Goal: Information Seeking & Learning: Learn about a topic

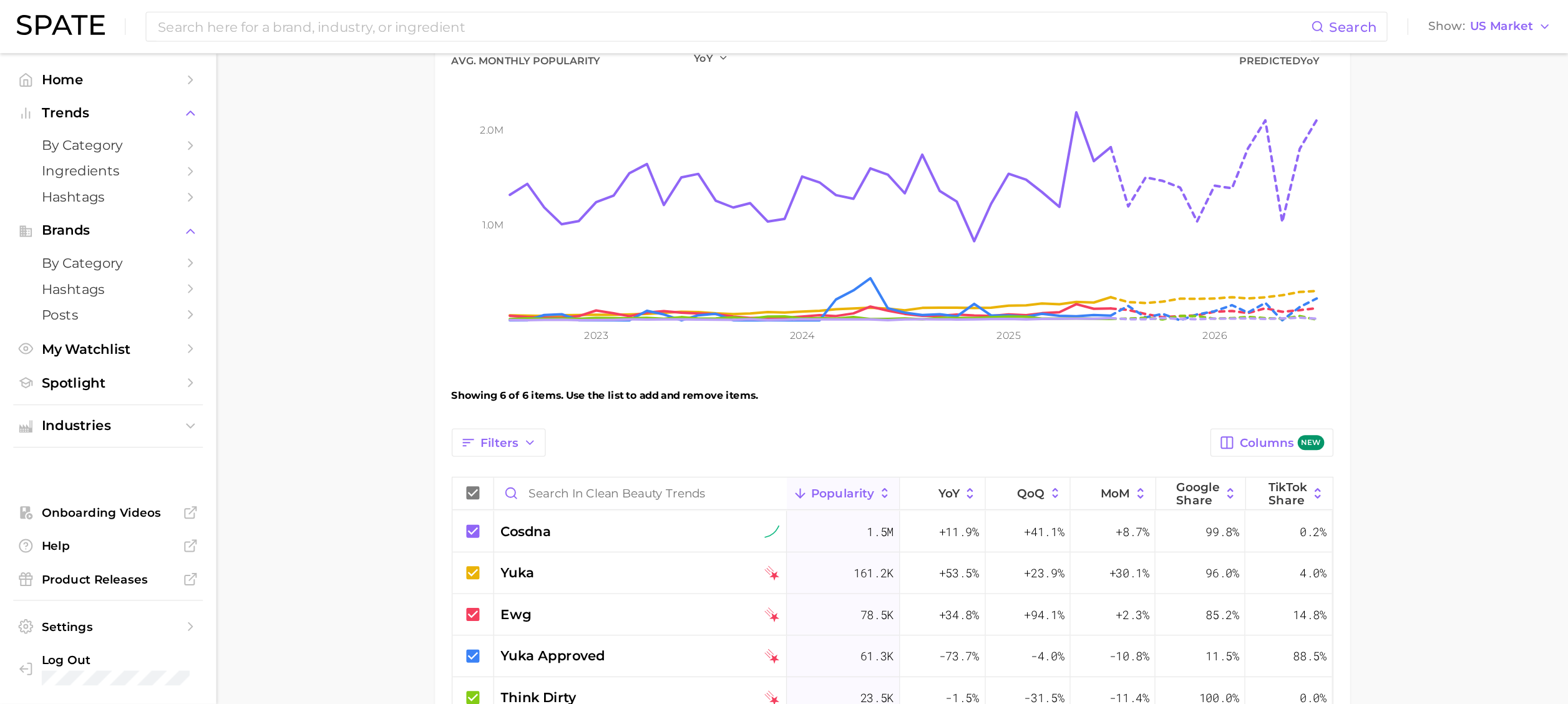
scroll to position [141, 0]
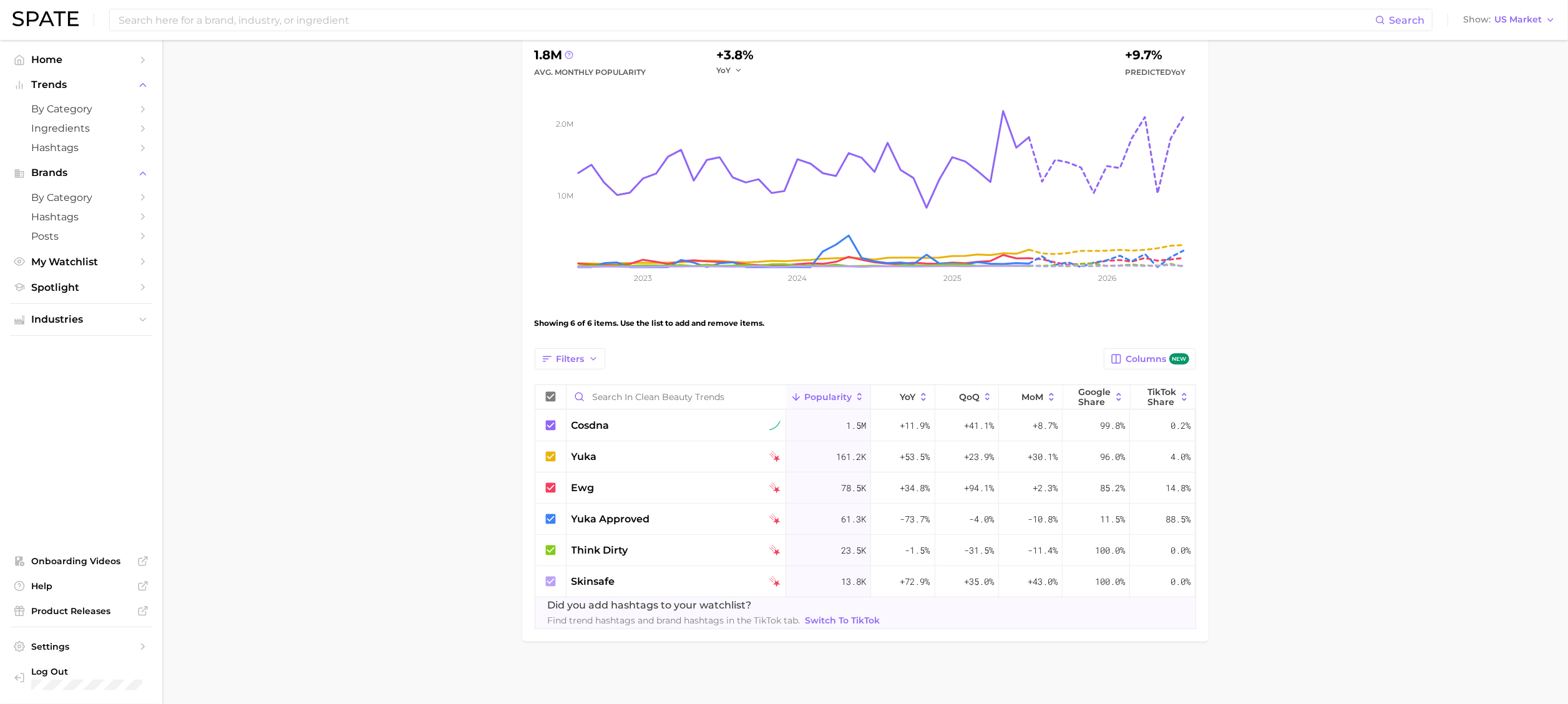
click at [819, 392] on span "Popularity" at bounding box center [828, 397] width 48 height 10
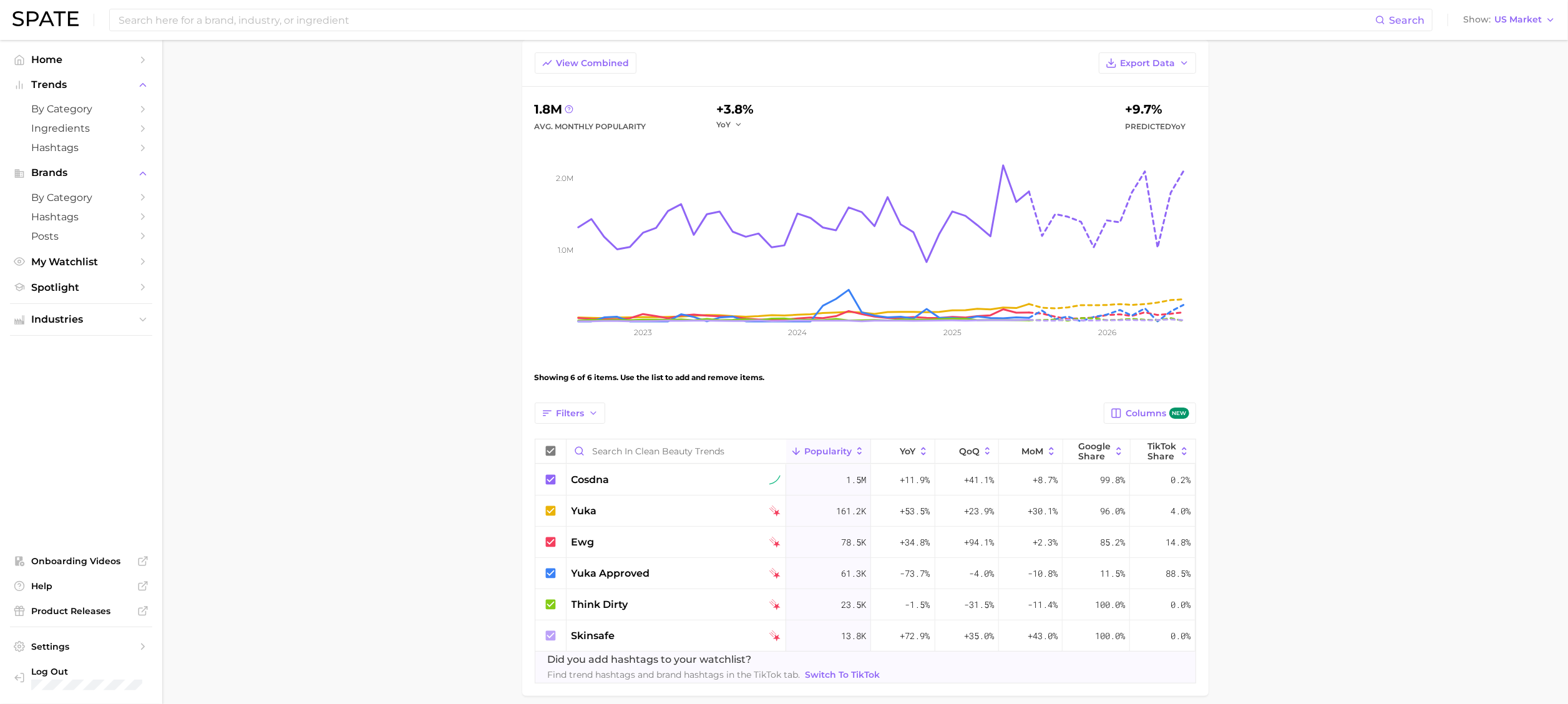
scroll to position [141, 0]
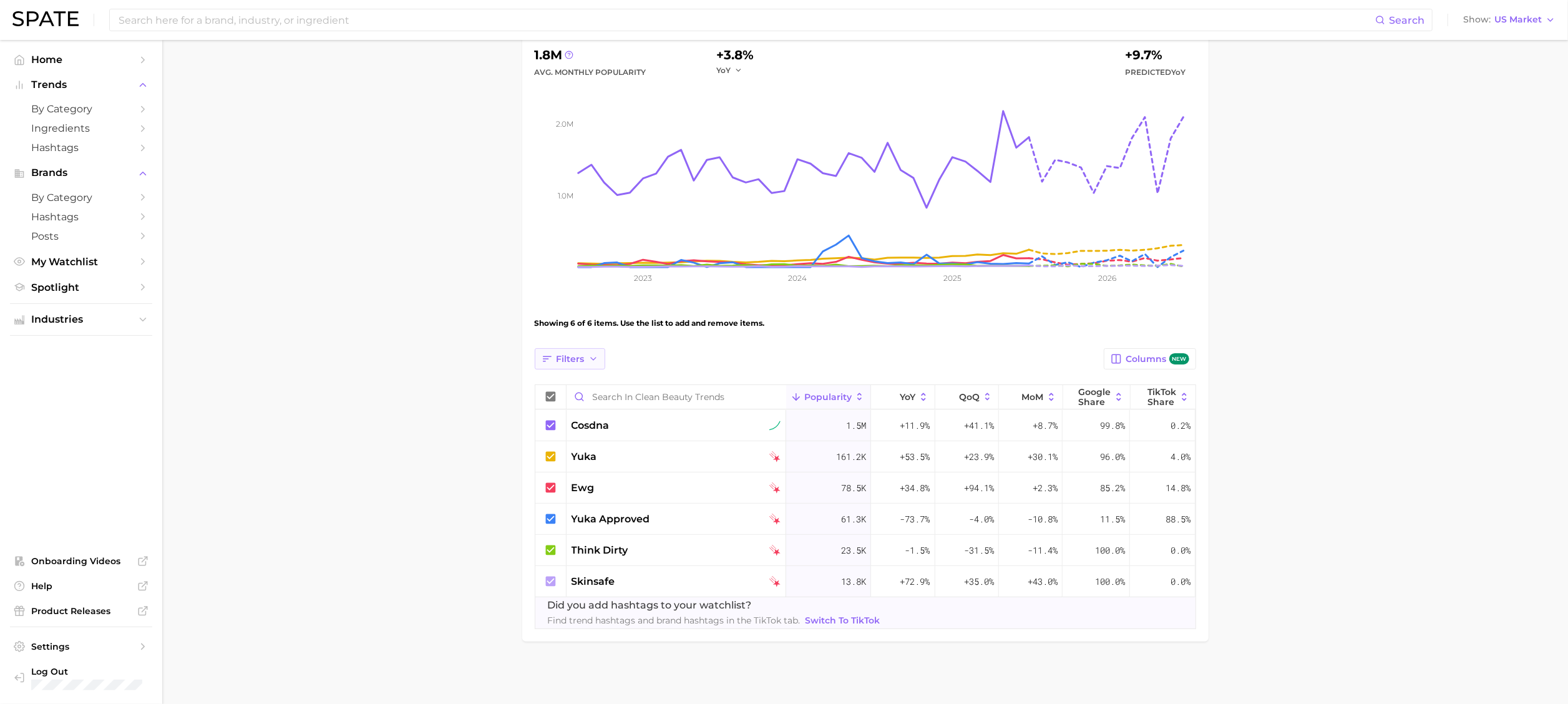
click at [589, 365] on button "Filters" at bounding box center [570, 359] width 71 height 21
click at [652, 468] on span "avg. monthly popularity" at bounding box center [603, 495] width 121 height 12
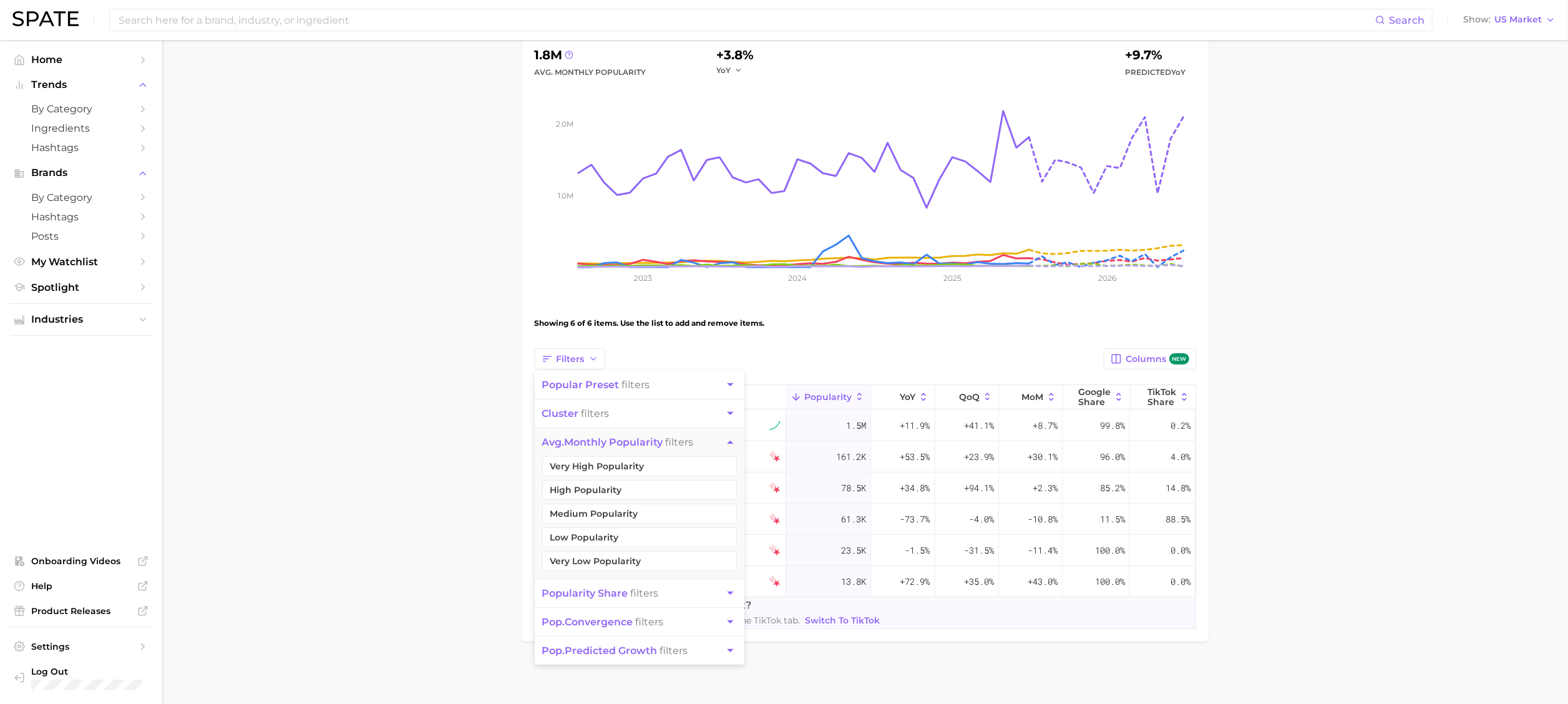
click at [652, 468] on button "High Popularity" at bounding box center [640, 490] width 195 height 20
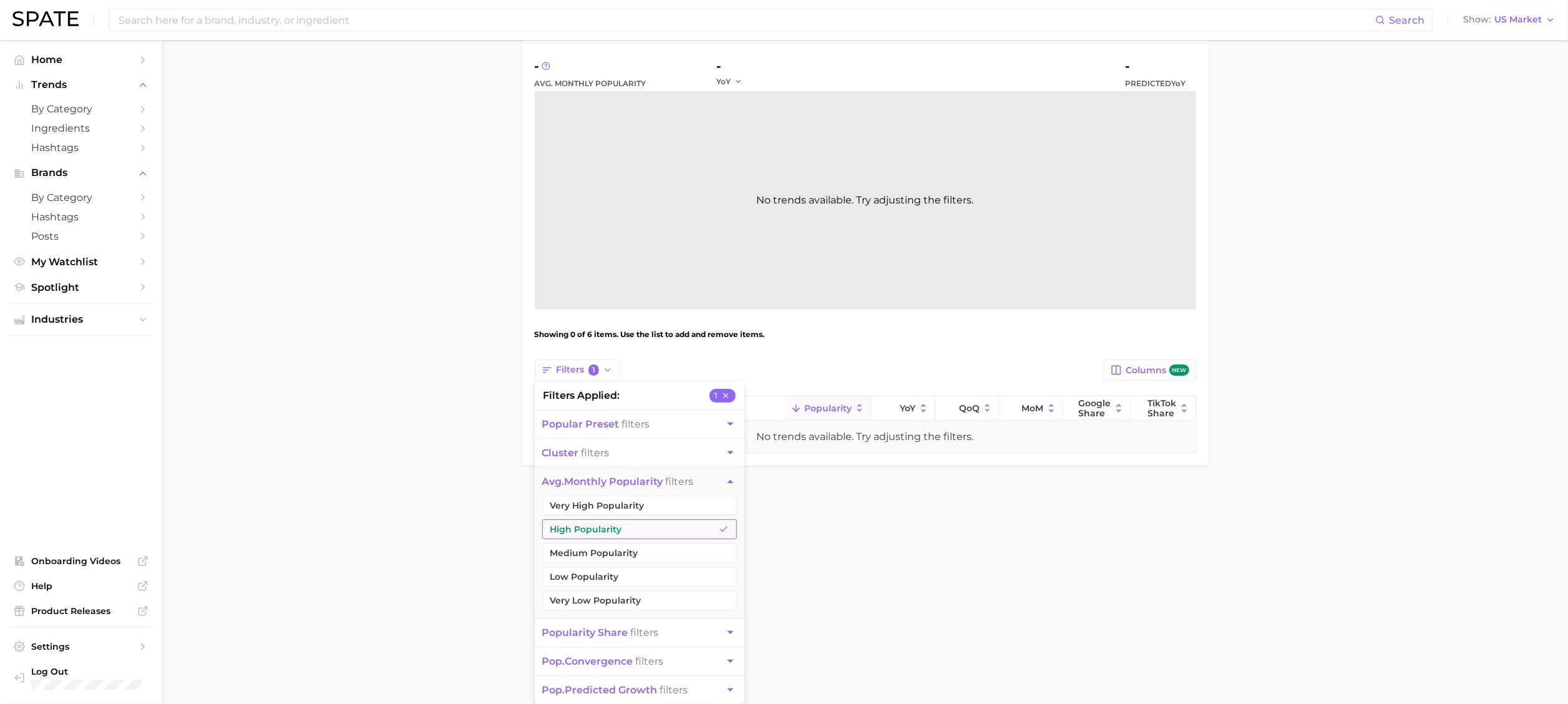
click at [617, 468] on button "High Popularity" at bounding box center [640, 529] width 195 height 20
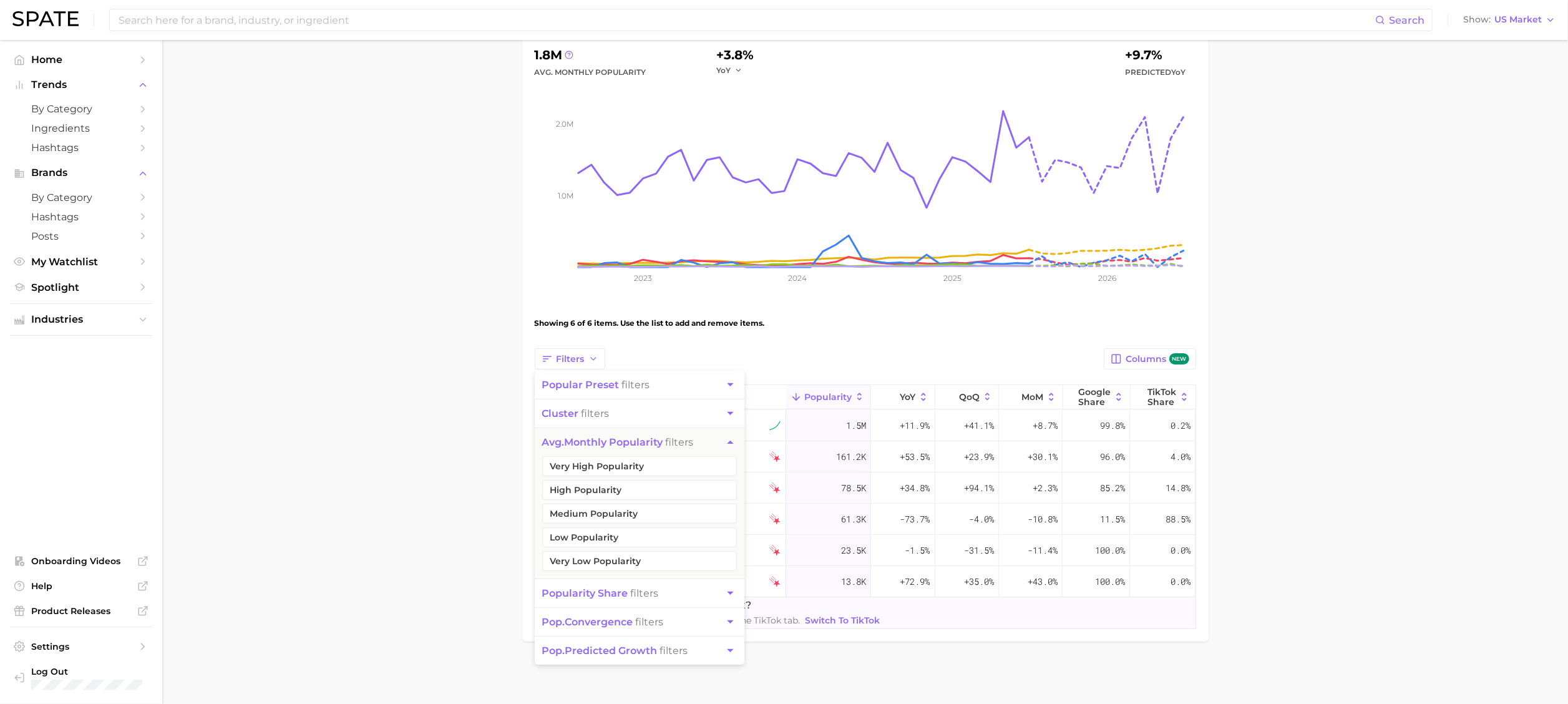
click at [614, 468] on span "popularity share" at bounding box center [585, 593] width 86 height 12
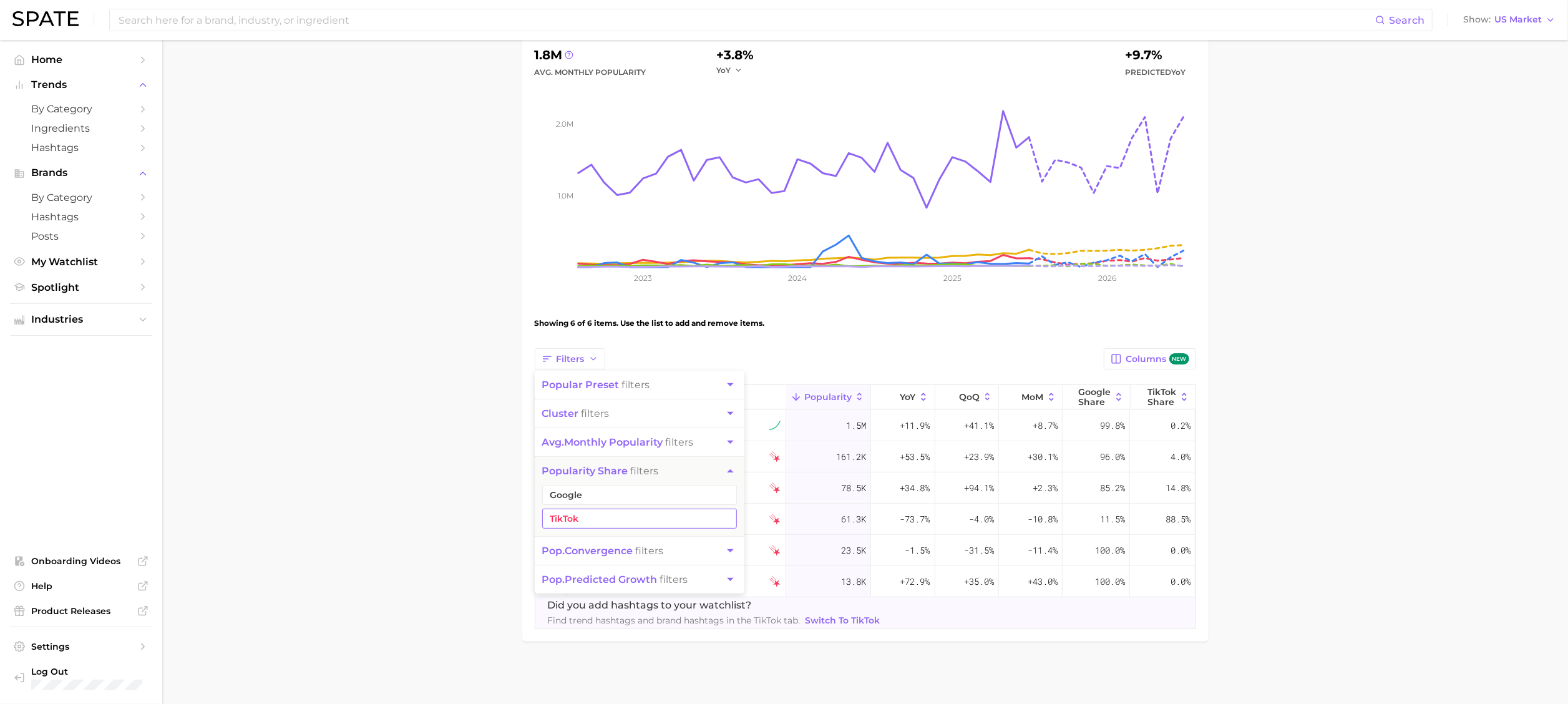
click at [619, 468] on button "TikTok" at bounding box center [640, 519] width 195 height 20
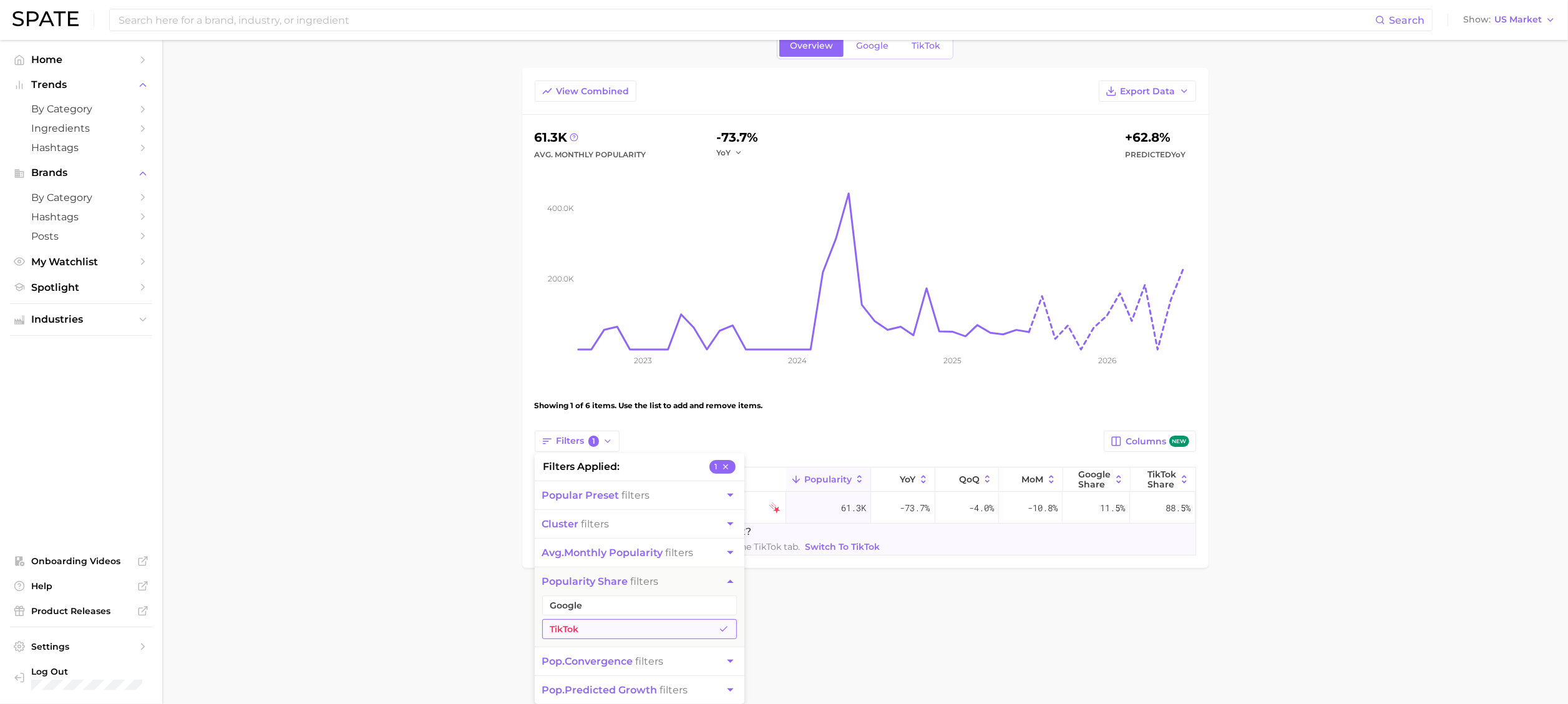
scroll to position [60, 0]
click at [430, 468] on main "clean beauty trends Settings Overview Google TikTok View Combined Export Data 6…" at bounding box center [865, 306] width 1406 height 647
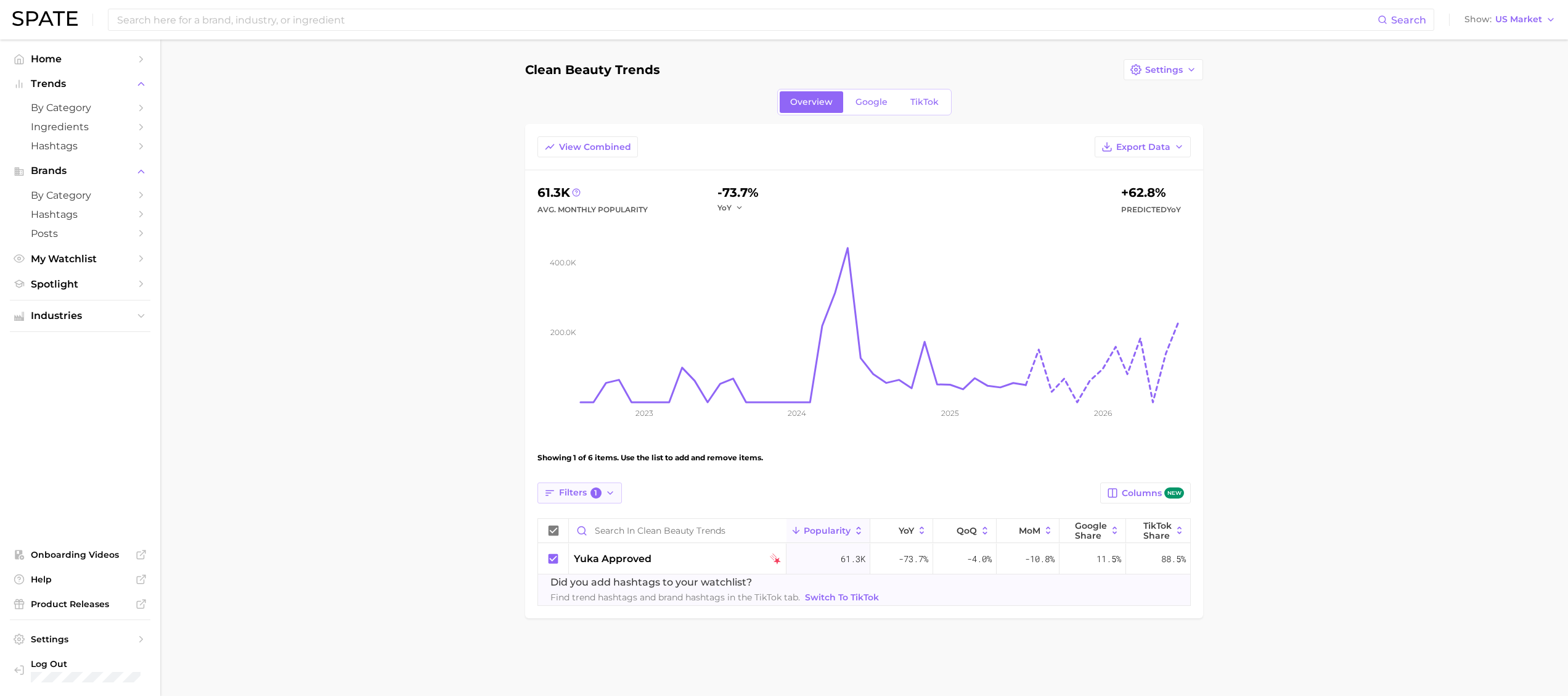
click at [580, 463] on span "Filters 1" at bounding box center [580, 493] width 42 height 11
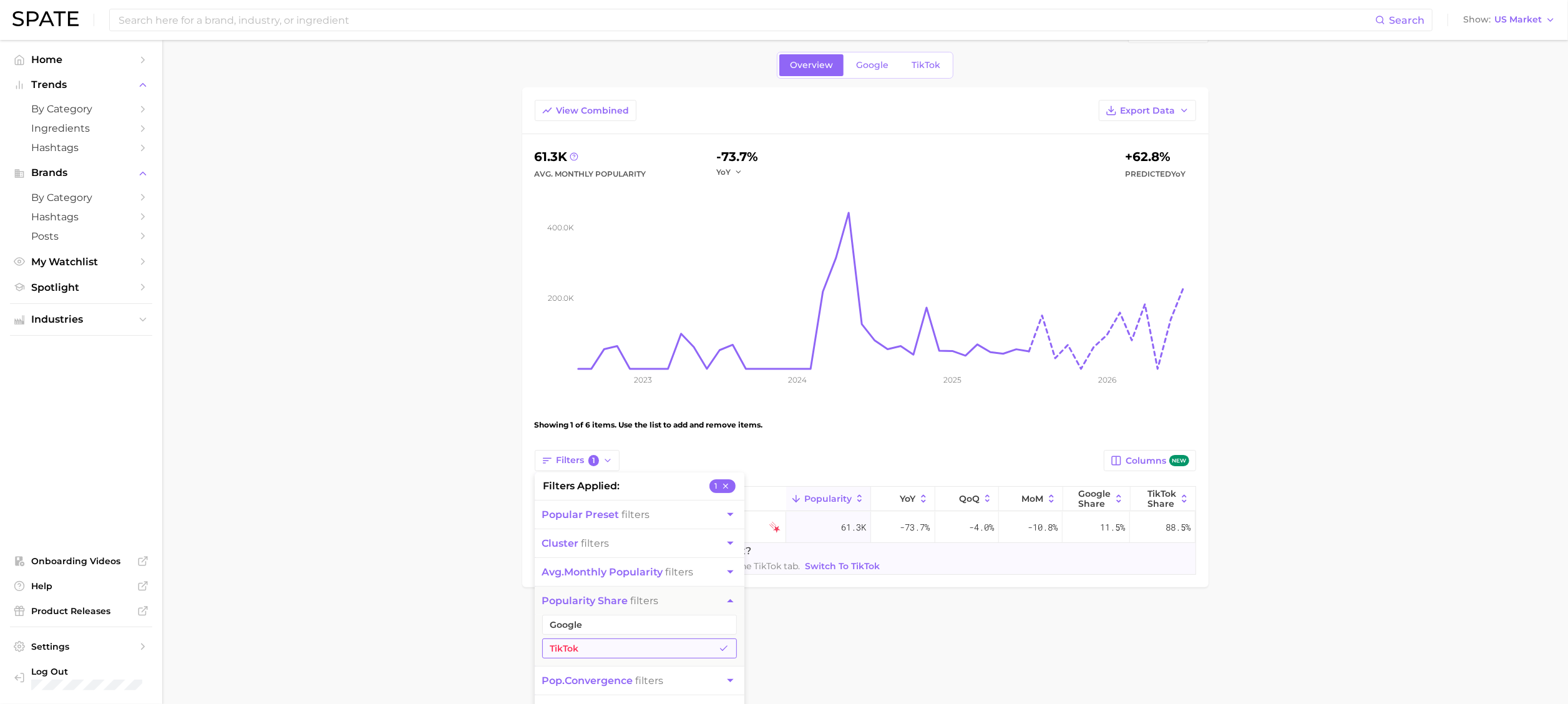
scroll to position [60, 0]
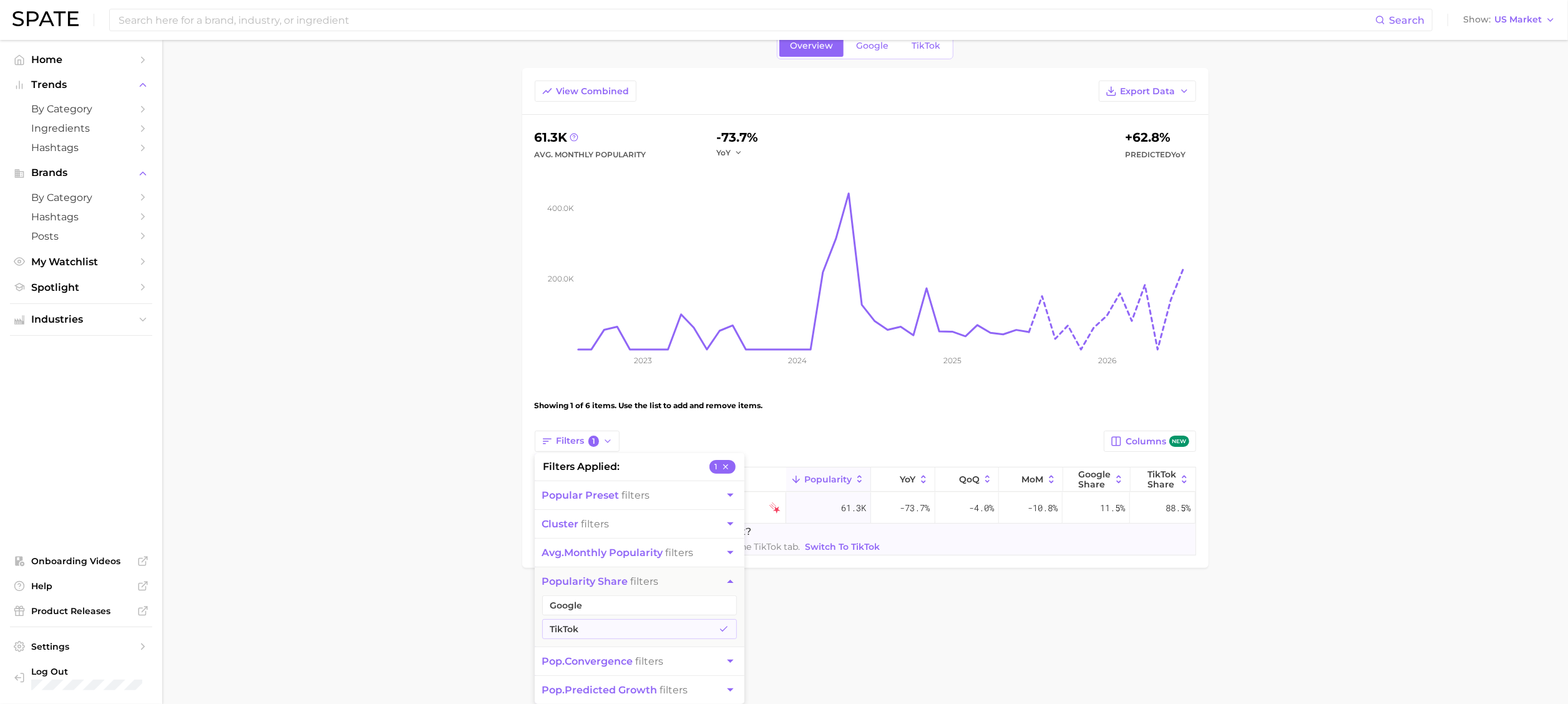
click at [603, 468] on button "TikTok" at bounding box center [640, 629] width 195 height 20
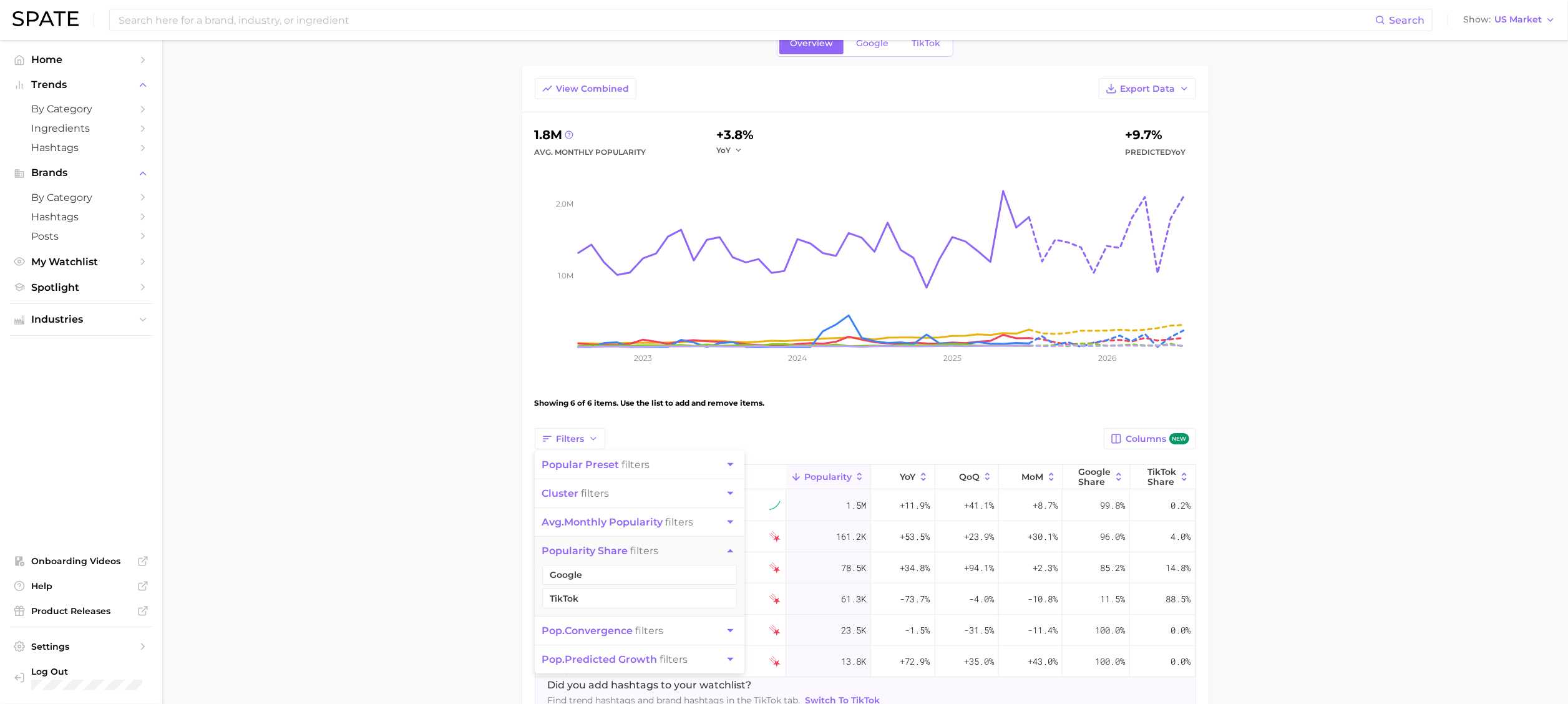
click at [479, 468] on main "clean beauty trends Settings Overview Google TikTok View Combined Export Data 1…" at bounding box center [865, 382] width 1406 height 804
click at [602, 468] on span "cosdna" at bounding box center [590, 505] width 38 height 15
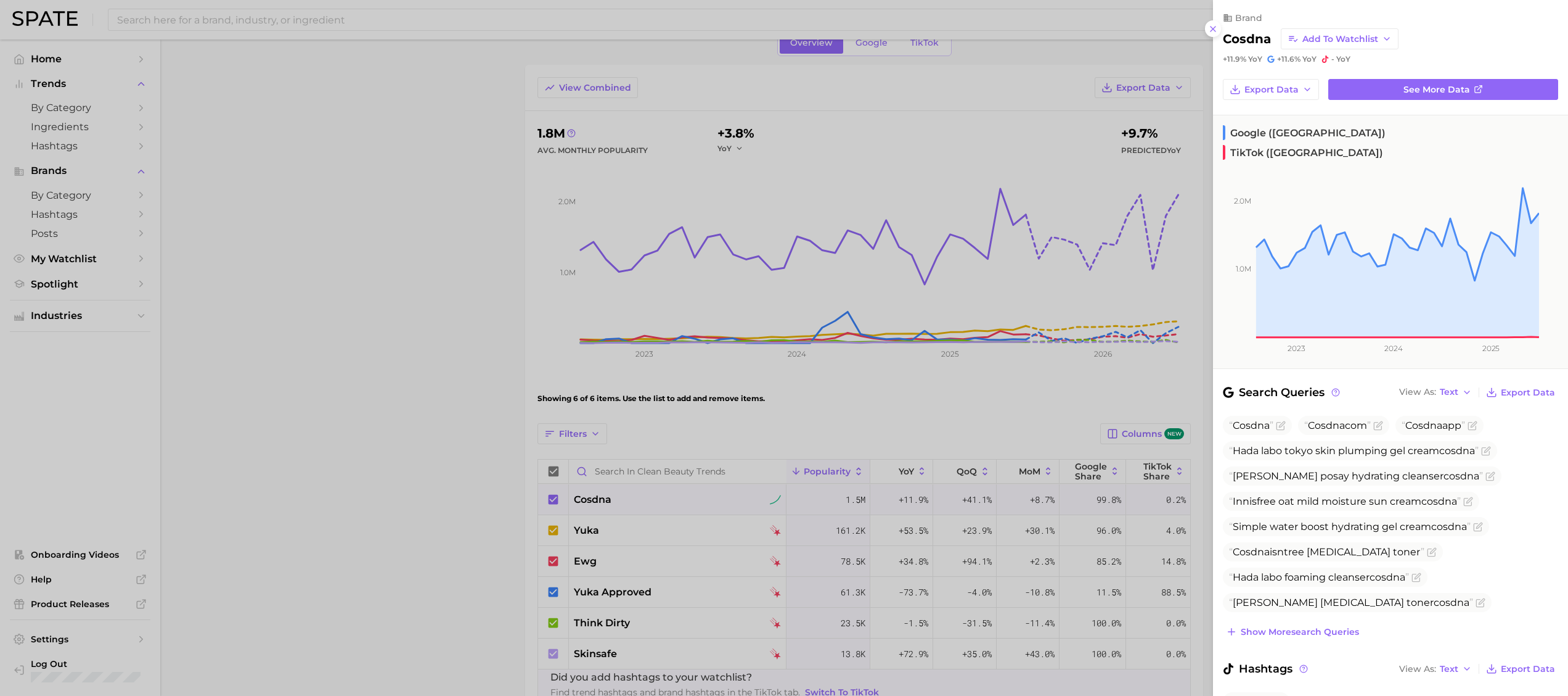
click at [468, 434] on div at bounding box center [784, 348] width 1568 height 696
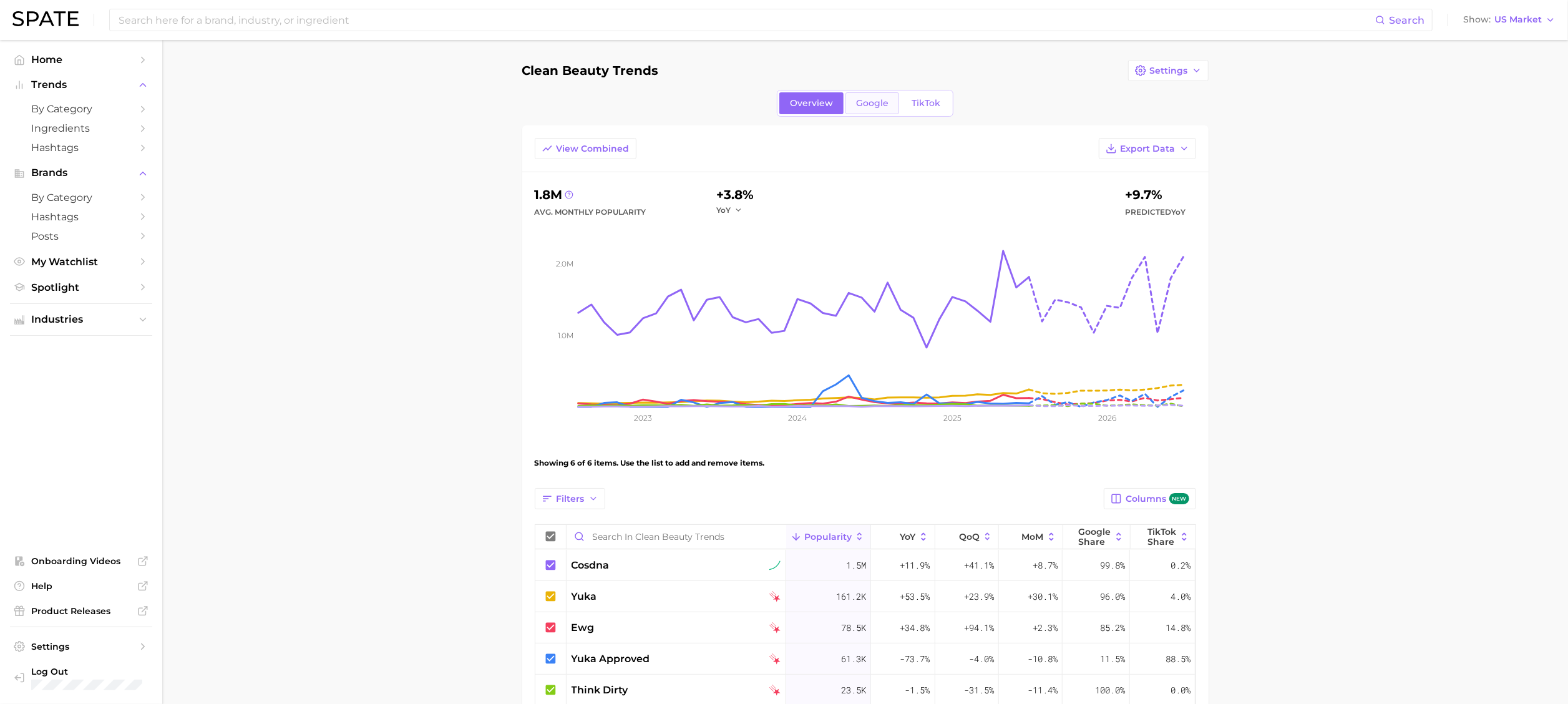
click at [866, 107] on span "Google" at bounding box center [871, 103] width 32 height 11
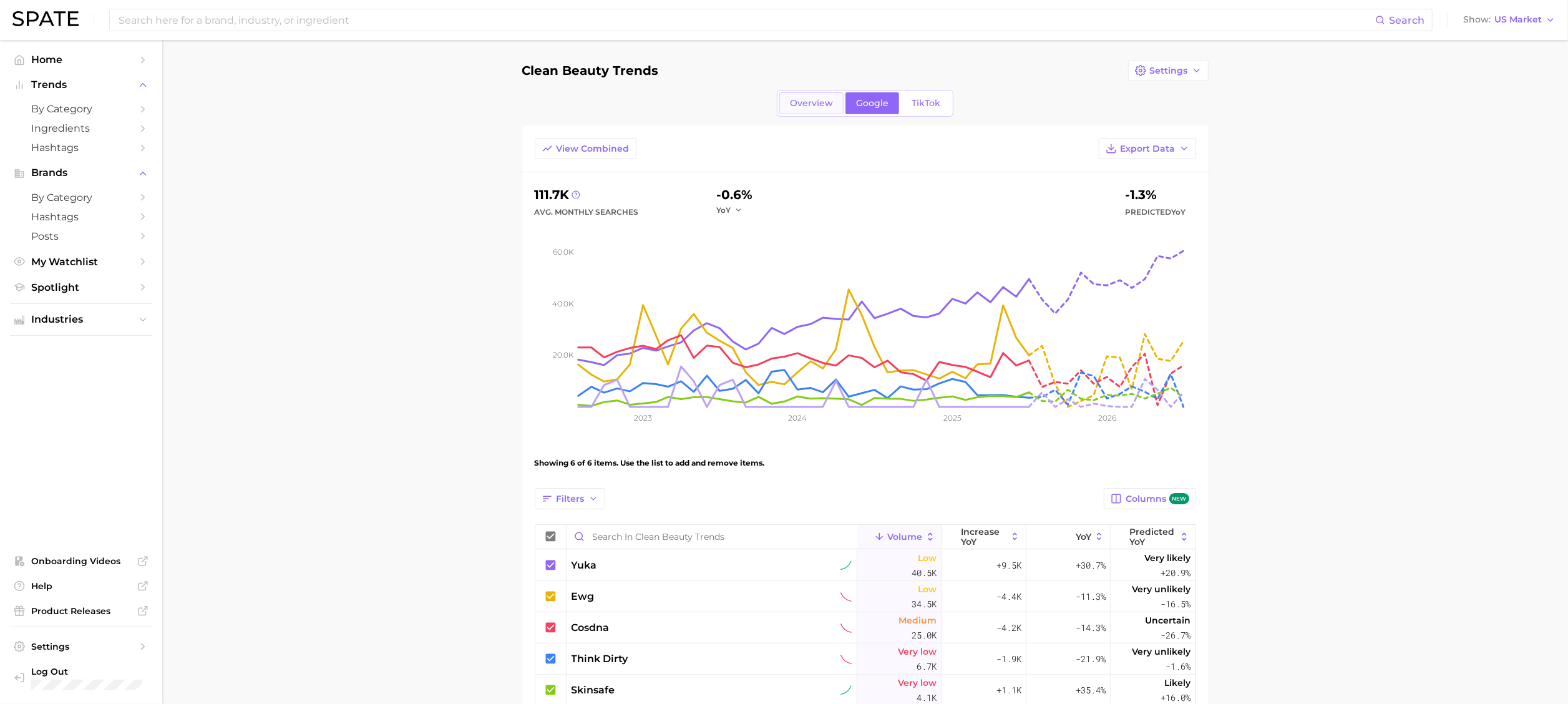
click at [822, 95] on link "Overview" at bounding box center [811, 103] width 64 height 21
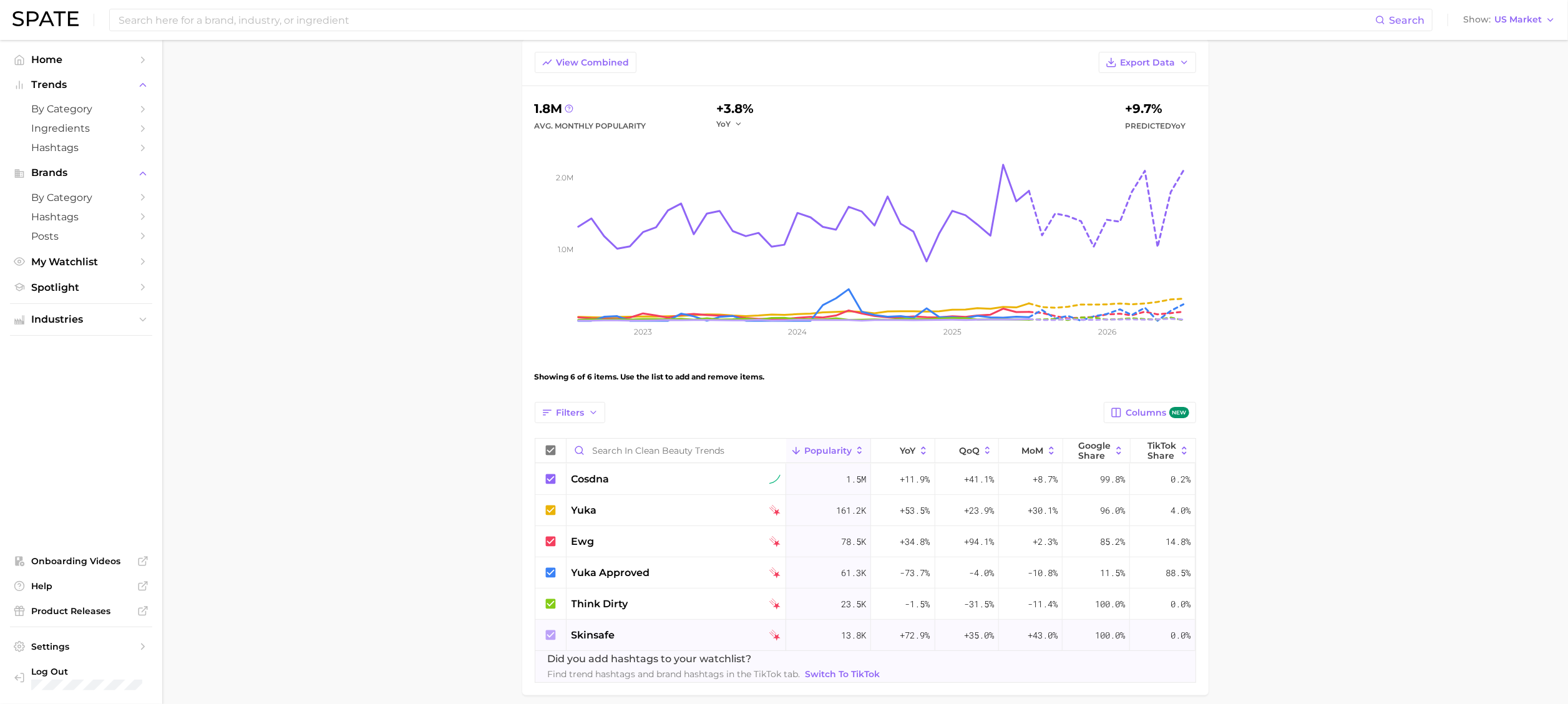
scroll to position [124, 0]
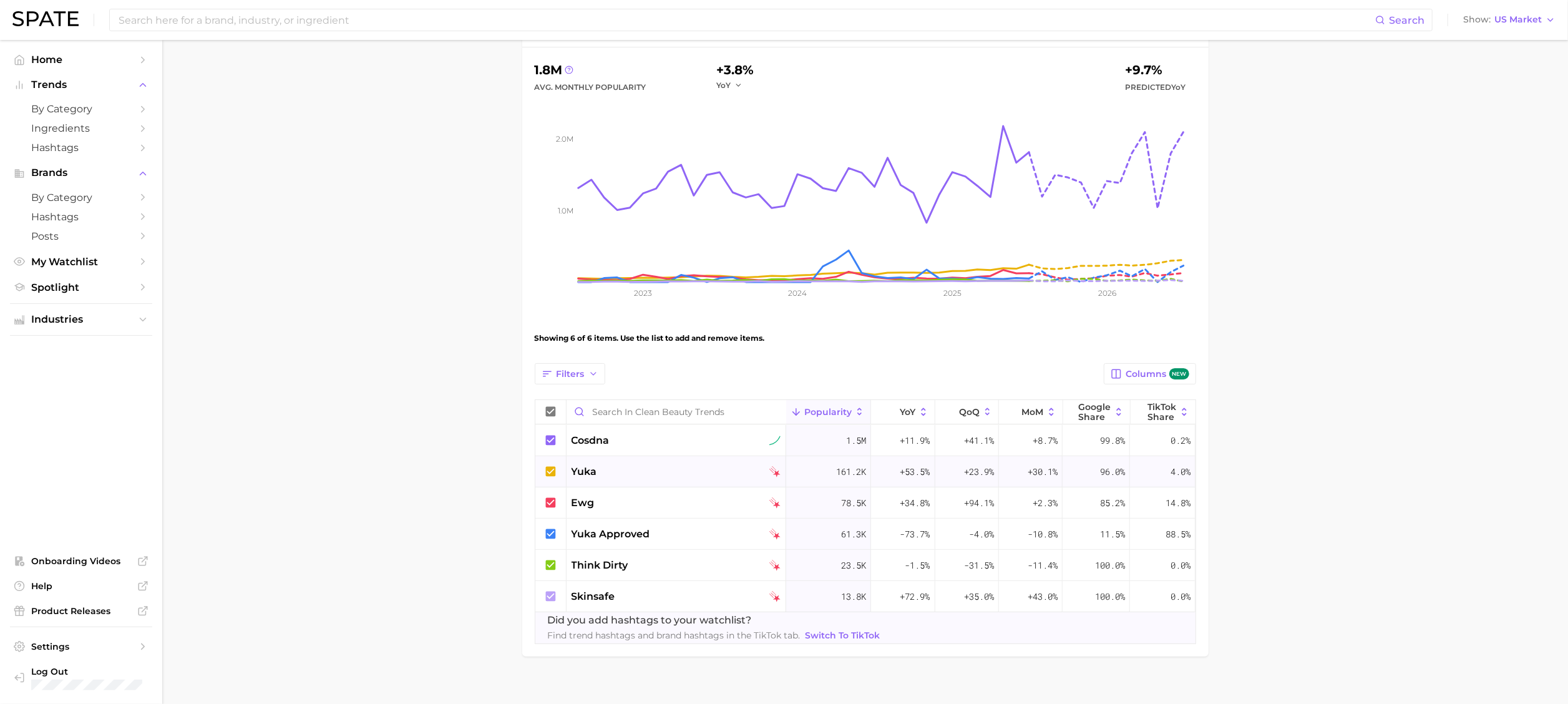
click at [660, 468] on div "yuka" at bounding box center [676, 472] width 209 height 15
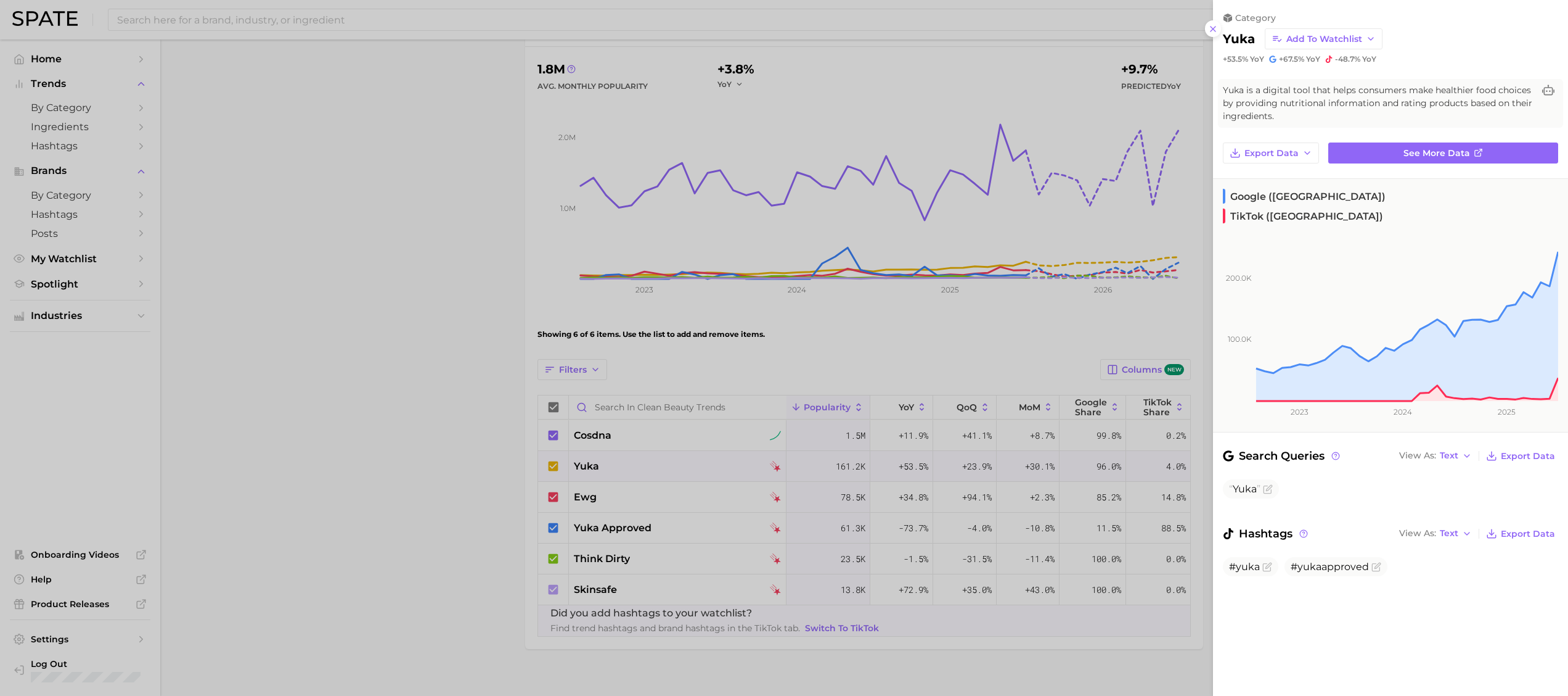
click at [403, 397] on div at bounding box center [784, 348] width 1568 height 696
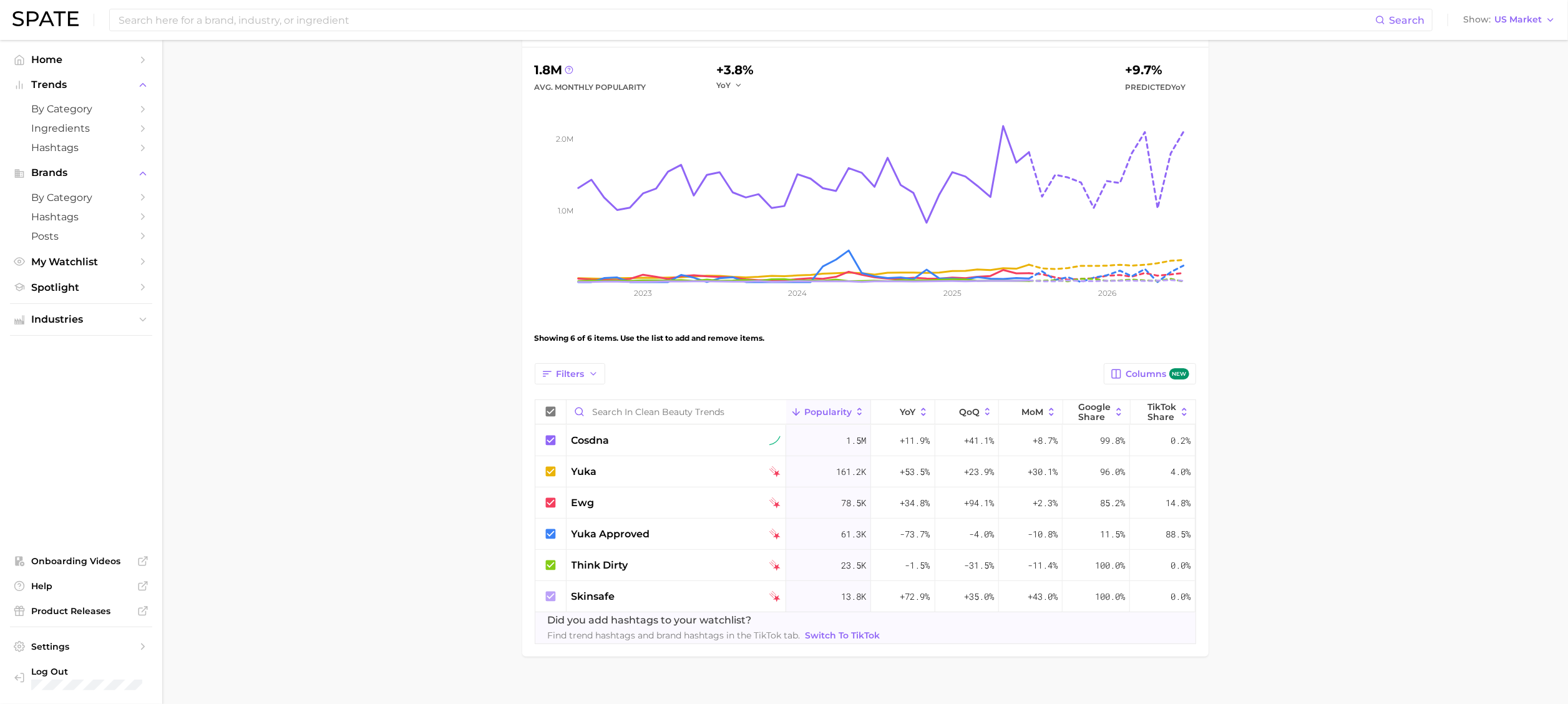
scroll to position [0, 0]
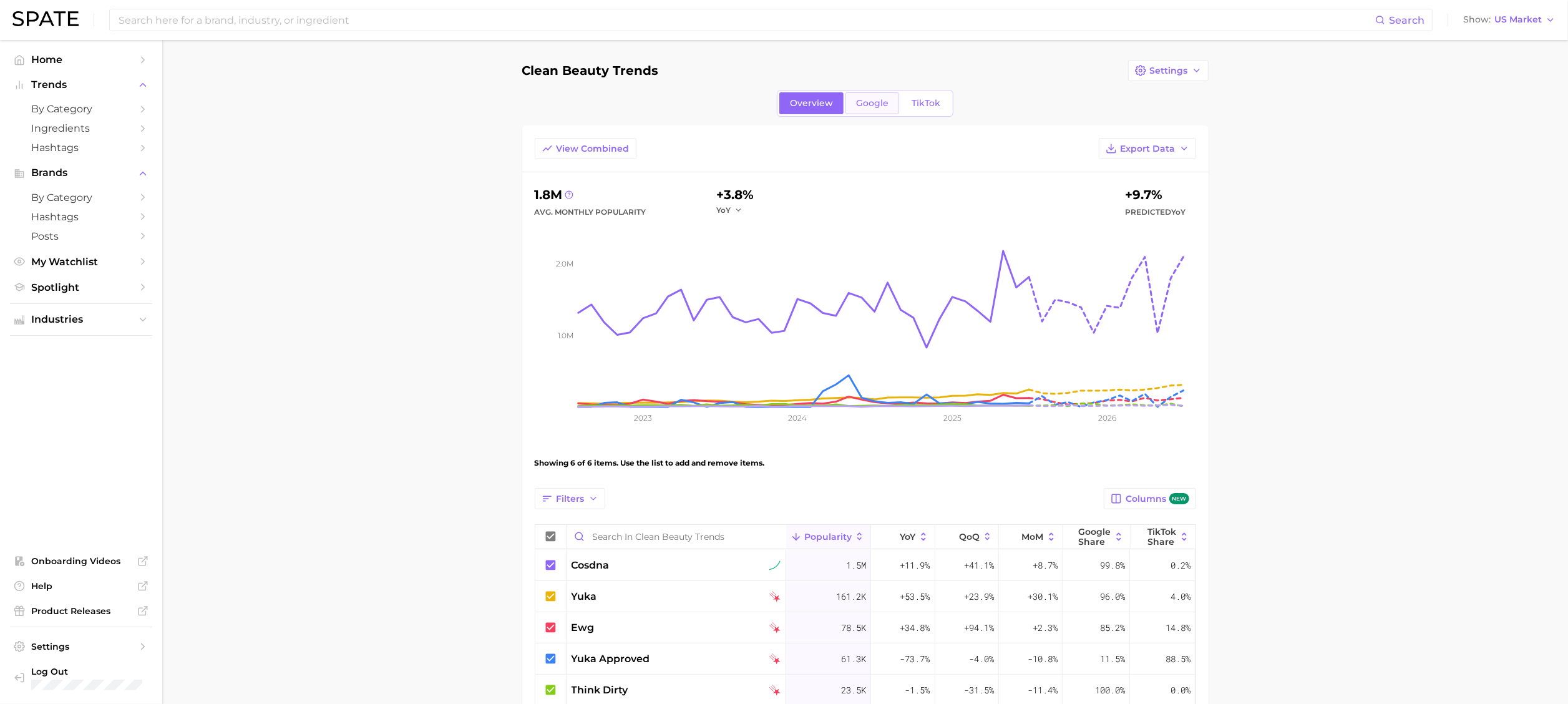
click at [874, 105] on span "Google" at bounding box center [871, 103] width 32 height 11
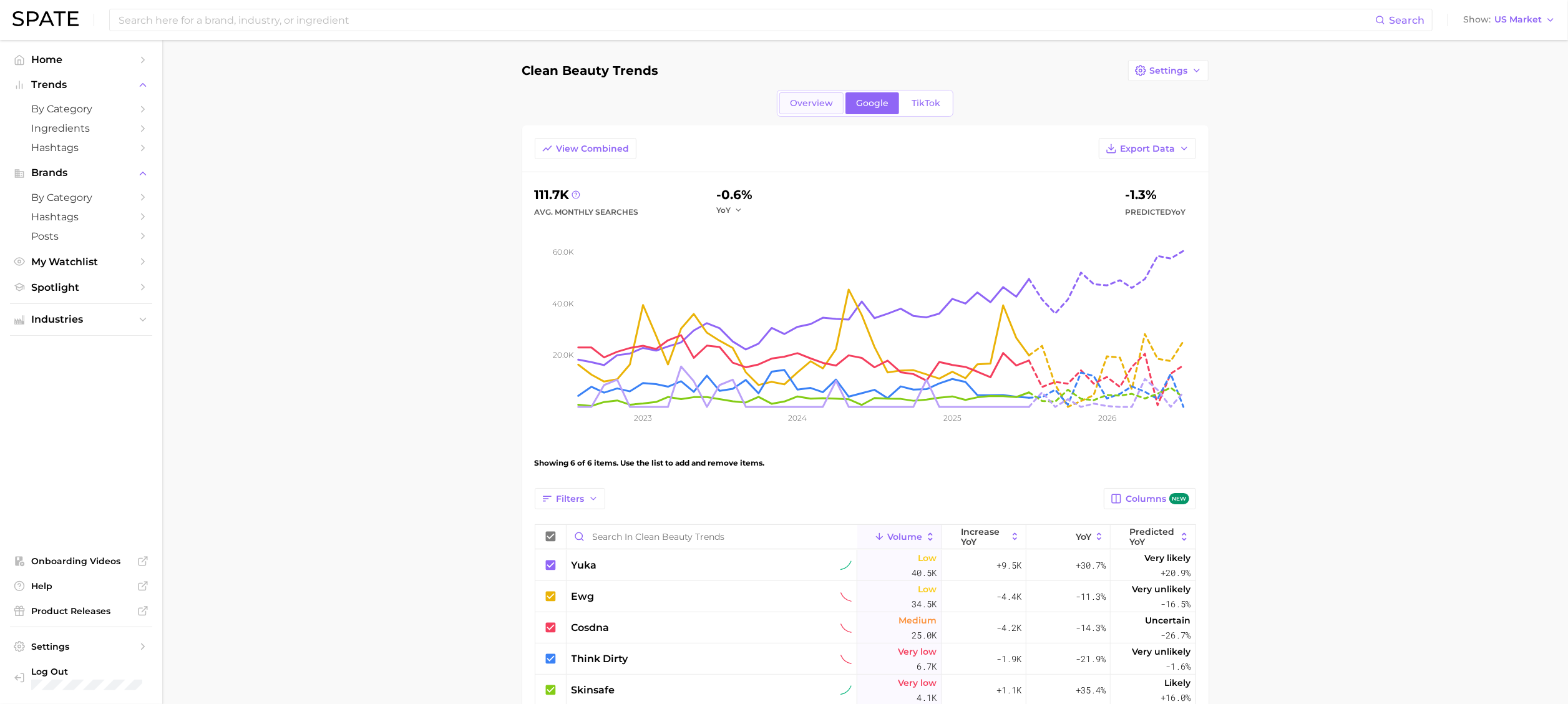
click at [819, 98] on span "Overview" at bounding box center [811, 103] width 43 height 11
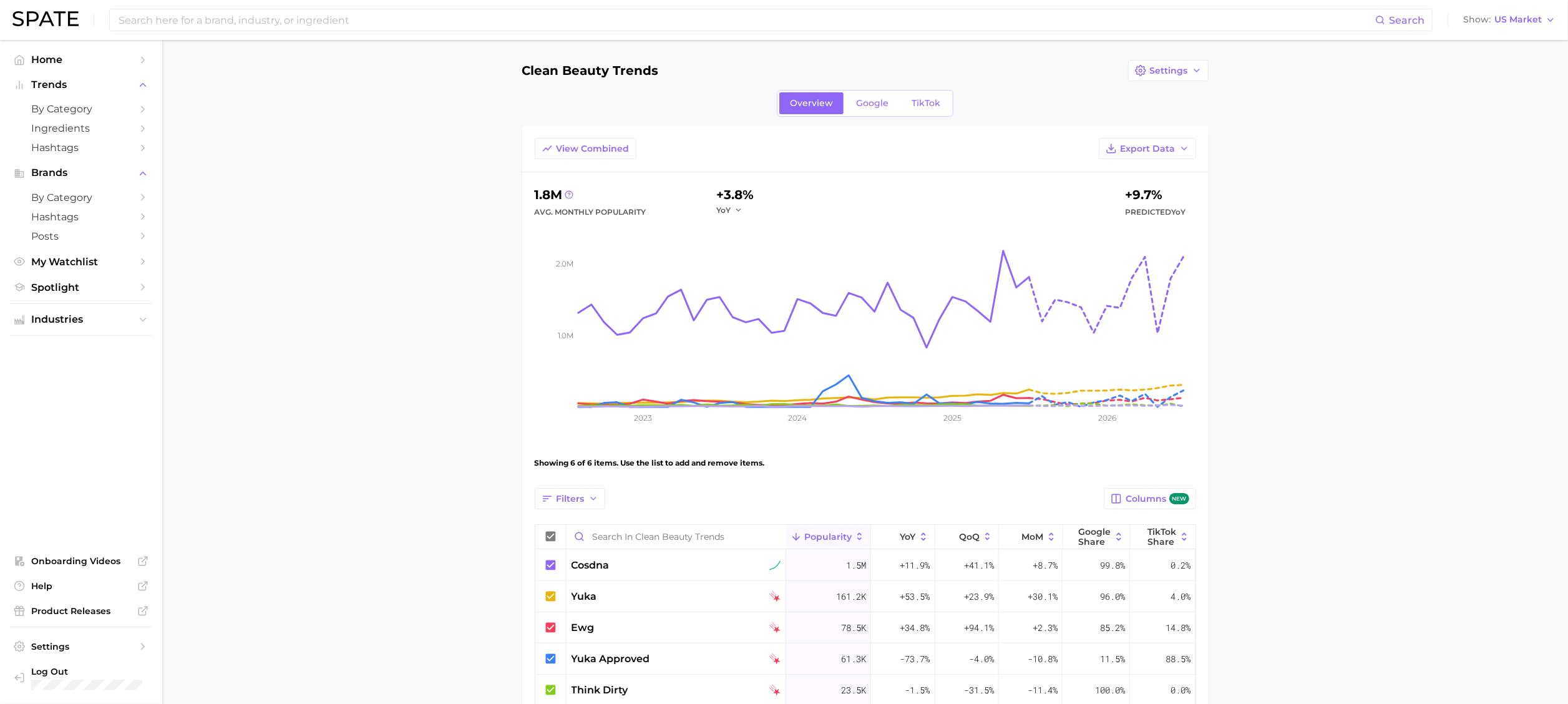
scroll to position [124, 0]
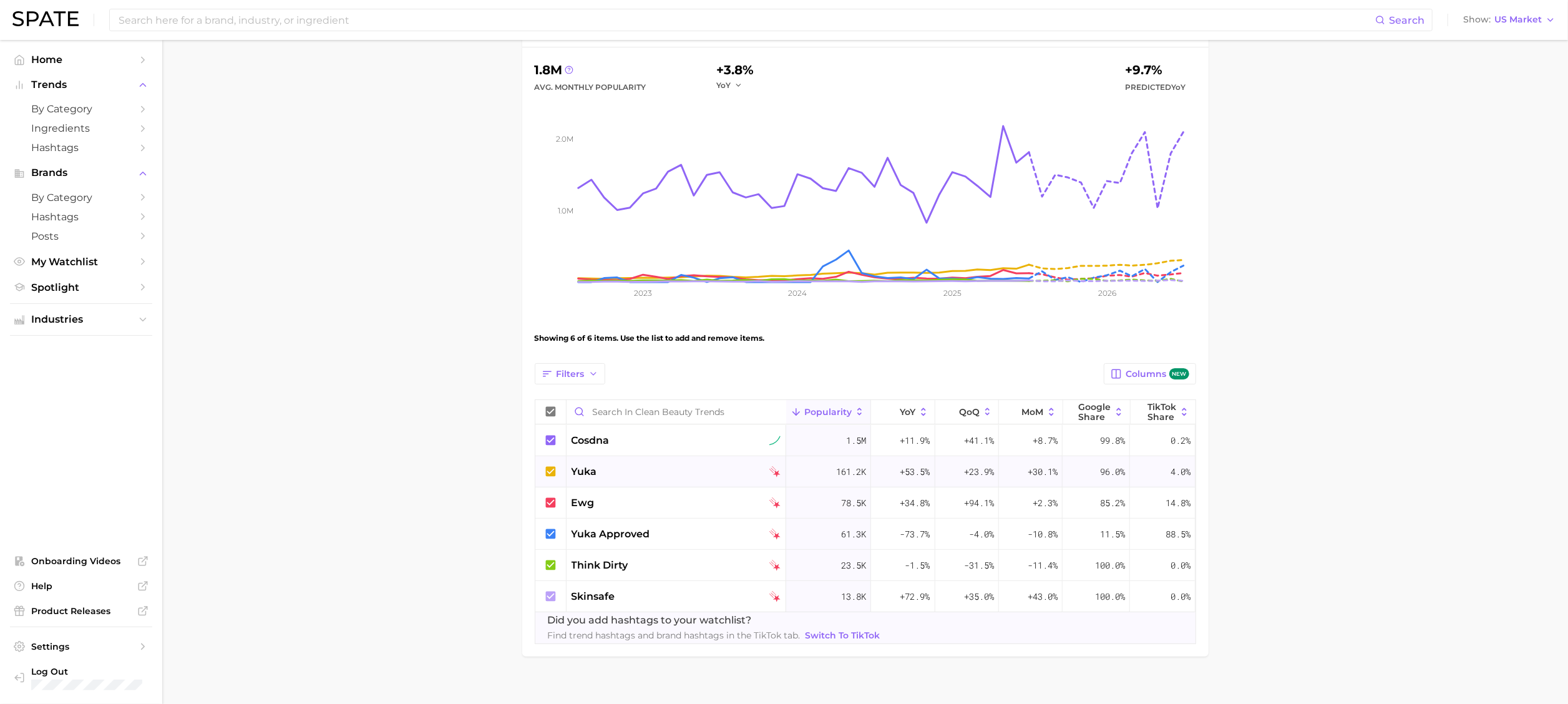
click at [655, 468] on div "yuka" at bounding box center [676, 472] width 209 height 15
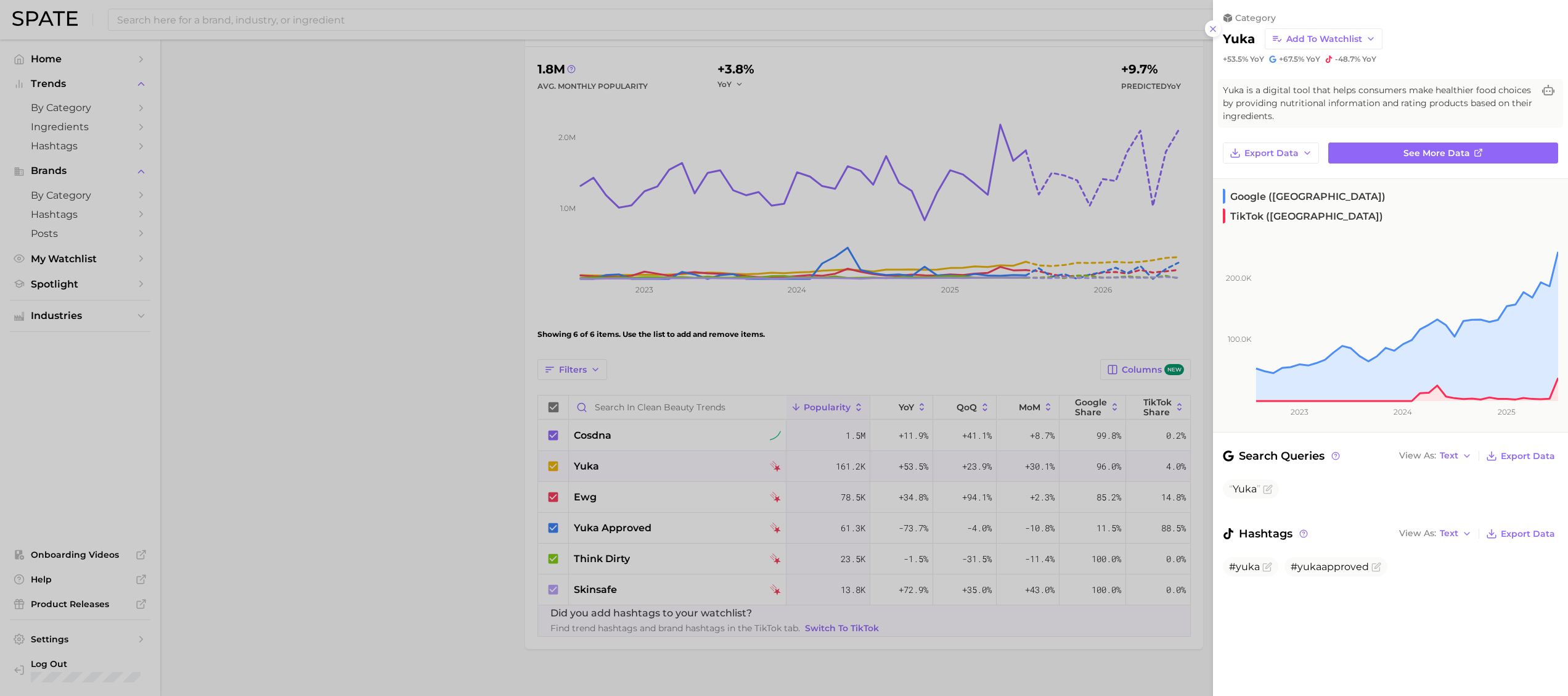
click at [642, 434] on div at bounding box center [784, 348] width 1568 height 696
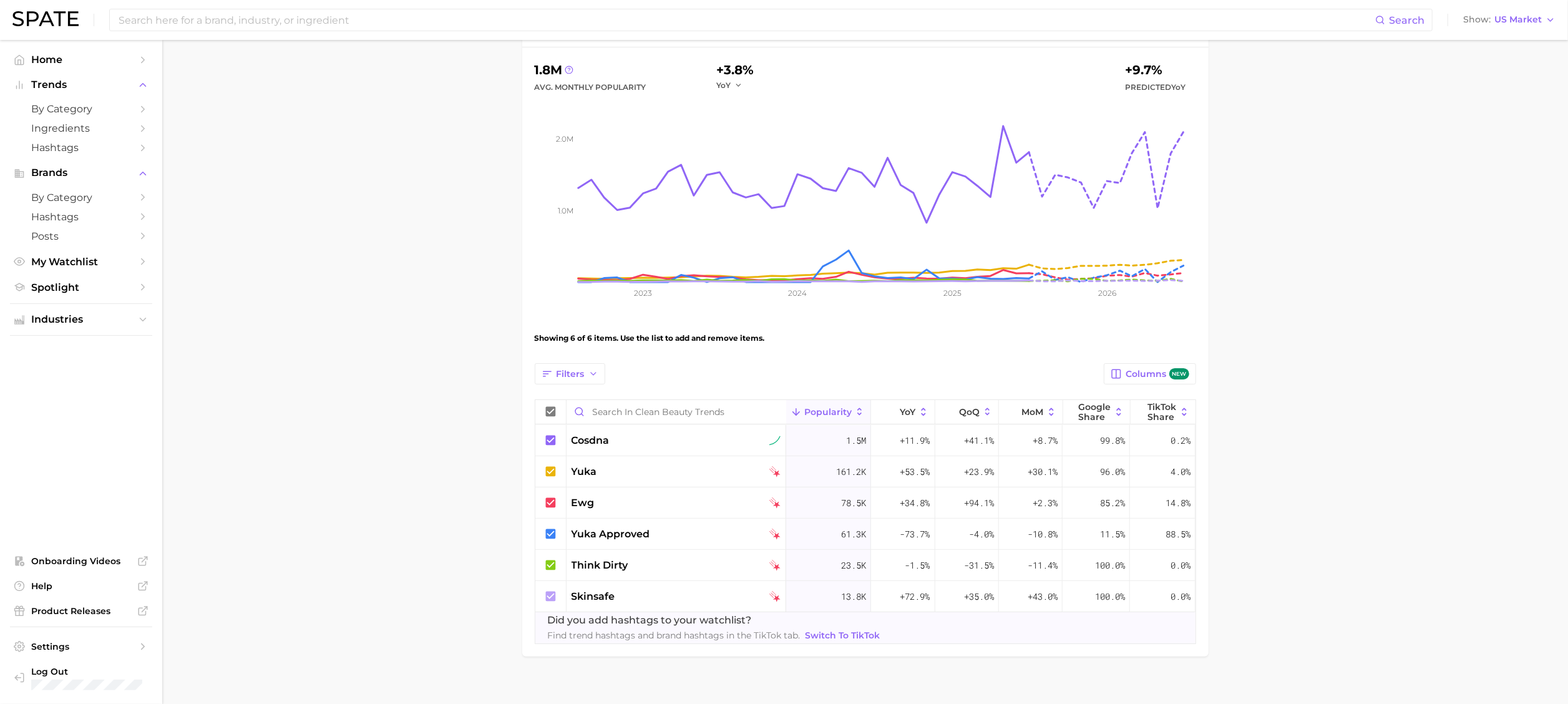
click at [650, 439] on div "cosdna" at bounding box center [676, 440] width 209 height 15
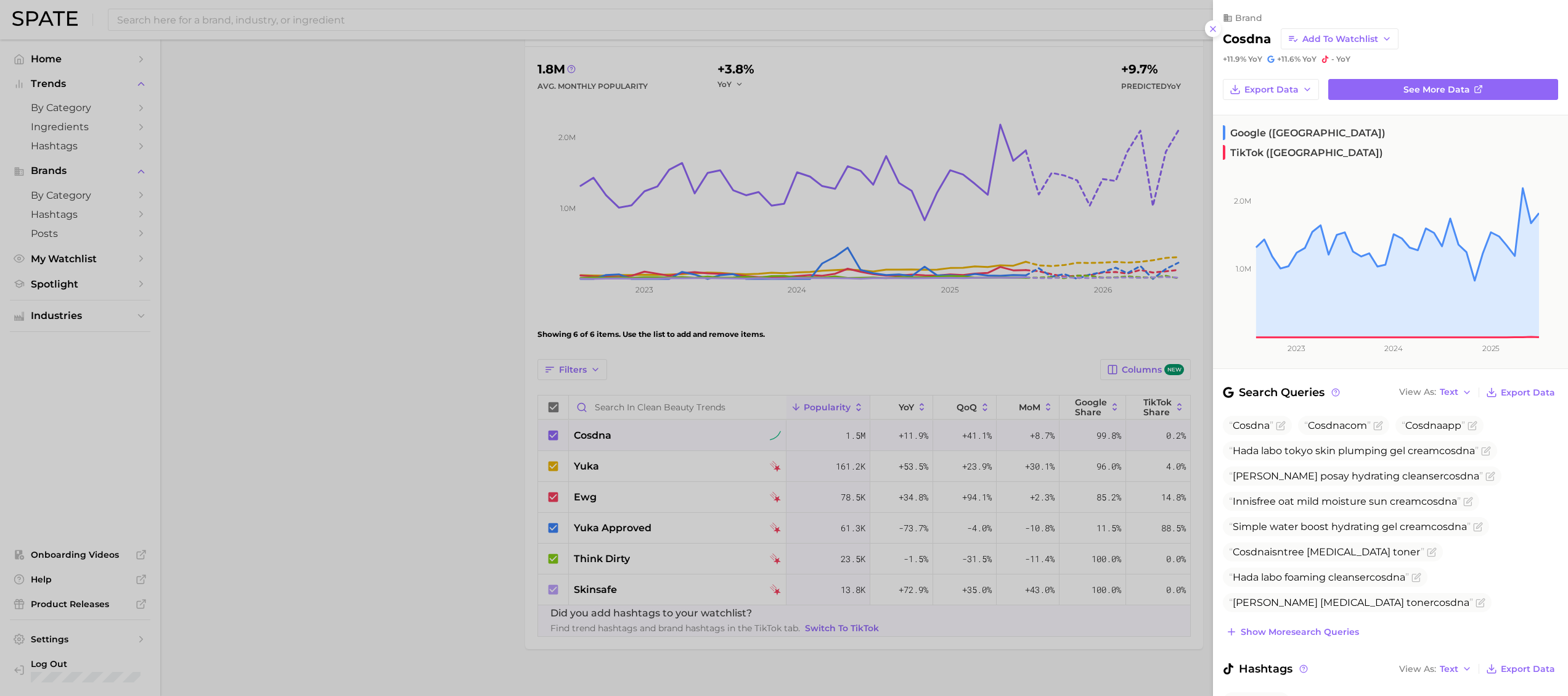
click at [652, 462] on div at bounding box center [784, 348] width 1568 height 696
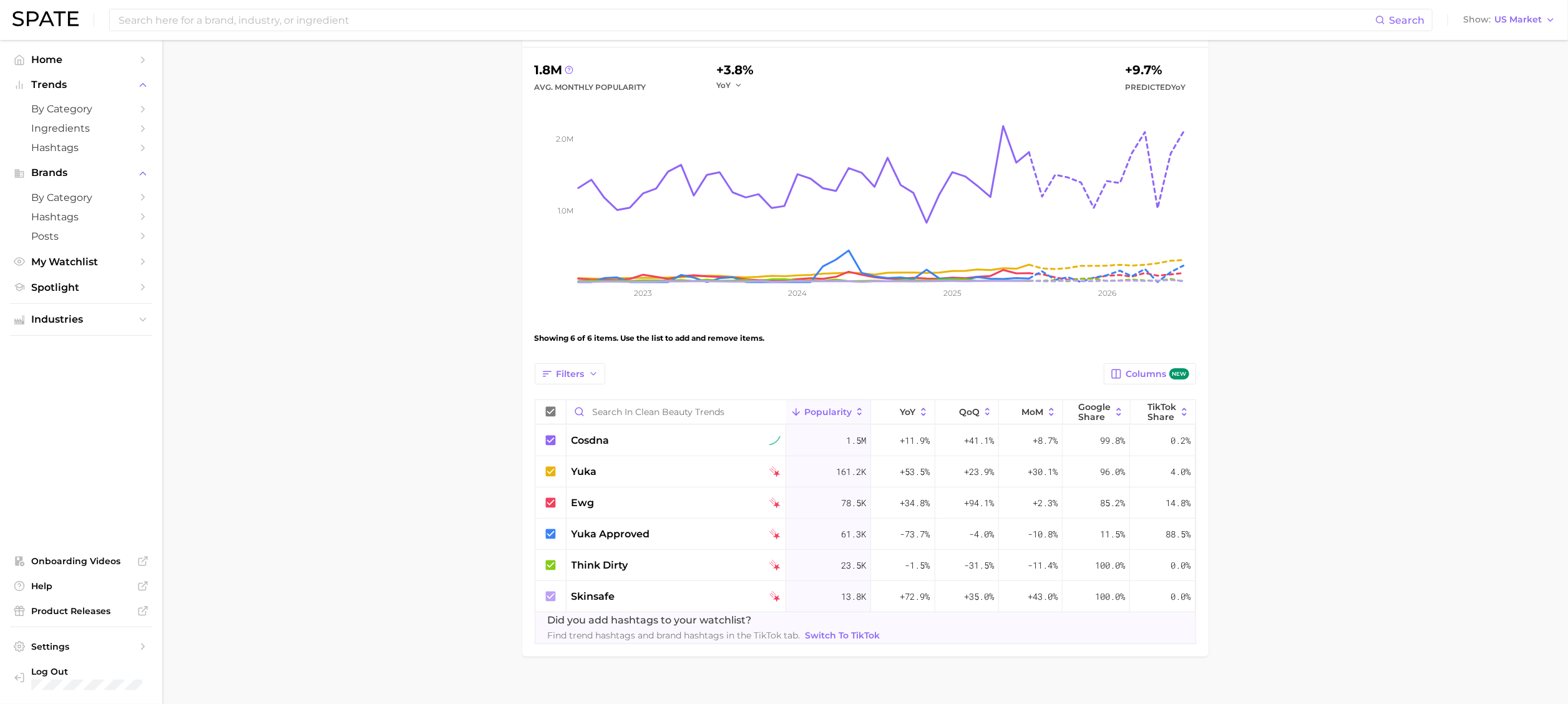
click at [660, 467] on div "yuka" at bounding box center [676, 472] width 209 height 15
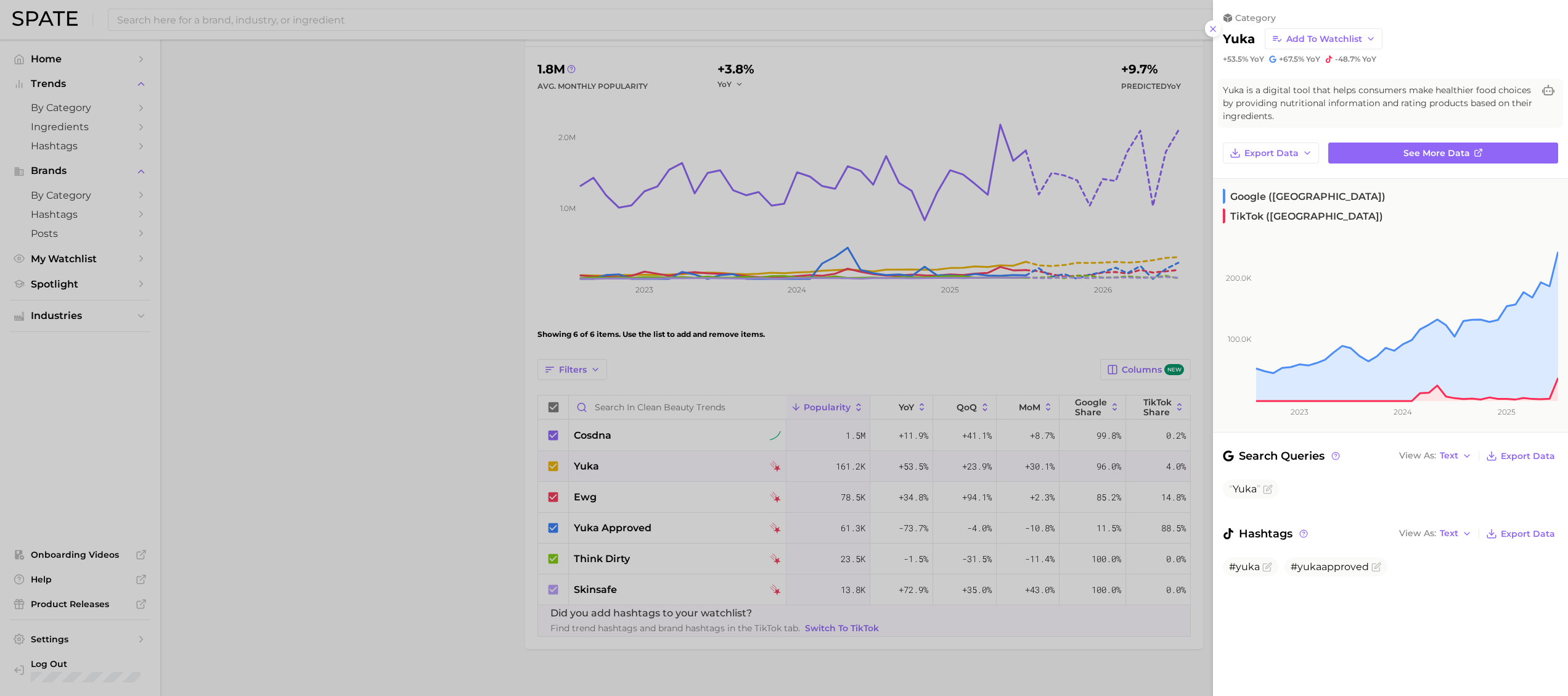
click at [637, 438] on div at bounding box center [784, 348] width 1568 height 696
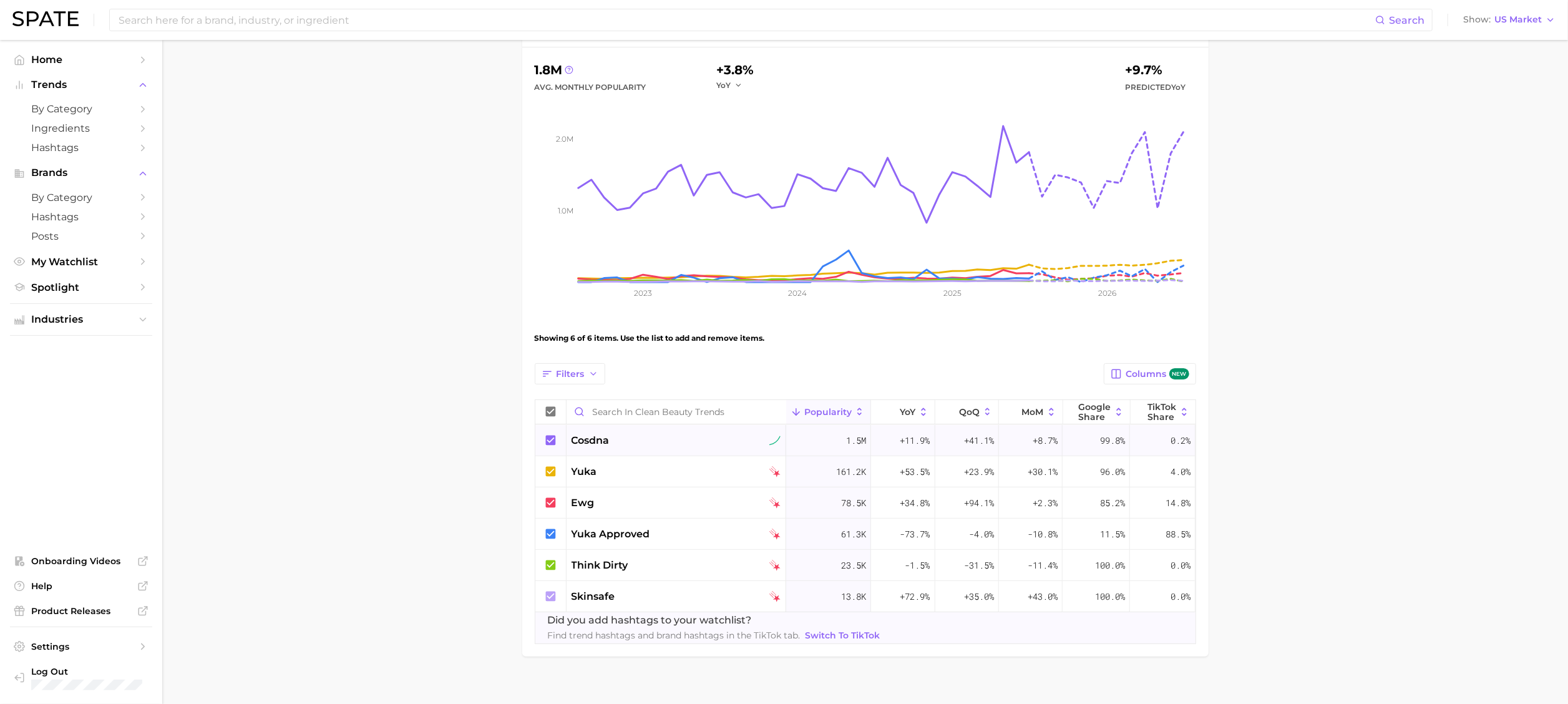
click at [645, 443] on div "cosdna" at bounding box center [676, 440] width 209 height 15
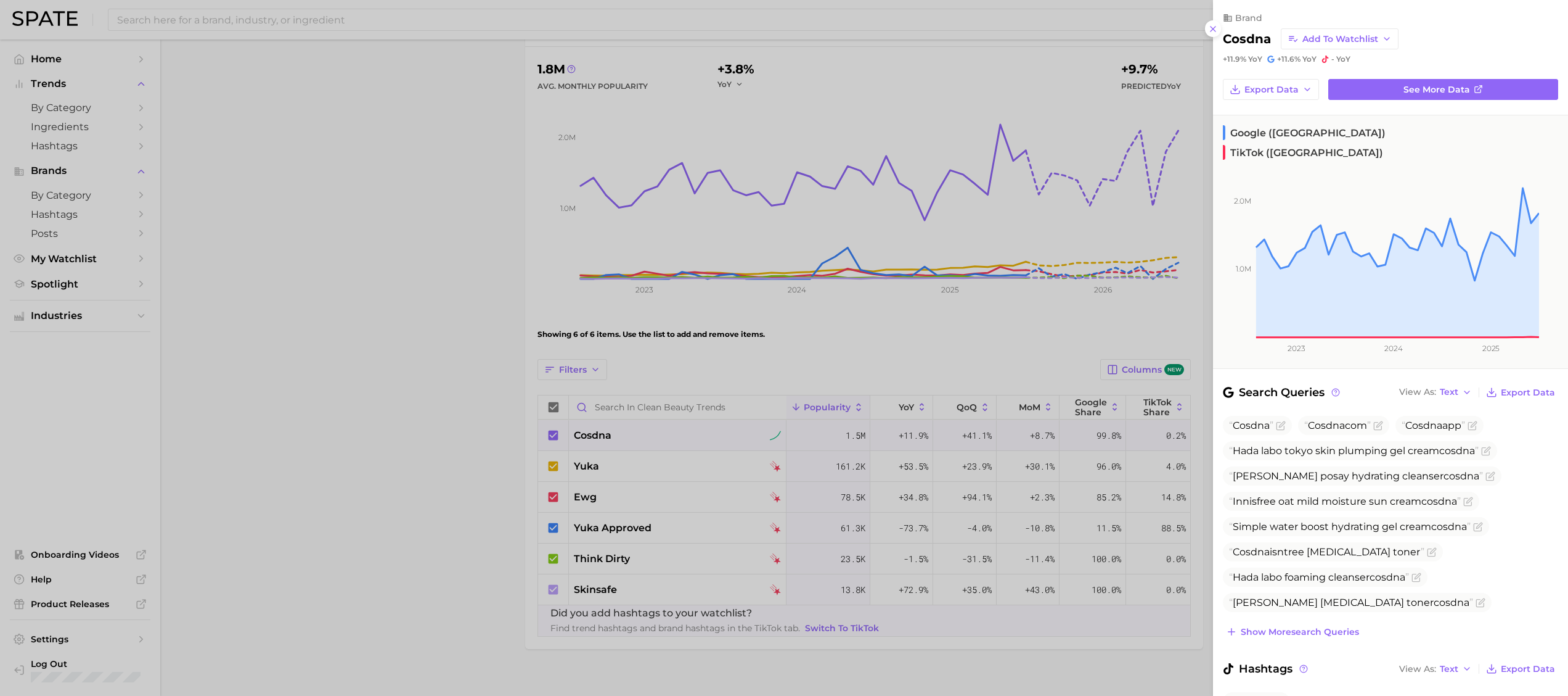
click at [470, 394] on div at bounding box center [784, 348] width 1568 height 696
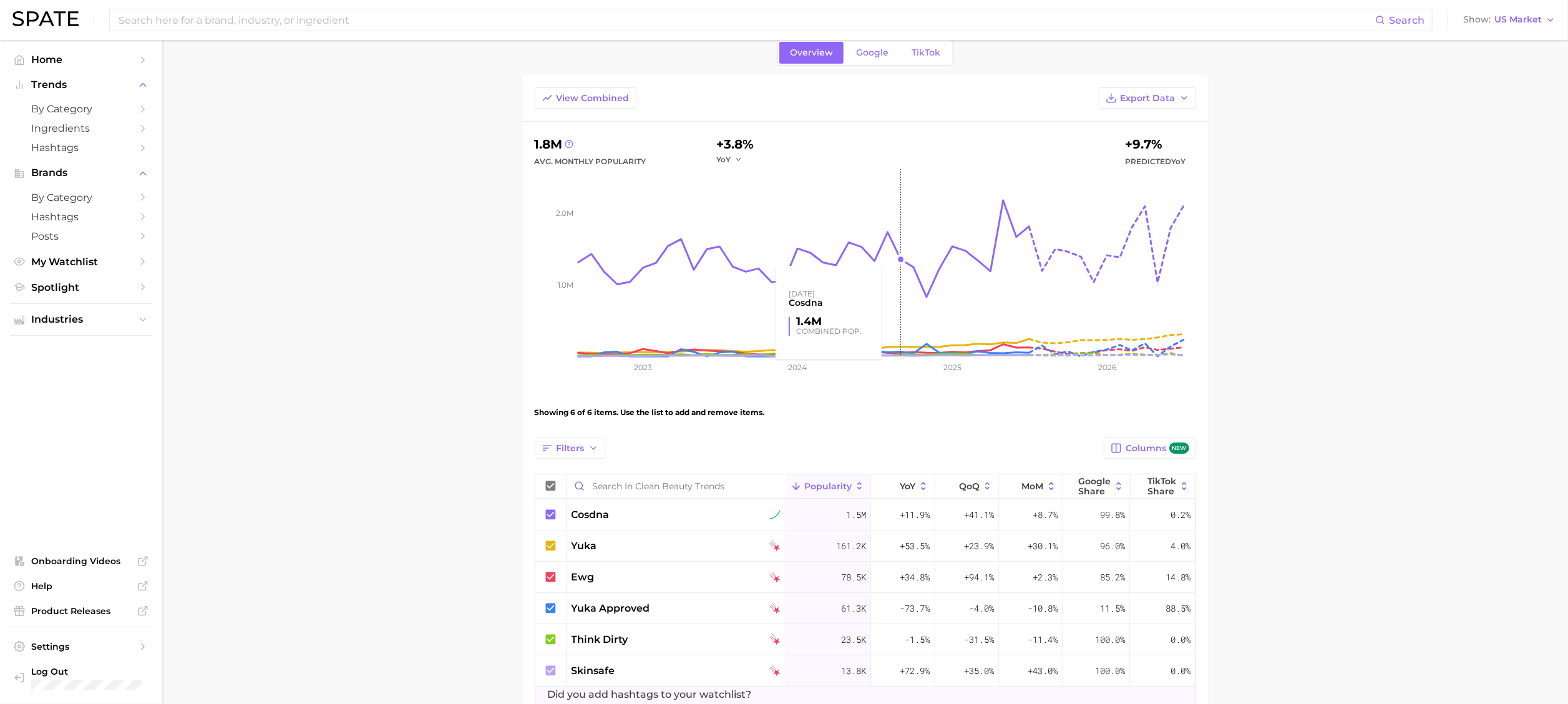
scroll to position [0, 0]
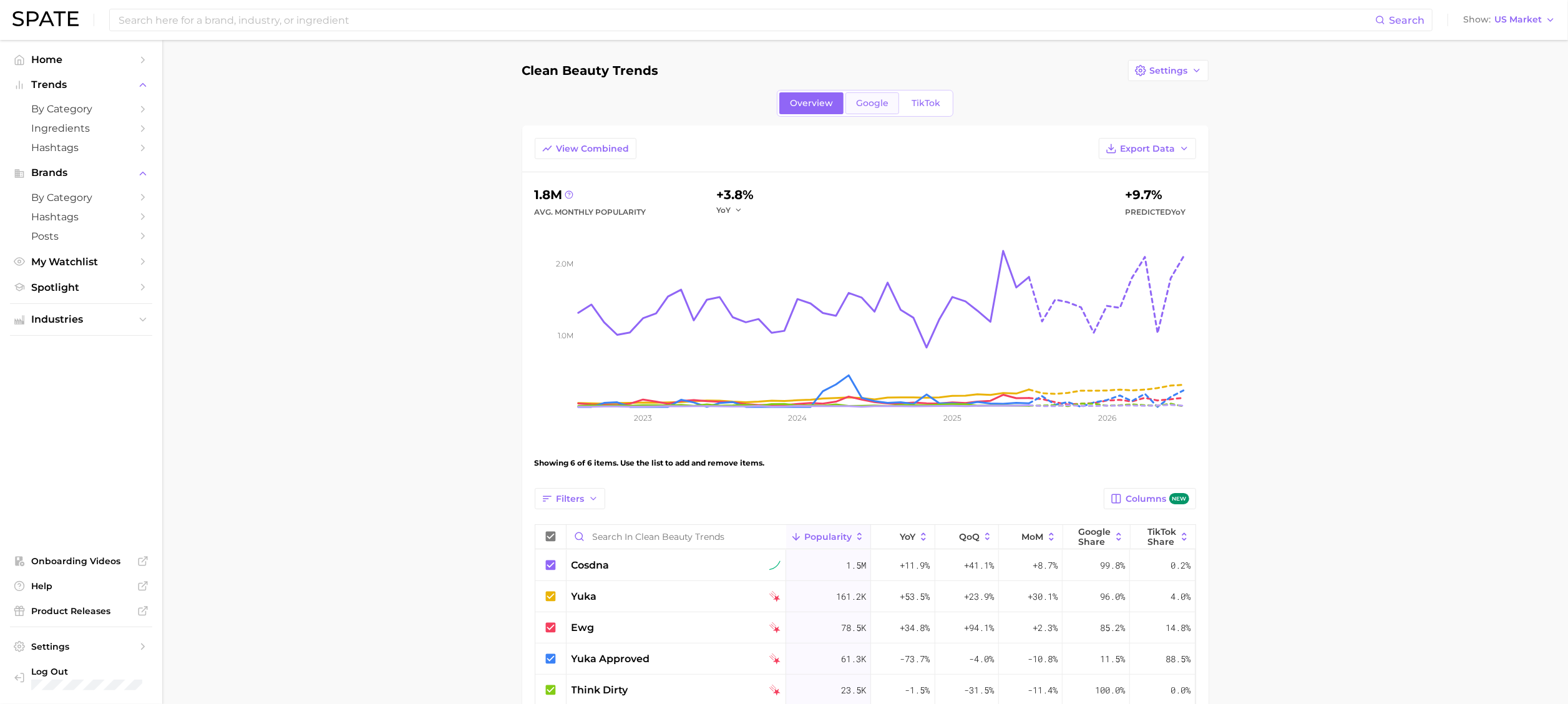
click at [871, 108] on span "Google" at bounding box center [871, 103] width 32 height 11
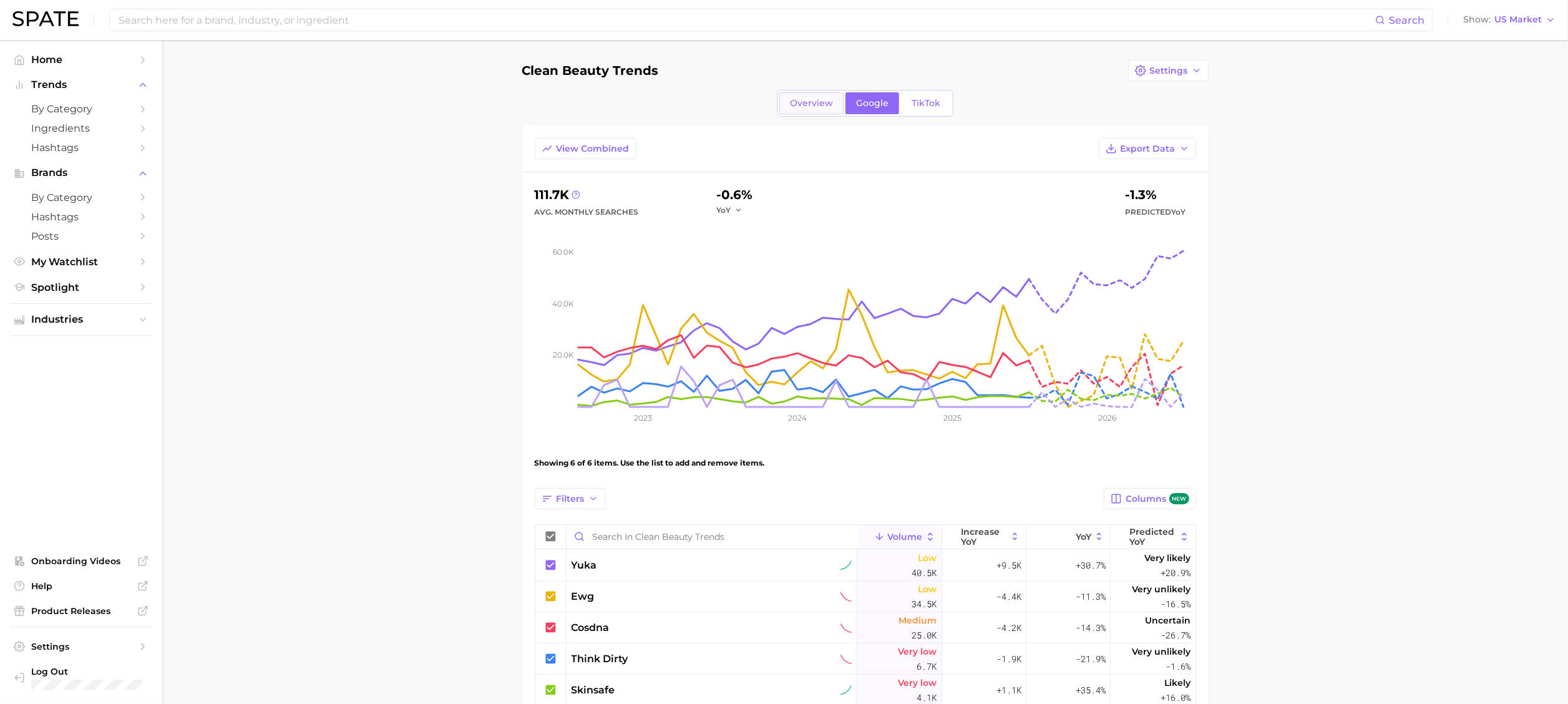
click at [804, 107] on span "Overview" at bounding box center [811, 103] width 43 height 11
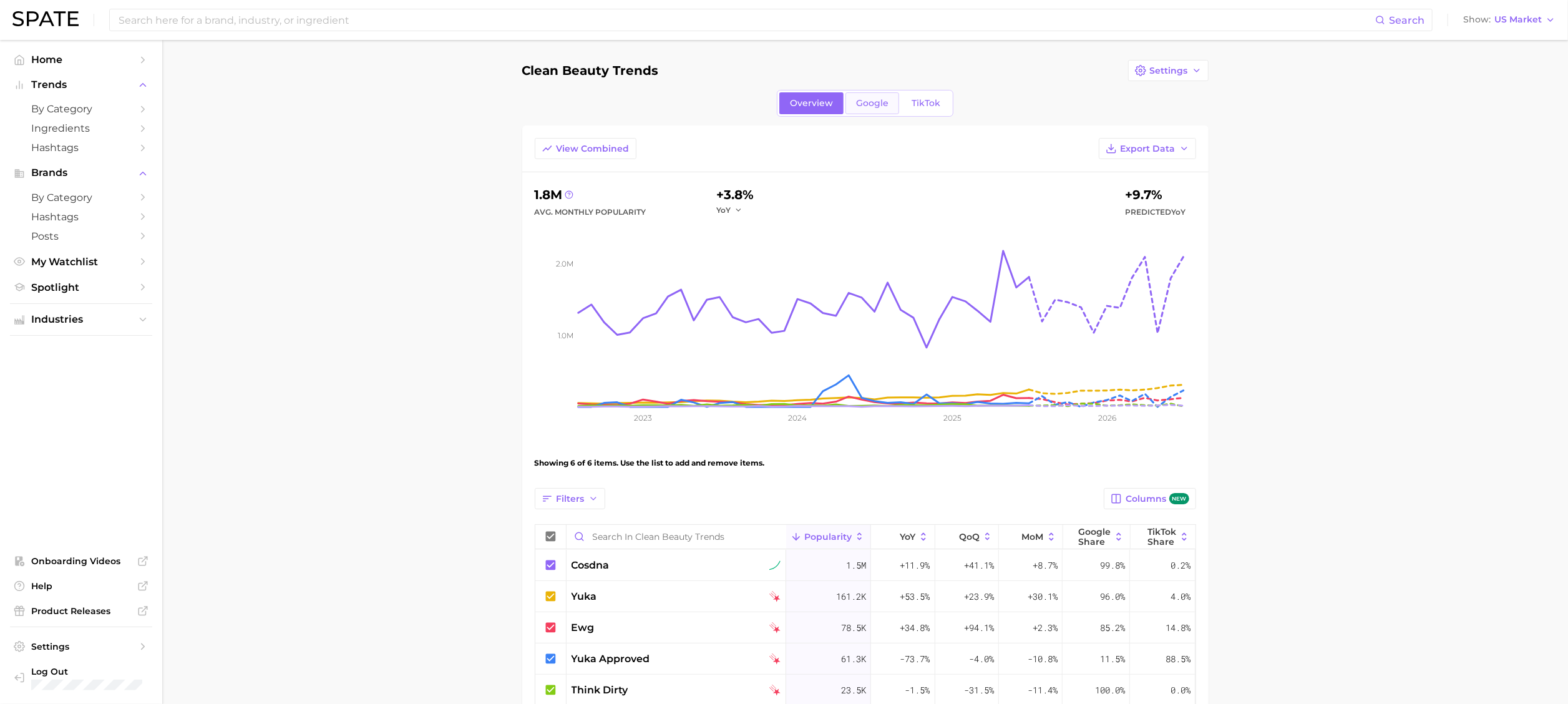
click at [871, 102] on span "Google" at bounding box center [871, 103] width 32 height 11
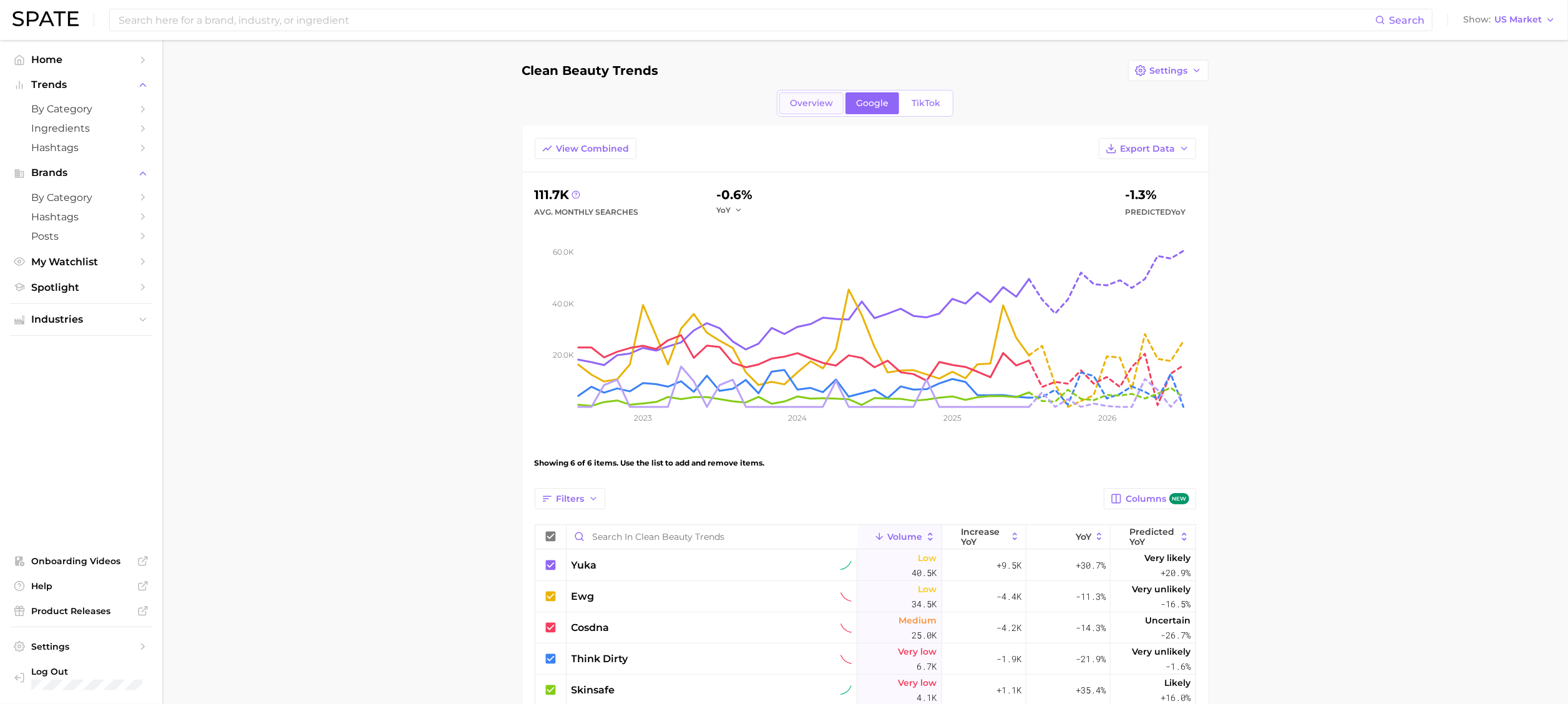
click at [819, 99] on span "Overview" at bounding box center [811, 103] width 43 height 11
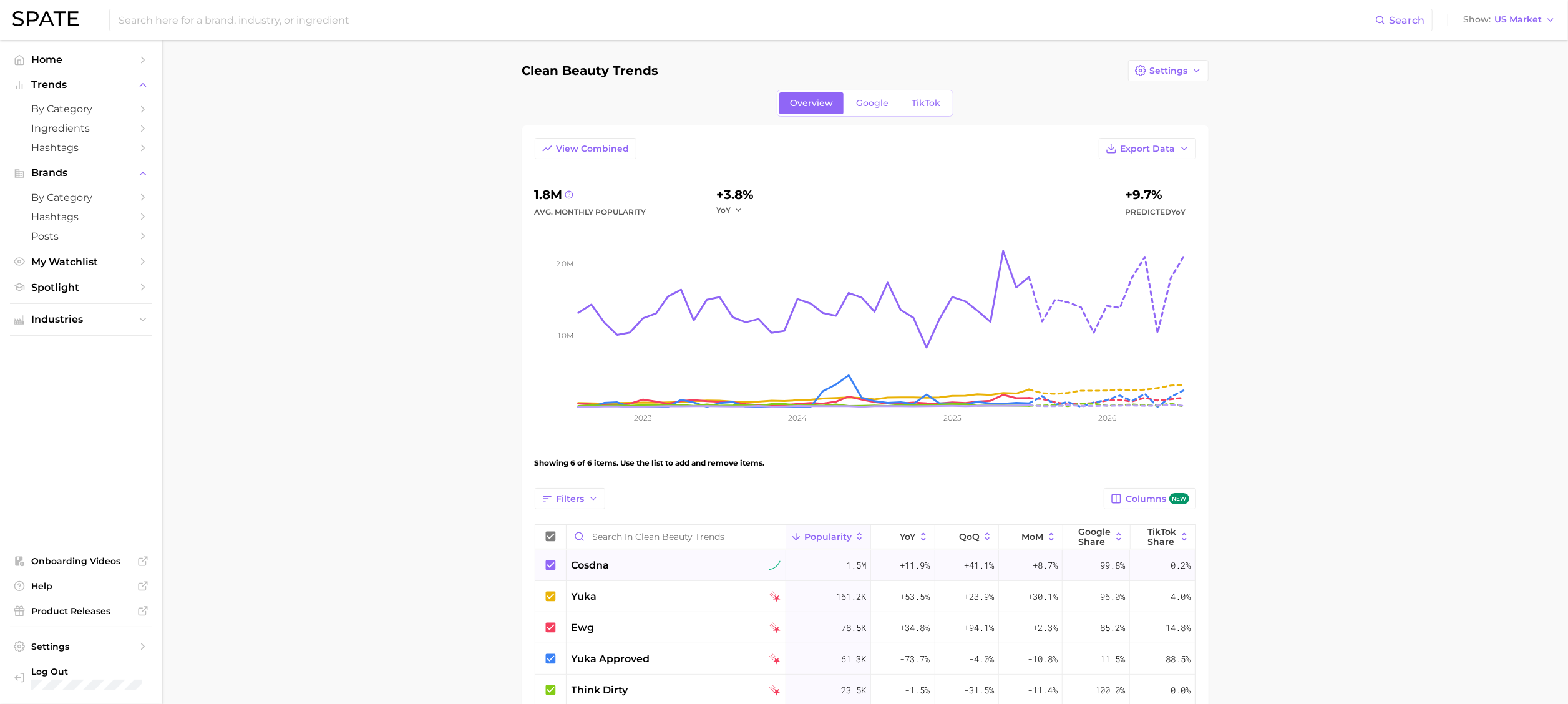
click at [582, 468] on span "cosdna" at bounding box center [590, 565] width 38 height 15
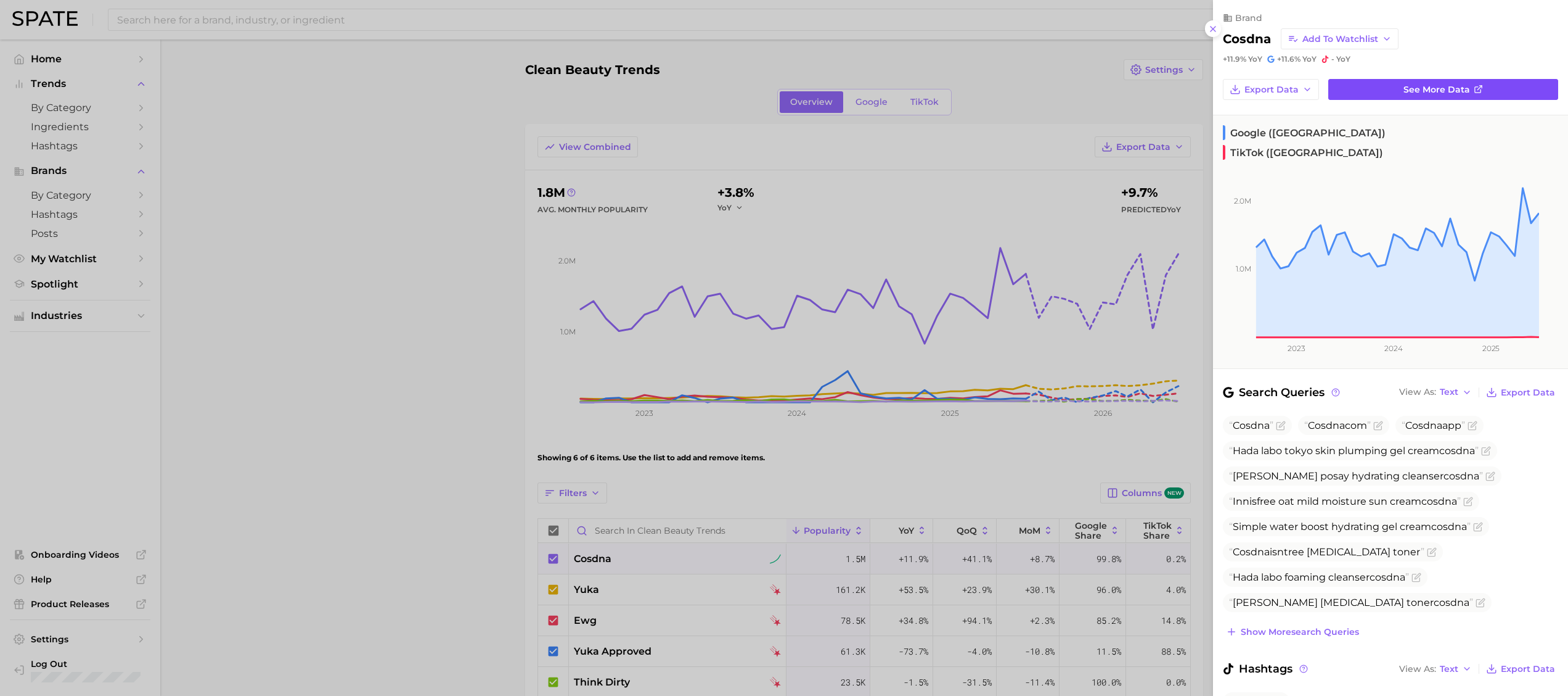
click at [1032, 87] on span "See more data" at bounding box center [1437, 90] width 67 height 11
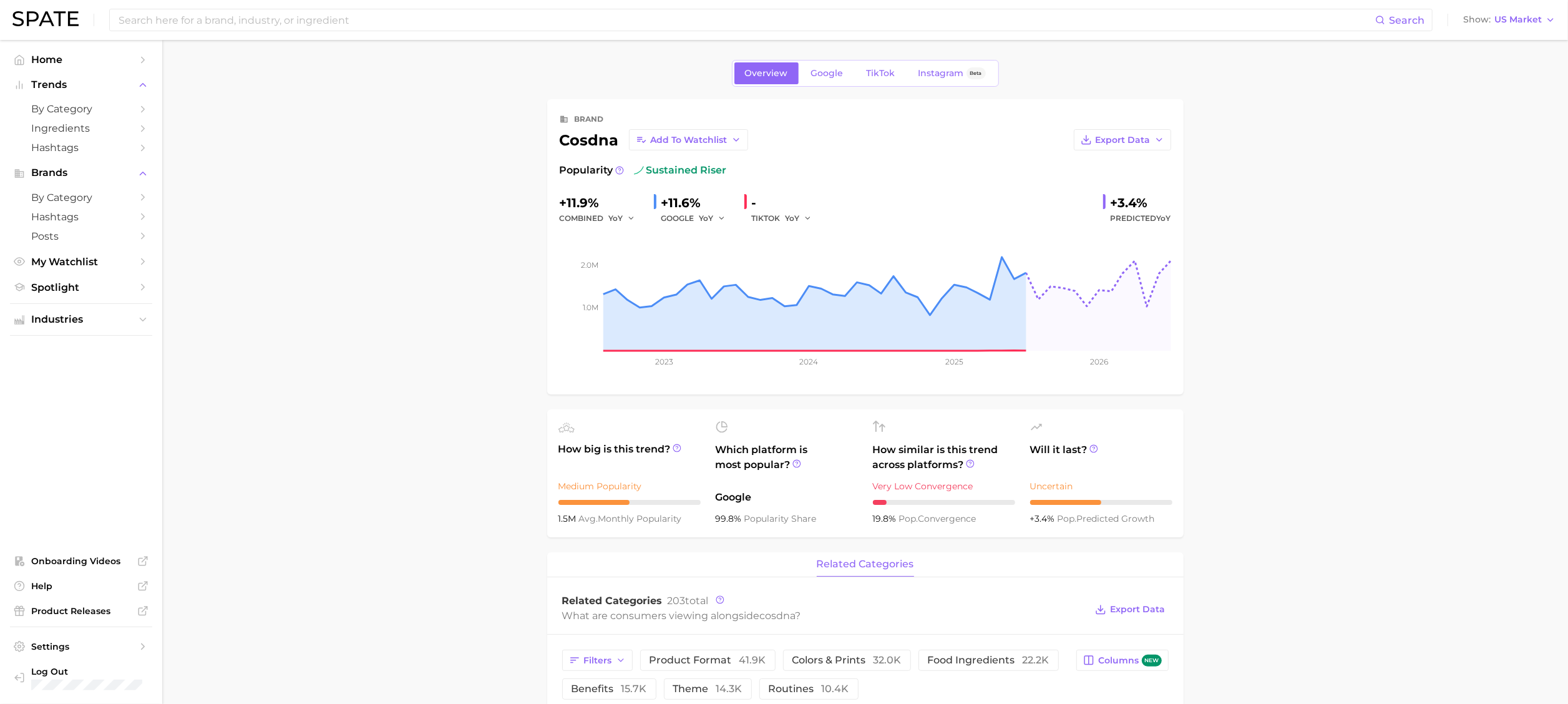
click at [768, 214] on div "TIKTOK YoY" at bounding box center [786, 218] width 68 height 15
click at [827, 66] on link "Google" at bounding box center [827, 73] width 54 height 21
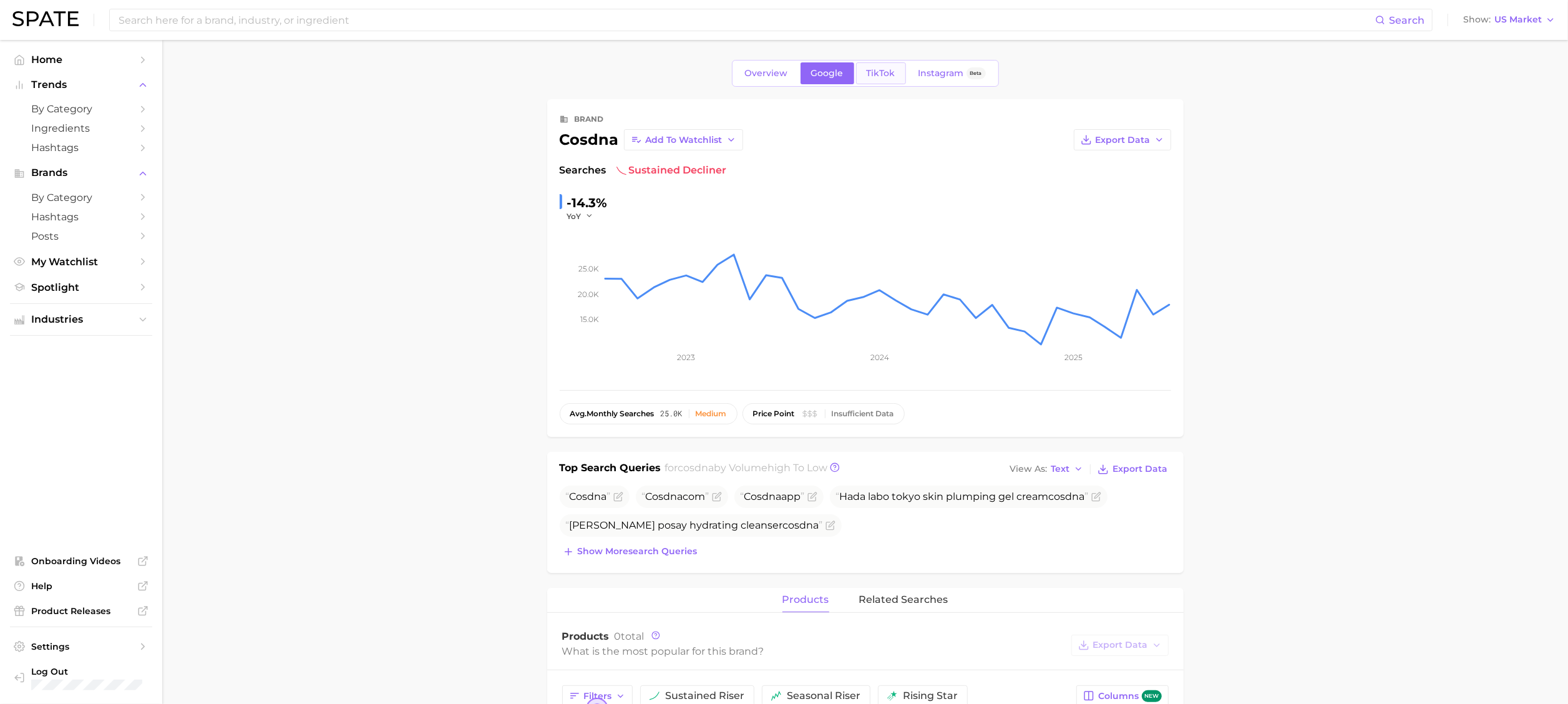
click at [880, 68] on span "TikTok" at bounding box center [880, 73] width 29 height 11
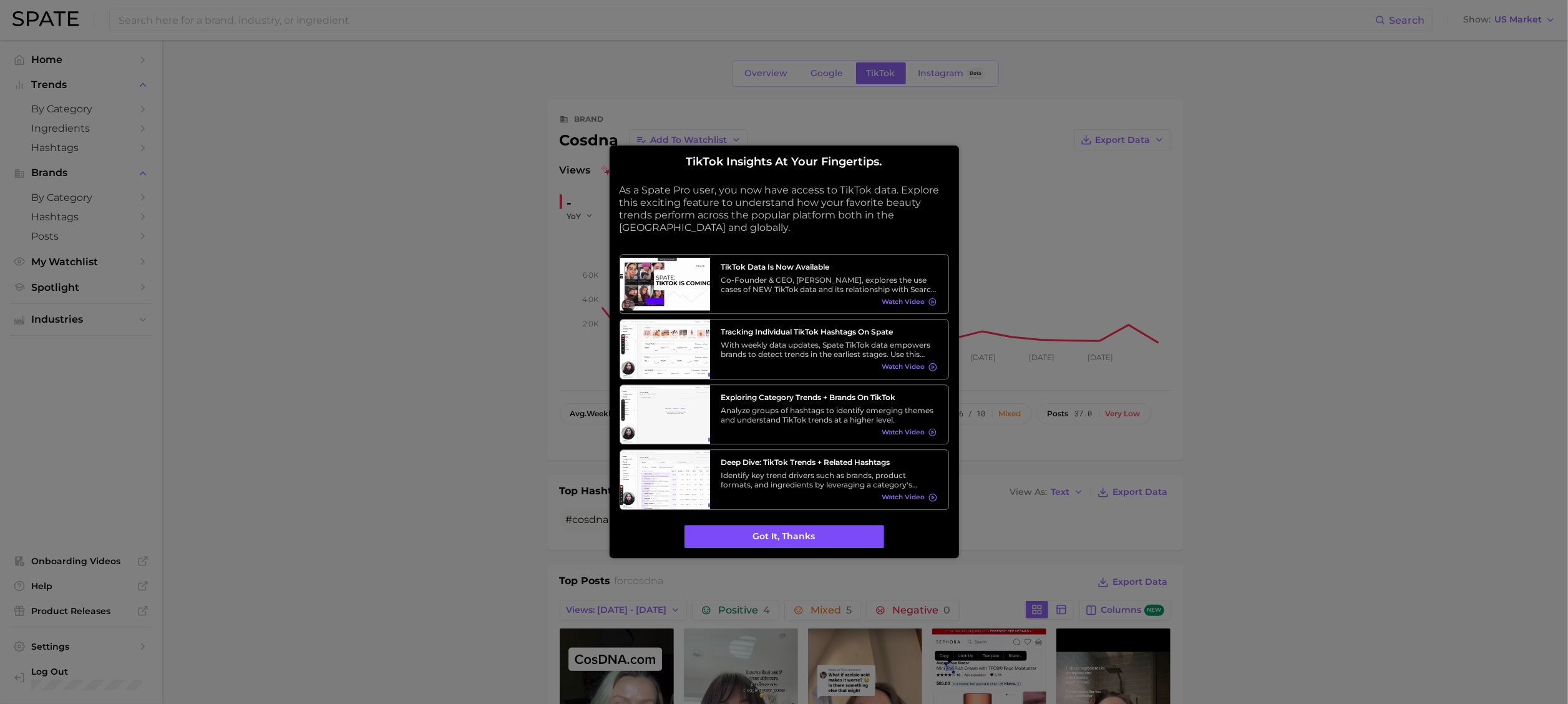
click at [855, 468] on button "Got it, thanks" at bounding box center [784, 536] width 200 height 24
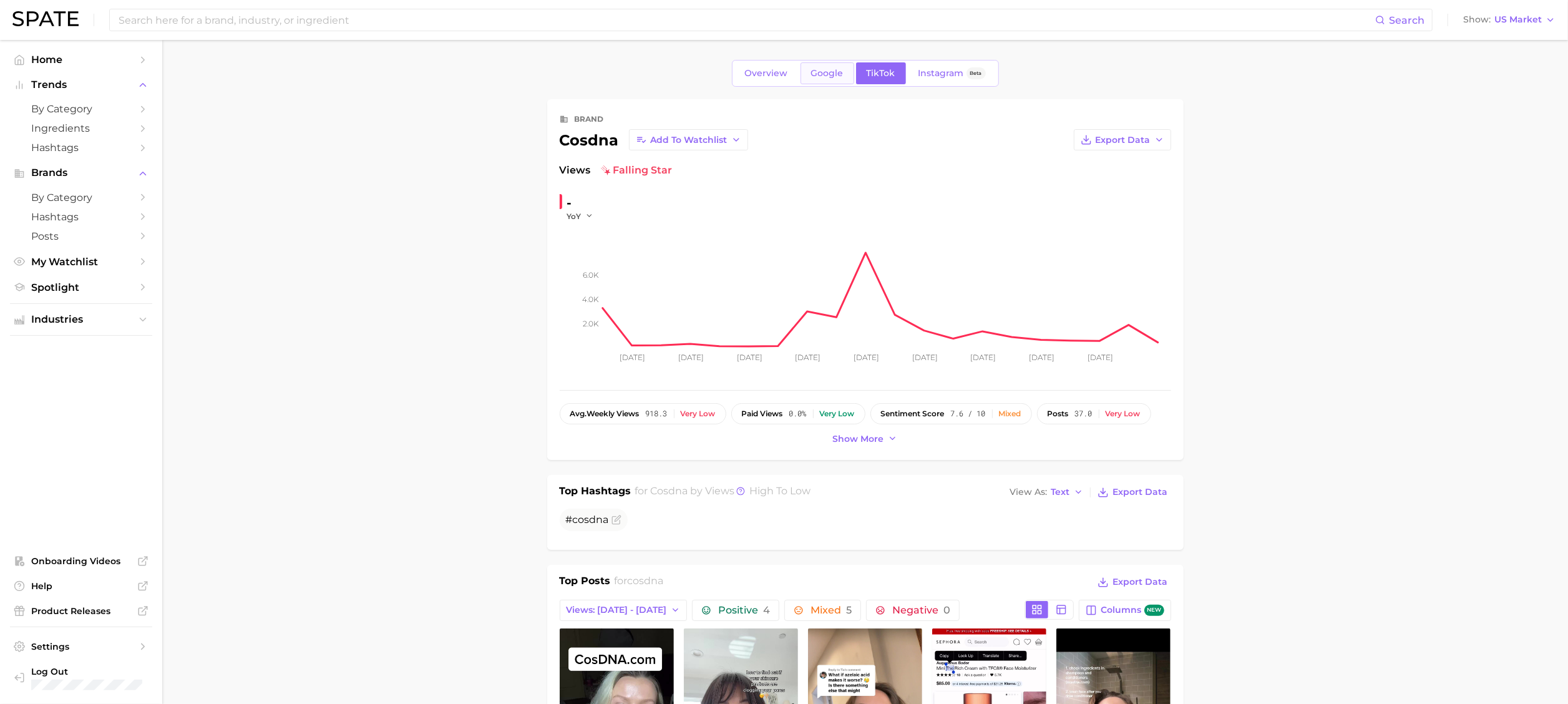
click at [836, 73] on span "Google" at bounding box center [827, 73] width 32 height 11
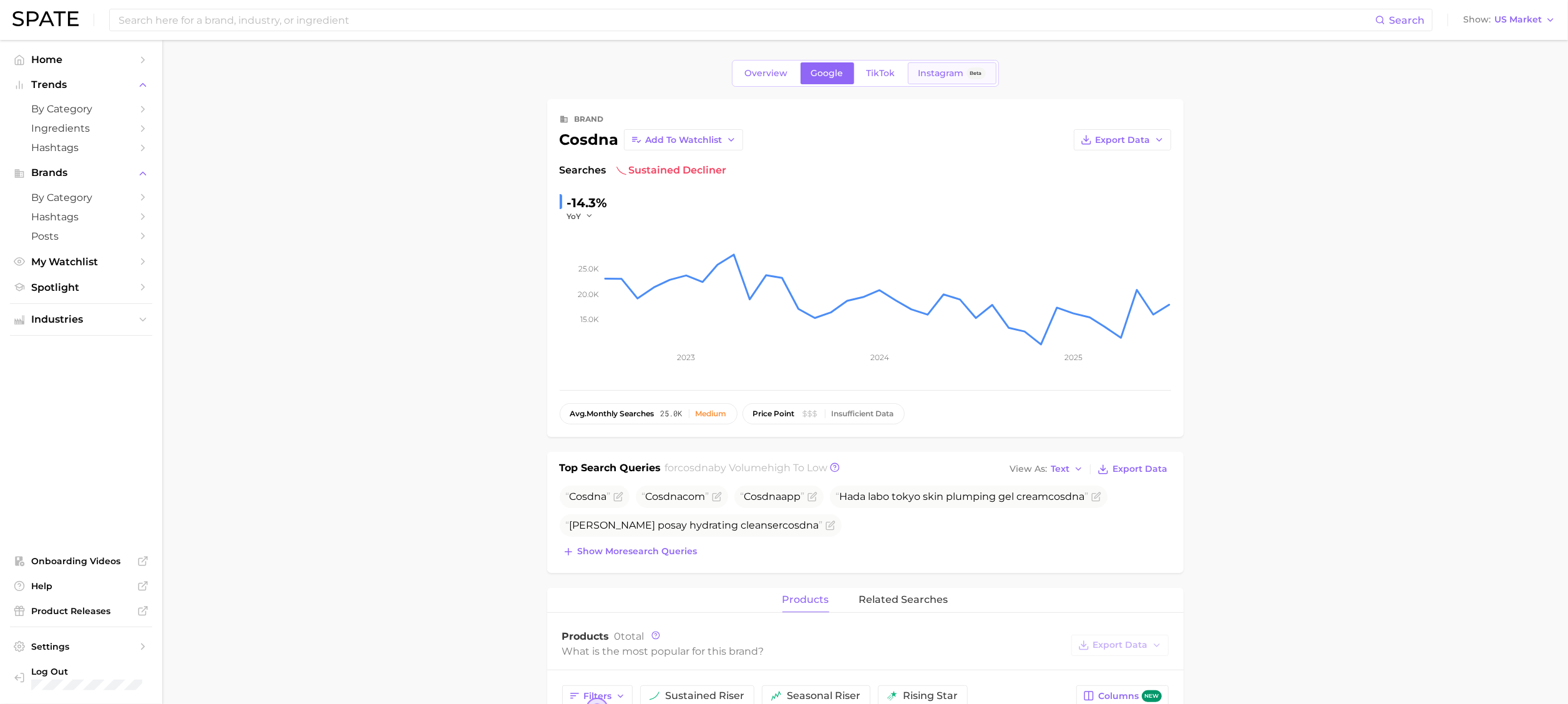
click at [942, 71] on span "Instagram" at bounding box center [941, 73] width 45 height 11
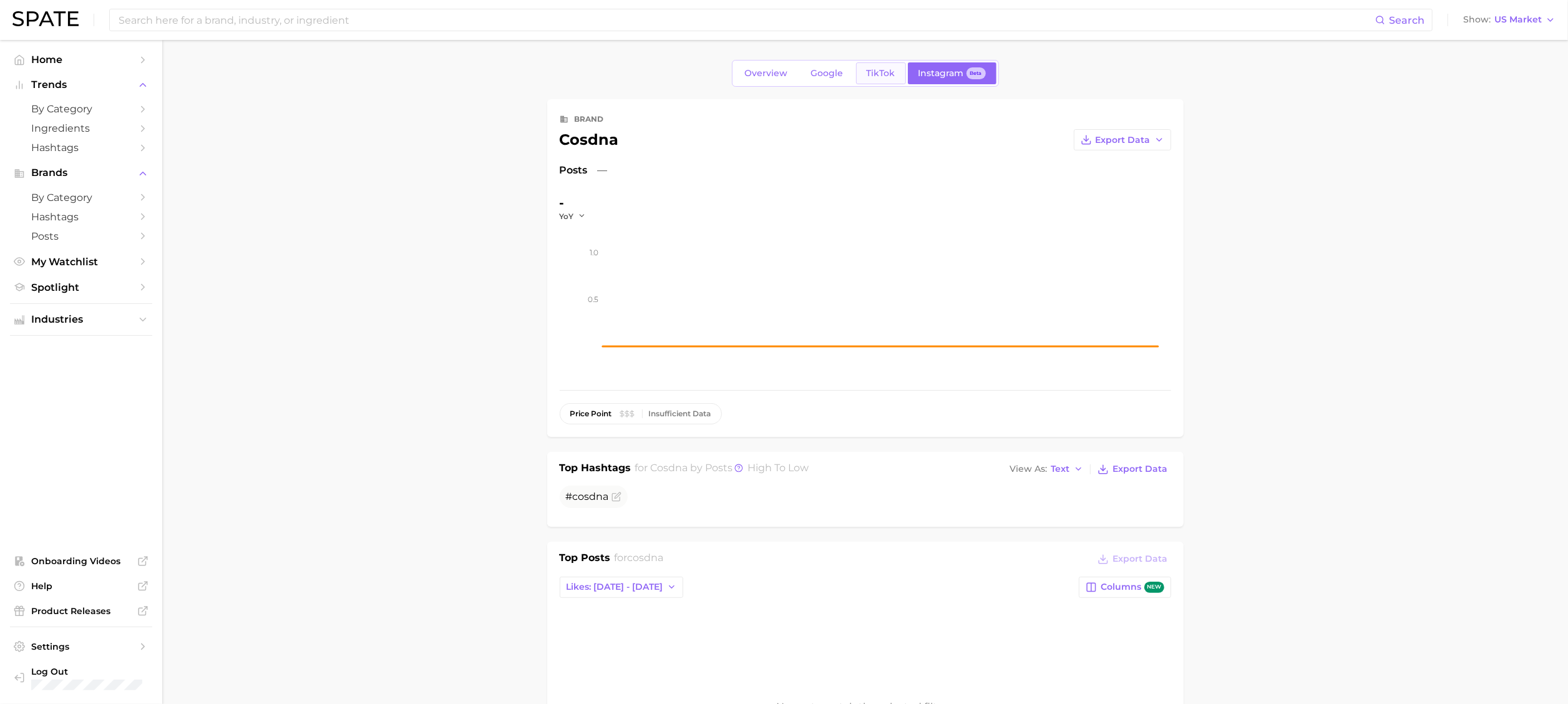
click at [885, 68] on span "TikTok" at bounding box center [880, 73] width 29 height 11
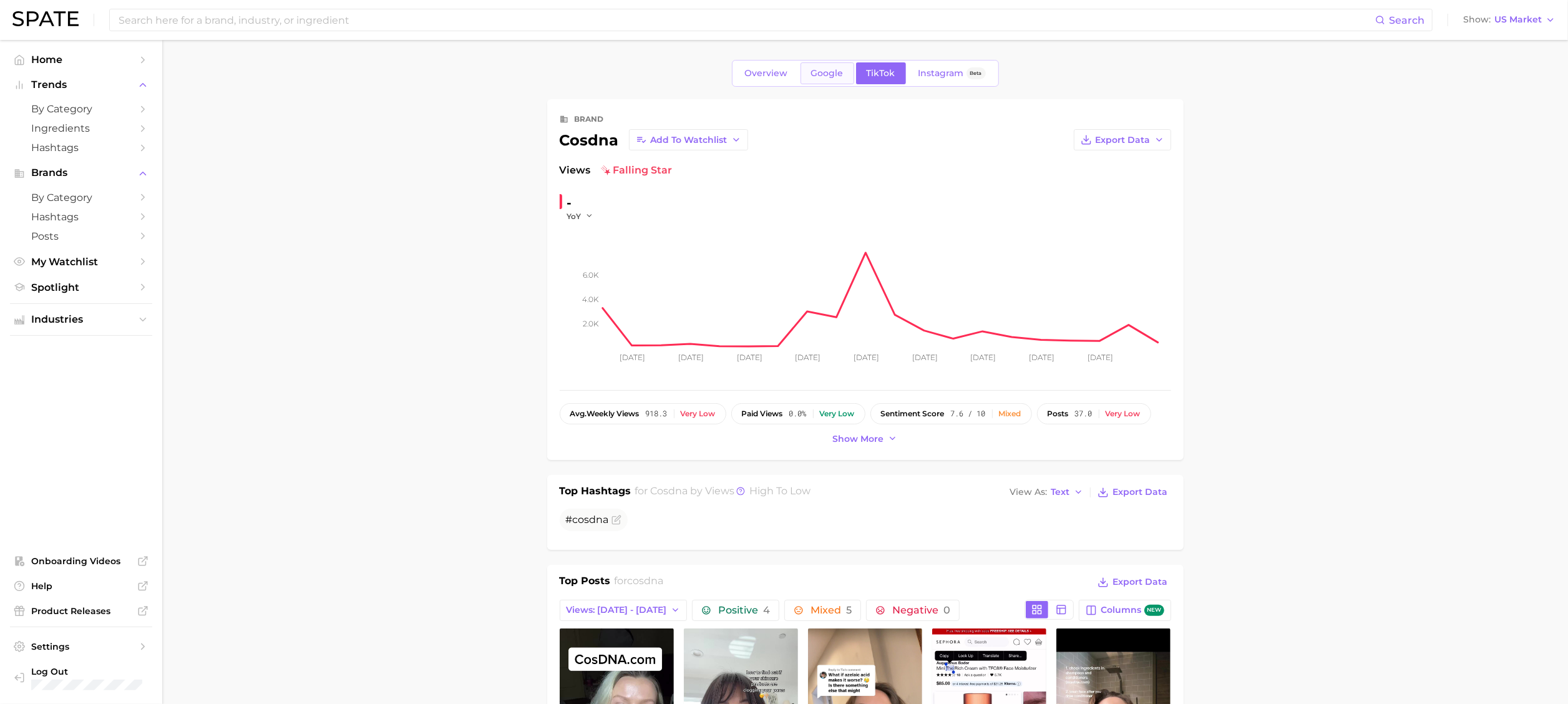
click at [832, 71] on span "Google" at bounding box center [827, 73] width 32 height 11
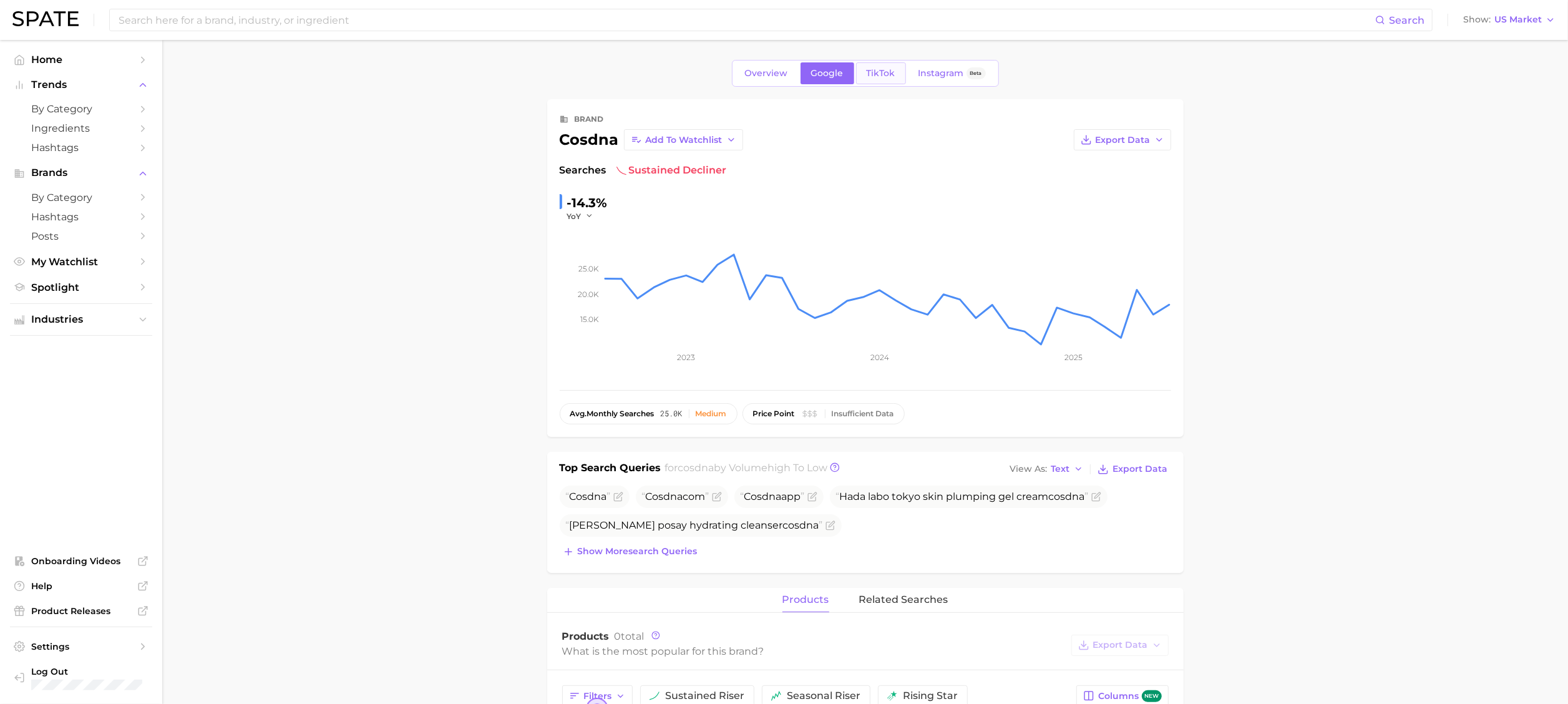
click at [873, 71] on span "TikTok" at bounding box center [880, 73] width 29 height 11
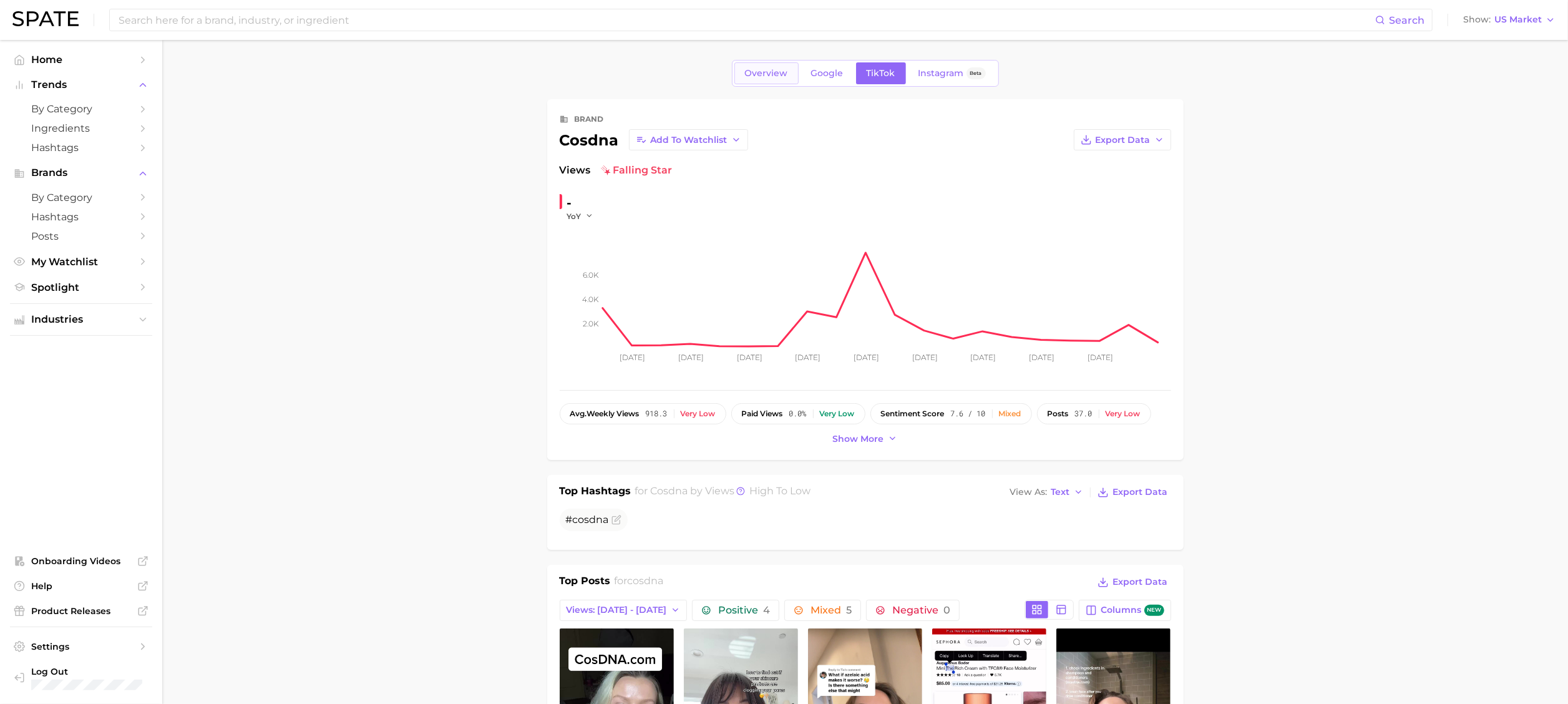
click at [763, 81] on link "Overview" at bounding box center [767, 73] width 64 height 21
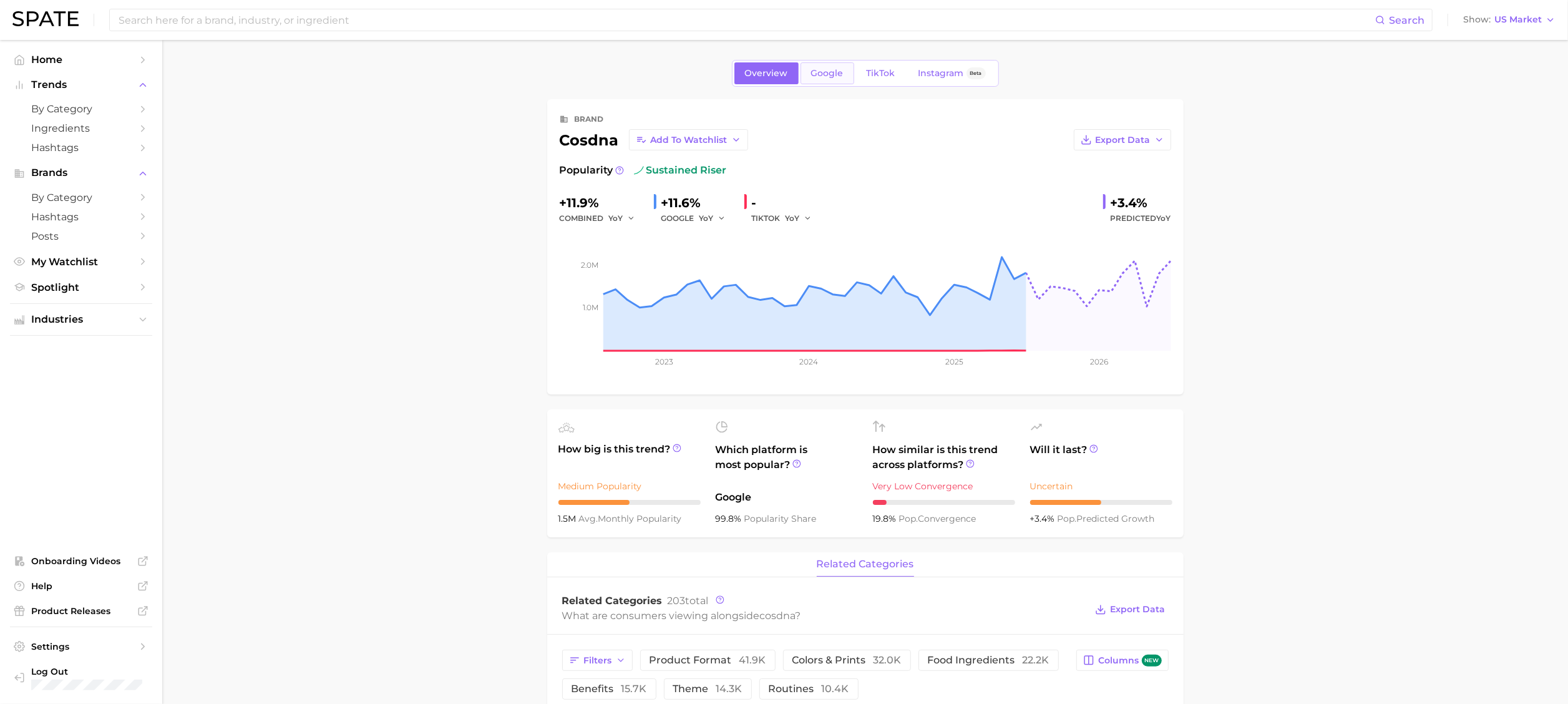
click at [819, 68] on span "Google" at bounding box center [827, 73] width 32 height 11
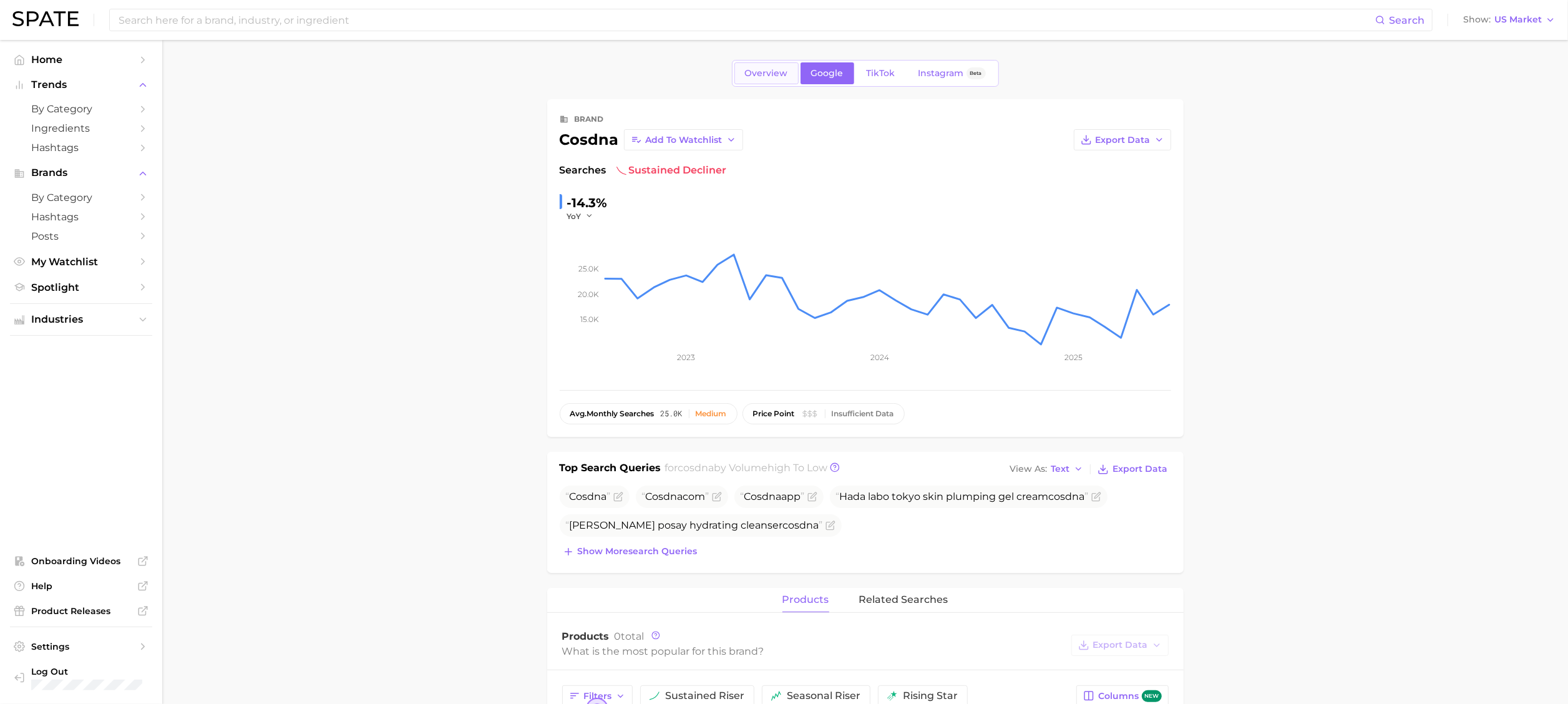
click at [758, 83] on link "Overview" at bounding box center [767, 73] width 64 height 21
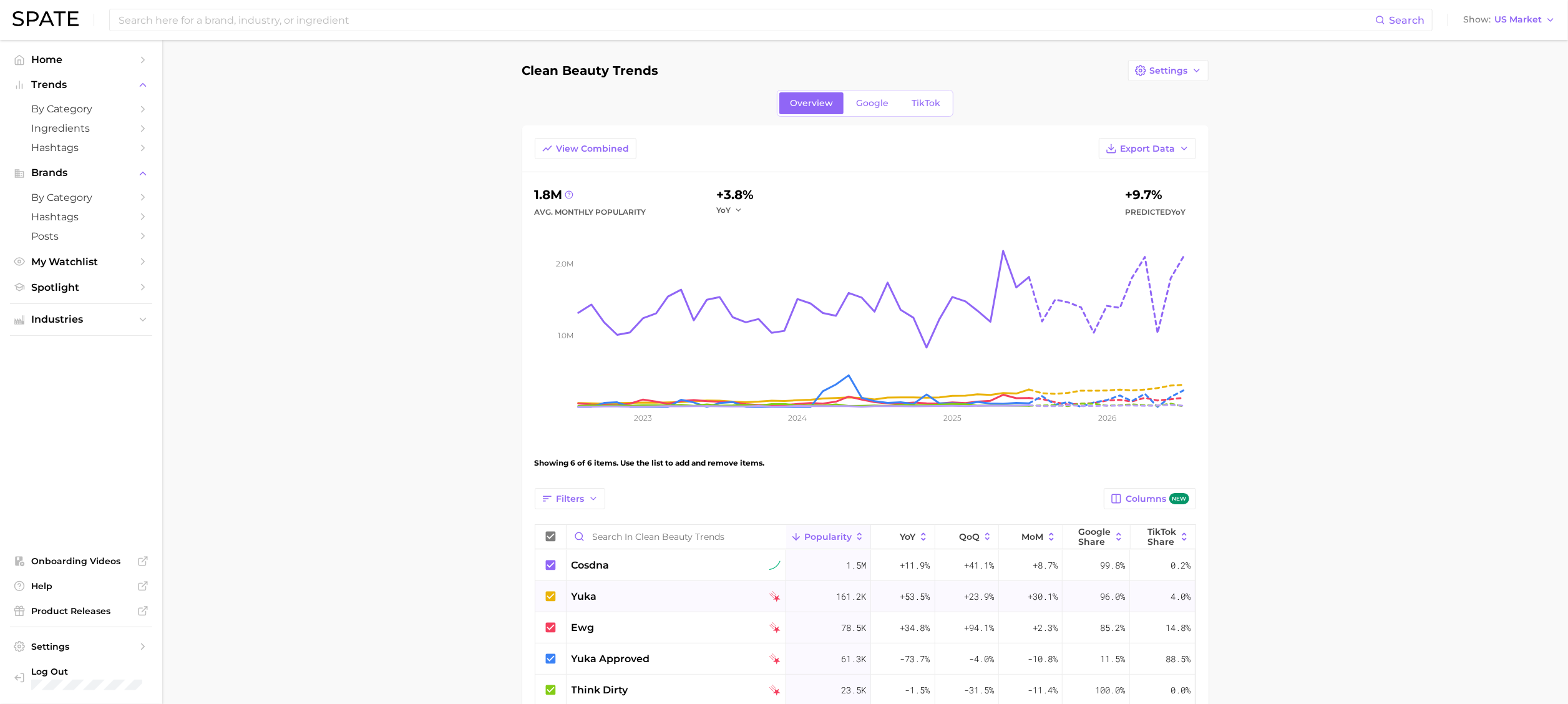
click at [582, 468] on span "yuka" at bounding box center [584, 596] width 26 height 15
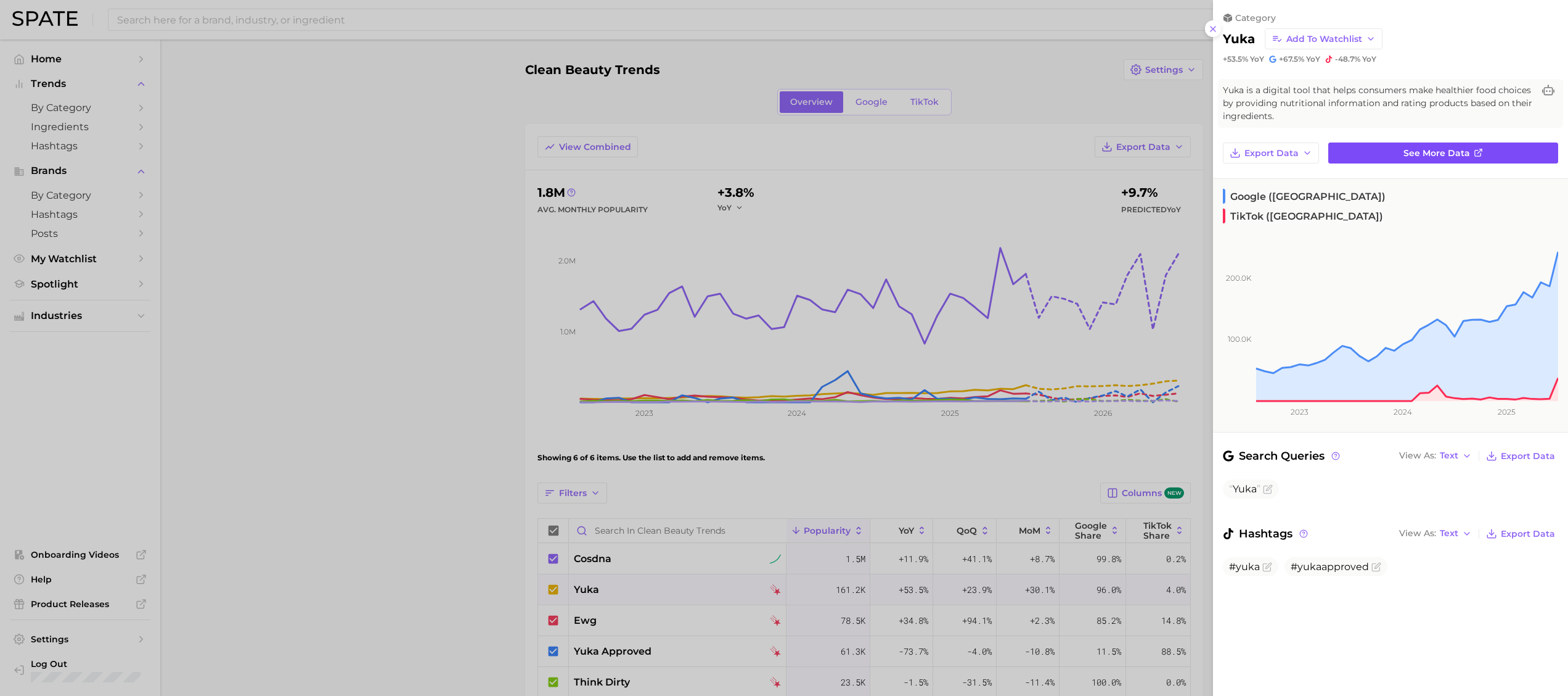
click at [1032, 148] on span "See more data" at bounding box center [1437, 153] width 67 height 11
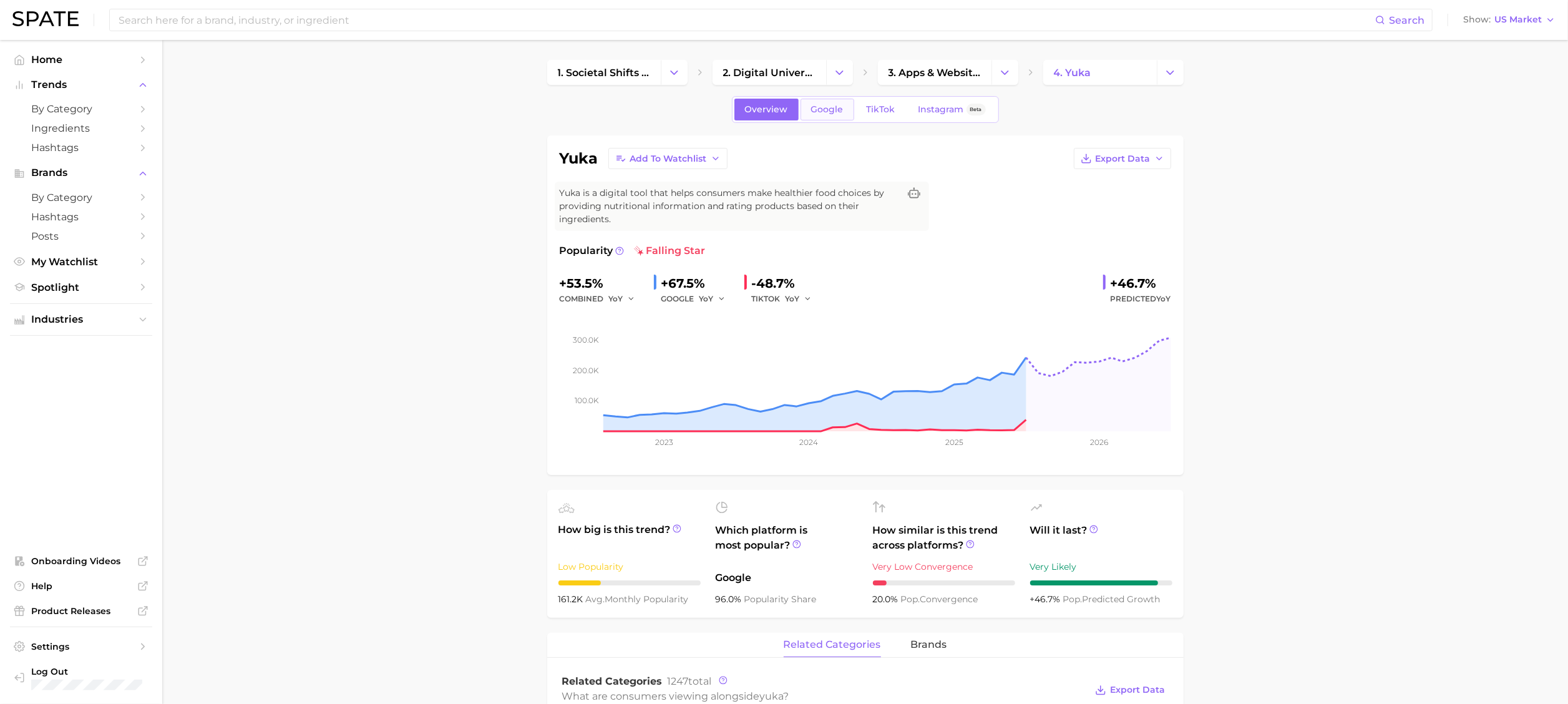
click at [843, 104] on link "Google" at bounding box center [827, 110] width 54 height 21
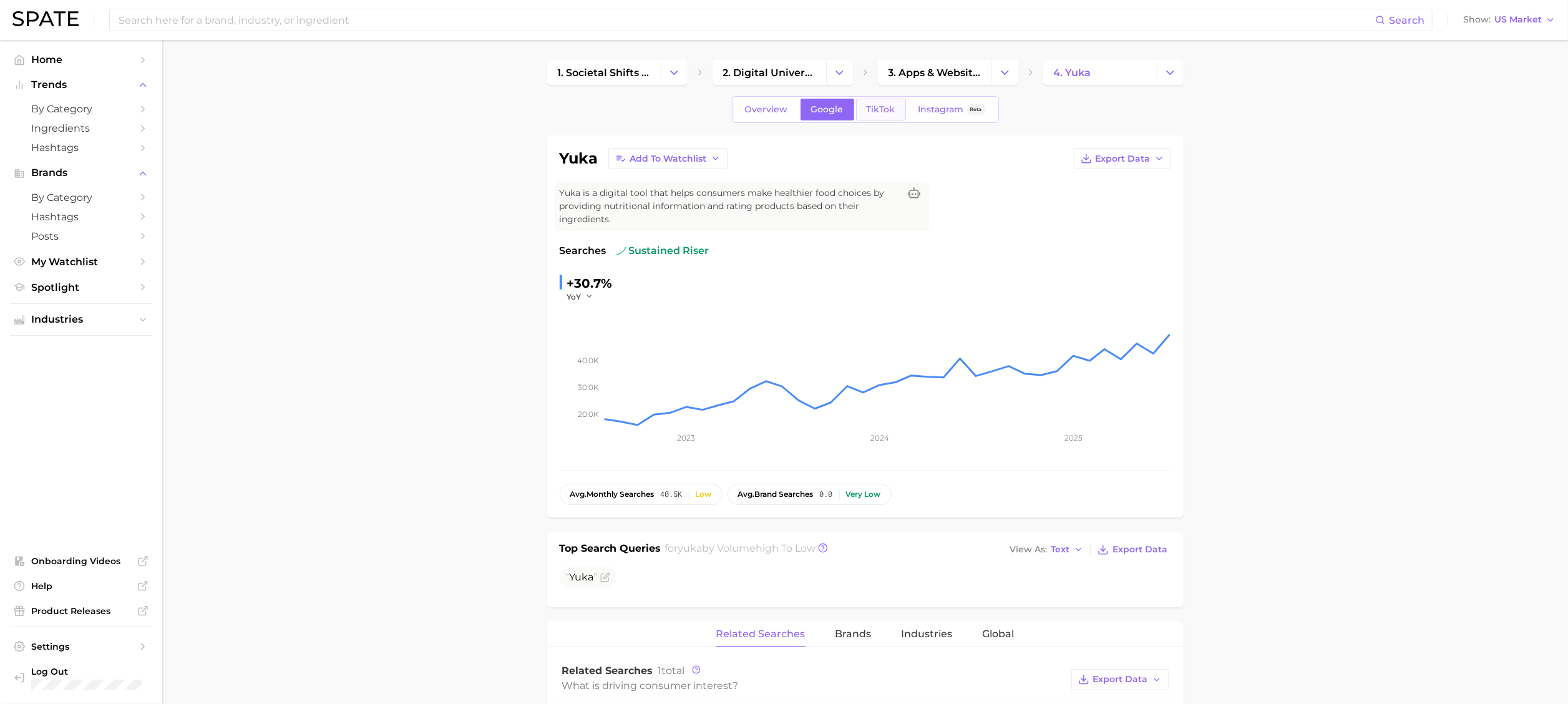
click at [890, 108] on span "TikTok" at bounding box center [880, 109] width 29 height 11
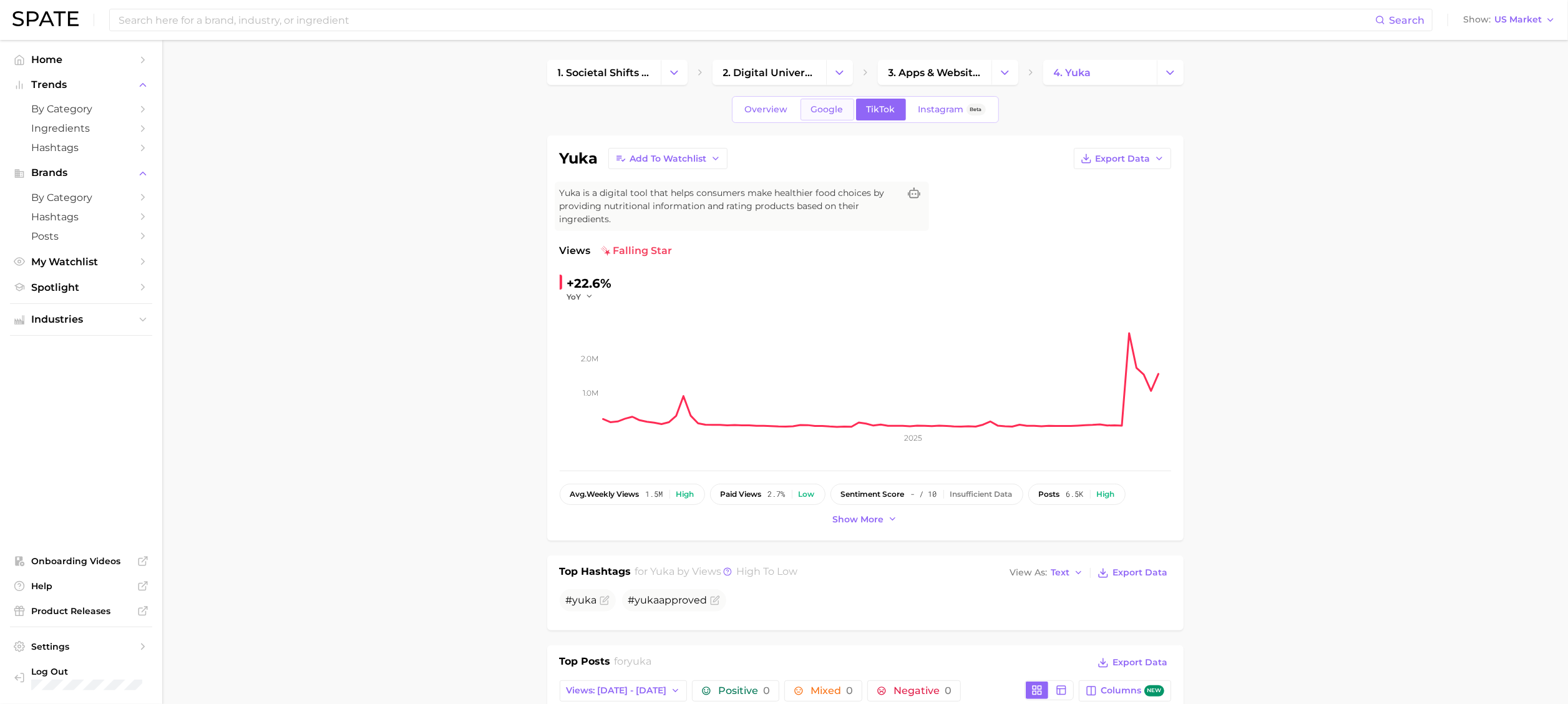
click at [816, 101] on link "Google" at bounding box center [827, 110] width 54 height 21
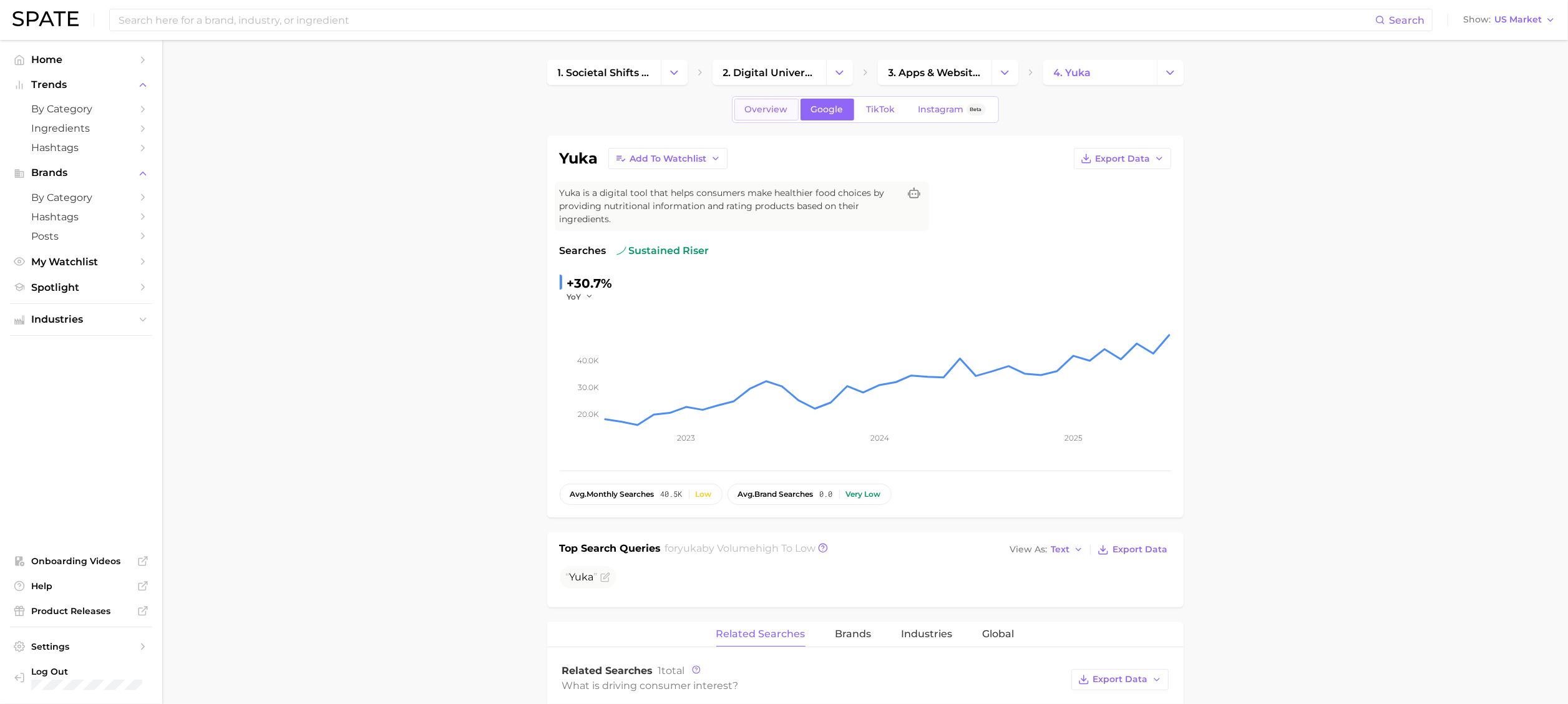
click at [766, 110] on span "Overview" at bounding box center [766, 109] width 43 height 11
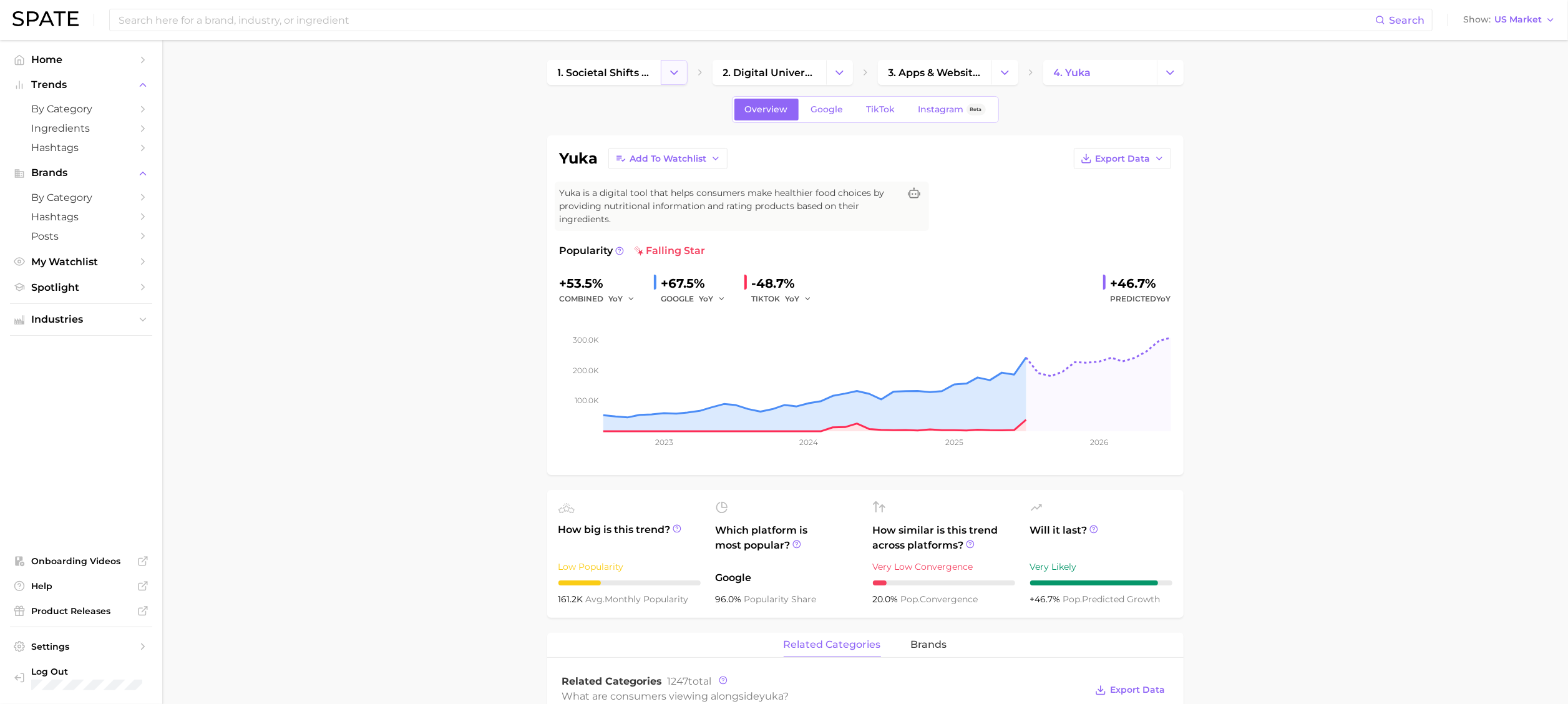
click at [677, 70] on icon "Change Category" at bounding box center [674, 73] width 13 height 13
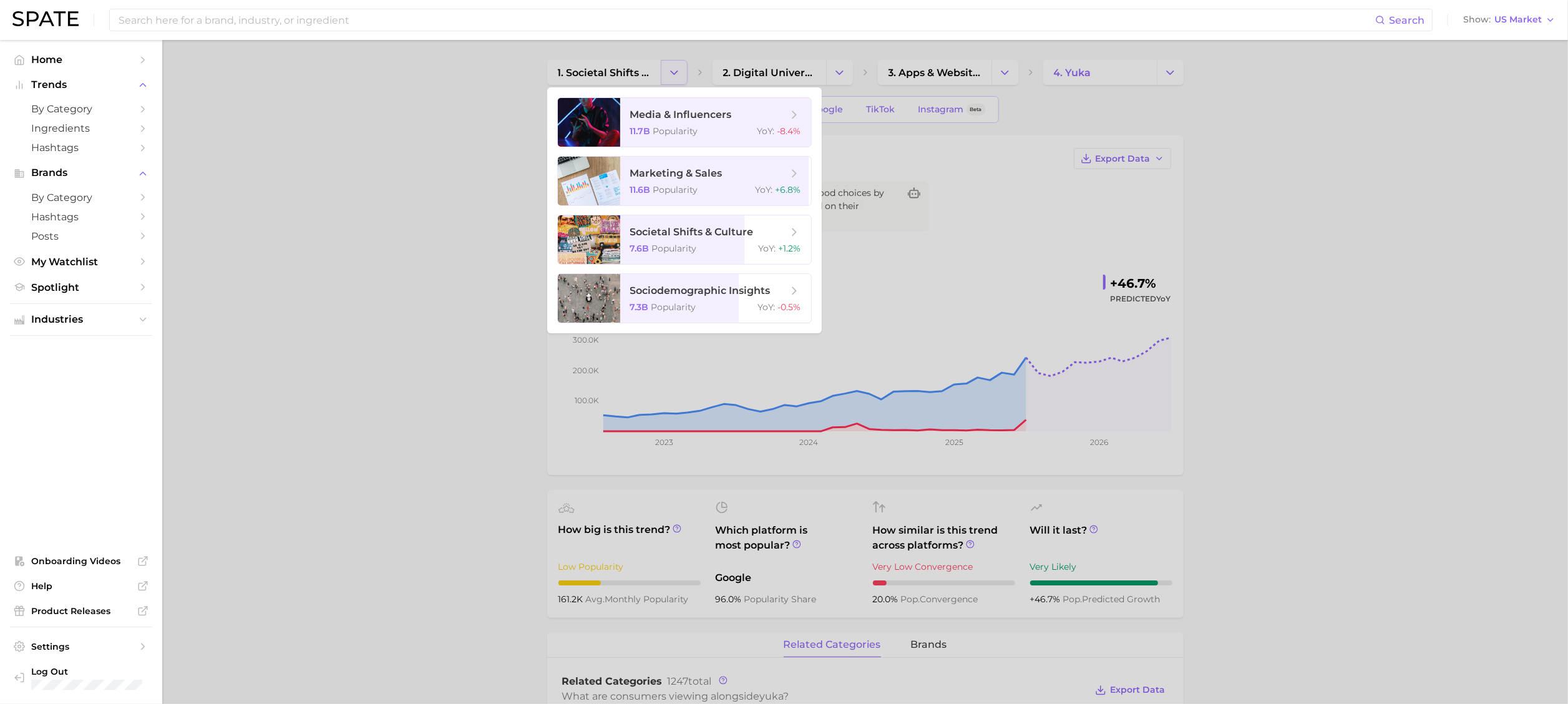
click at [676, 71] on div at bounding box center [784, 352] width 1568 height 704
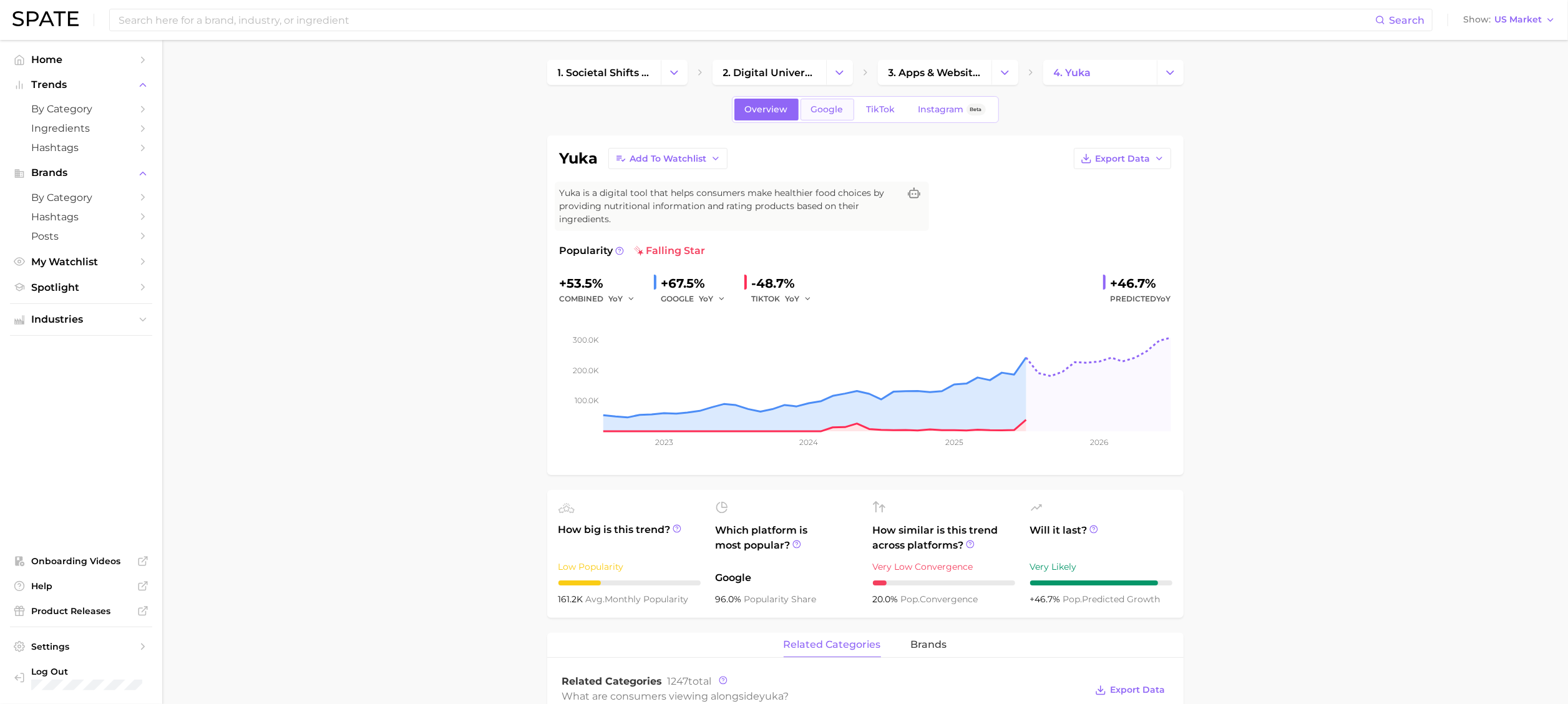
click at [815, 112] on span "Google" at bounding box center [827, 109] width 32 height 11
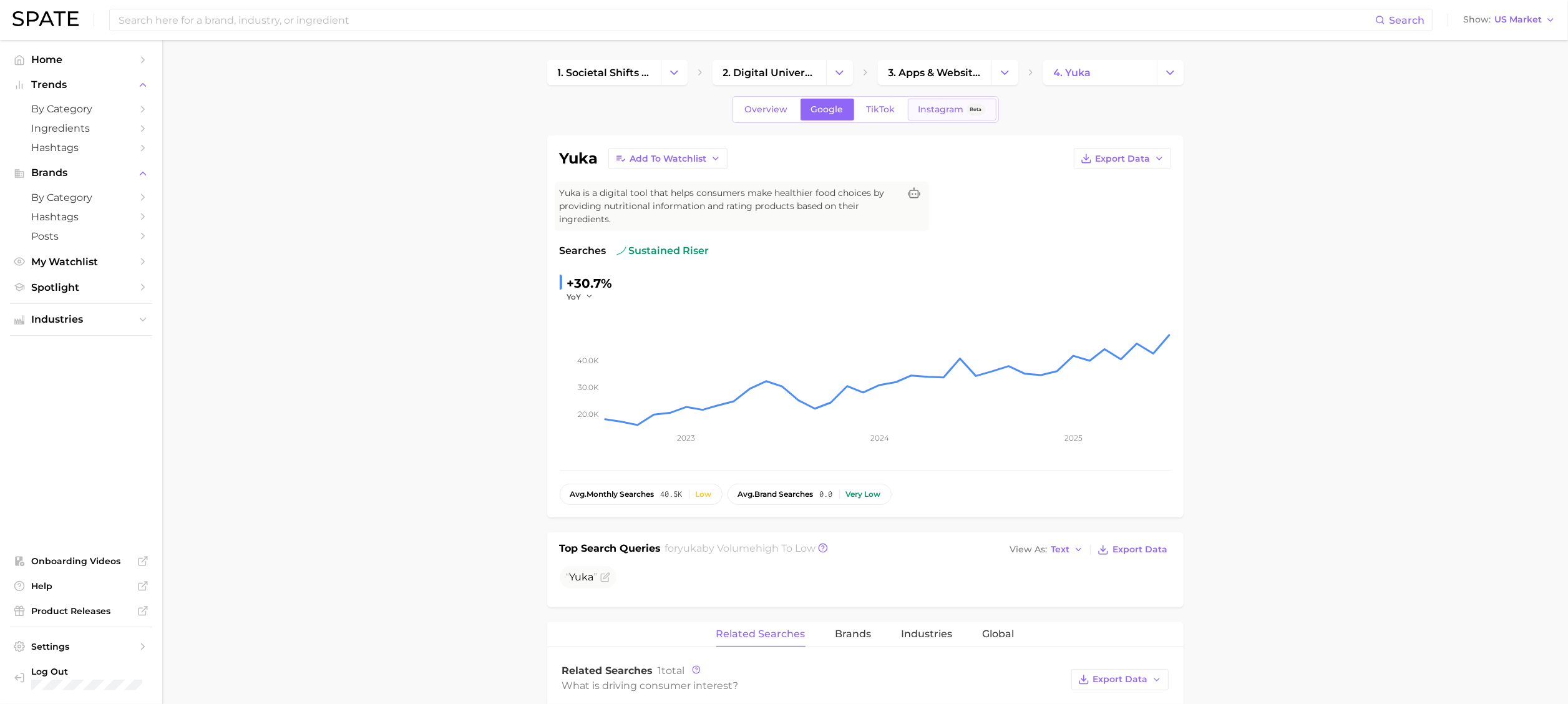
click at [949, 108] on span "Instagram" at bounding box center [941, 109] width 45 height 11
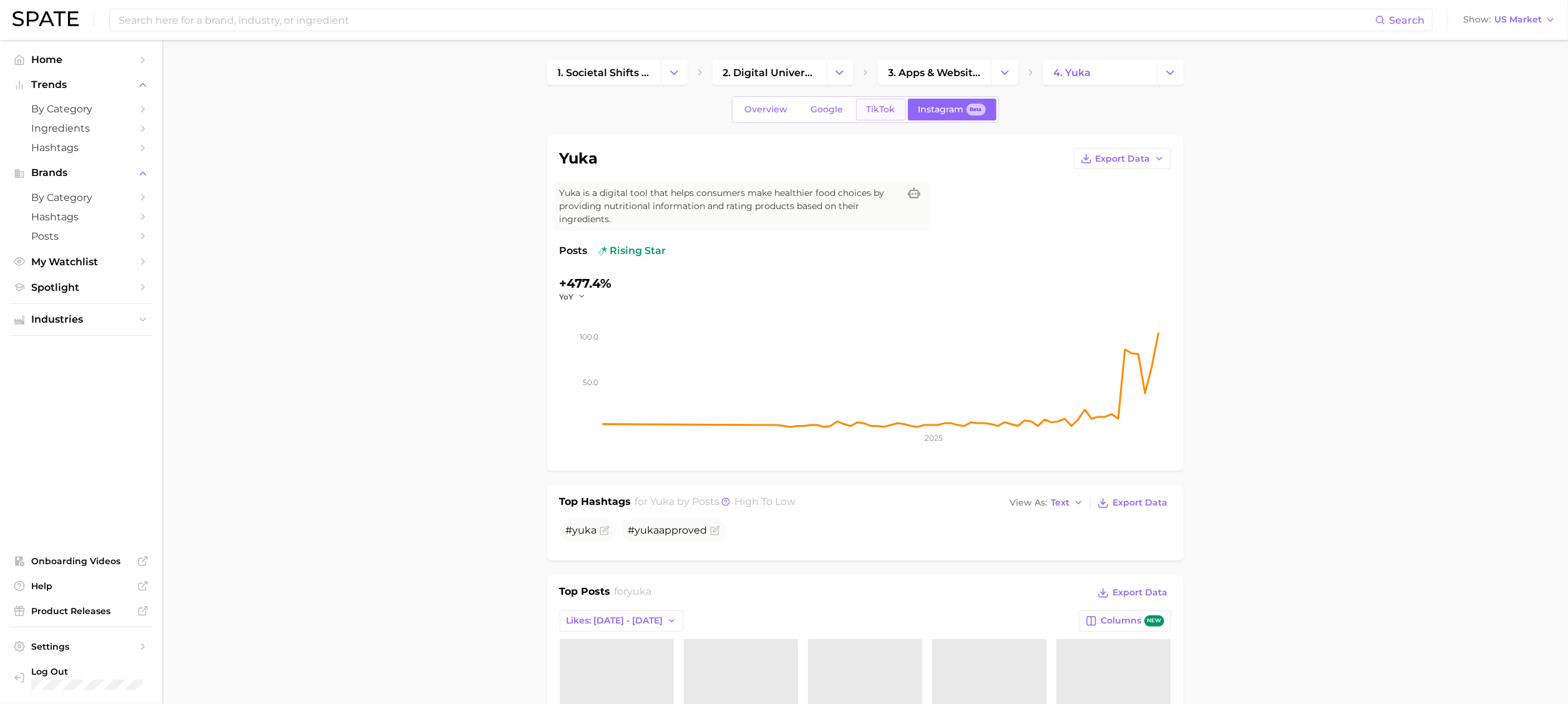
click at [899, 107] on link "TikTok" at bounding box center [880, 110] width 50 height 21
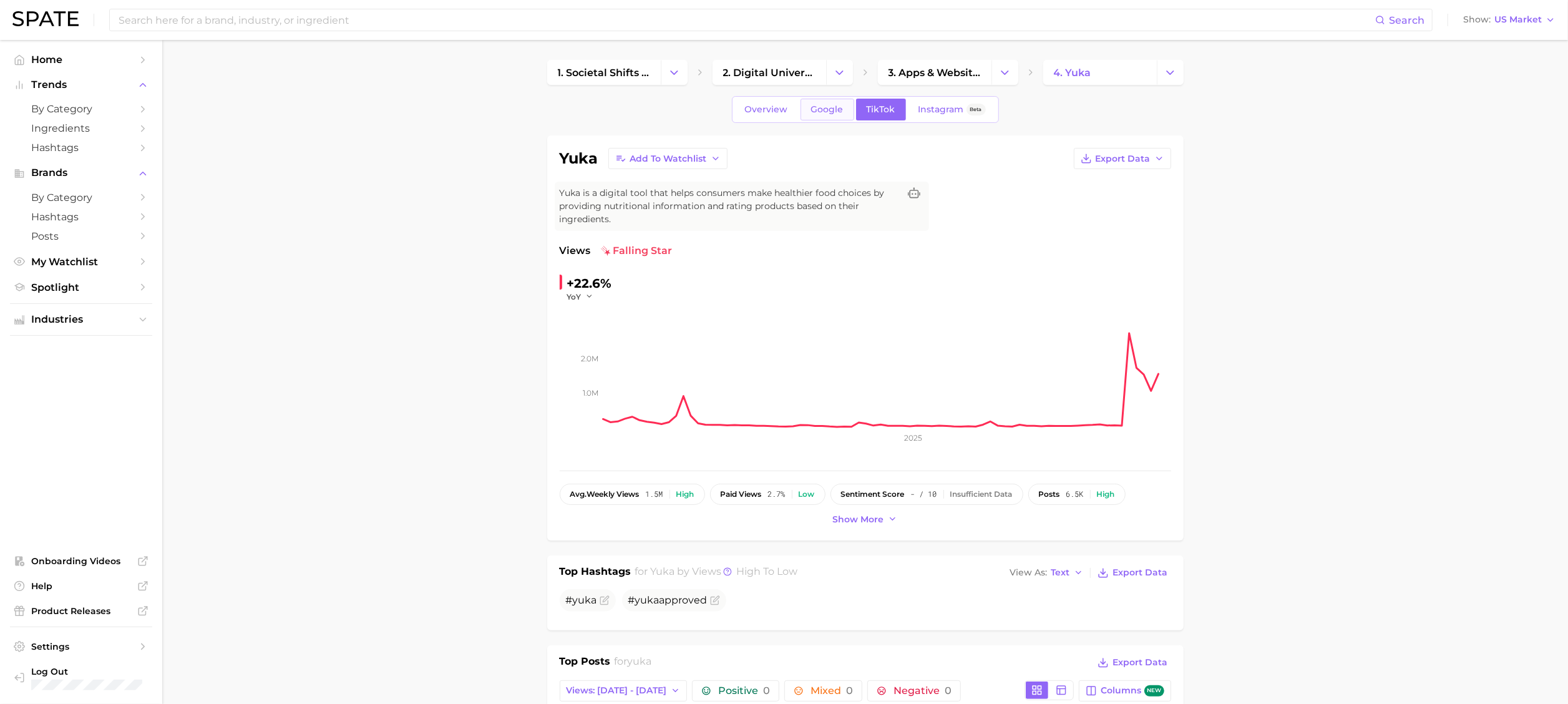
click at [811, 106] on span "Google" at bounding box center [827, 109] width 32 height 11
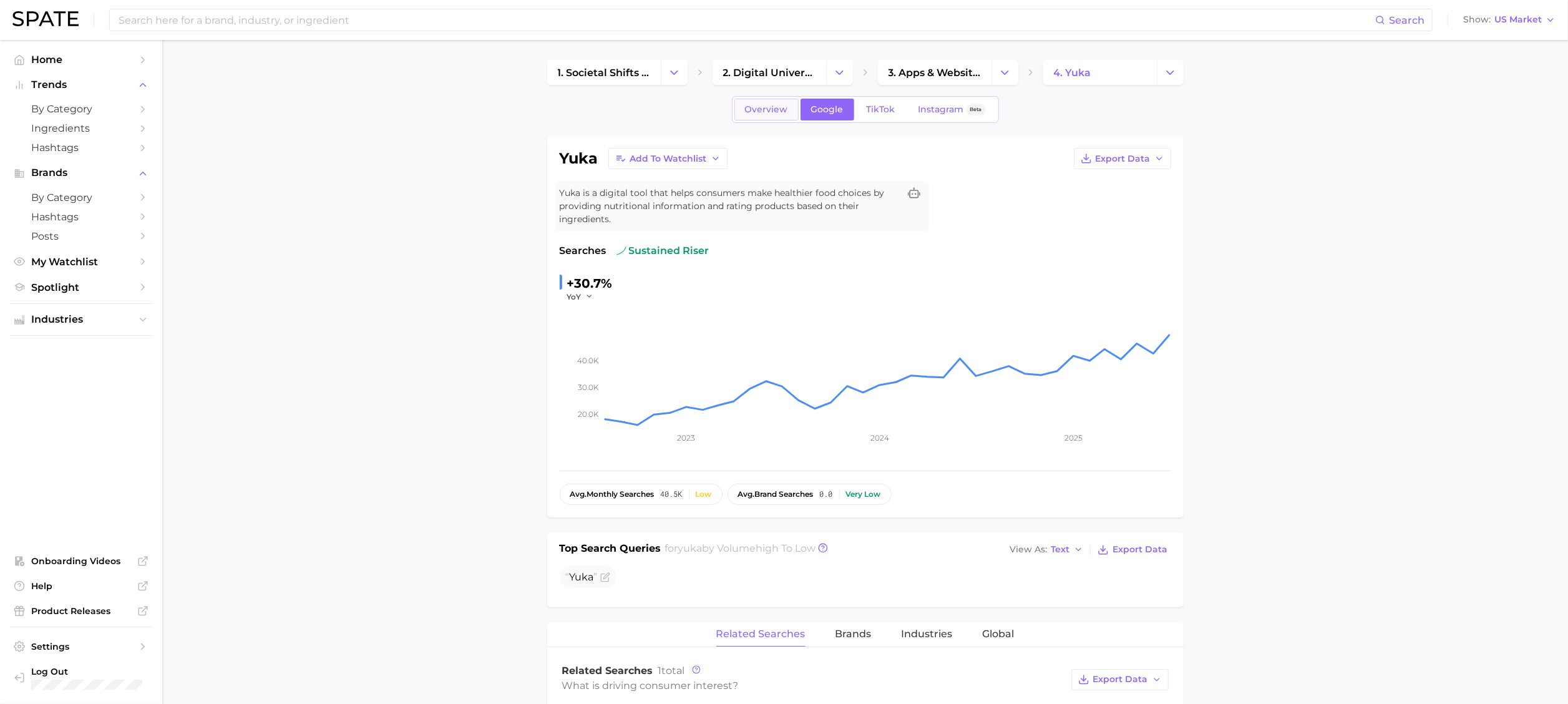
click at [770, 106] on span "Overview" at bounding box center [766, 109] width 43 height 11
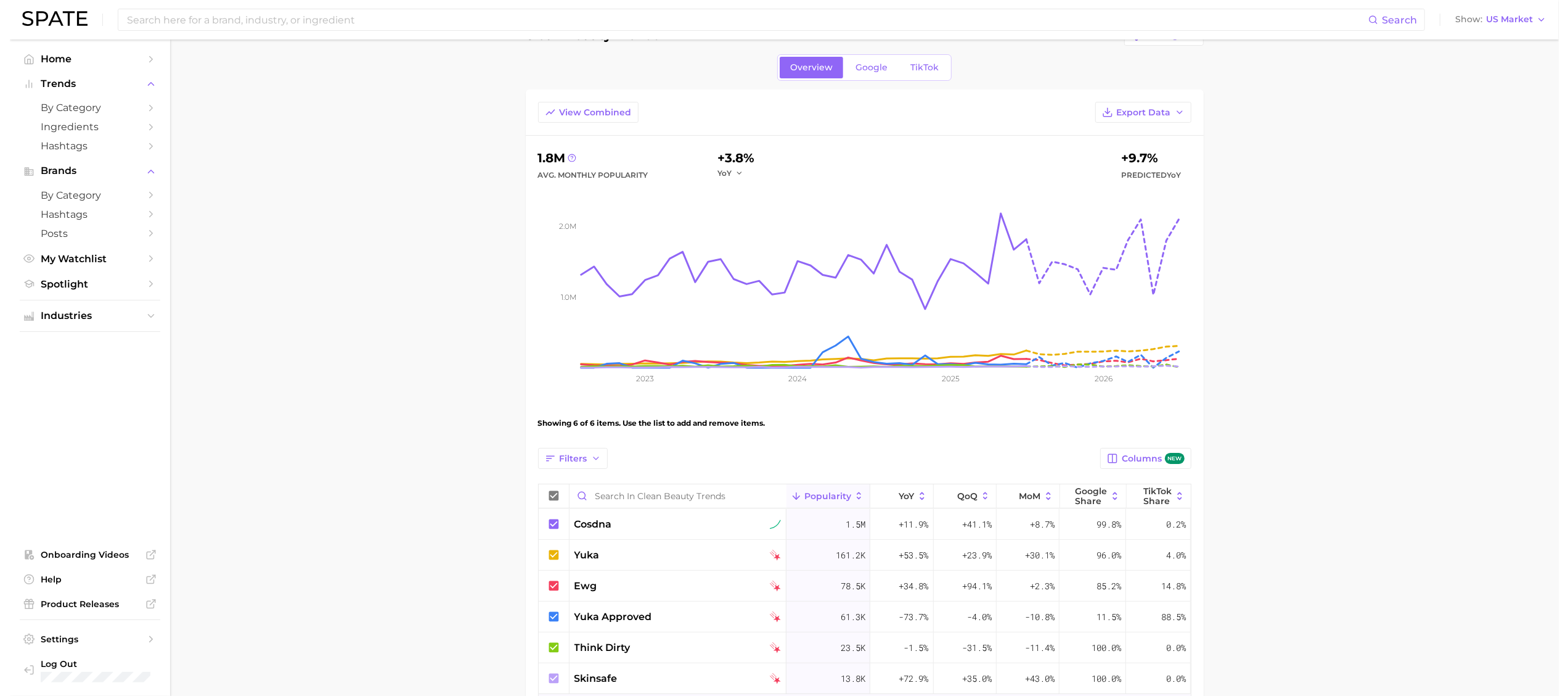
scroll to position [123, 0]
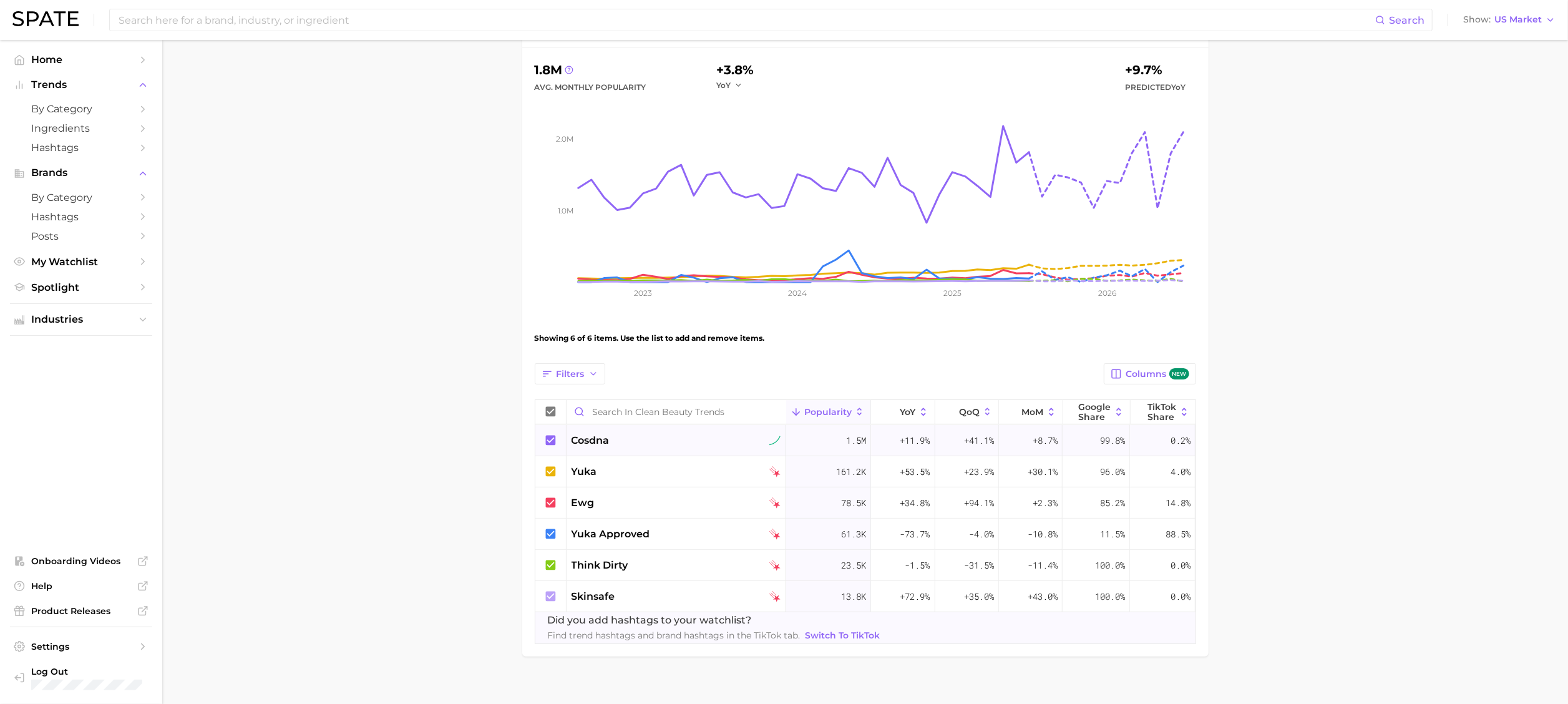
click at [679, 440] on div "cosdna" at bounding box center [676, 440] width 209 height 15
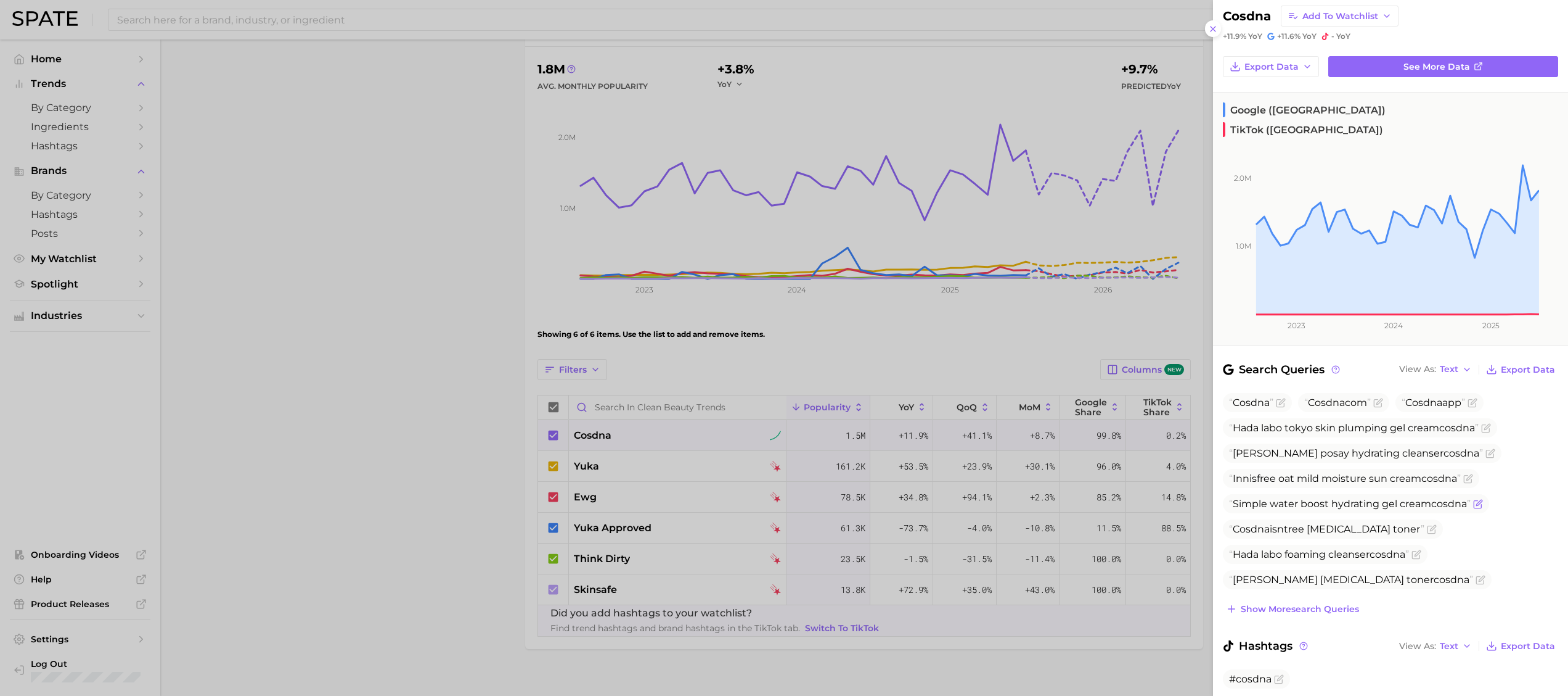
scroll to position [46, 0]
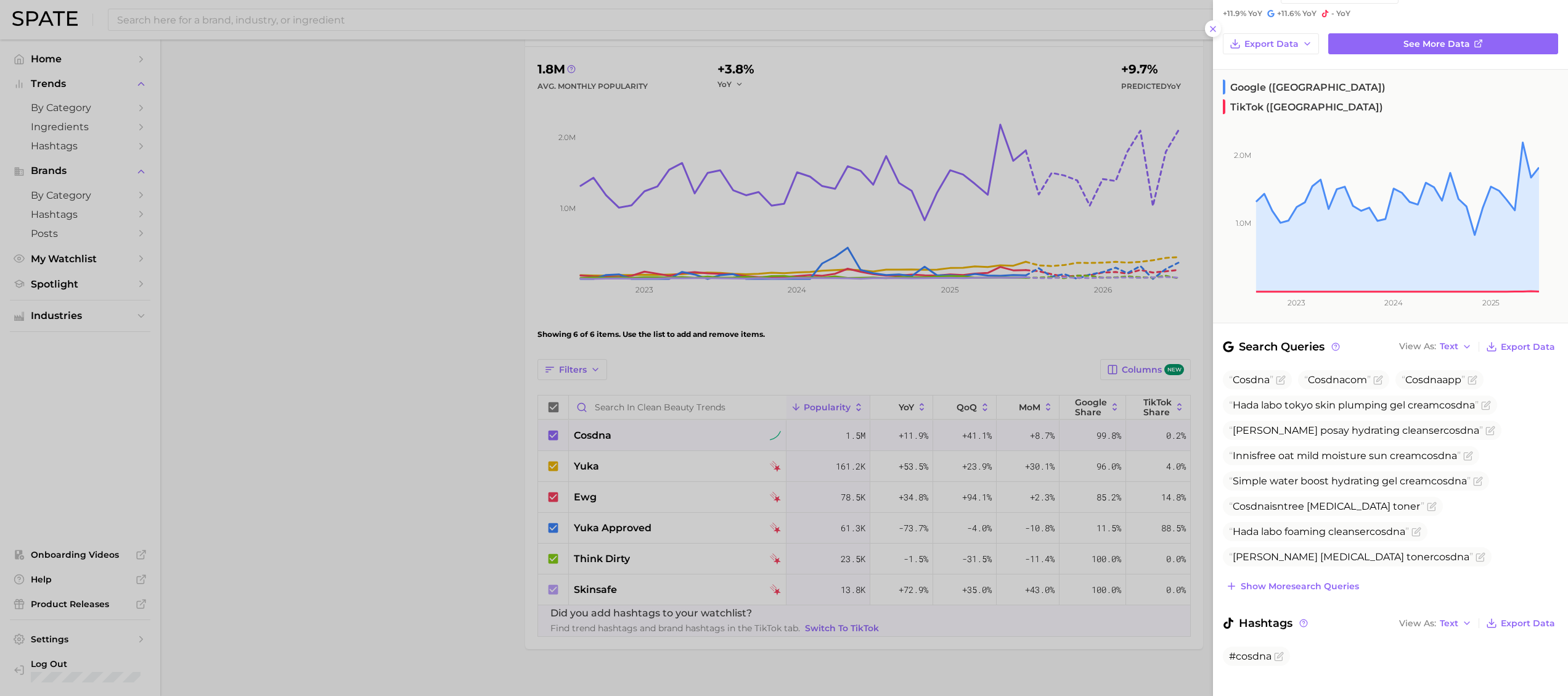
click at [437, 378] on div at bounding box center [784, 348] width 1568 height 696
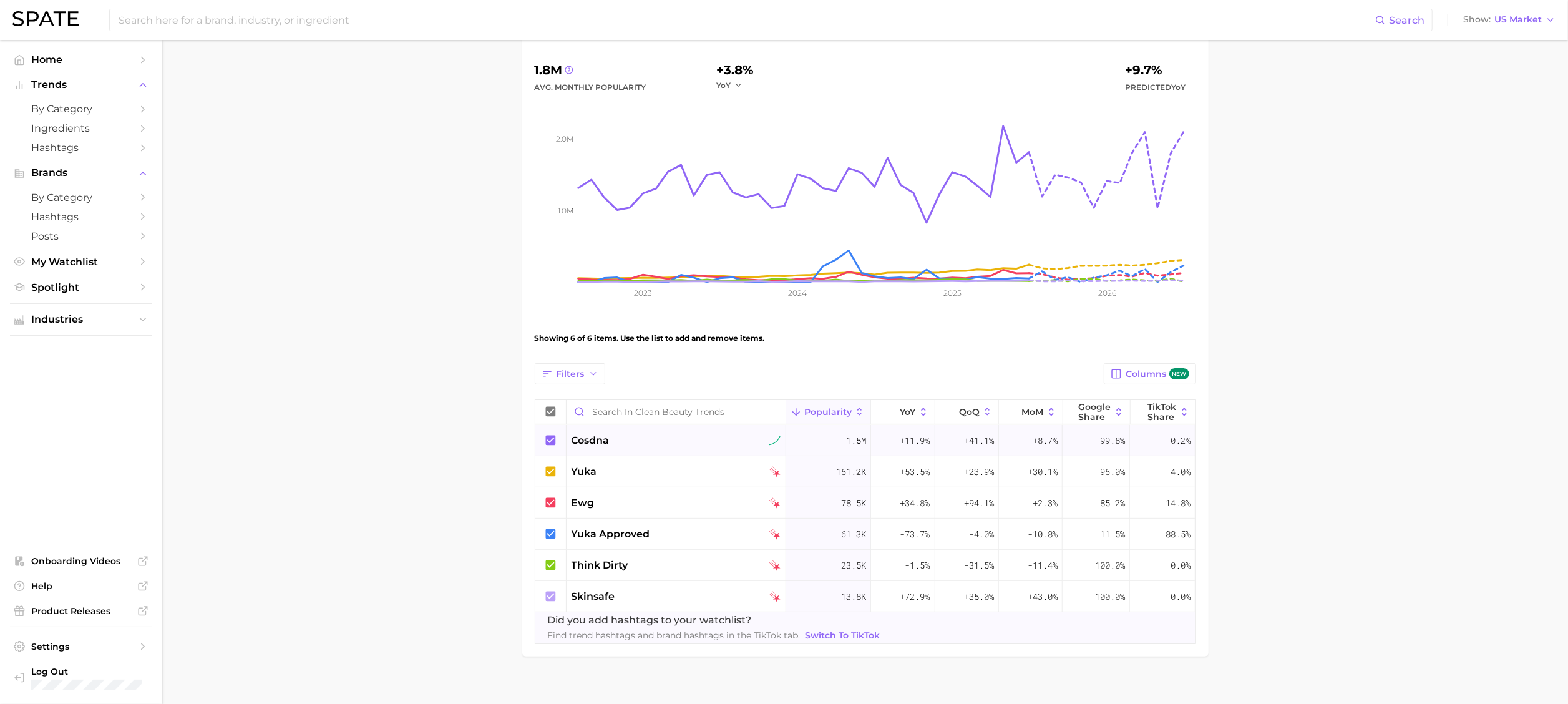
click at [578, 435] on span "cosdna" at bounding box center [590, 440] width 38 height 15
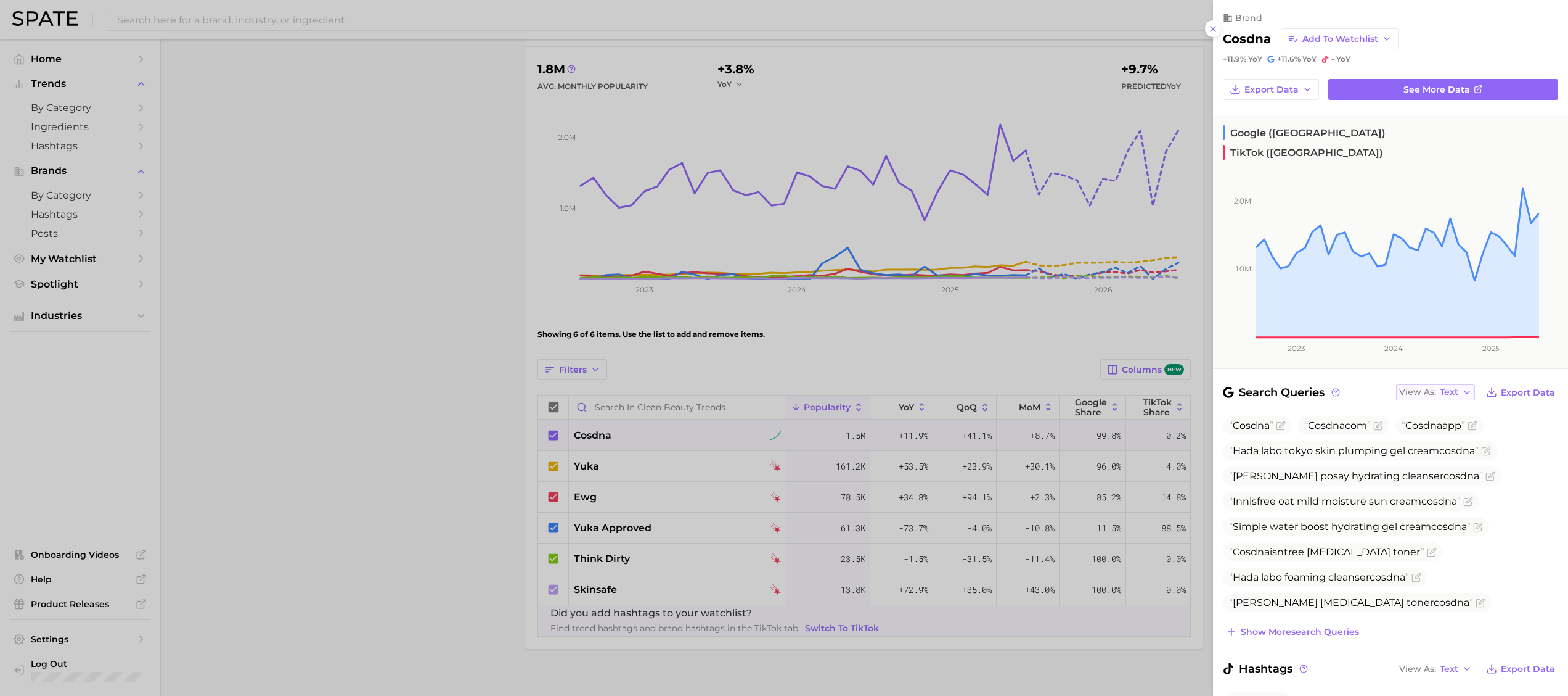
click at [1032, 387] on icon "button" at bounding box center [1467, 392] width 10 height 10
click at [1032, 424] on button "Table" at bounding box center [1464, 434] width 135 height 22
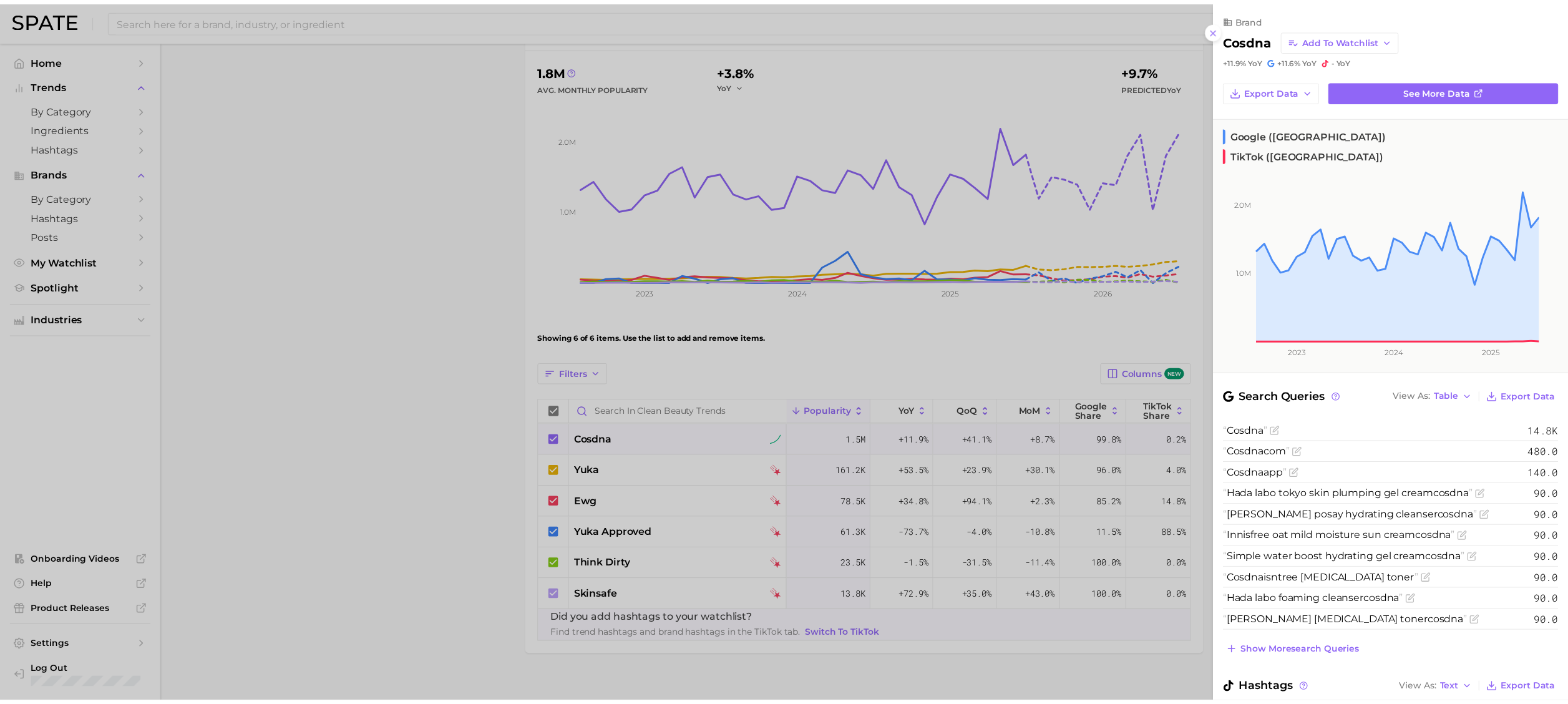
scroll to position [59, 0]
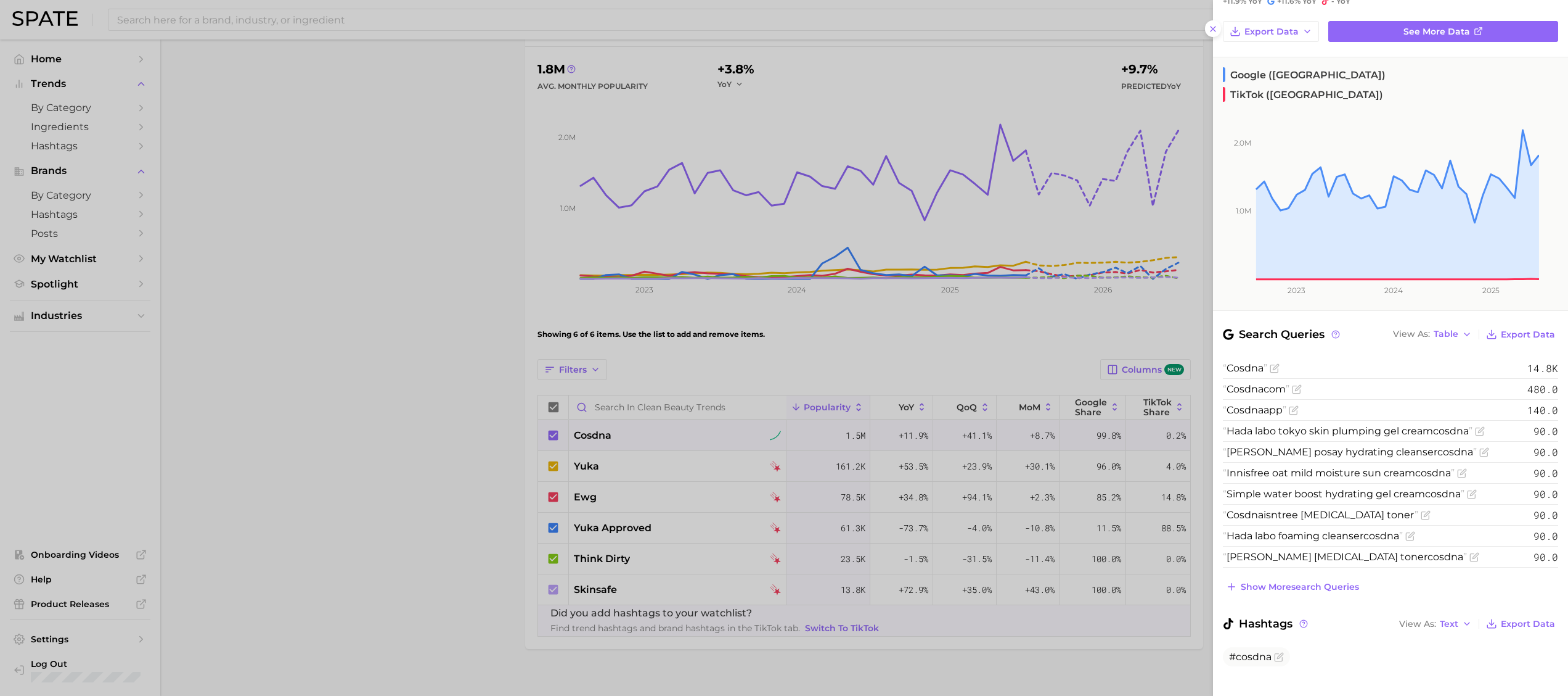
click at [516, 310] on div at bounding box center [784, 348] width 1568 height 696
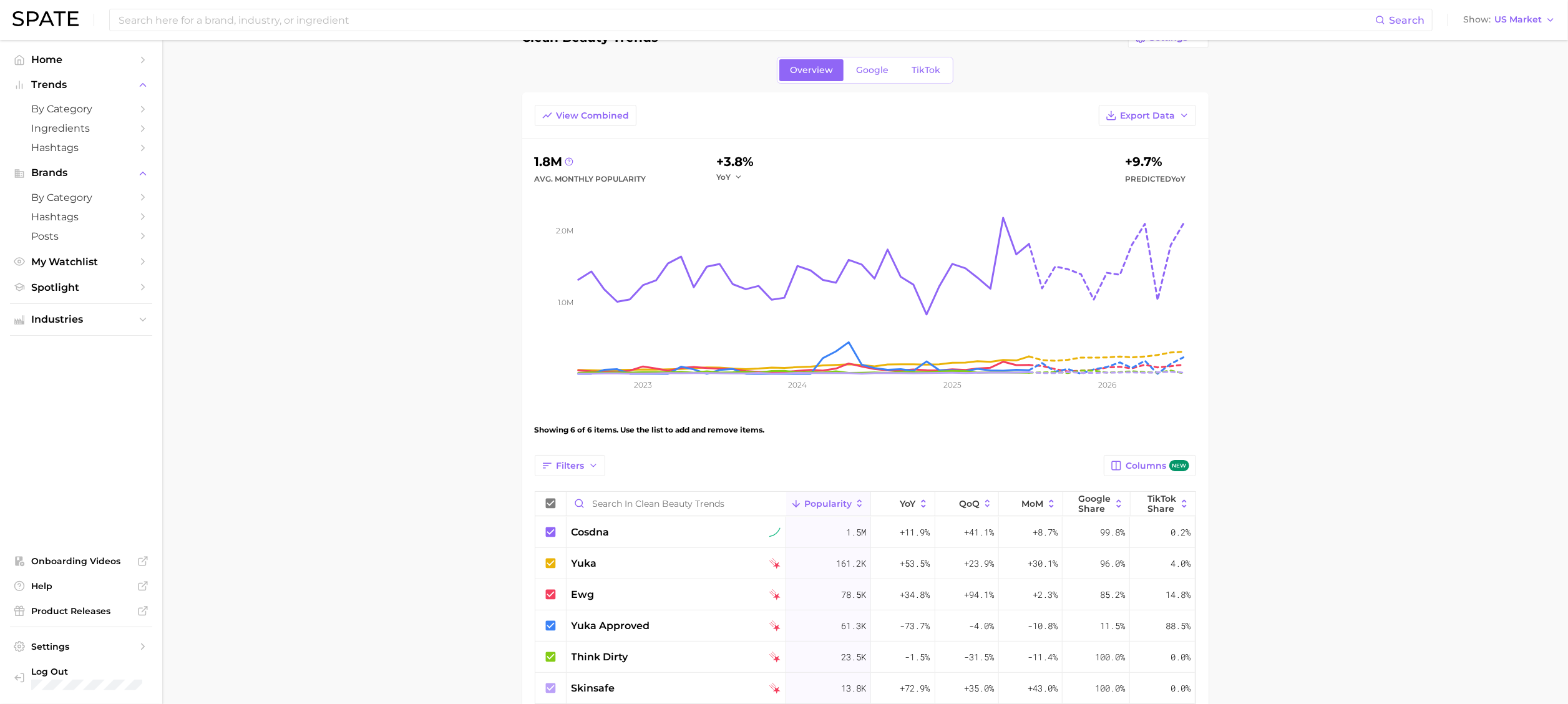
scroll to position [0, 0]
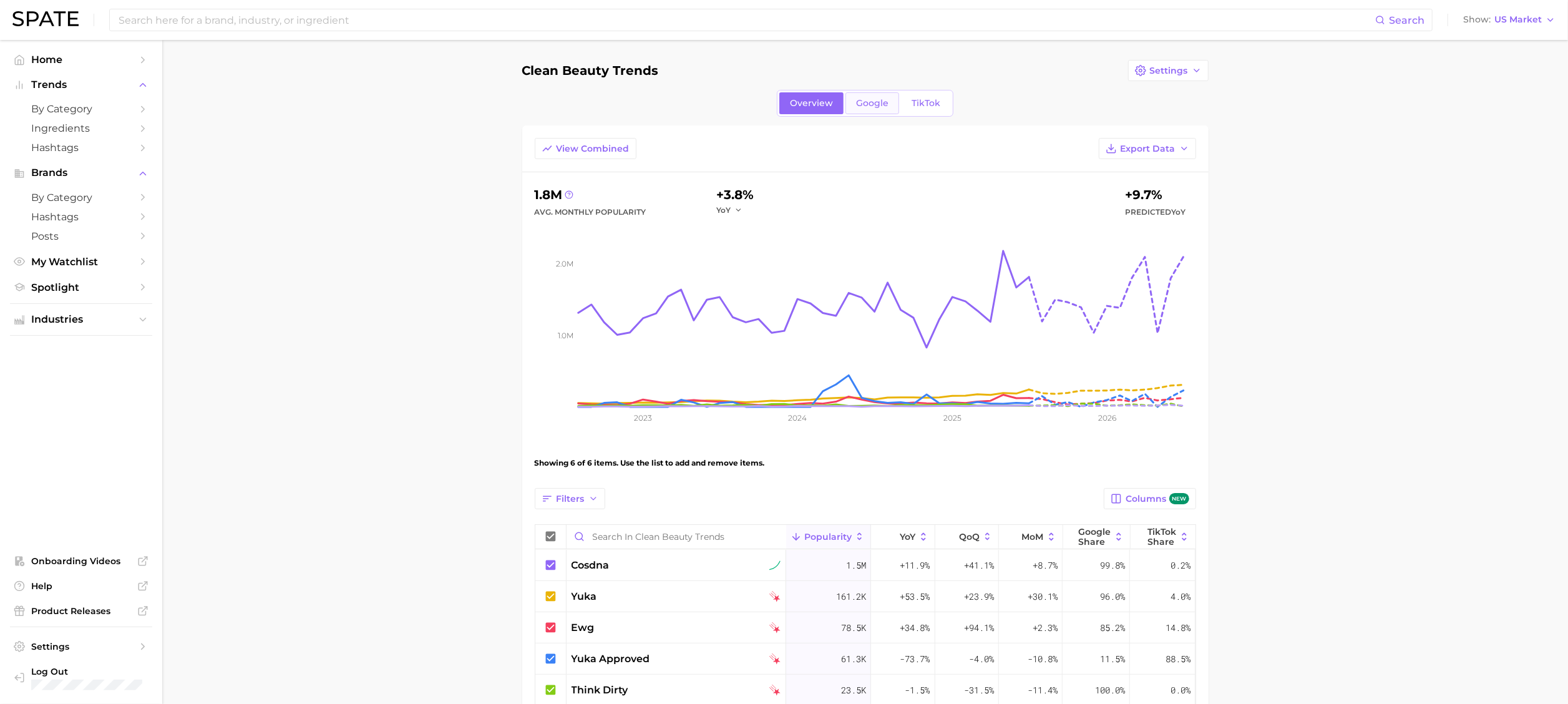
click at [874, 99] on span "Google" at bounding box center [871, 103] width 32 height 11
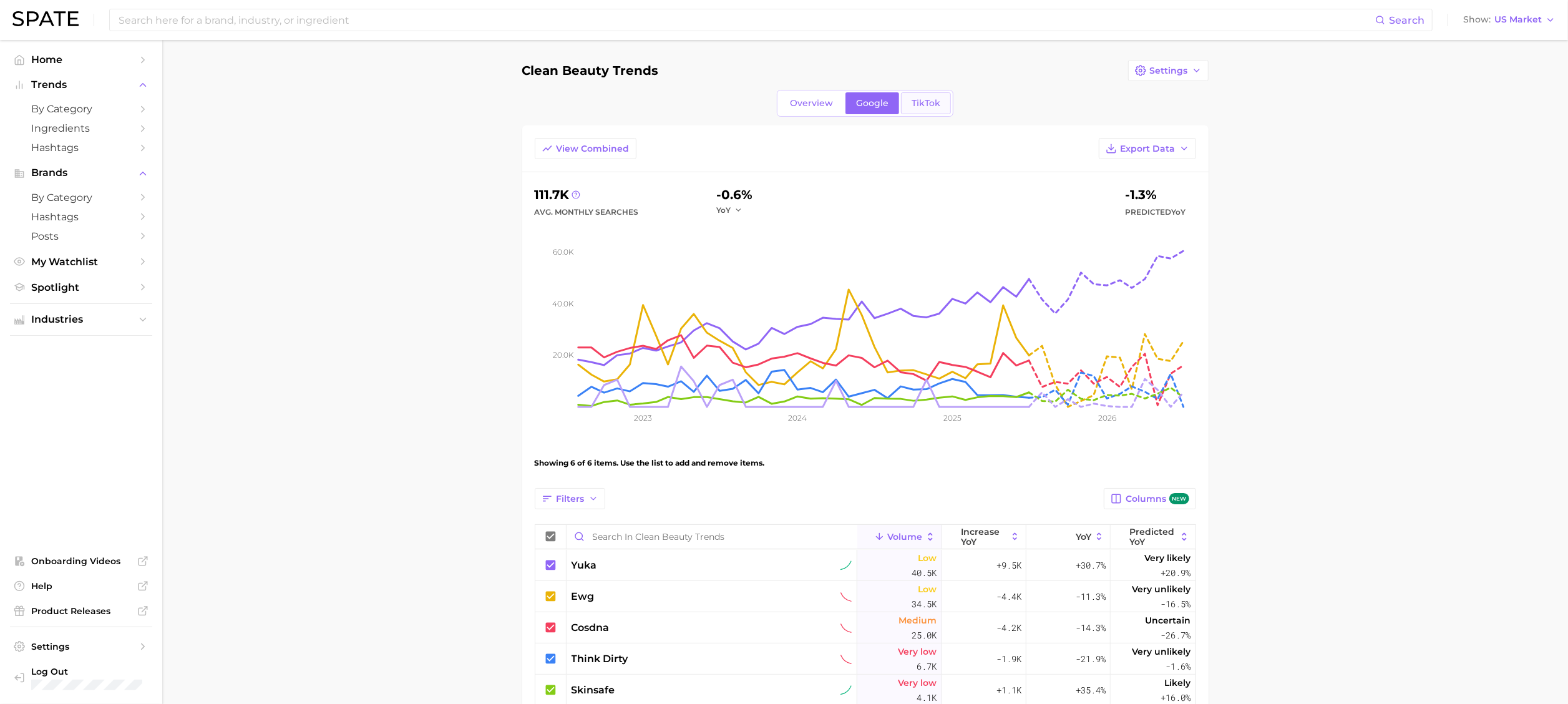
click at [932, 100] on span "TikTok" at bounding box center [925, 103] width 29 height 11
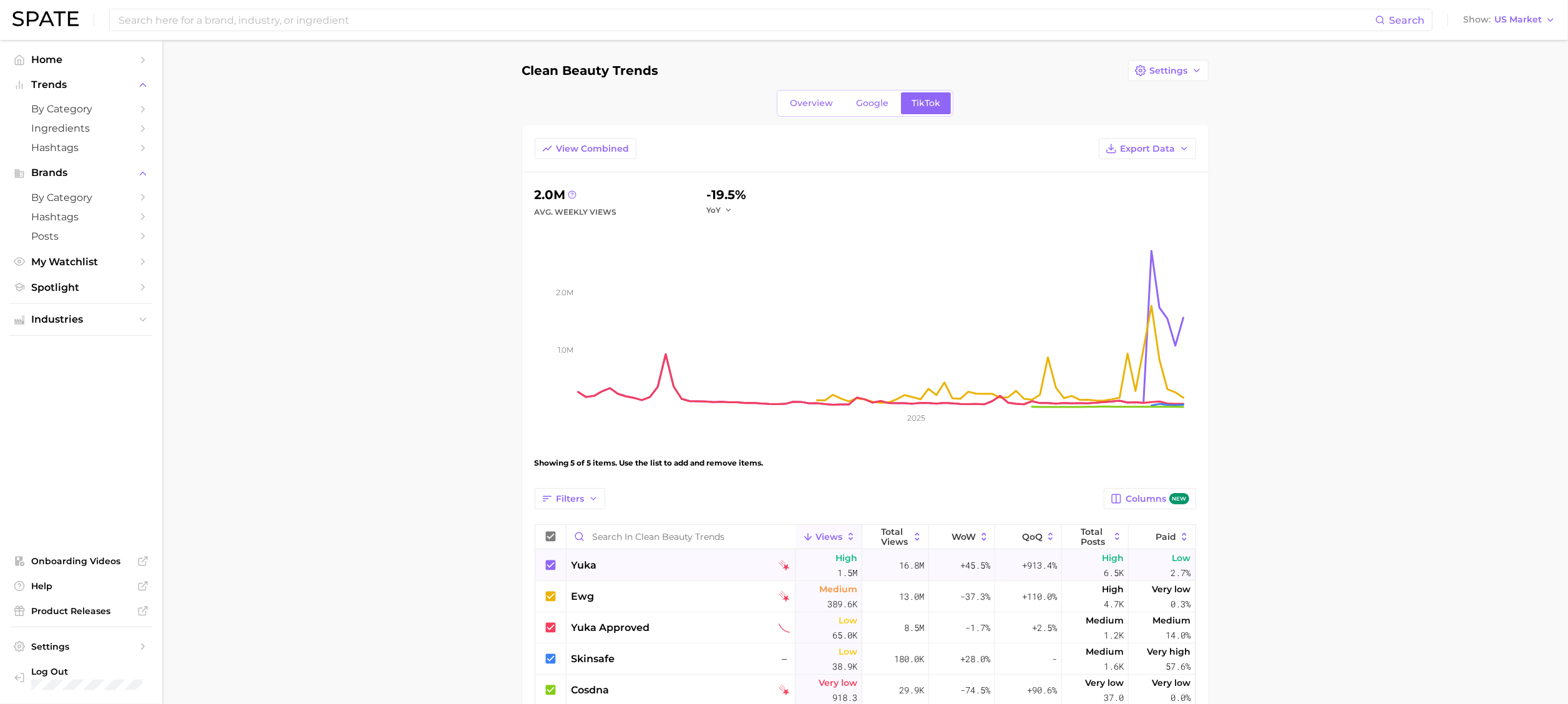
click at [585, 468] on span "yuka" at bounding box center [584, 565] width 26 height 15
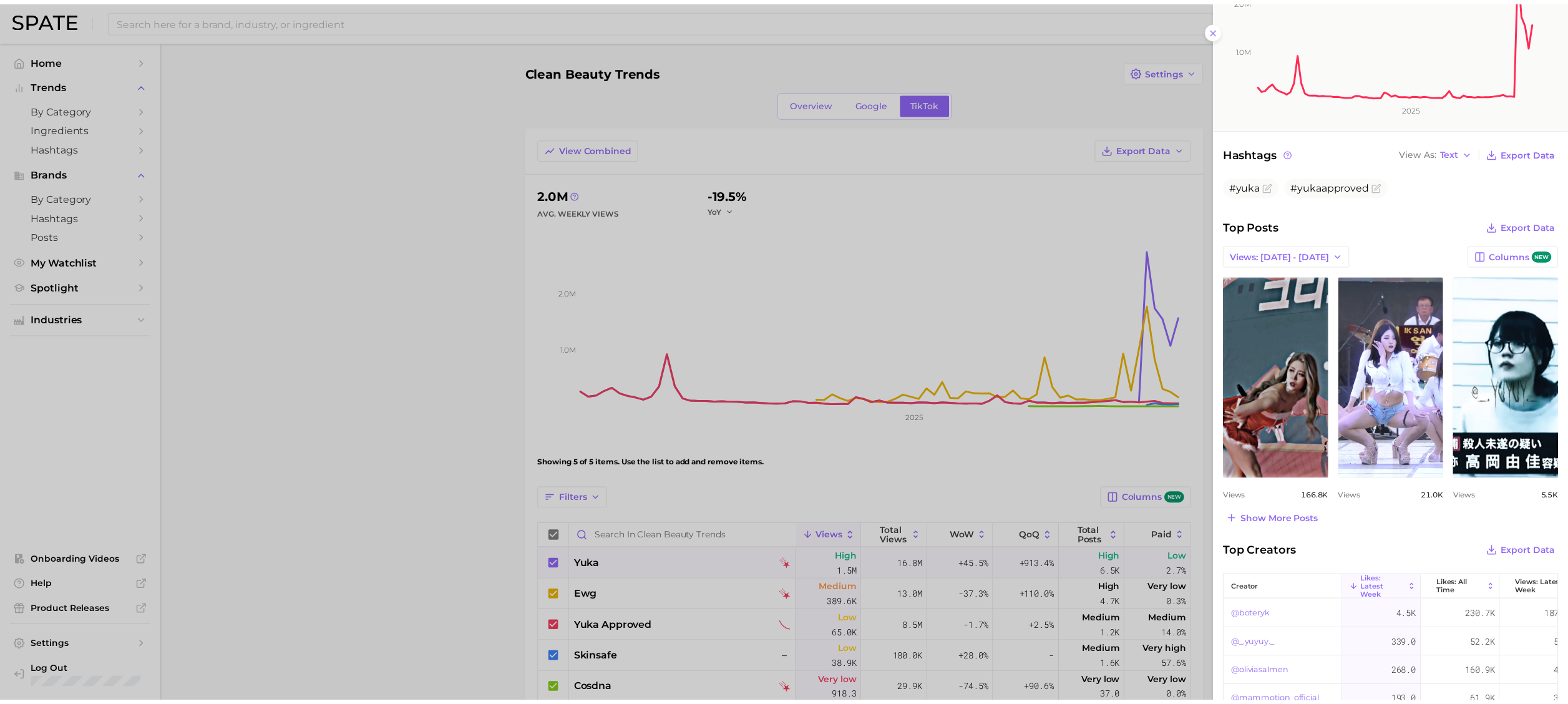
scroll to position [374, 0]
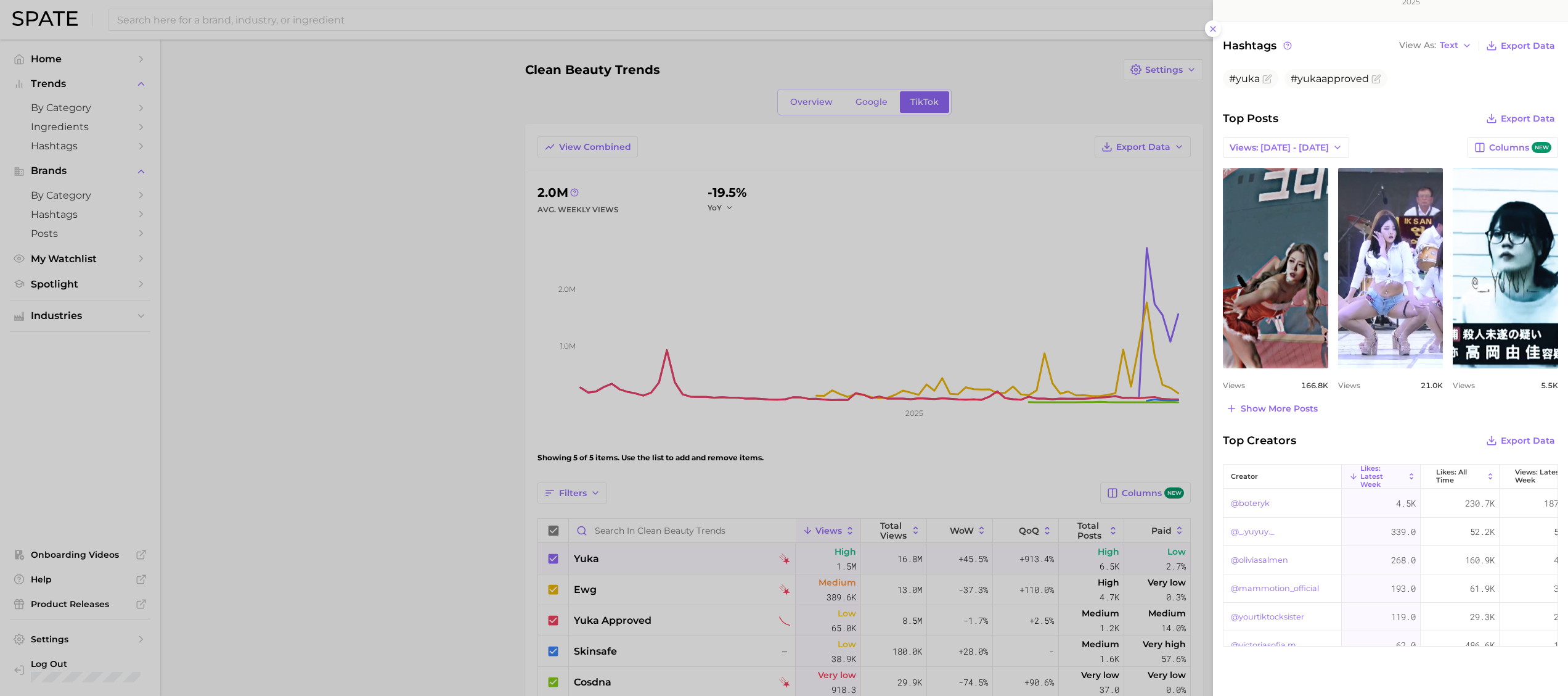
click at [489, 349] on div at bounding box center [784, 348] width 1568 height 696
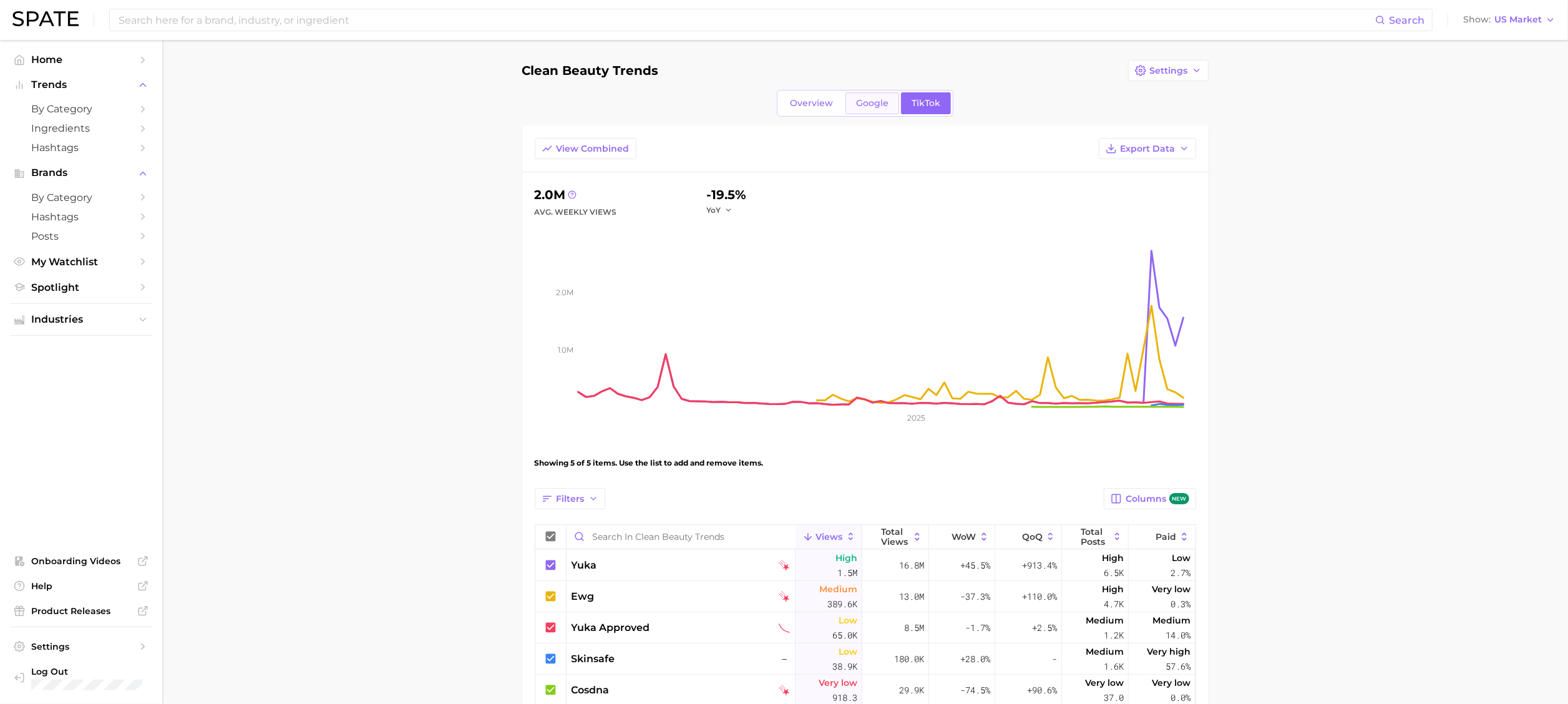
click at [866, 106] on span "Google" at bounding box center [871, 103] width 32 height 11
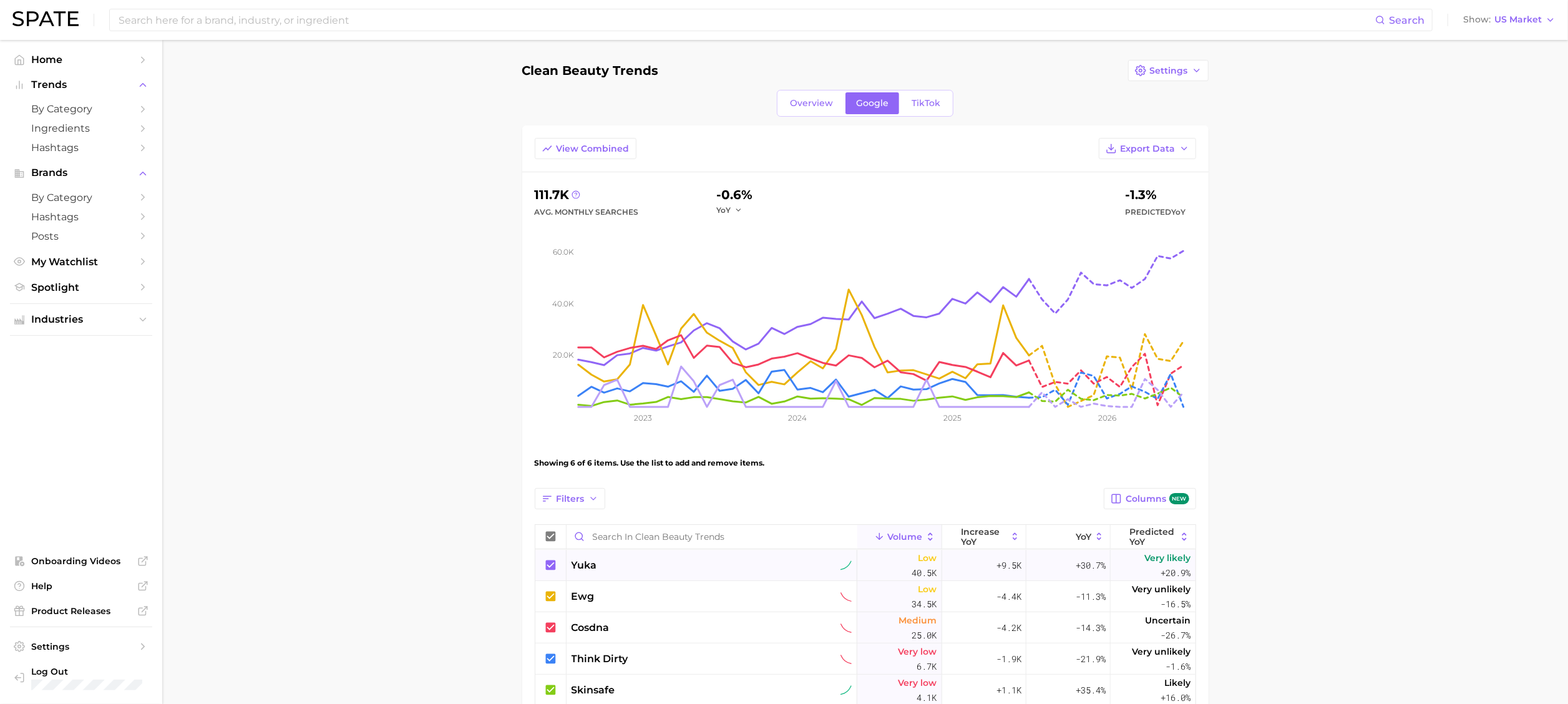
click at [584, 468] on span "yuka" at bounding box center [584, 565] width 26 height 15
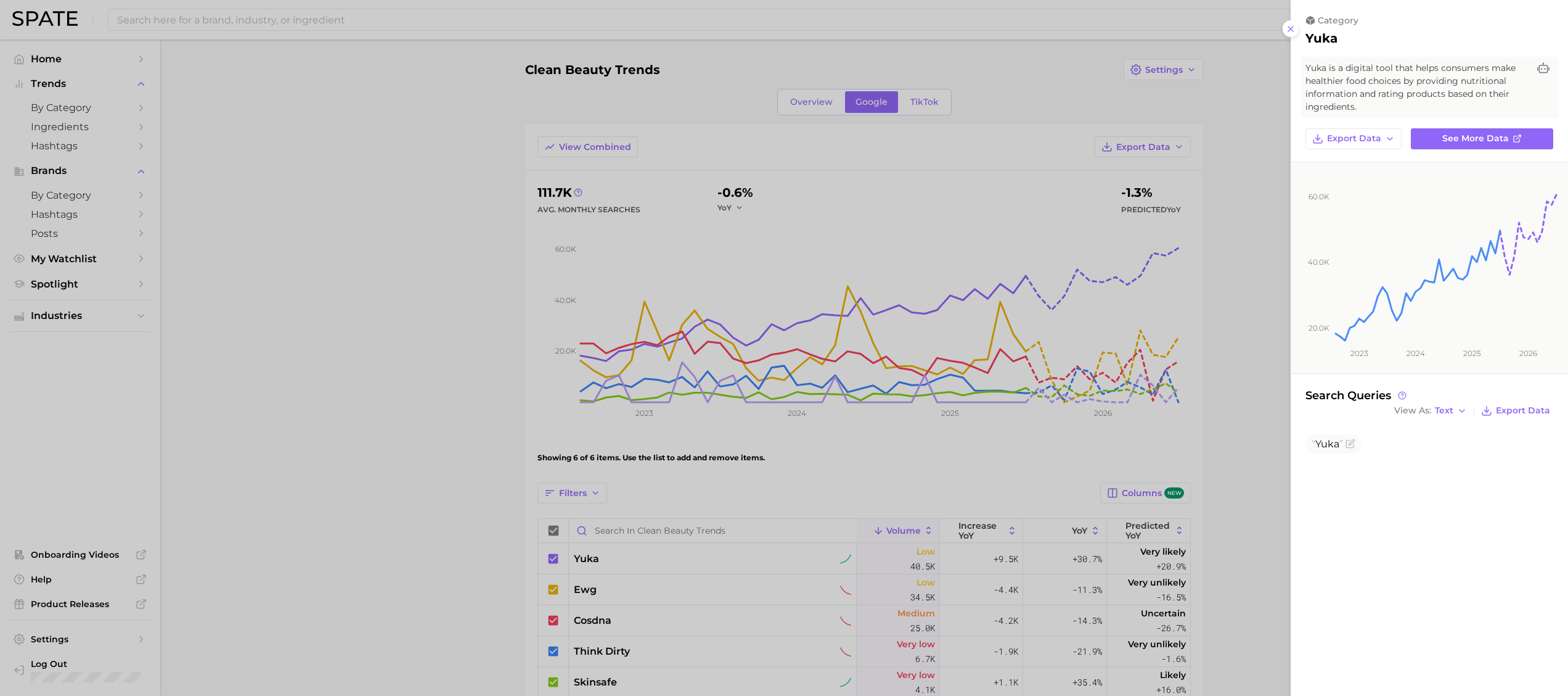
click at [1032, 279] on div at bounding box center [784, 348] width 1568 height 696
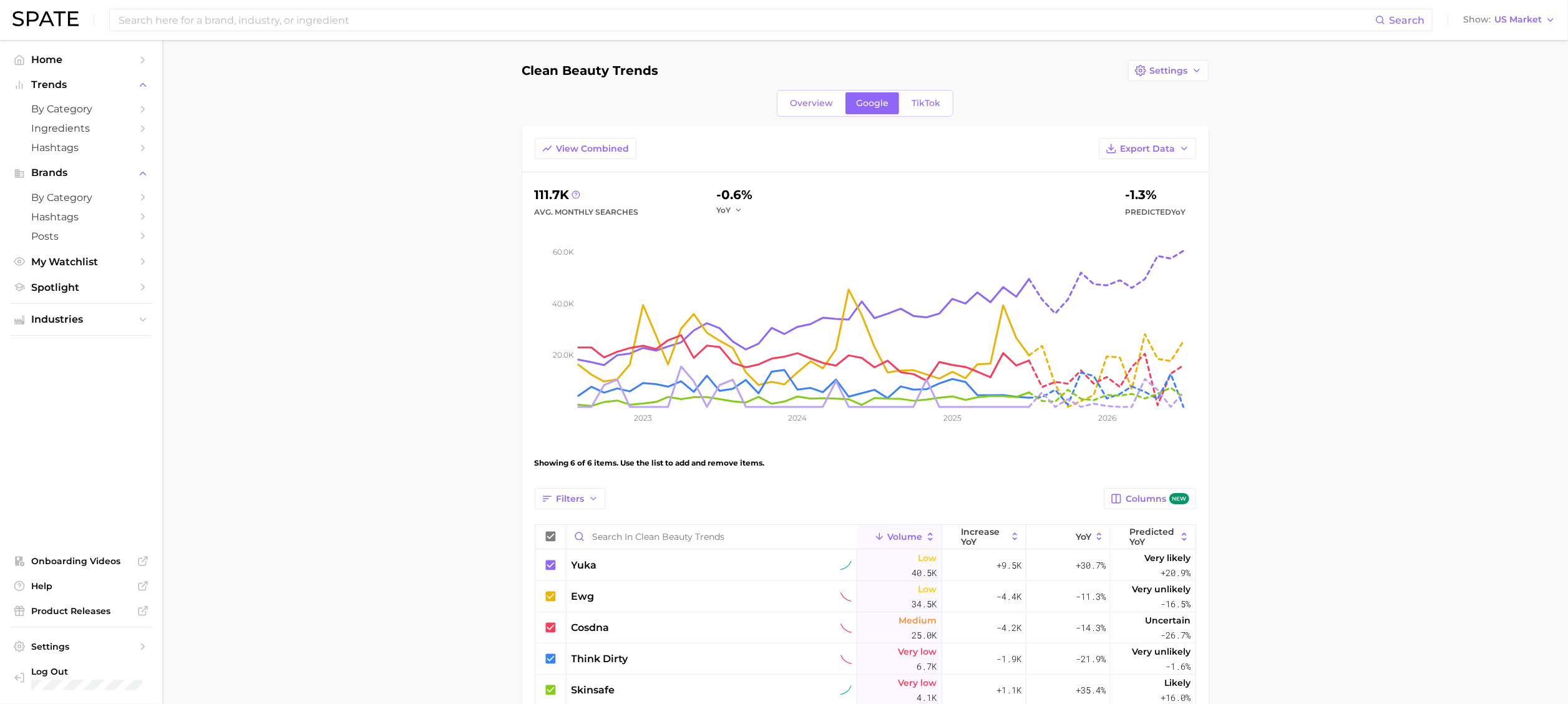
click at [1045, 282] on rect at bounding box center [886, 312] width 617 height 187
click at [932, 107] on span "TikTok" at bounding box center [925, 103] width 29 height 11
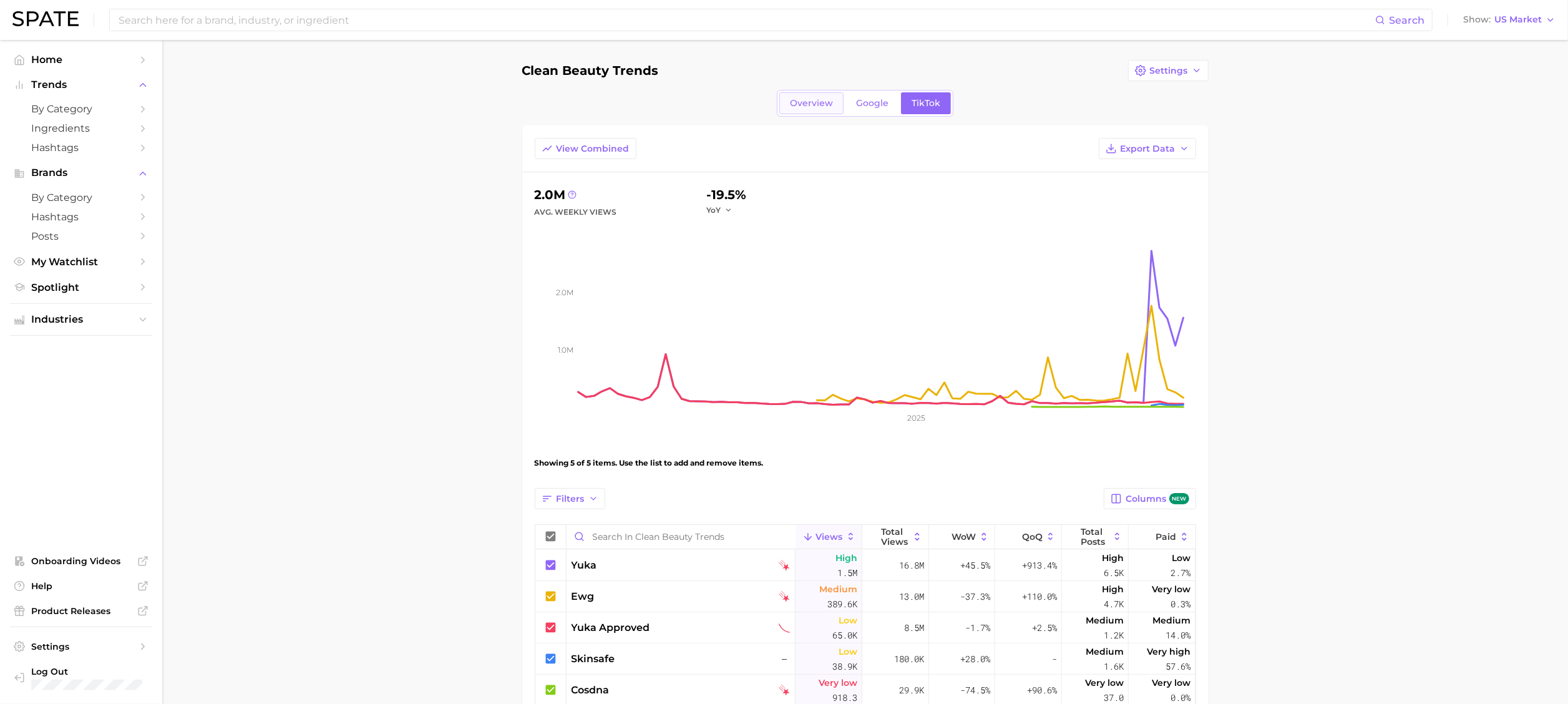
click at [792, 106] on span "Overview" at bounding box center [811, 103] width 43 height 11
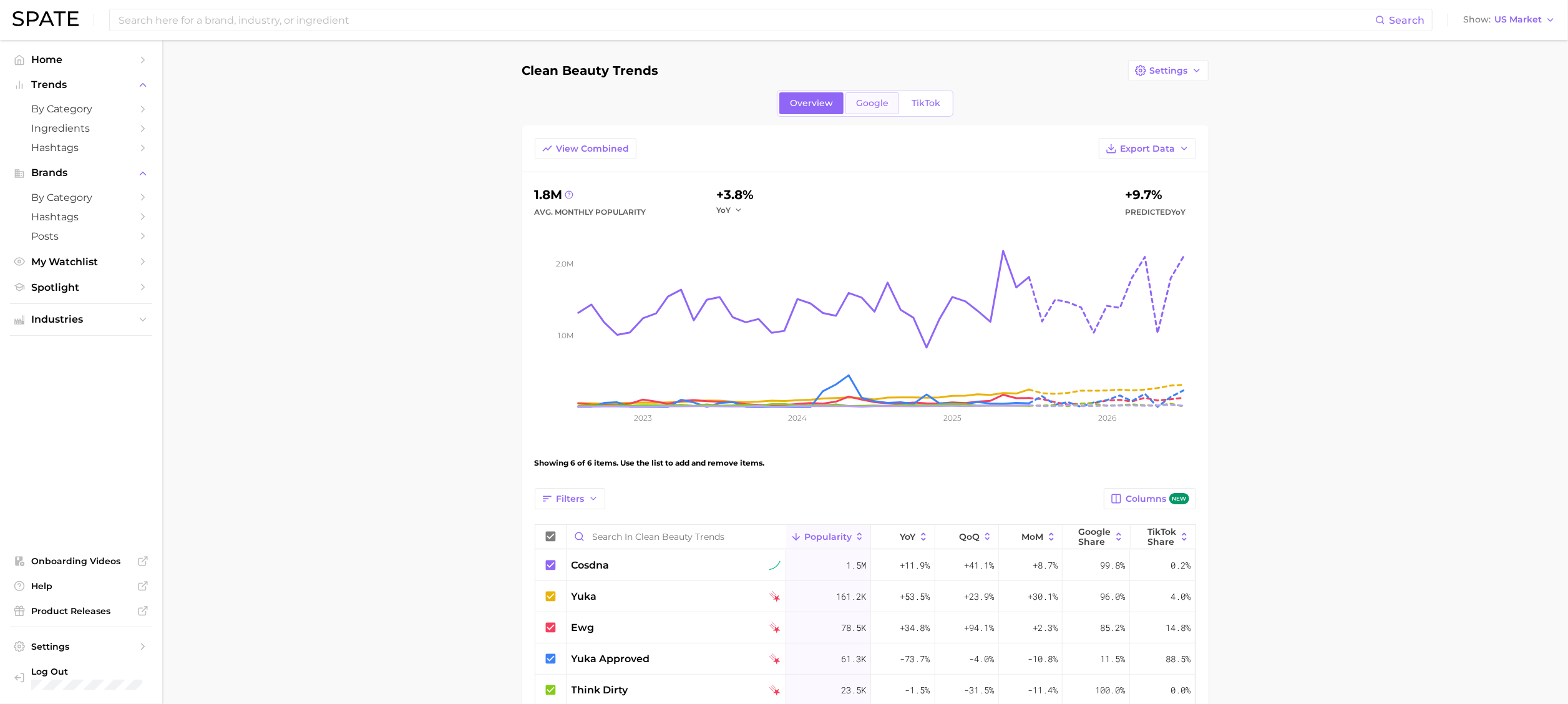
click at [877, 101] on span "Google" at bounding box center [871, 103] width 32 height 11
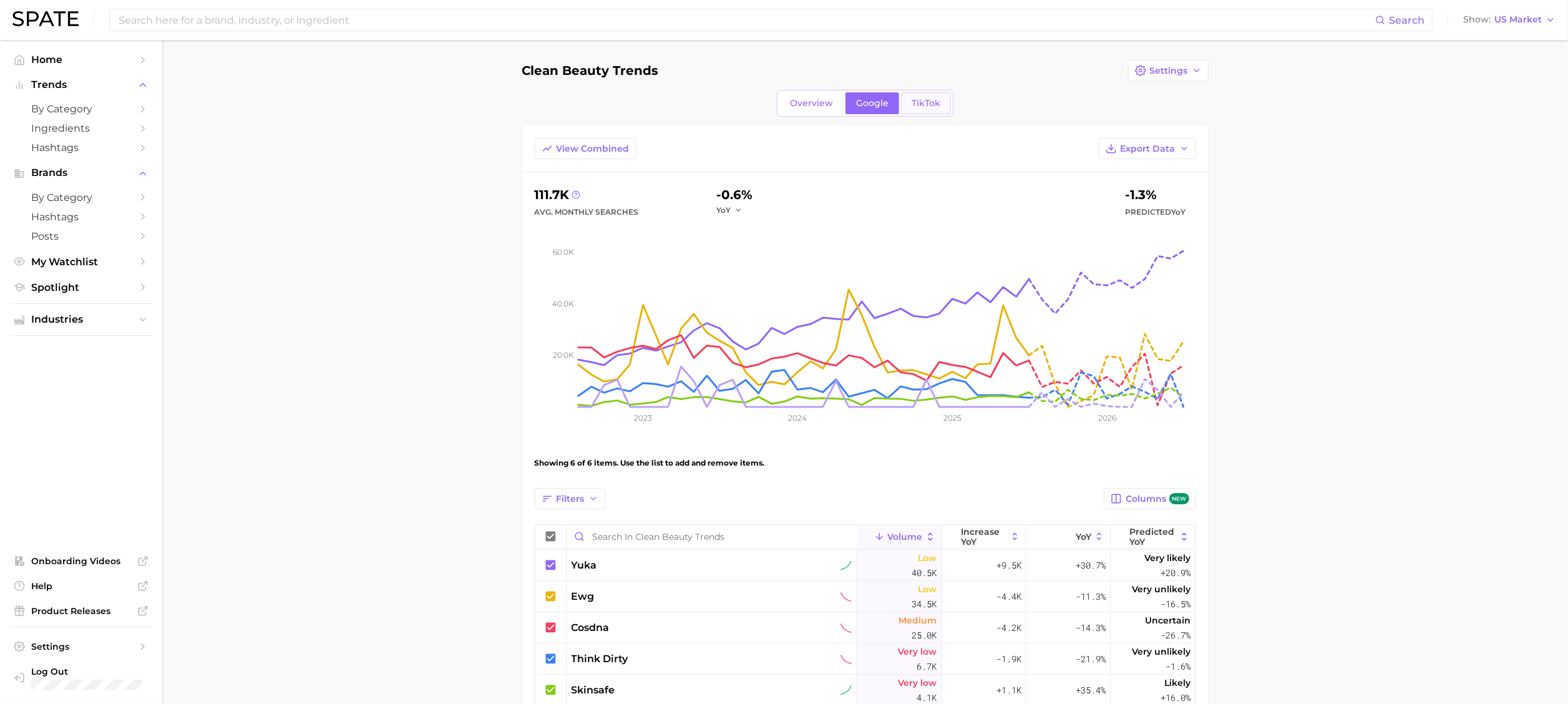
click at [937, 107] on span "TikTok" at bounding box center [925, 103] width 29 height 11
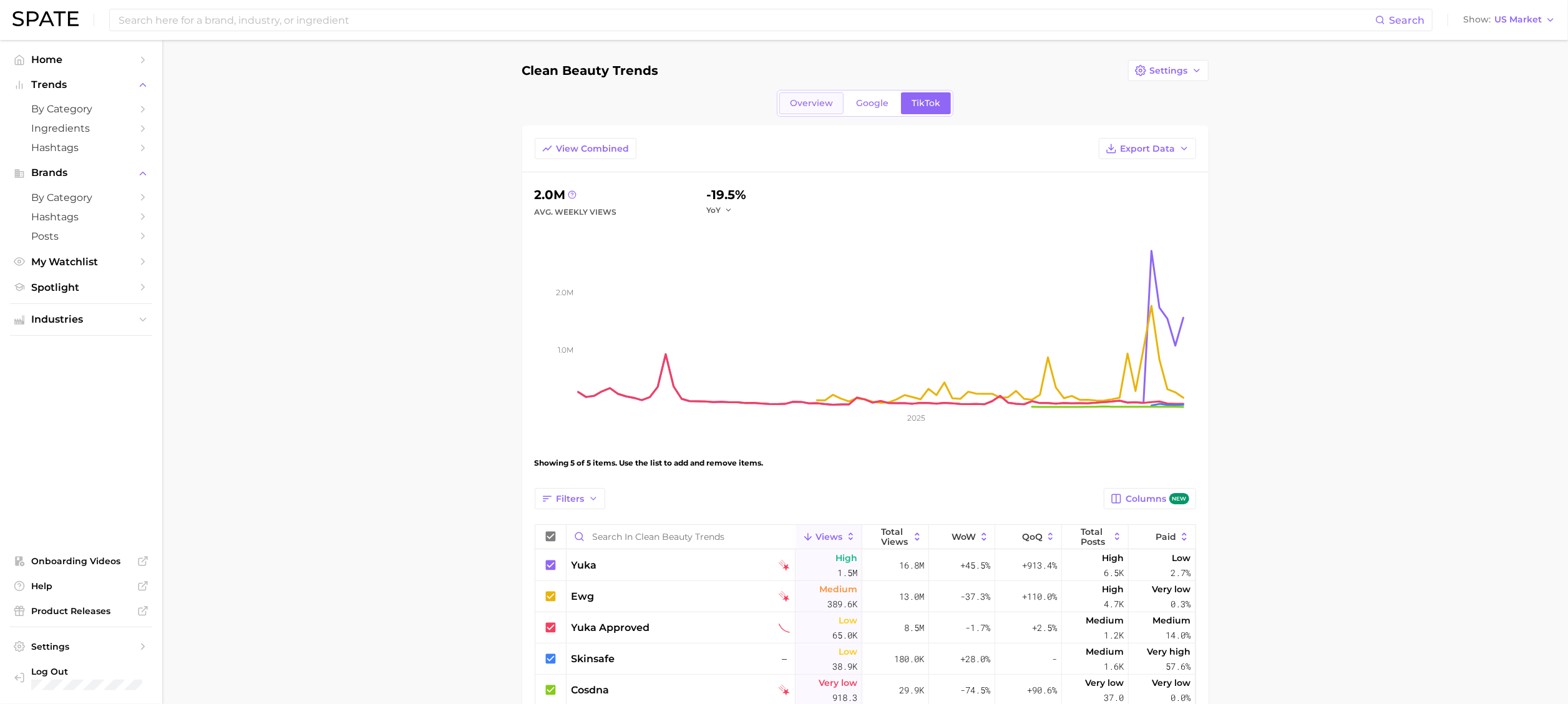
click at [800, 99] on span "Overview" at bounding box center [811, 103] width 43 height 11
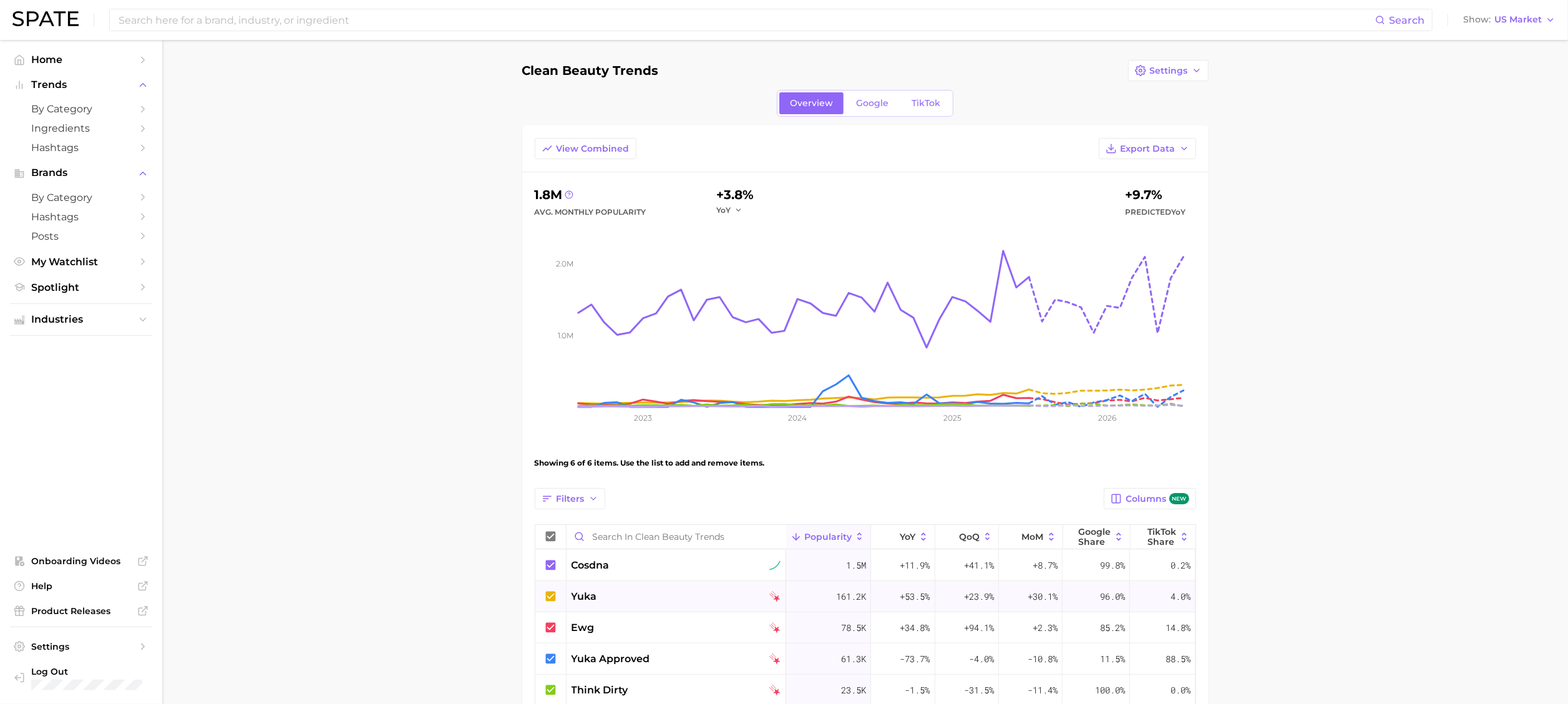
click at [583, 468] on span "yuka" at bounding box center [584, 596] width 26 height 15
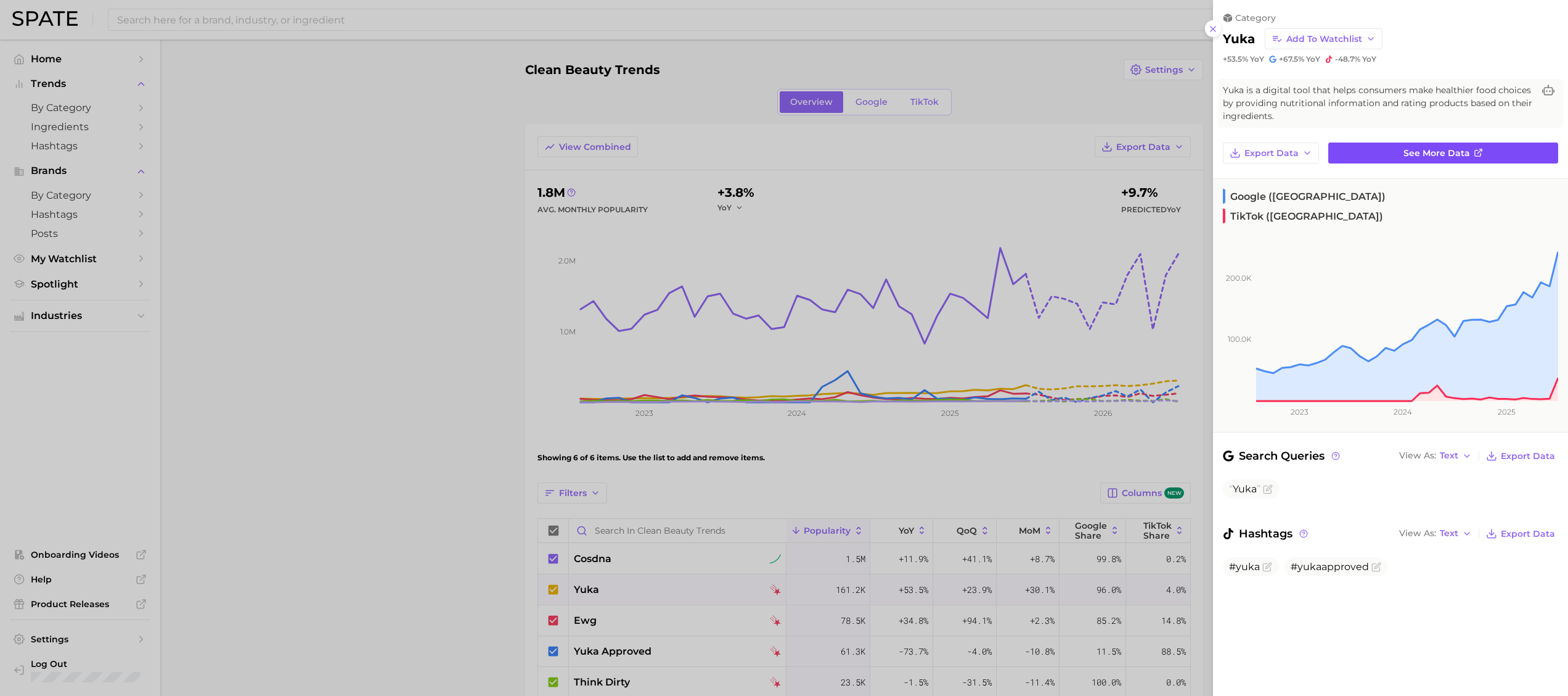
click at [1032, 151] on span "See more data" at bounding box center [1437, 153] width 67 height 11
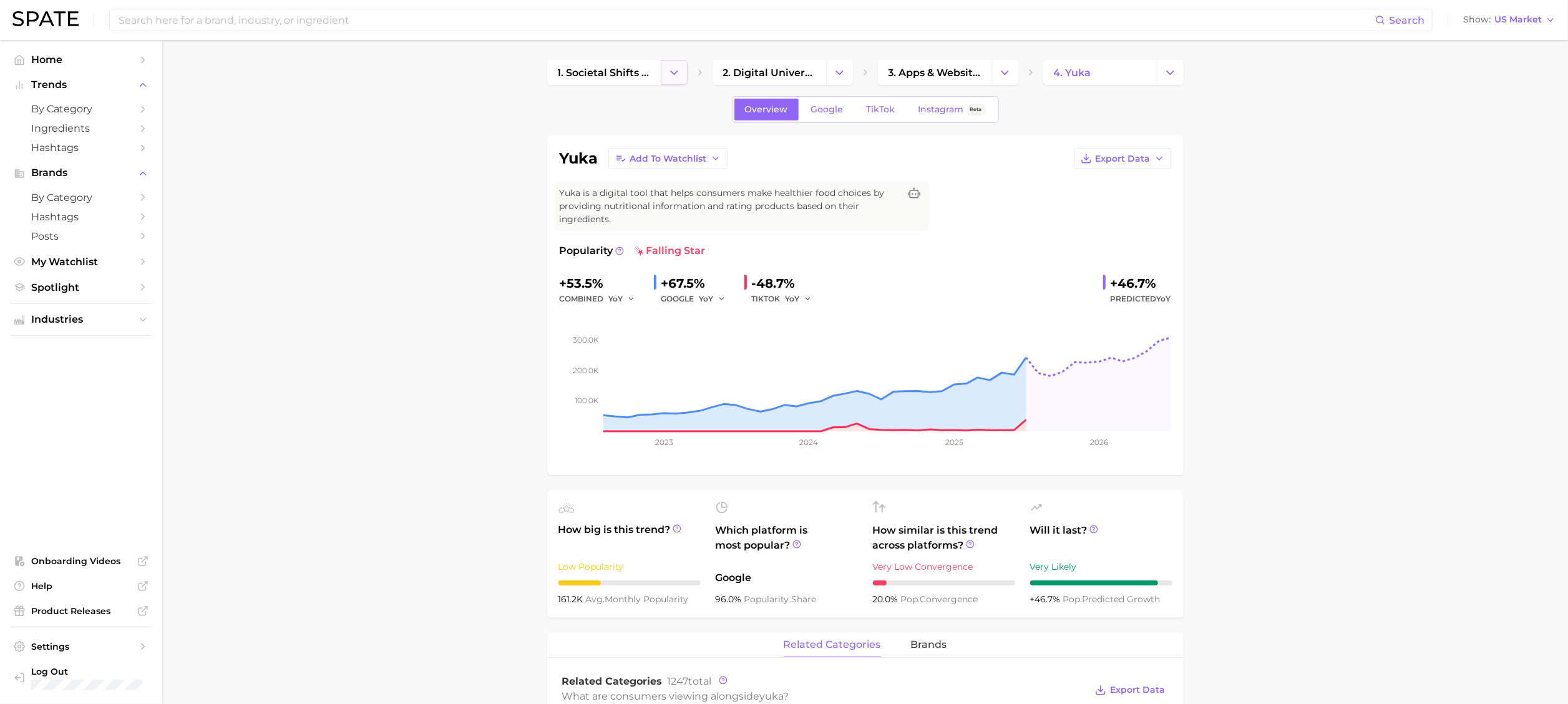
click at [673, 68] on icon "Change Category" at bounding box center [674, 73] width 13 height 13
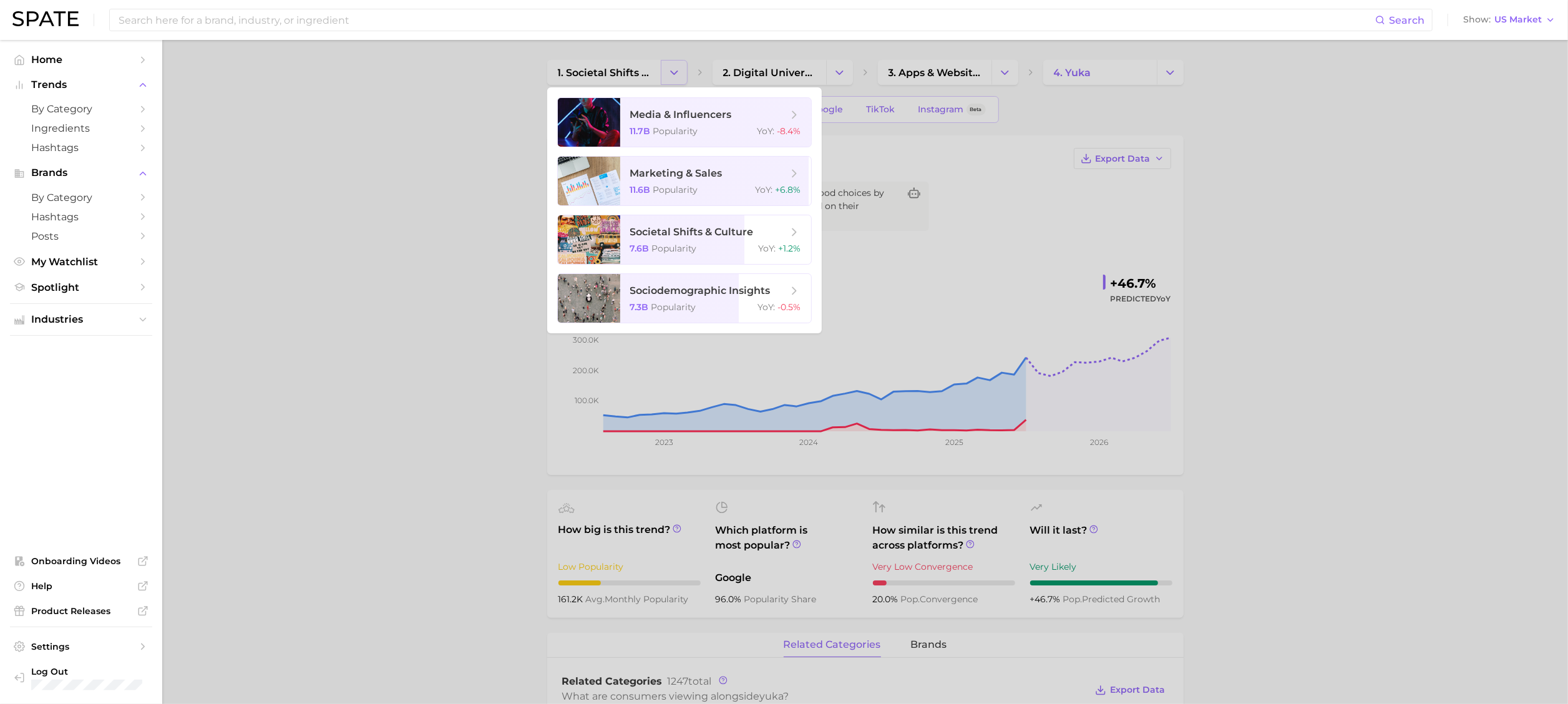
click at [673, 68] on div at bounding box center [784, 352] width 1568 height 704
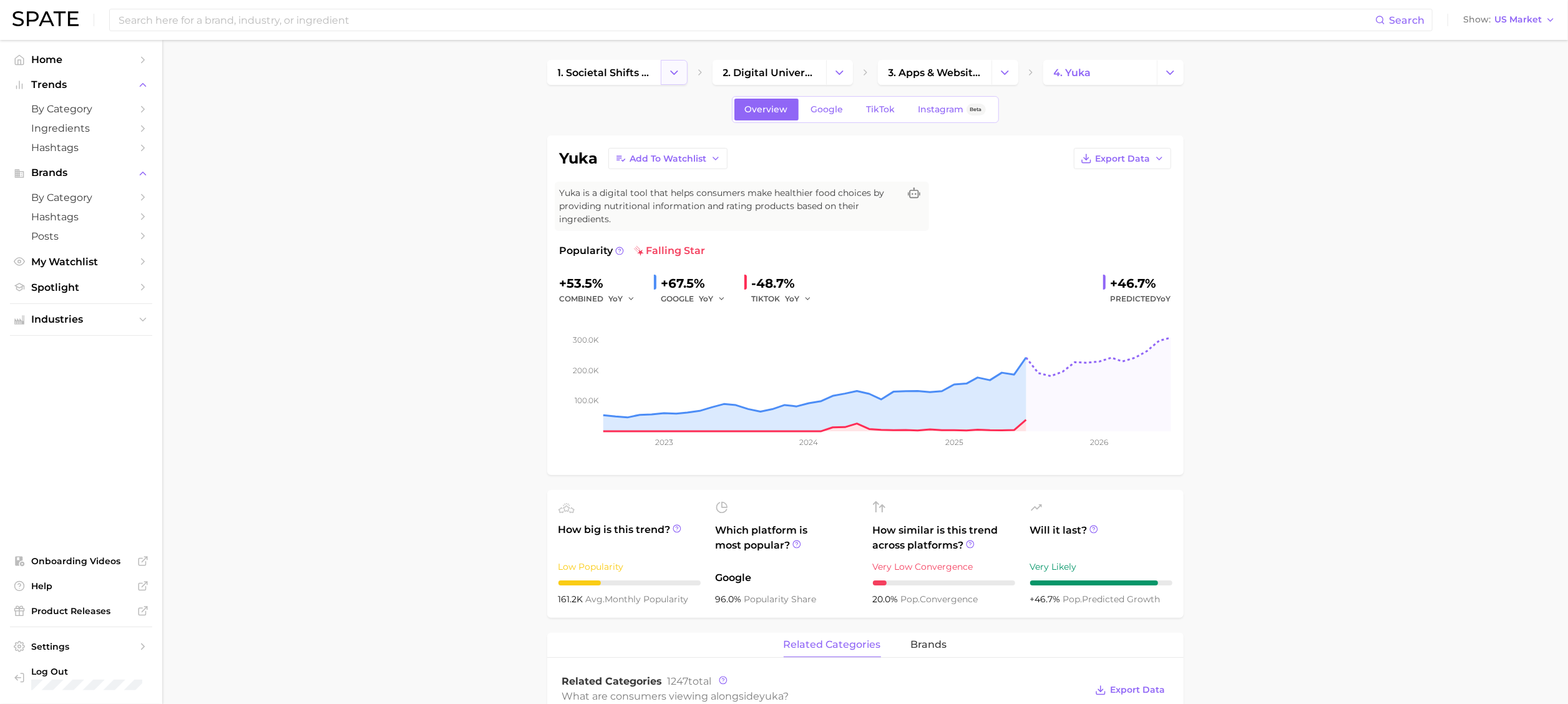
click at [673, 68] on icon "Change Category" at bounding box center [674, 73] width 13 height 13
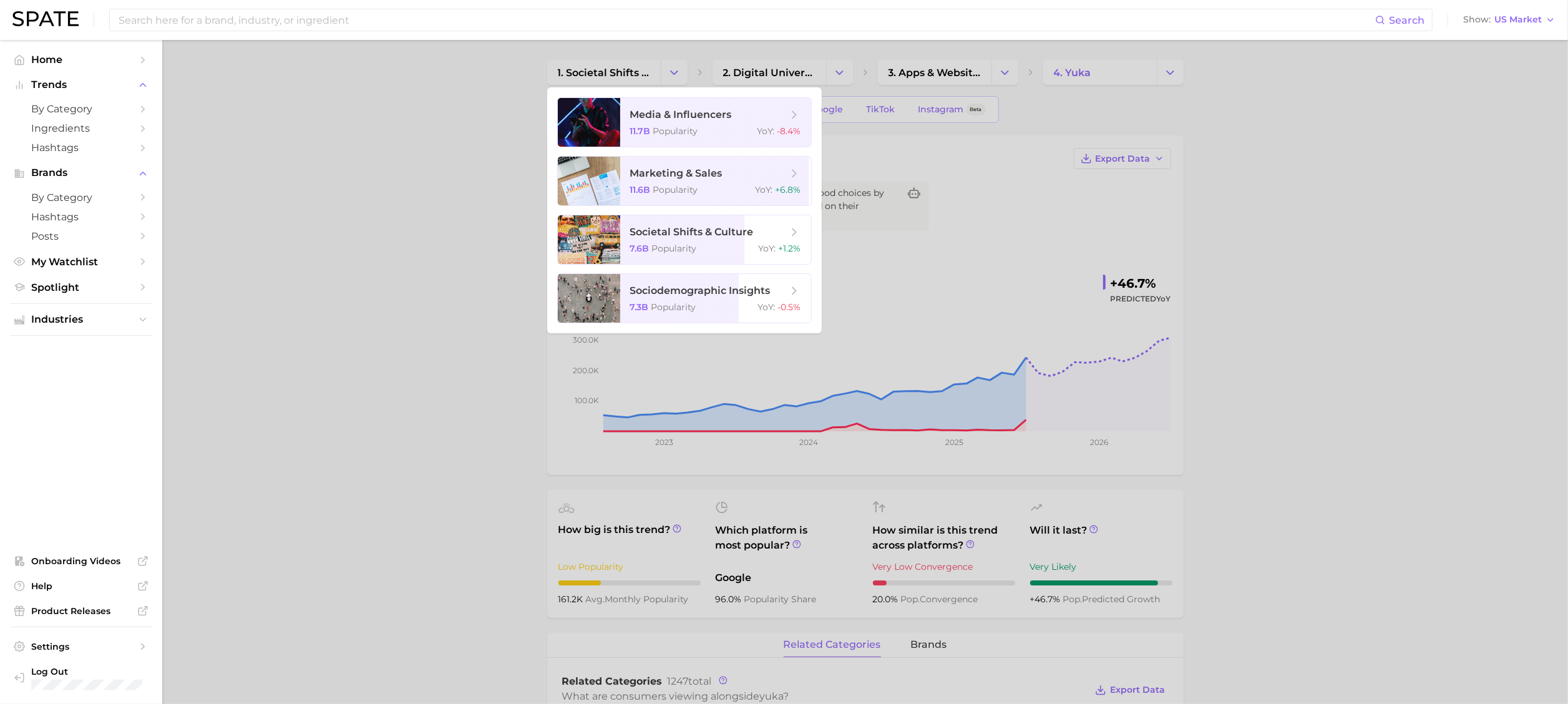
click at [672, 68] on div at bounding box center [784, 352] width 1568 height 704
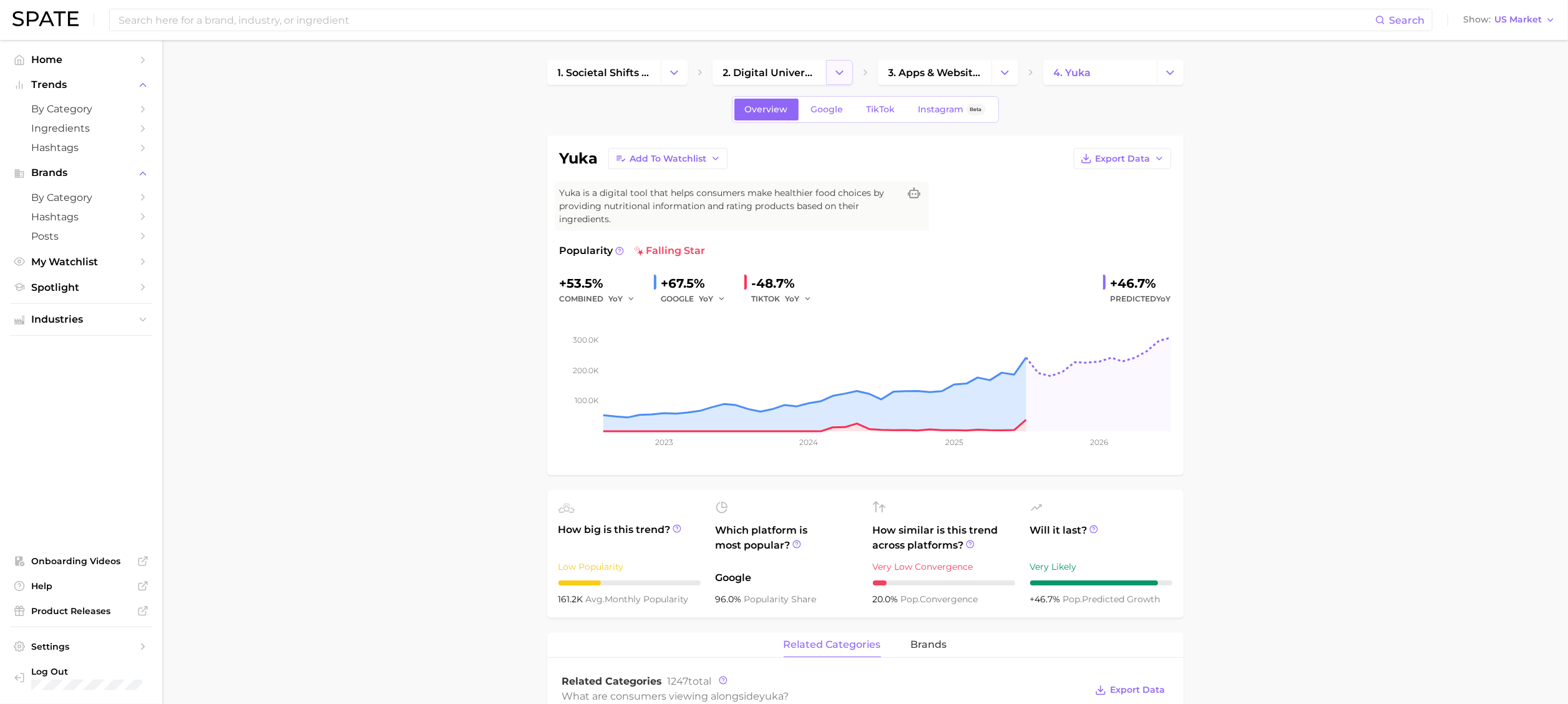
click at [833, 68] on icon "Change Category" at bounding box center [839, 73] width 13 height 13
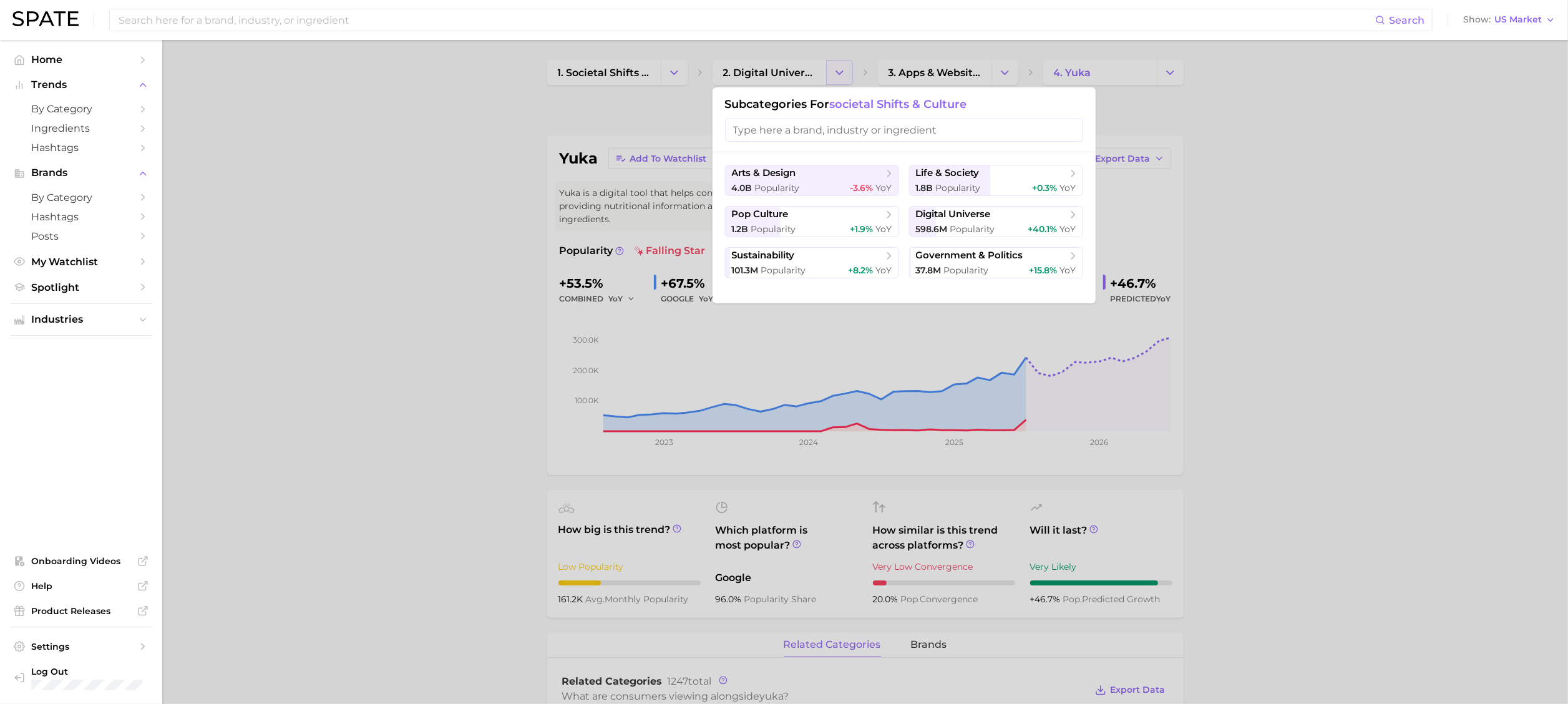
click at [832, 68] on div at bounding box center [784, 352] width 1568 height 704
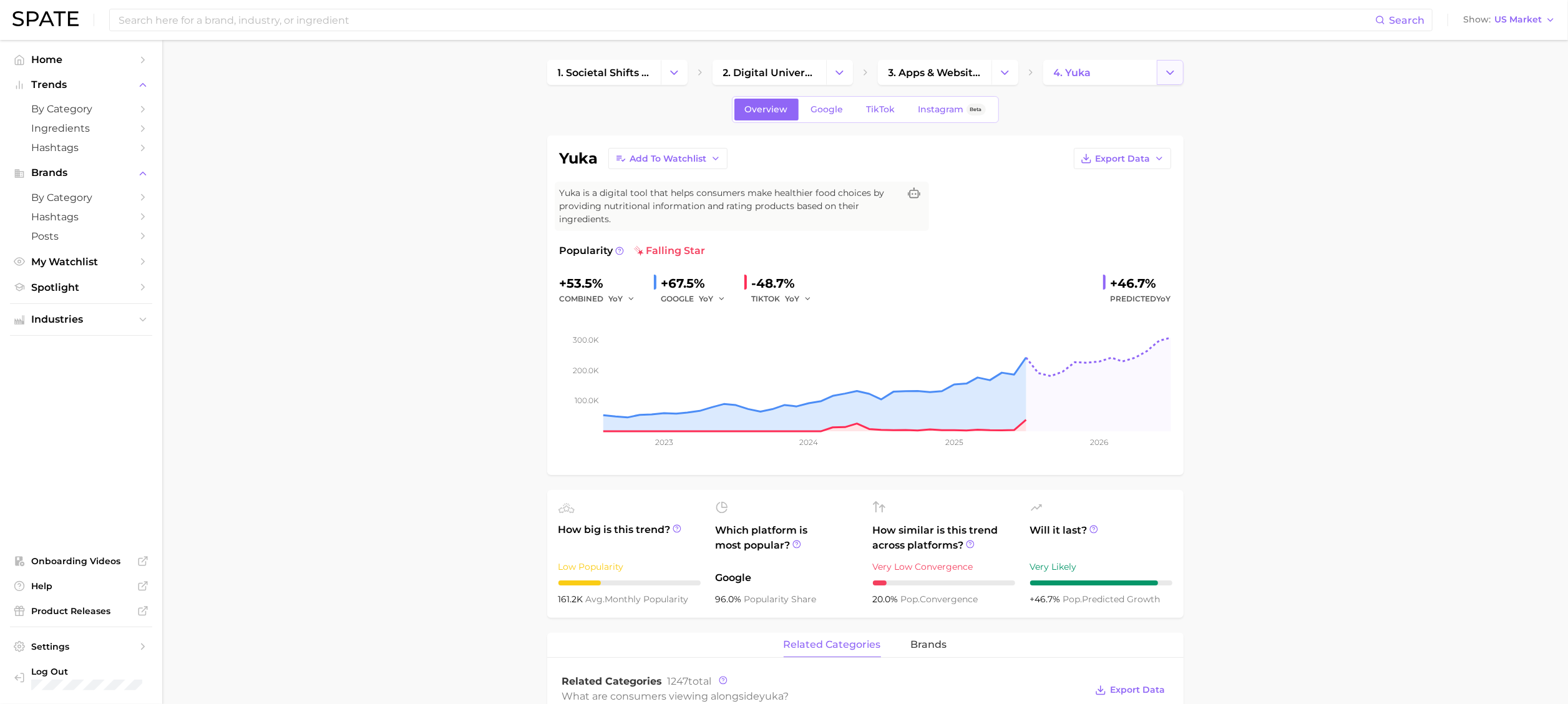
click at [1045, 71] on icon "Change Category" at bounding box center [1170, 73] width 13 height 13
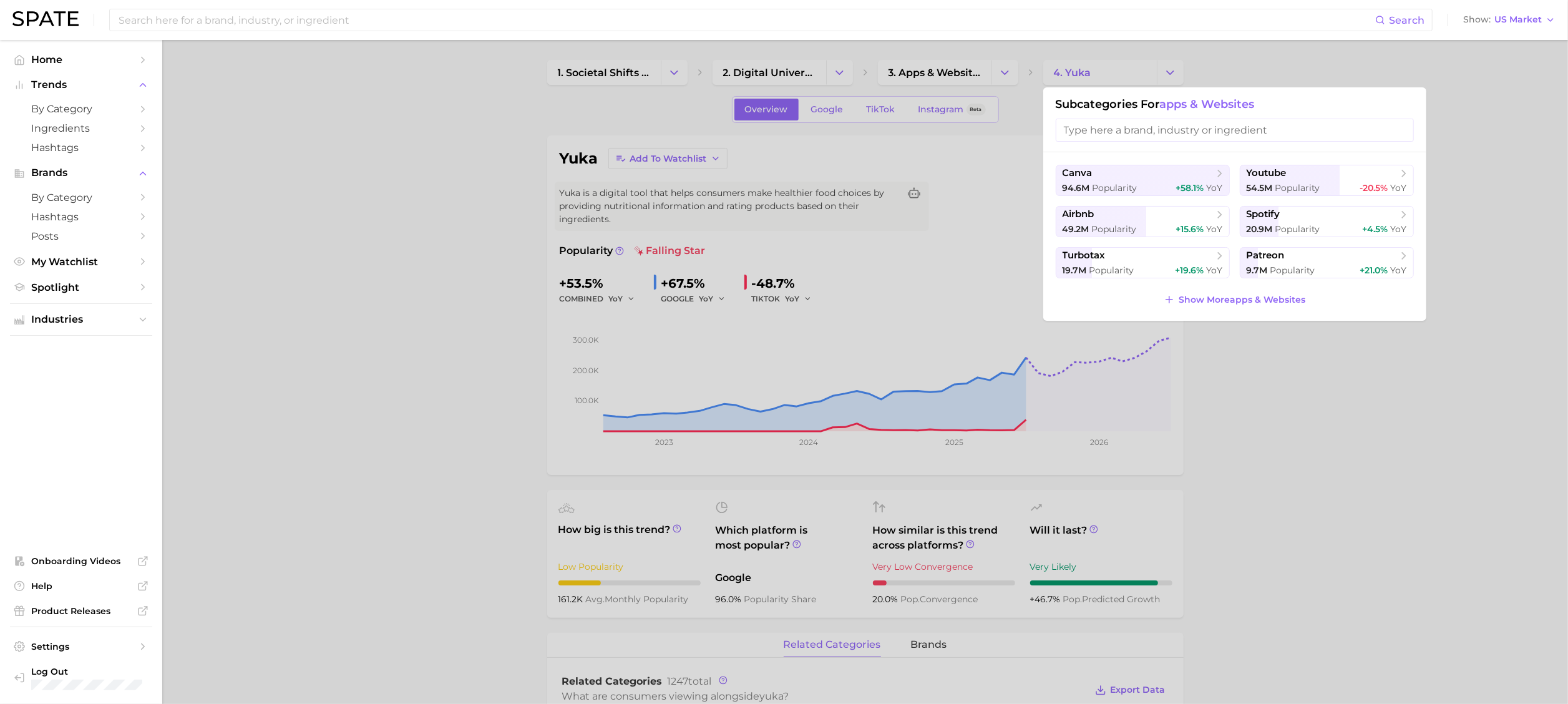
click at [1045, 71] on div at bounding box center [784, 352] width 1568 height 704
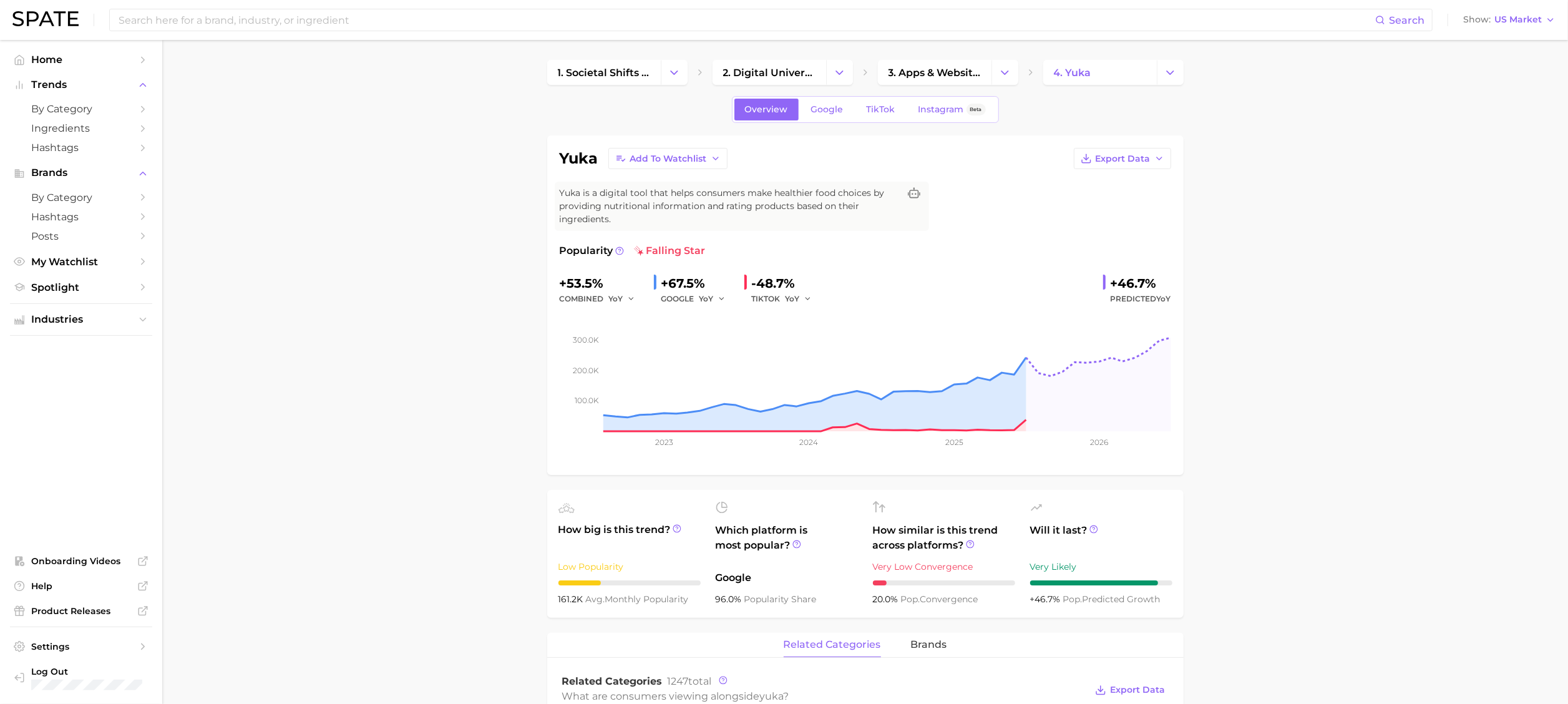
click at [1045, 71] on icon "Change Category" at bounding box center [1170, 73] width 13 height 13
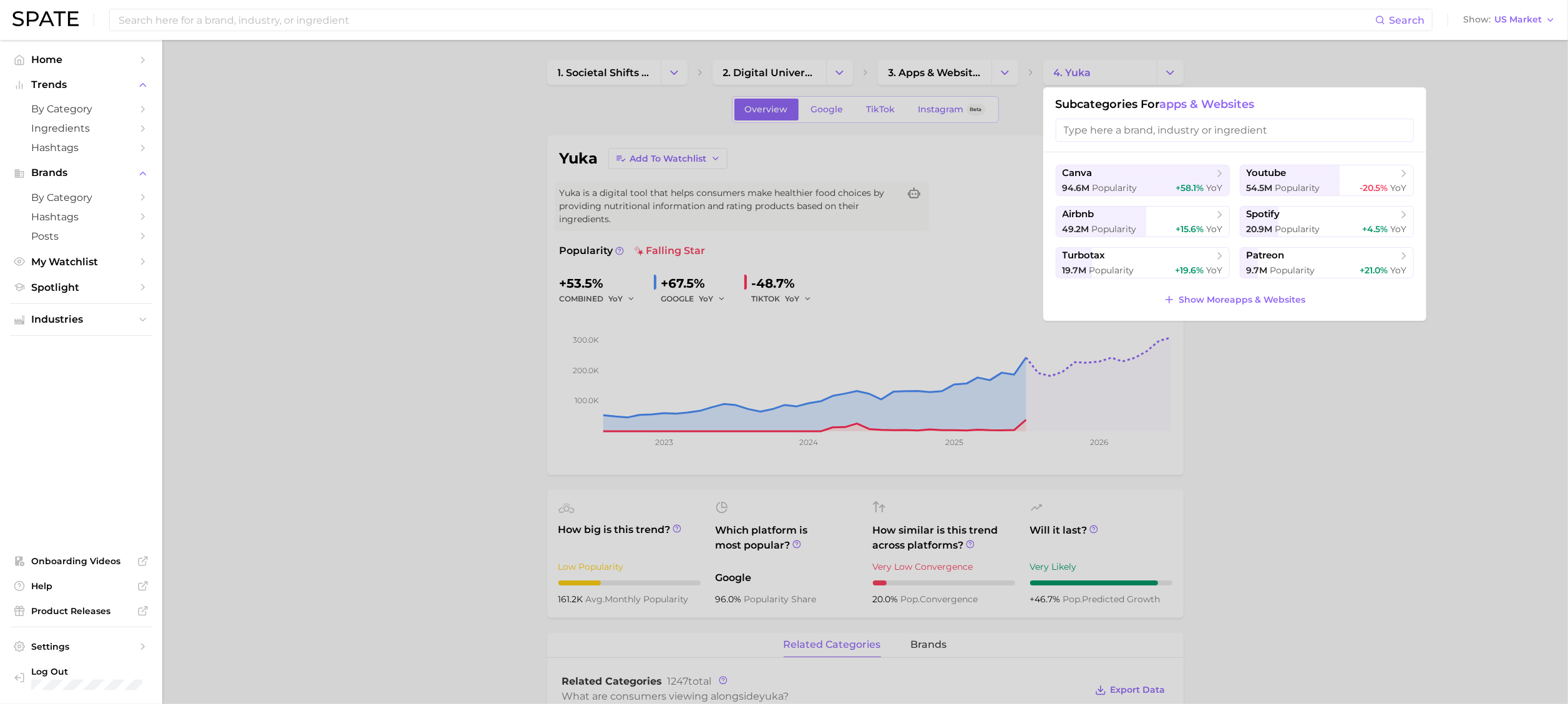
click at [1045, 71] on div at bounding box center [784, 352] width 1568 height 704
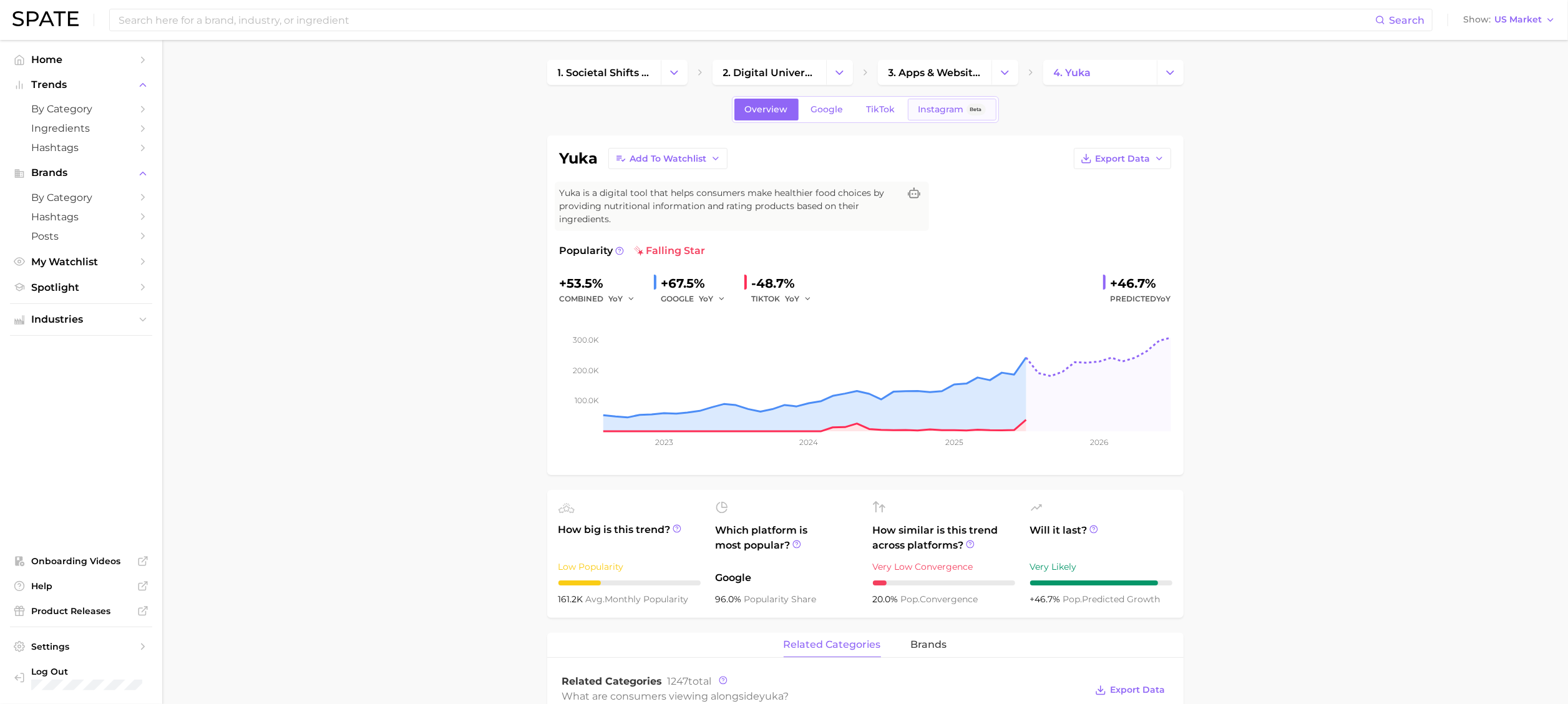
click at [946, 110] on span "Instagram" at bounding box center [941, 109] width 45 height 11
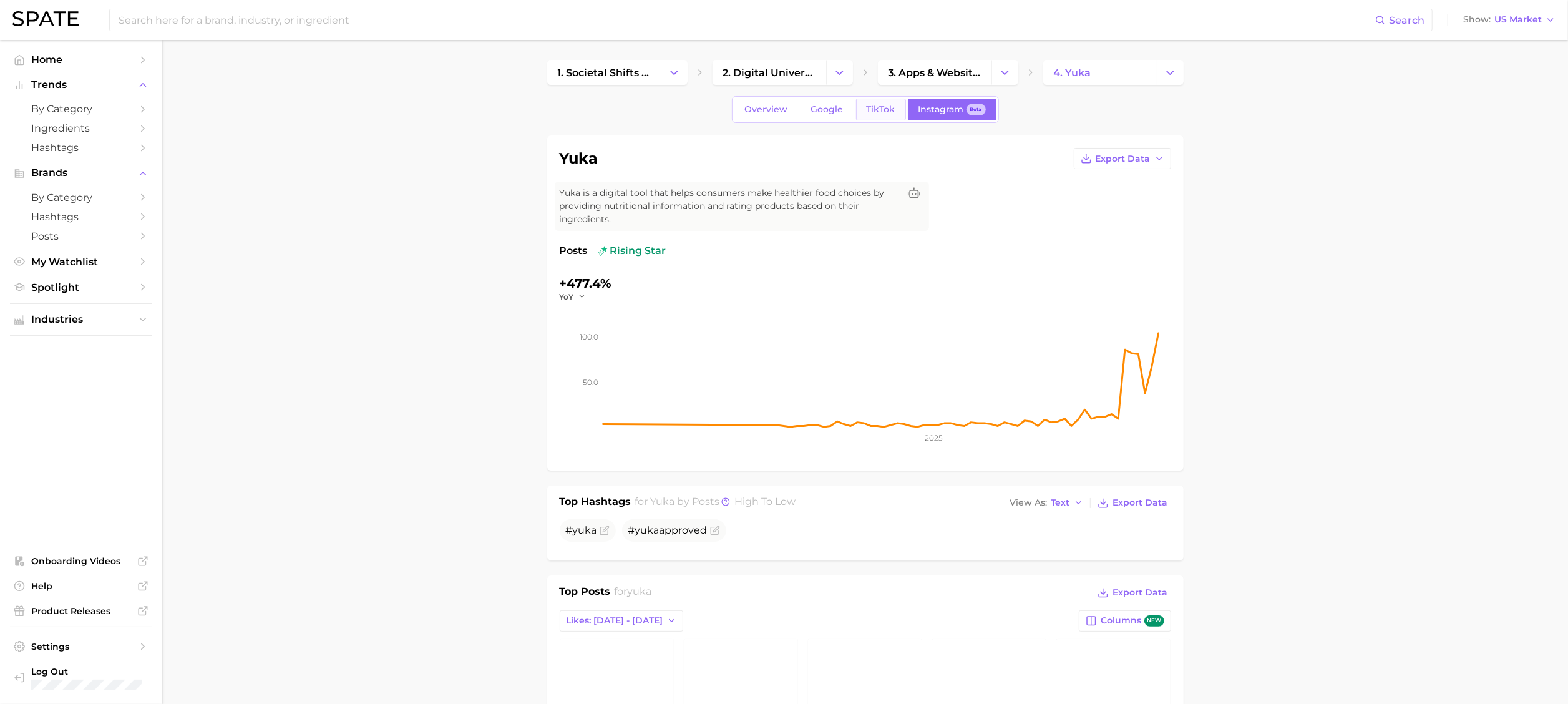
click at [877, 110] on span "TikTok" at bounding box center [880, 109] width 29 height 11
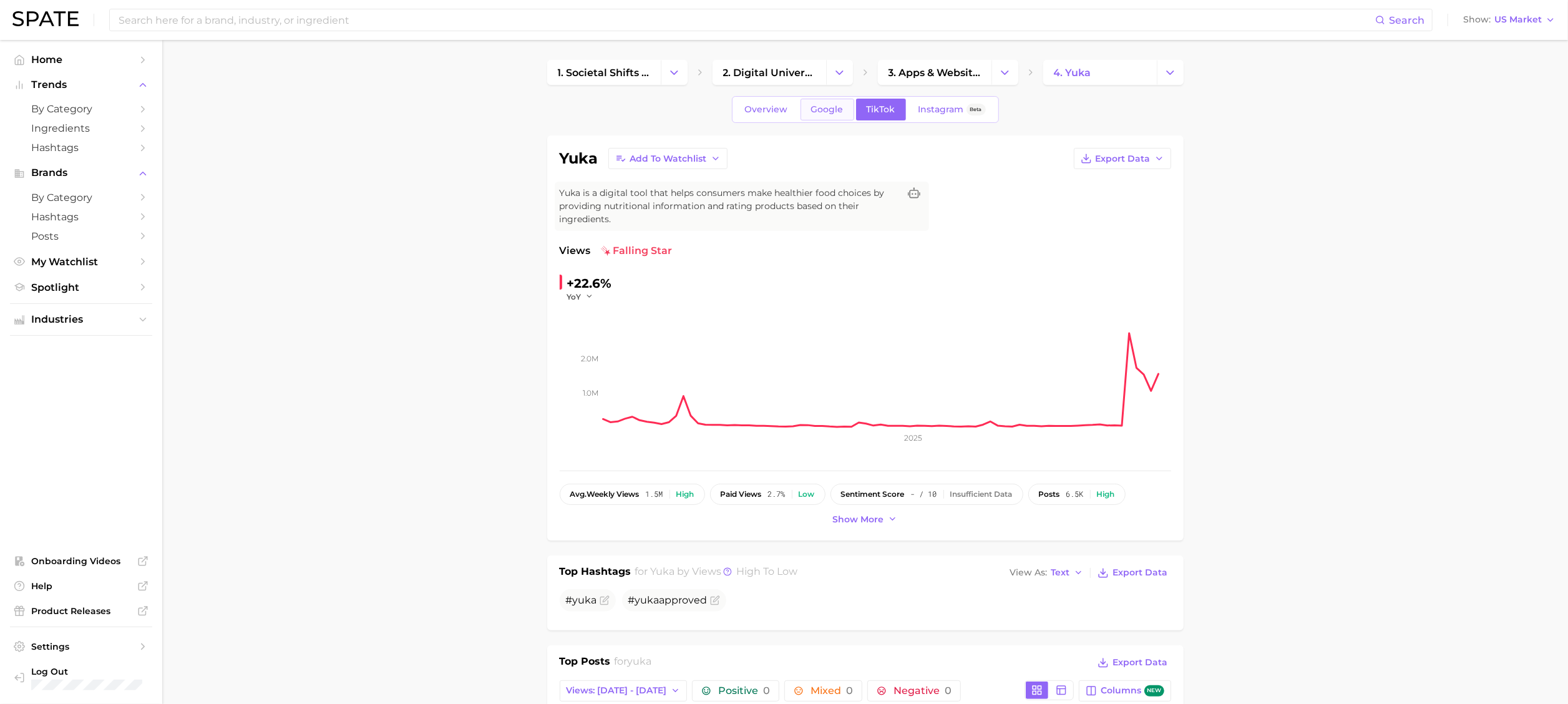
click at [822, 115] on link "Google" at bounding box center [827, 110] width 54 height 21
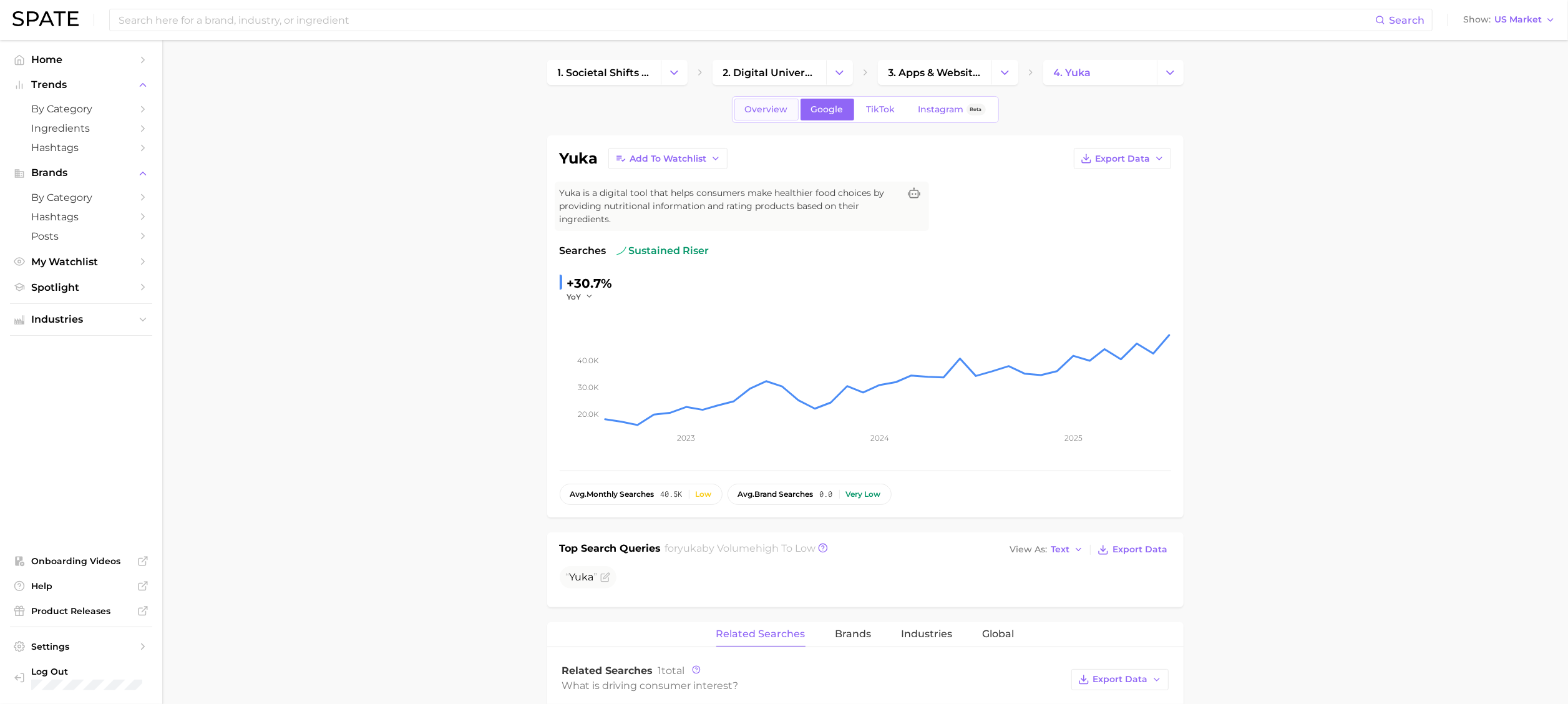
click at [769, 106] on span "Overview" at bounding box center [766, 109] width 43 height 11
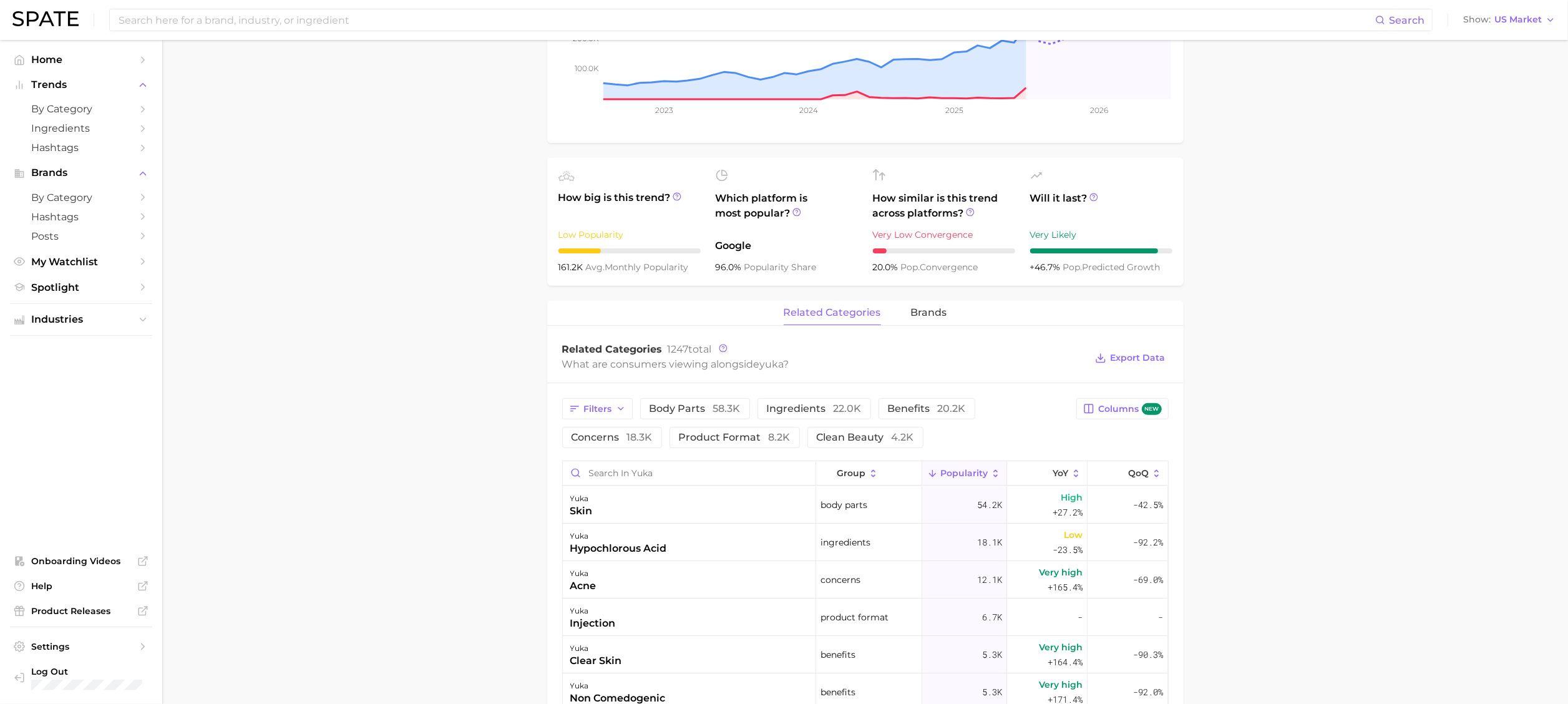
scroll to position [374, 0]
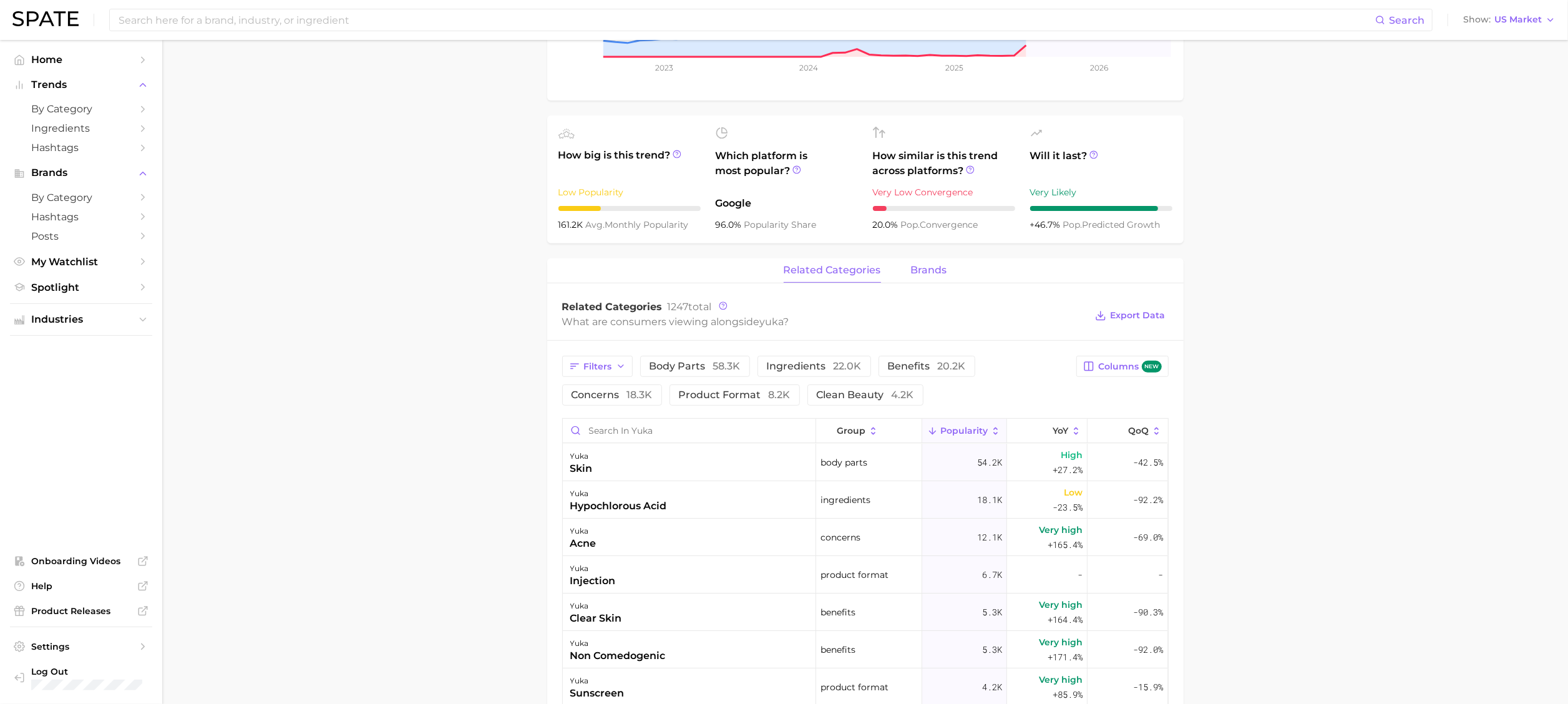
click at [931, 267] on span "brands" at bounding box center [929, 270] width 36 height 12
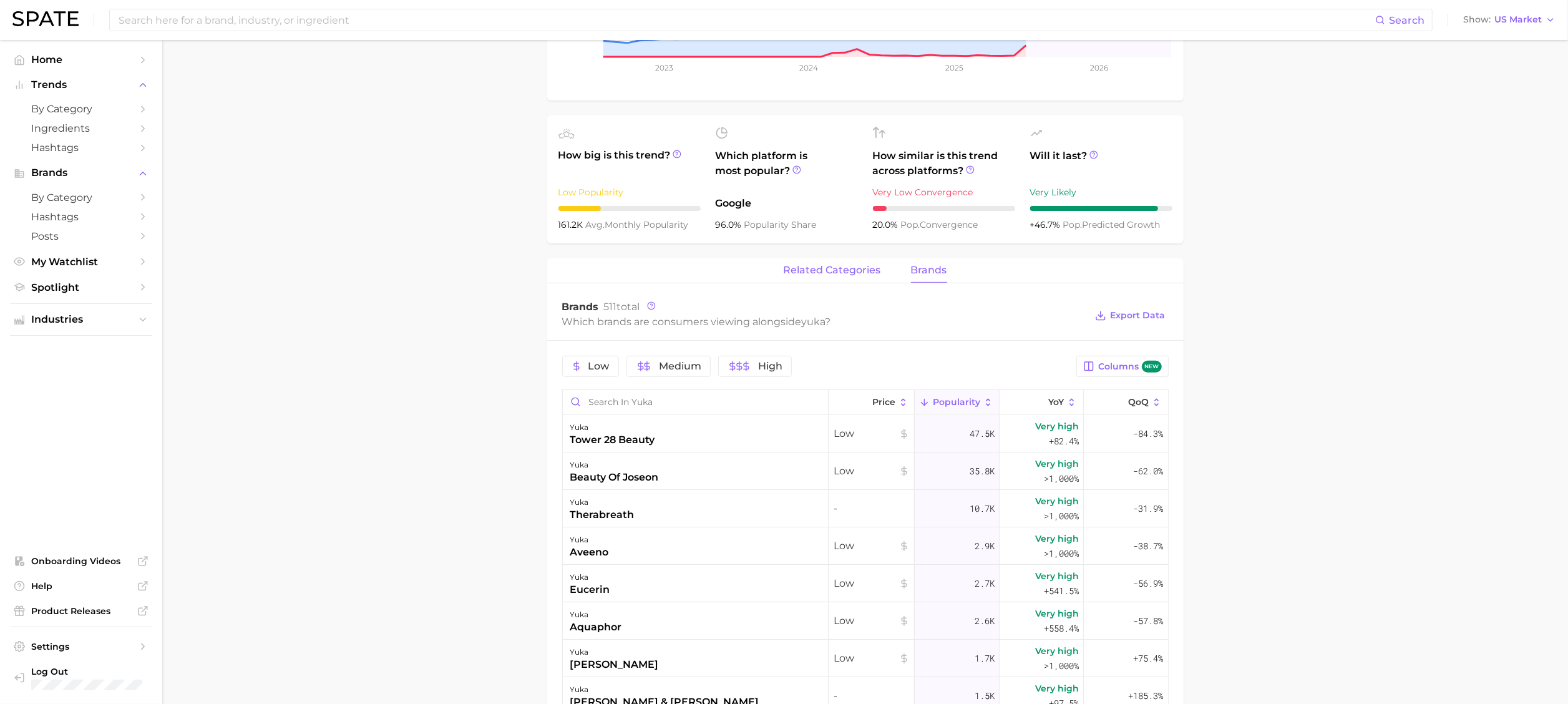
click at [836, 262] on button "related categories" at bounding box center [832, 270] width 97 height 25
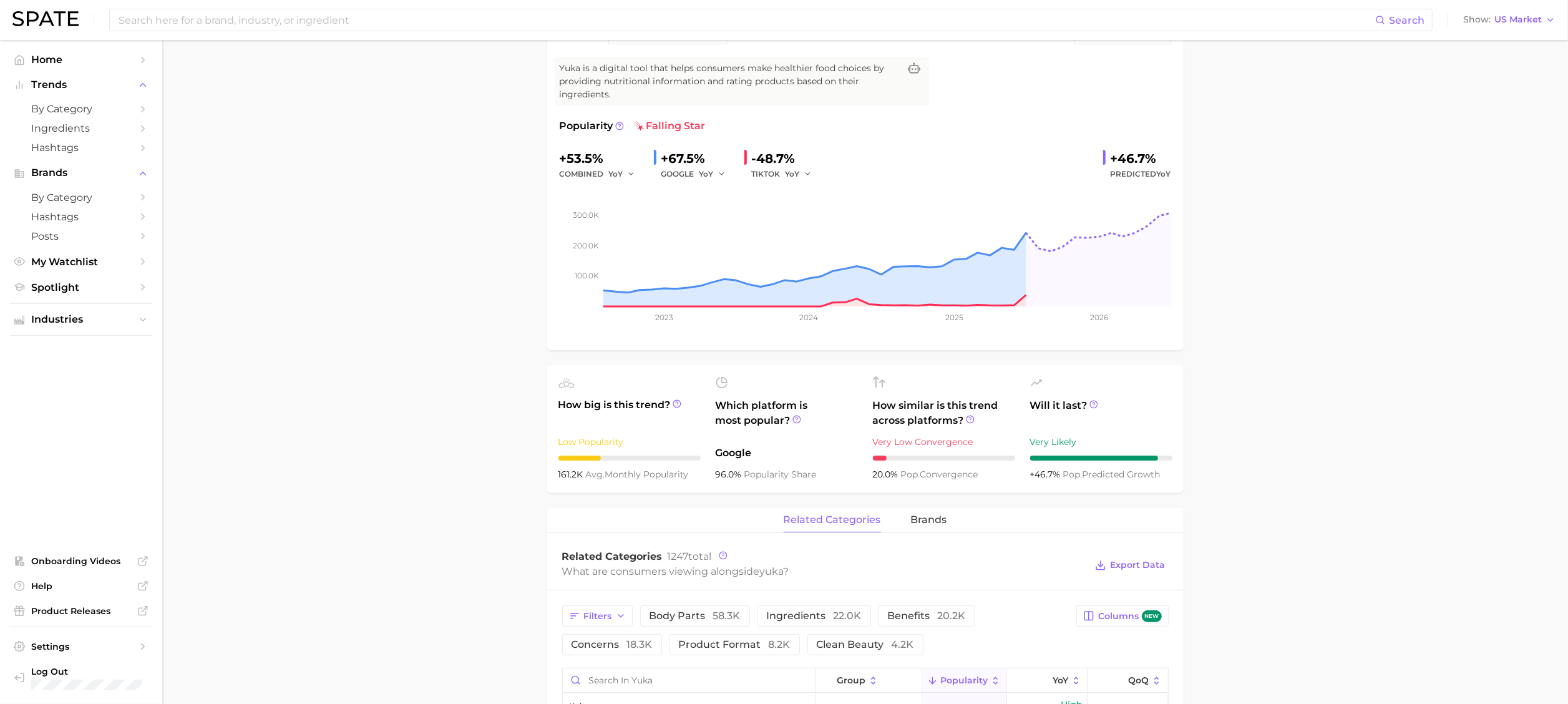
scroll to position [0, 0]
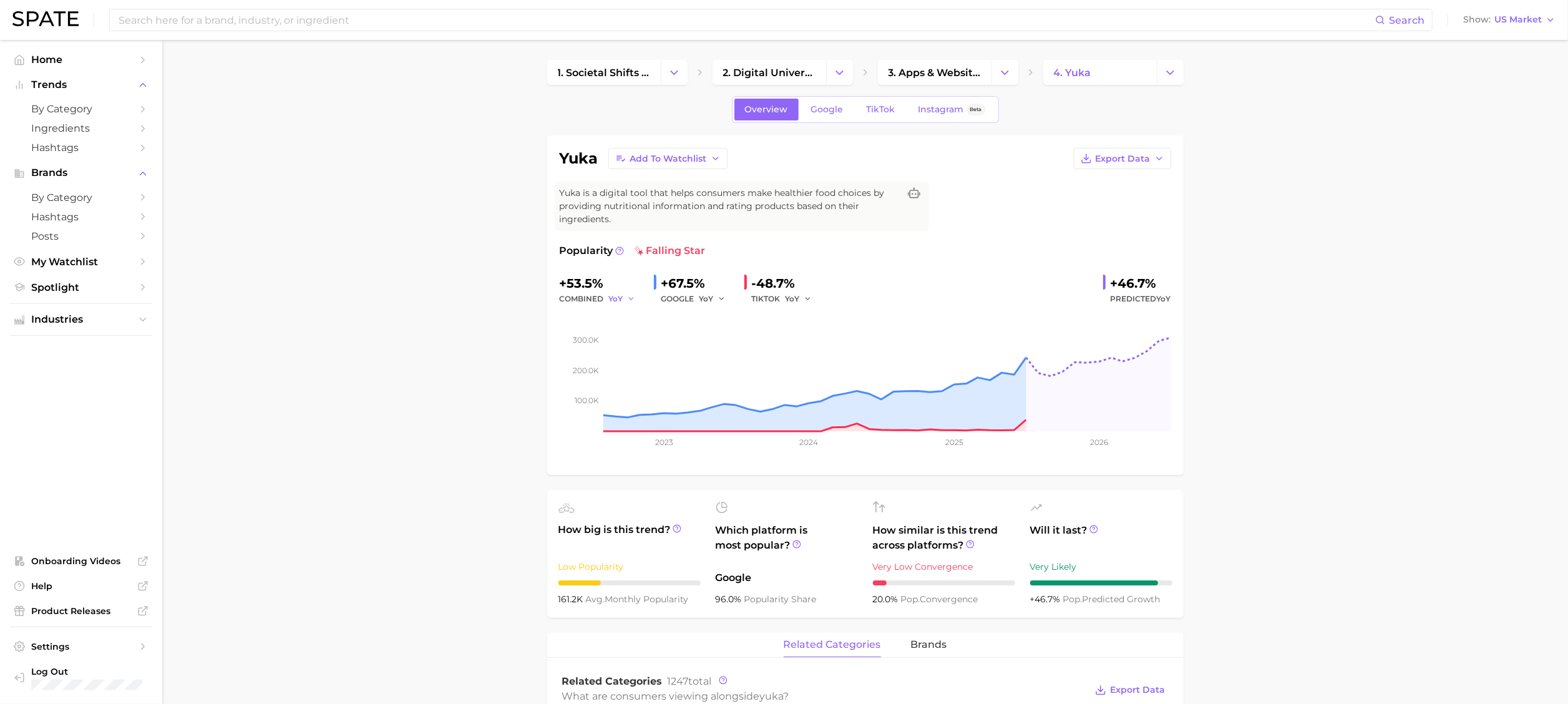
click at [631, 299] on polyline "button" at bounding box center [631, 298] width 4 height 2
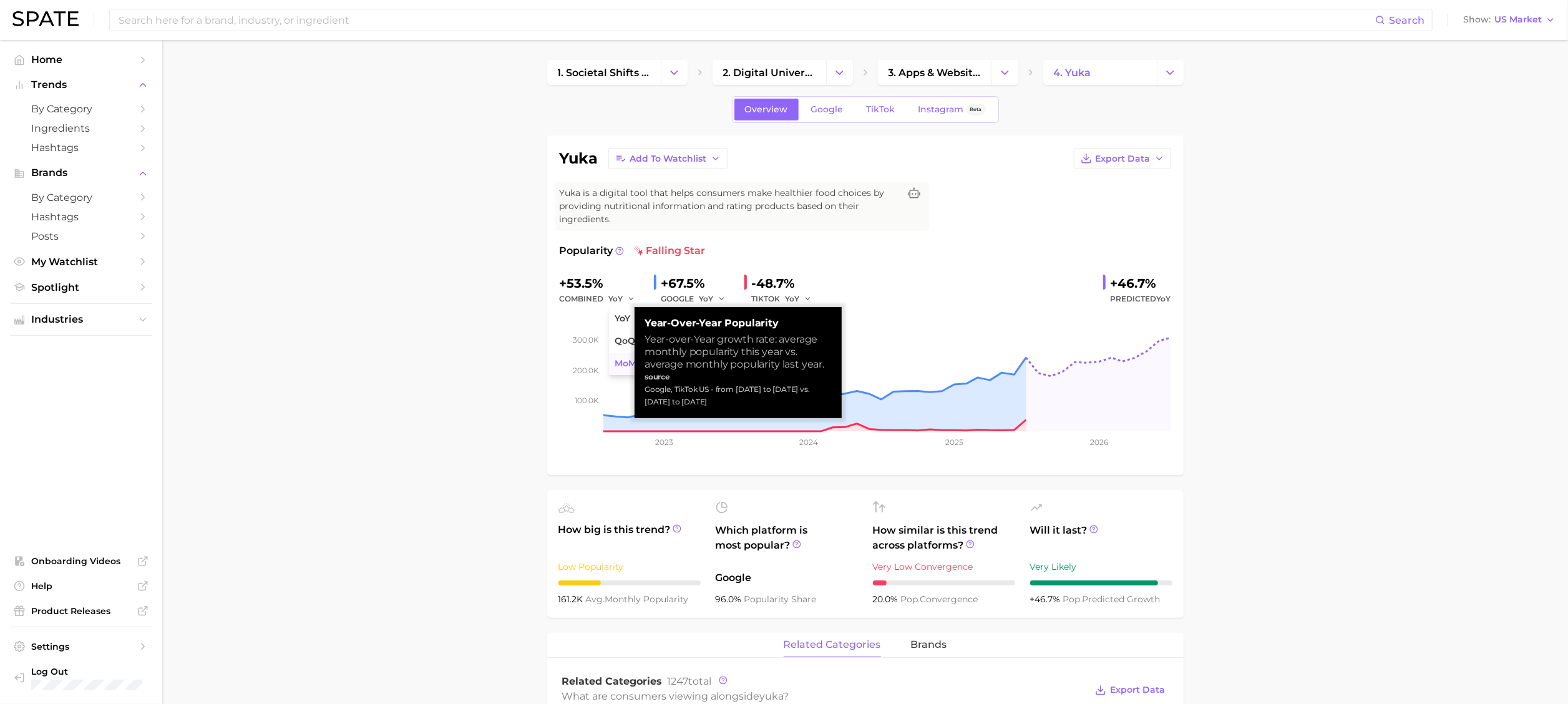
click at [622, 363] on span "MoM" at bounding box center [626, 363] width 21 height 11
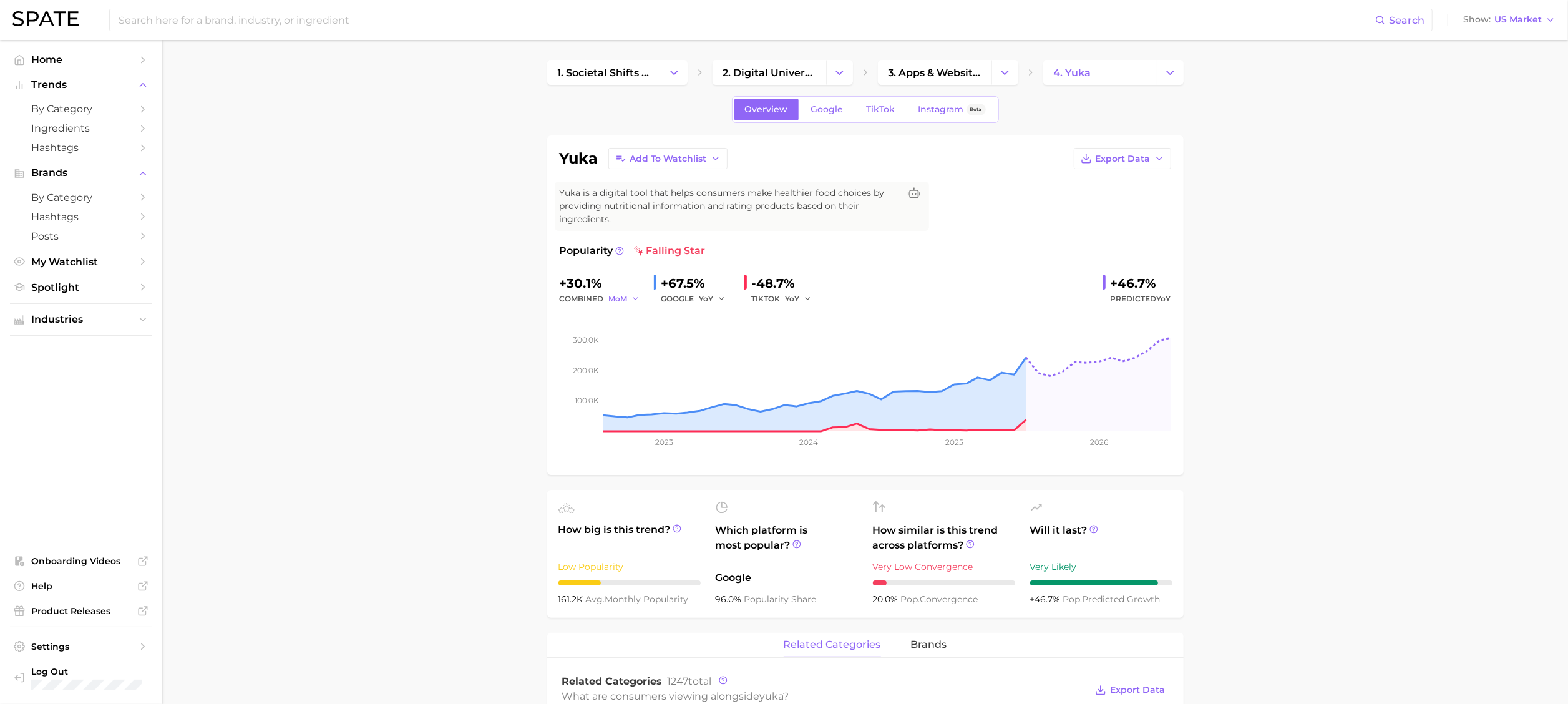
click at [632, 297] on icon "button" at bounding box center [636, 298] width 9 height 9
click at [629, 343] on span "QoQ" at bounding box center [625, 340] width 21 height 11
click at [635, 296] on icon "button" at bounding box center [634, 298] width 9 height 9
click at [632, 317] on button "YoY" at bounding box center [678, 318] width 137 height 22
click at [613, 250] on div "Popularity" at bounding box center [592, 251] width 64 height 15
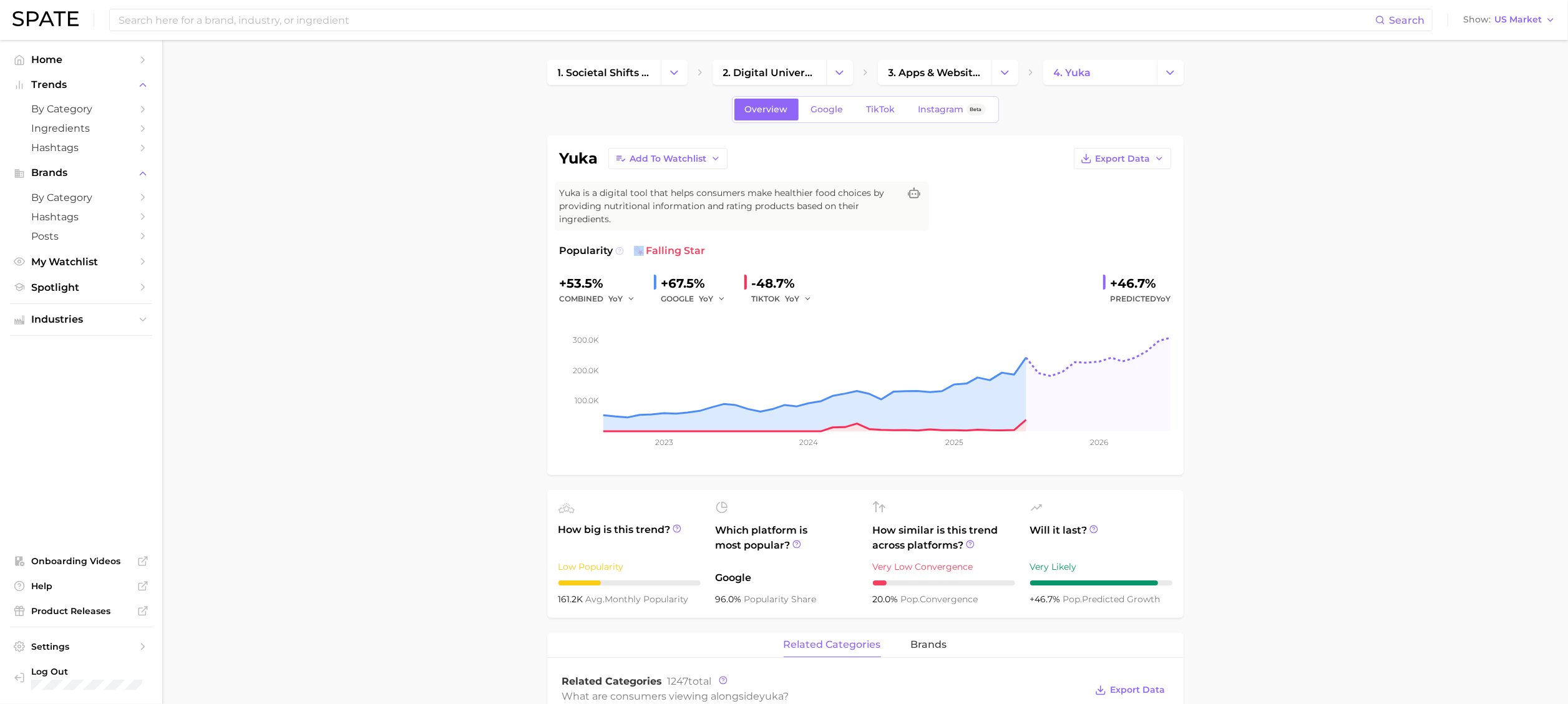
drag, startPoint x: 613, startPoint y: 250, endPoint x: 619, endPoint y: 246, distance: 7.2
click at [619, 246] on button at bounding box center [619, 251] width 9 height 15
click at [619, 250] on icon at bounding box center [619, 251] width 9 height 9
click at [948, 278] on div "+53.5% combined YoY +67.5% GOOGLE YoY -48.7% TIKTOK YoY +46.7% Predicted YoY" at bounding box center [866, 289] width 612 height 33
click at [911, 195] on icon at bounding box center [913, 192] width 12 height 11
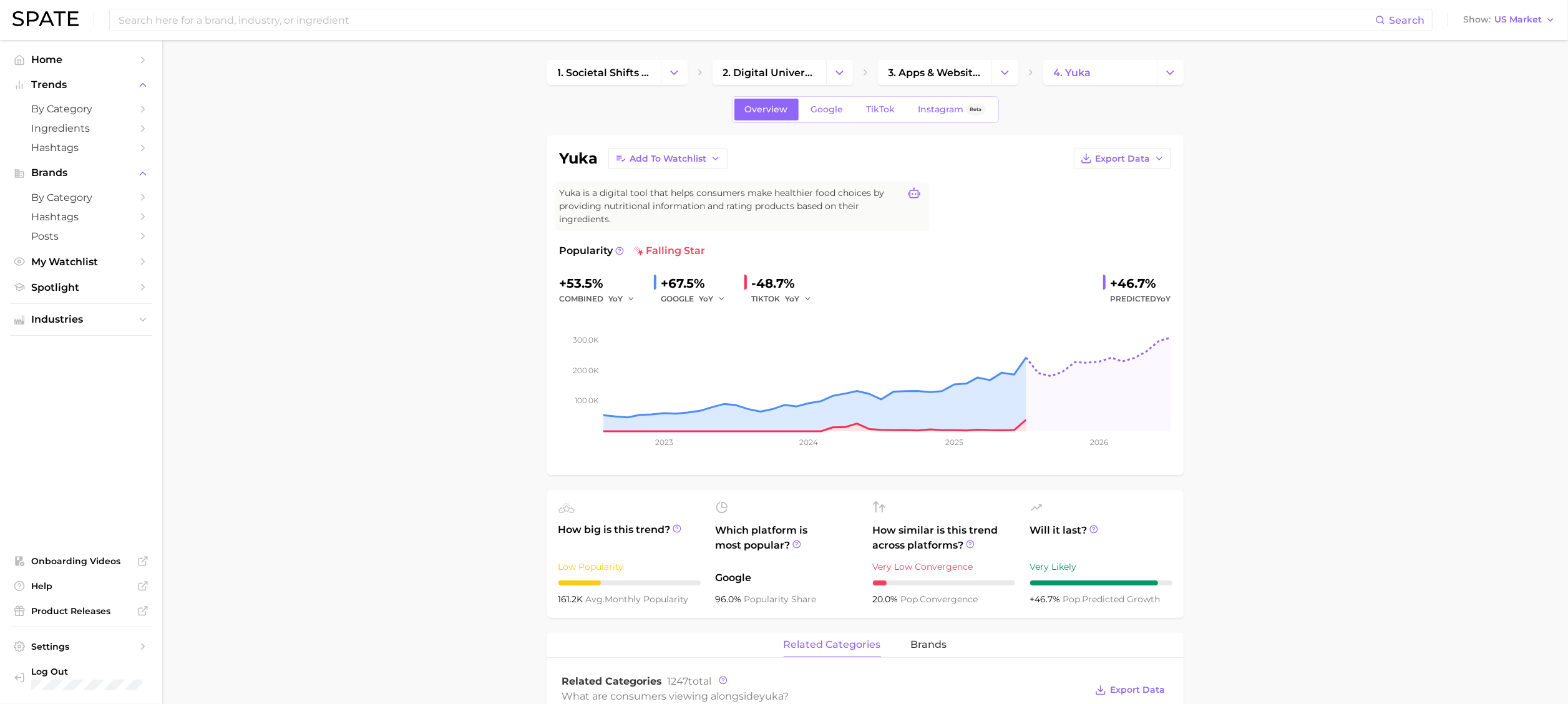
click at [917, 193] on icon at bounding box center [913, 193] width 12 height 12
click at [904, 250] on div "Popularity falling star" at bounding box center [866, 251] width 612 height 15
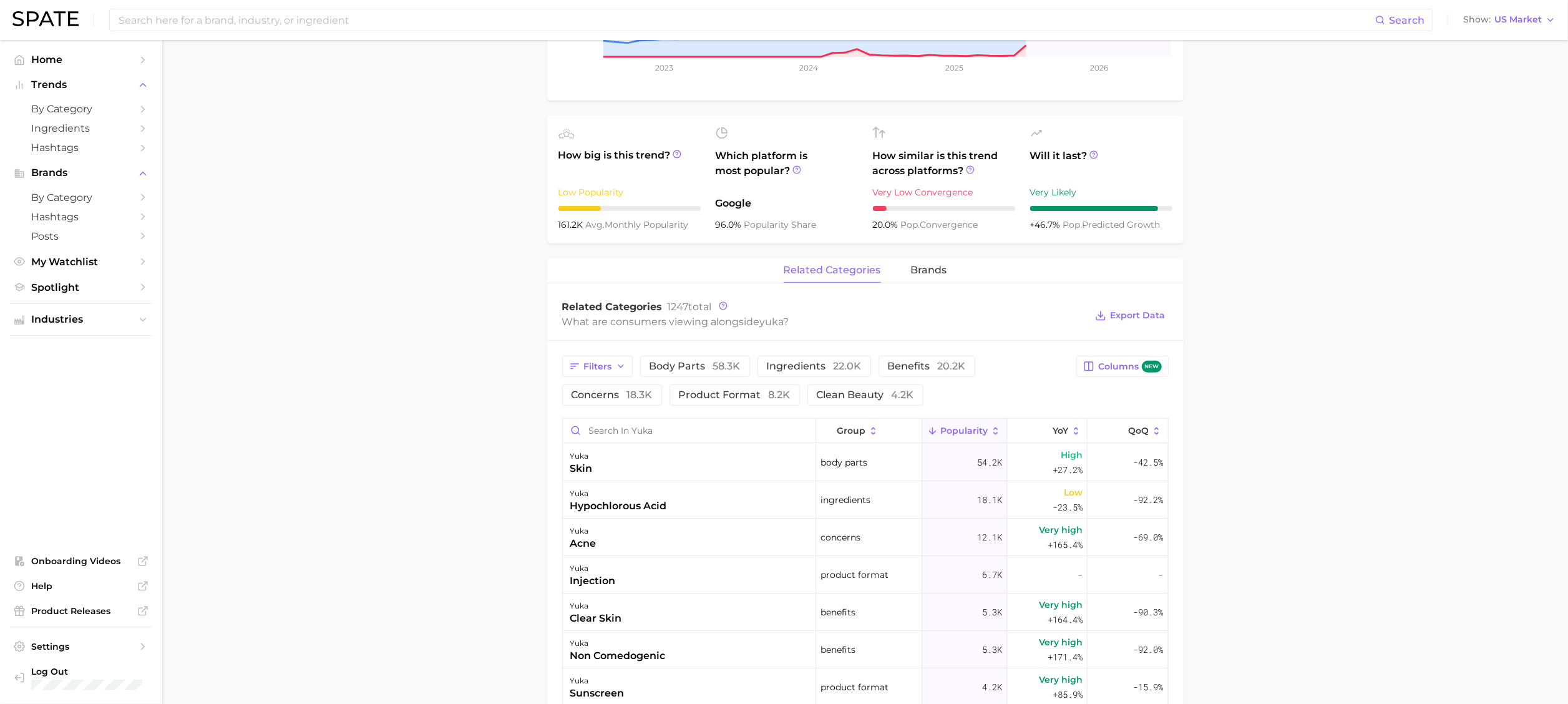
scroll to position [250, 0]
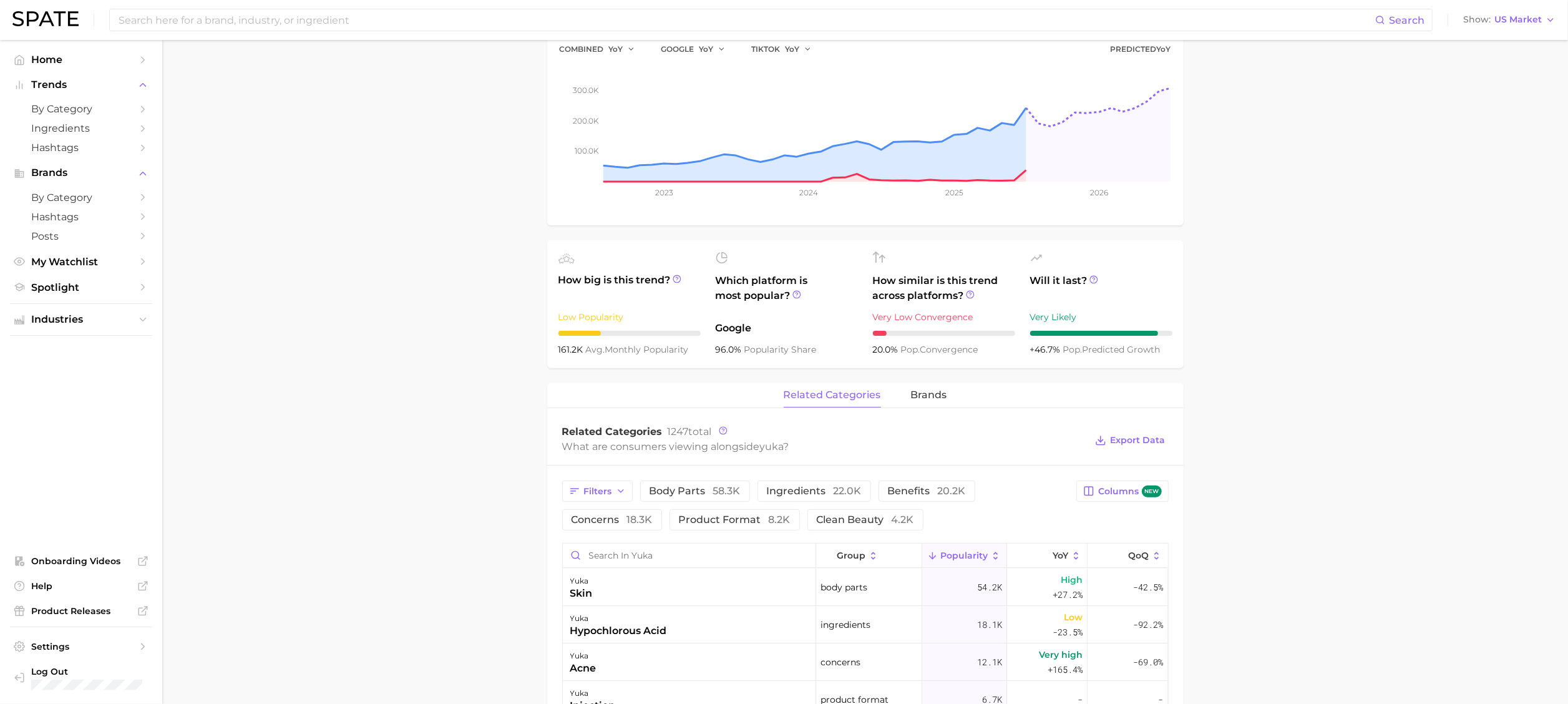
click at [592, 342] on div "How big is this trend? Low Popularity 161.2k avg. monthly popularity" at bounding box center [629, 304] width 143 height 106
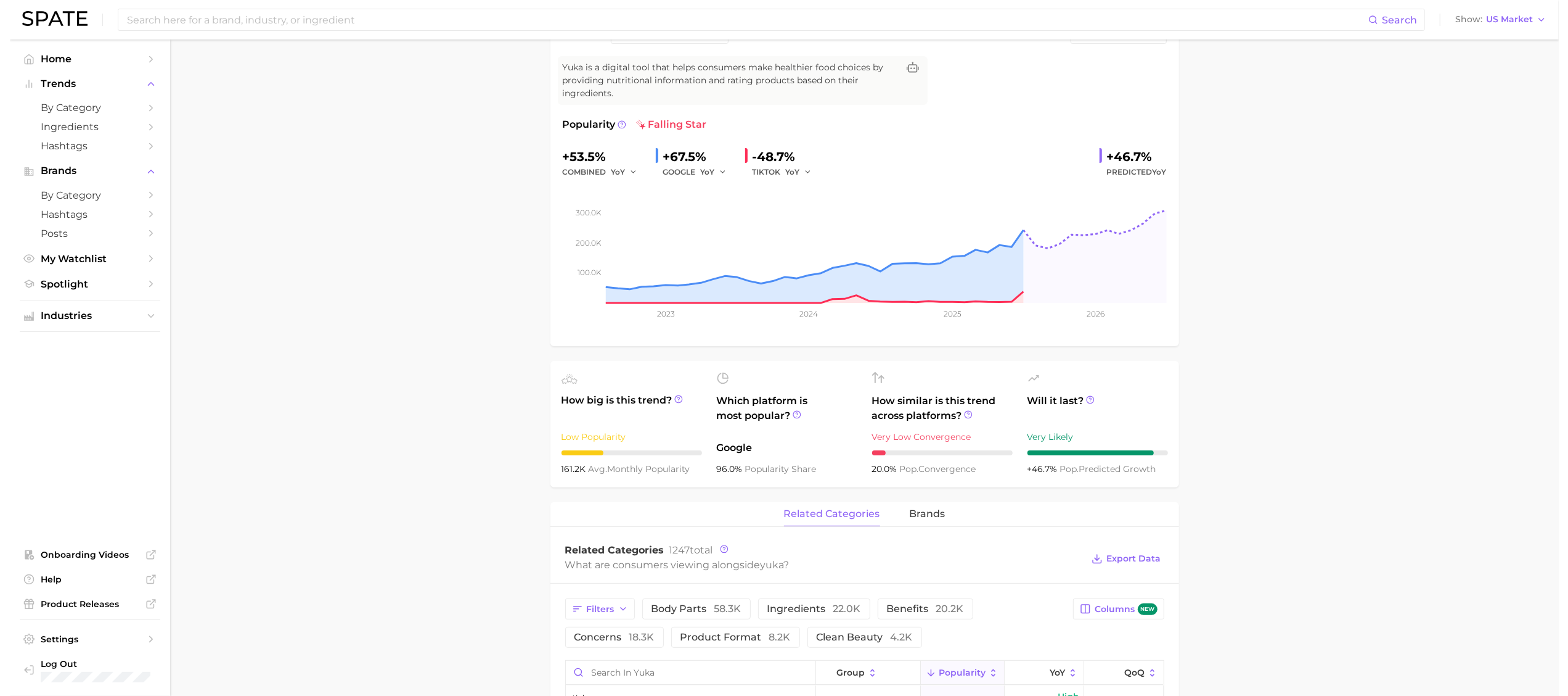
scroll to position [0, 0]
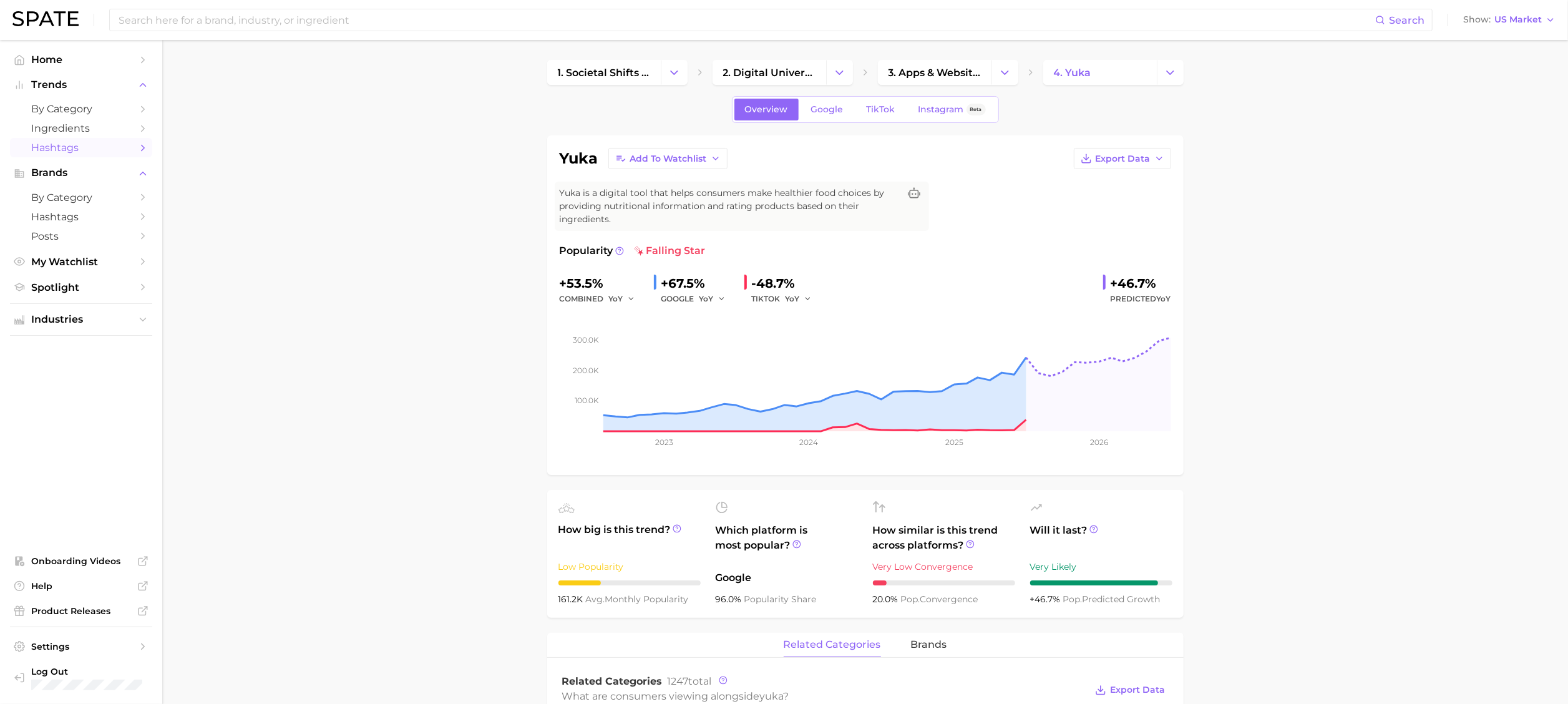
click at [50, 150] on span "Hashtags" at bounding box center [81, 148] width 100 height 12
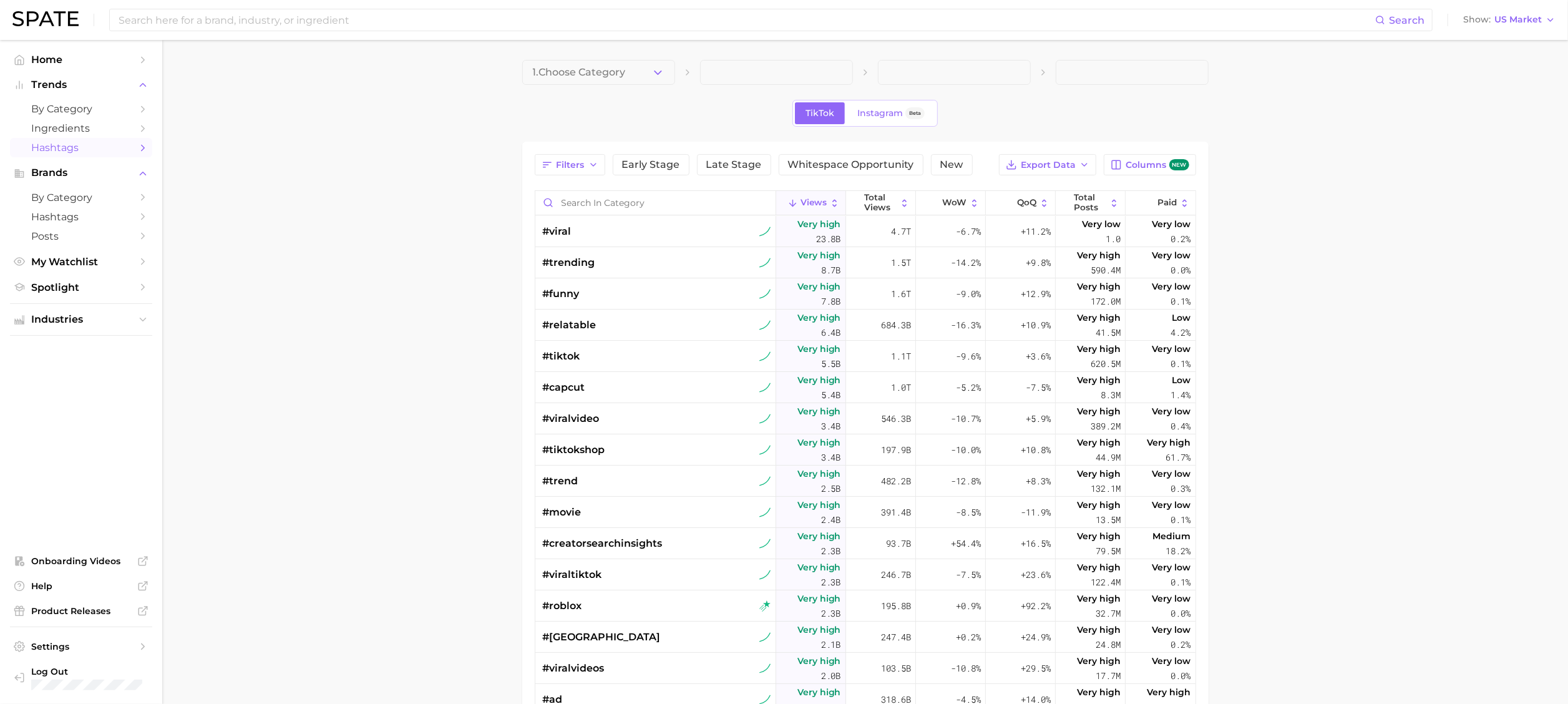
click at [735, 80] on span at bounding box center [776, 73] width 153 height 25
click at [730, 73] on span at bounding box center [776, 73] width 153 height 25
click at [71, 56] on span "Home" at bounding box center [81, 59] width 100 height 12
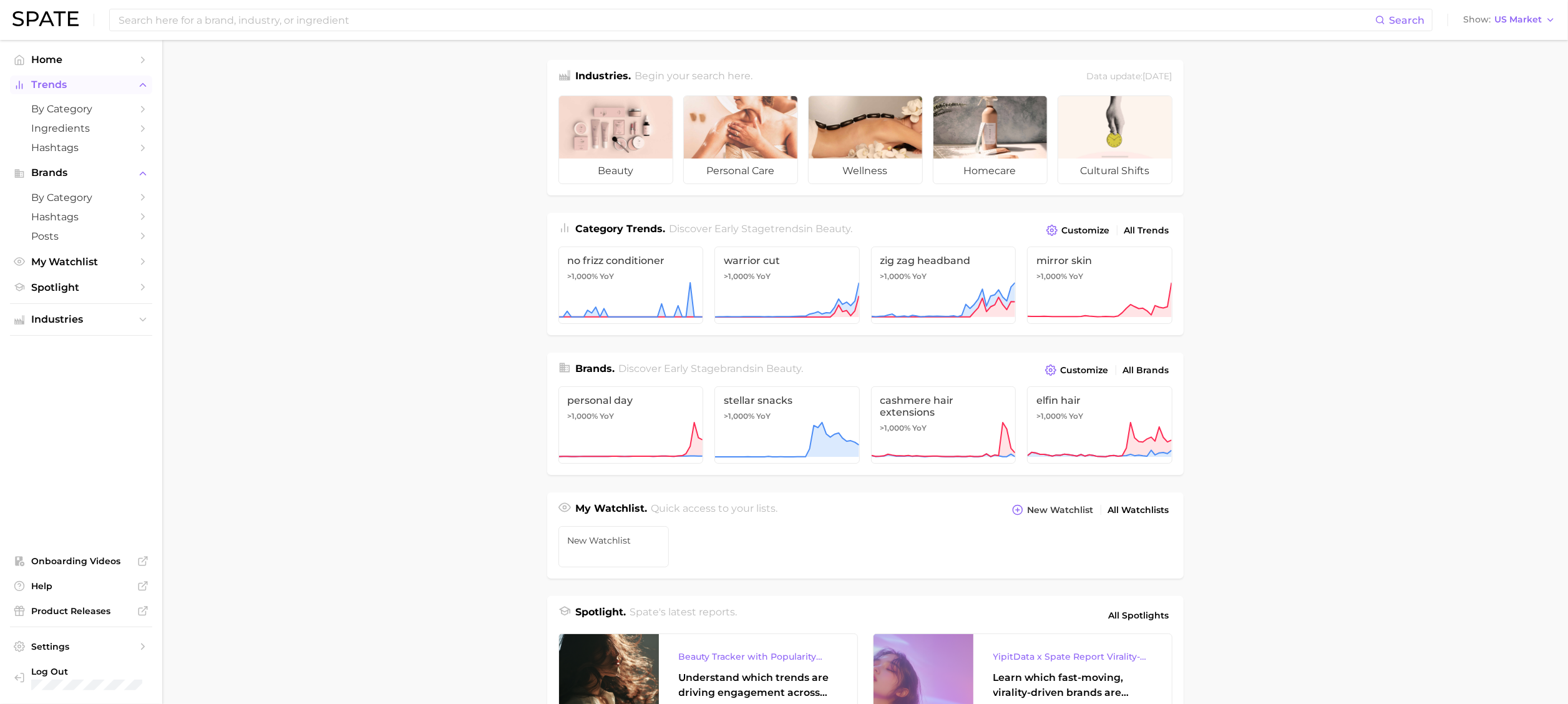
click at [58, 88] on span "Trends" at bounding box center [81, 85] width 100 height 12
click at [50, 108] on span "by Category" at bounding box center [81, 109] width 100 height 12
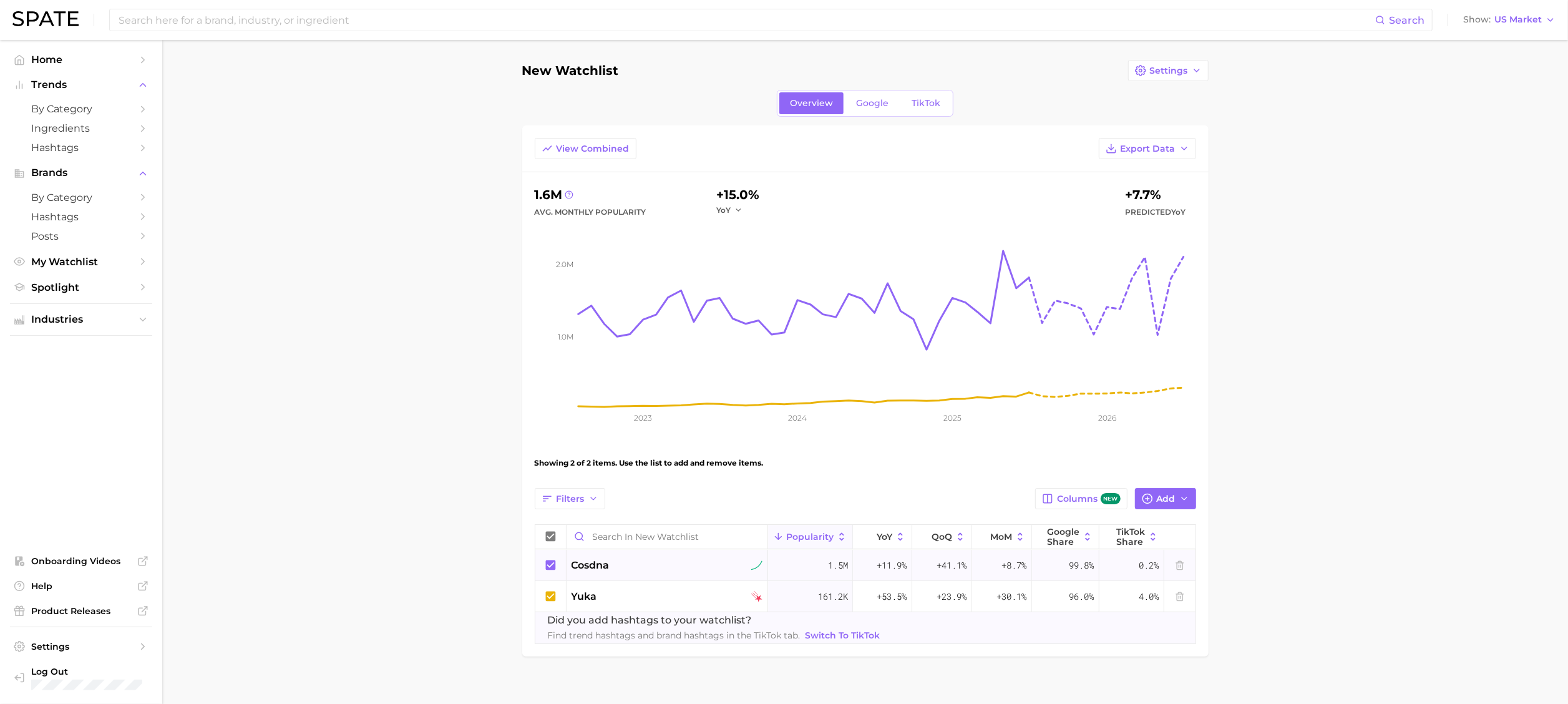
click at [594, 560] on span "cosdna" at bounding box center [590, 565] width 38 height 15
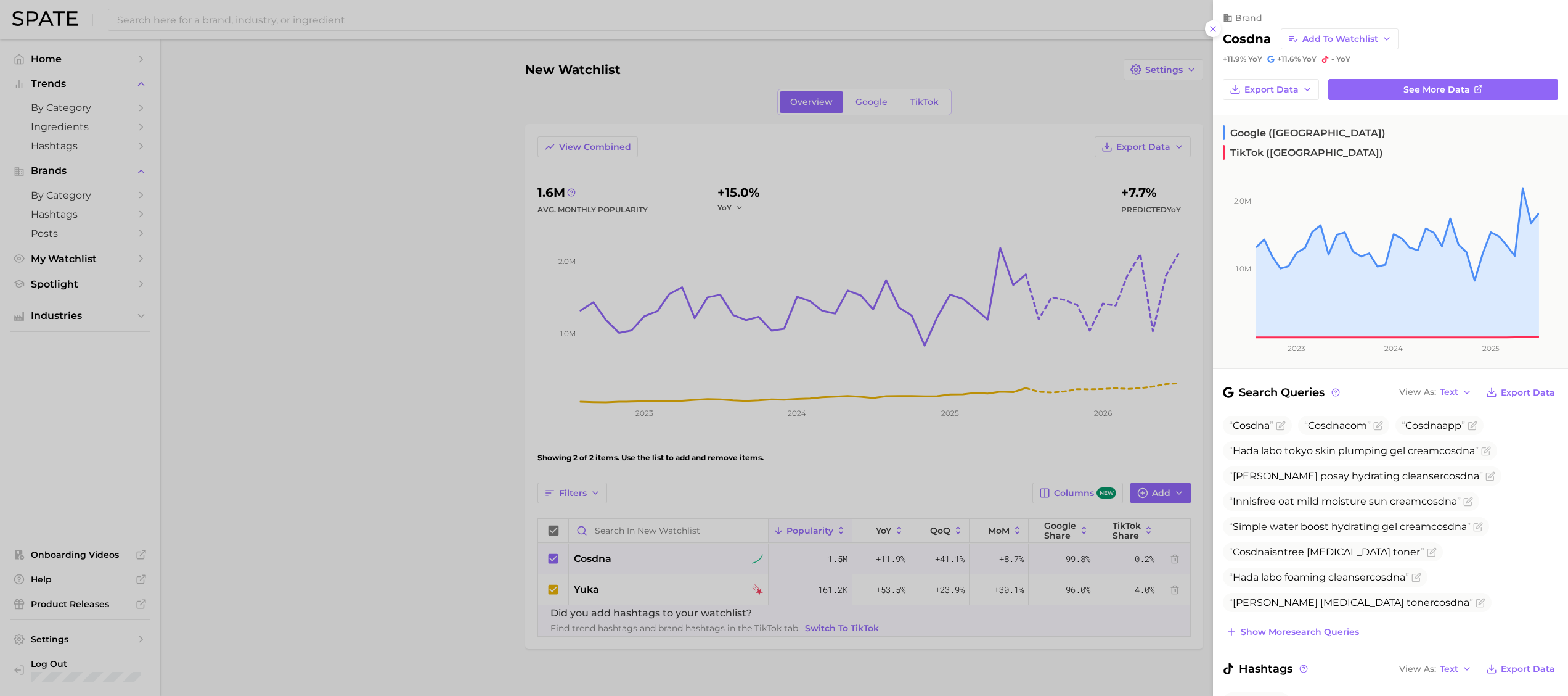
click at [1320, 145] on span "TikTok ([GEOGRAPHIC_DATA])" at bounding box center [1302, 152] width 160 height 15
click at [1247, 131] on span "Google ([GEOGRAPHIC_DATA])" at bounding box center [1304, 133] width 163 height 15
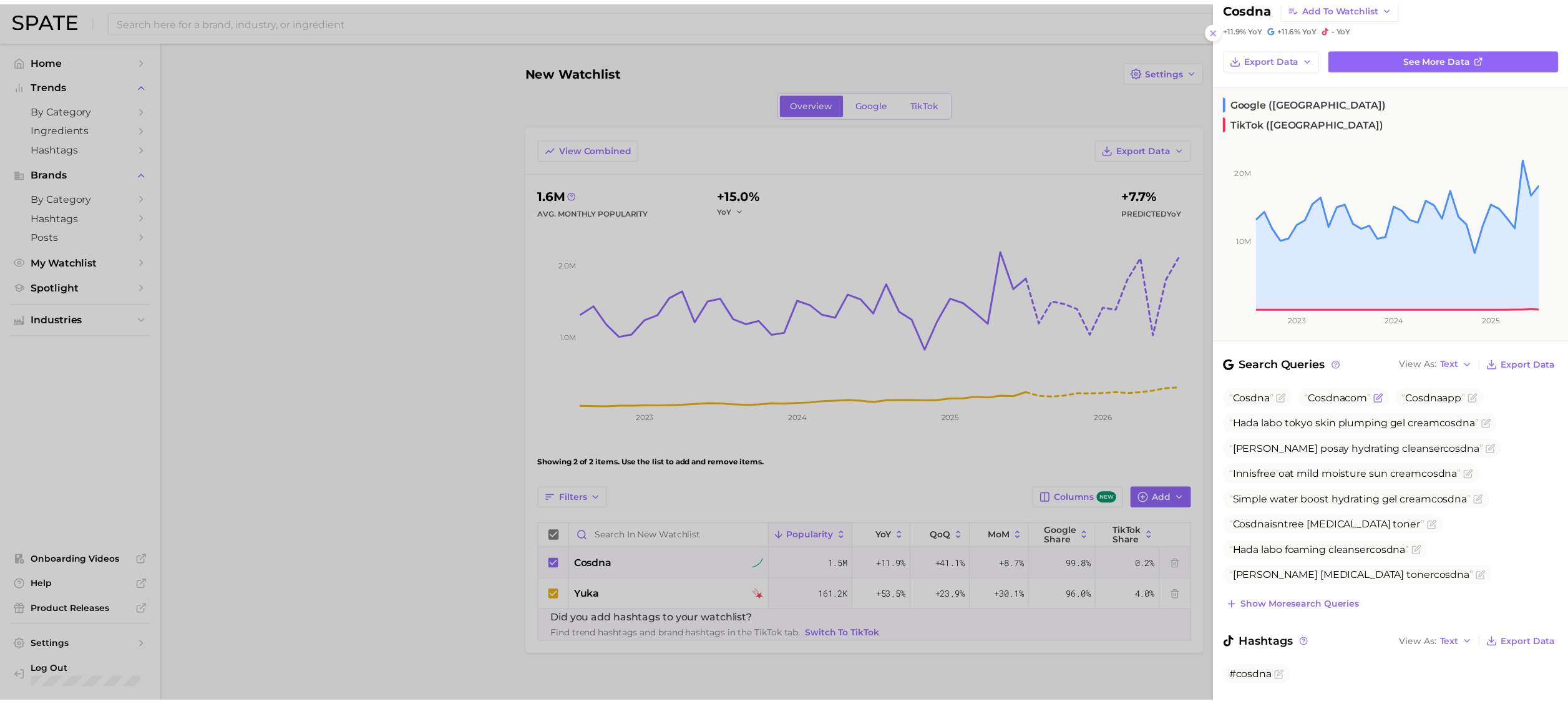
scroll to position [46, 0]
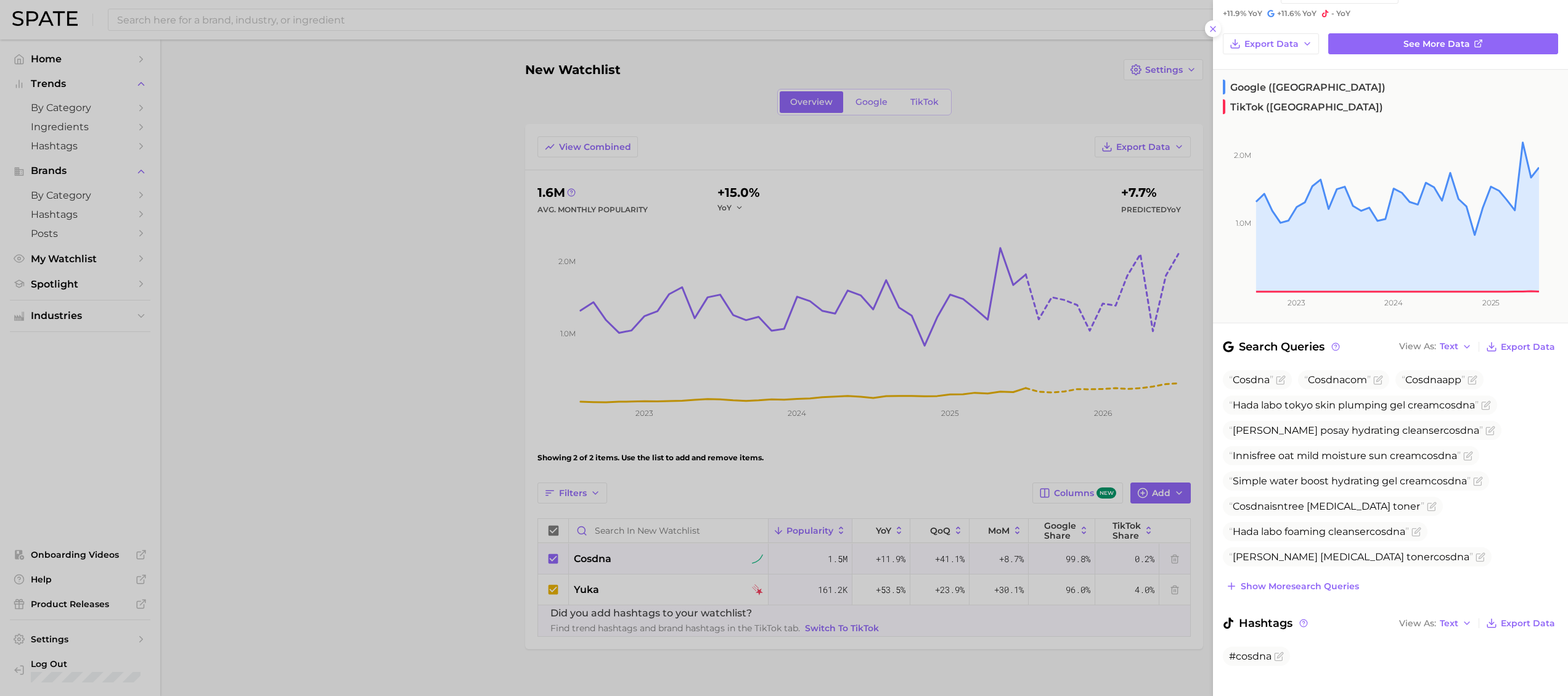
click at [701, 470] on div at bounding box center [784, 348] width 1568 height 696
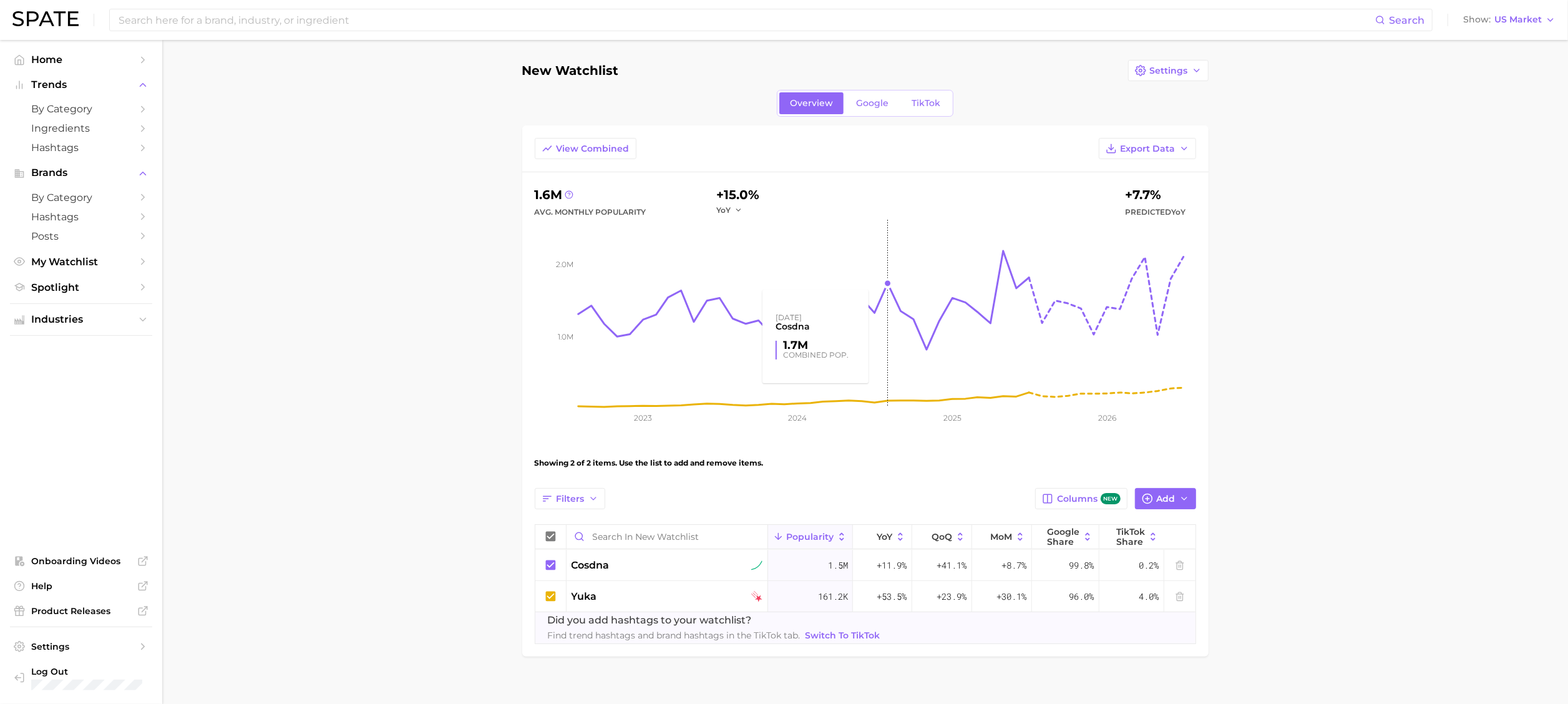
click at [889, 292] on rect at bounding box center [886, 312] width 617 height 187
click at [888, 289] on rect at bounding box center [886, 312] width 617 height 187
click at [871, 95] on link "Google" at bounding box center [871, 103] width 54 height 21
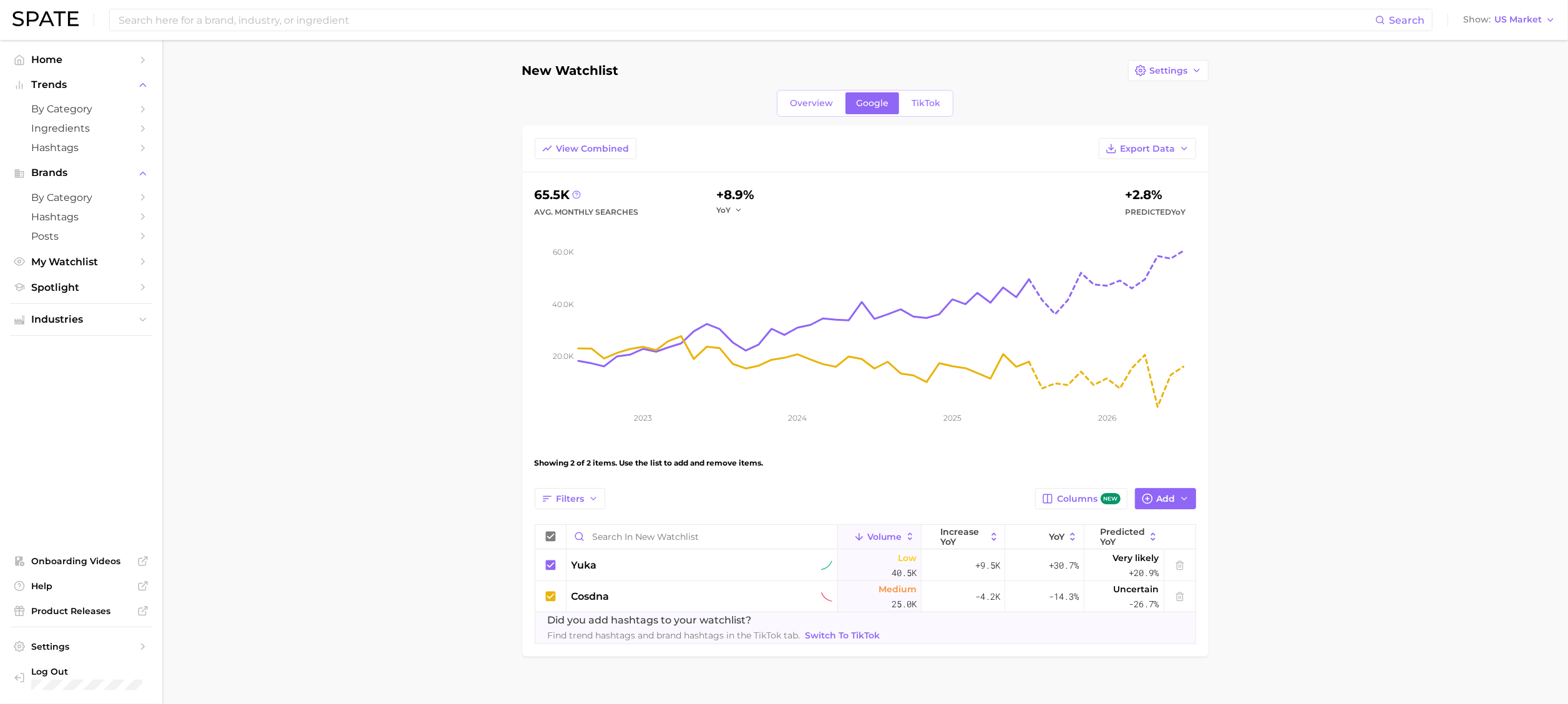
click at [614, 215] on div "Avg. Monthly Searches" at bounding box center [586, 212] width 104 height 15
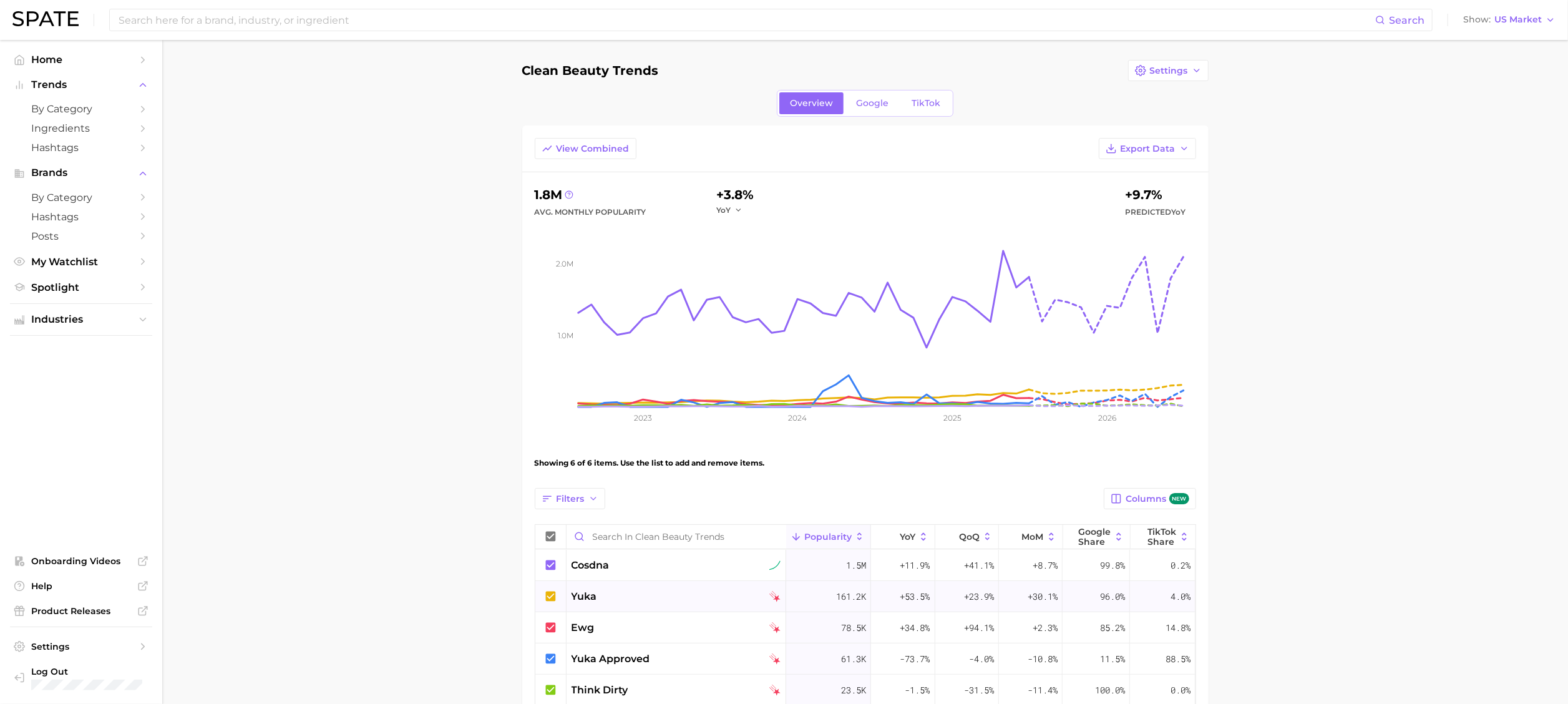
click at [596, 599] on span "yuka" at bounding box center [584, 596] width 26 height 15
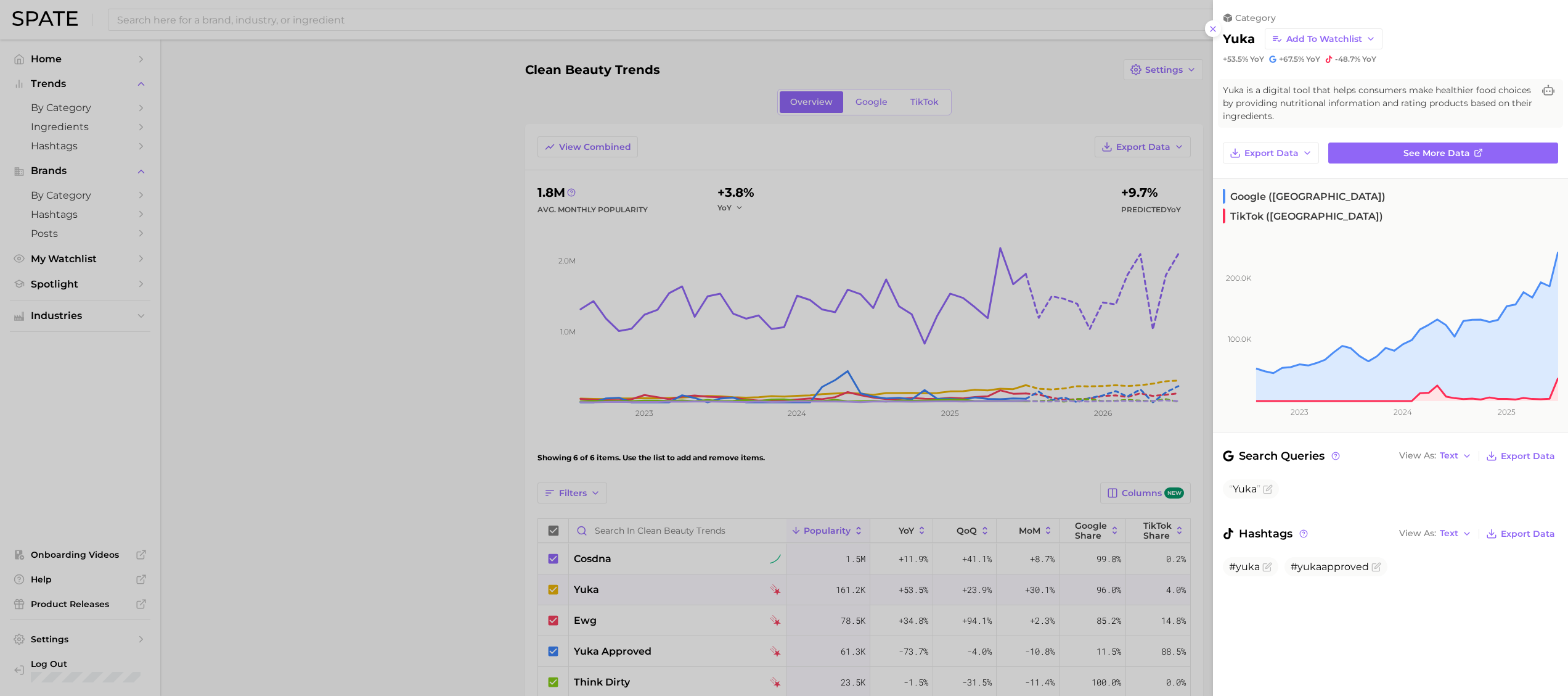
click at [587, 587] on div at bounding box center [784, 348] width 1568 height 696
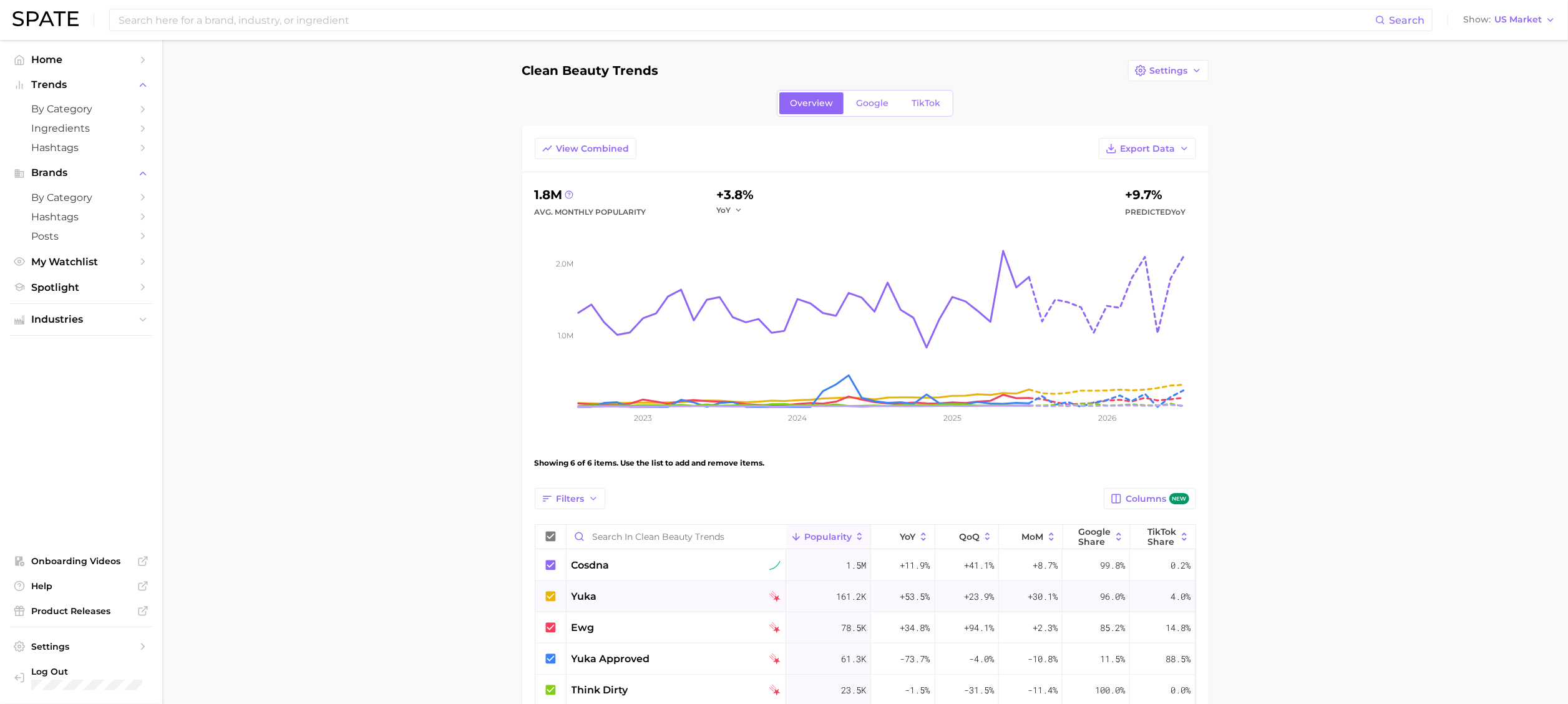
click at [593, 591] on span "yuka" at bounding box center [584, 596] width 26 height 15
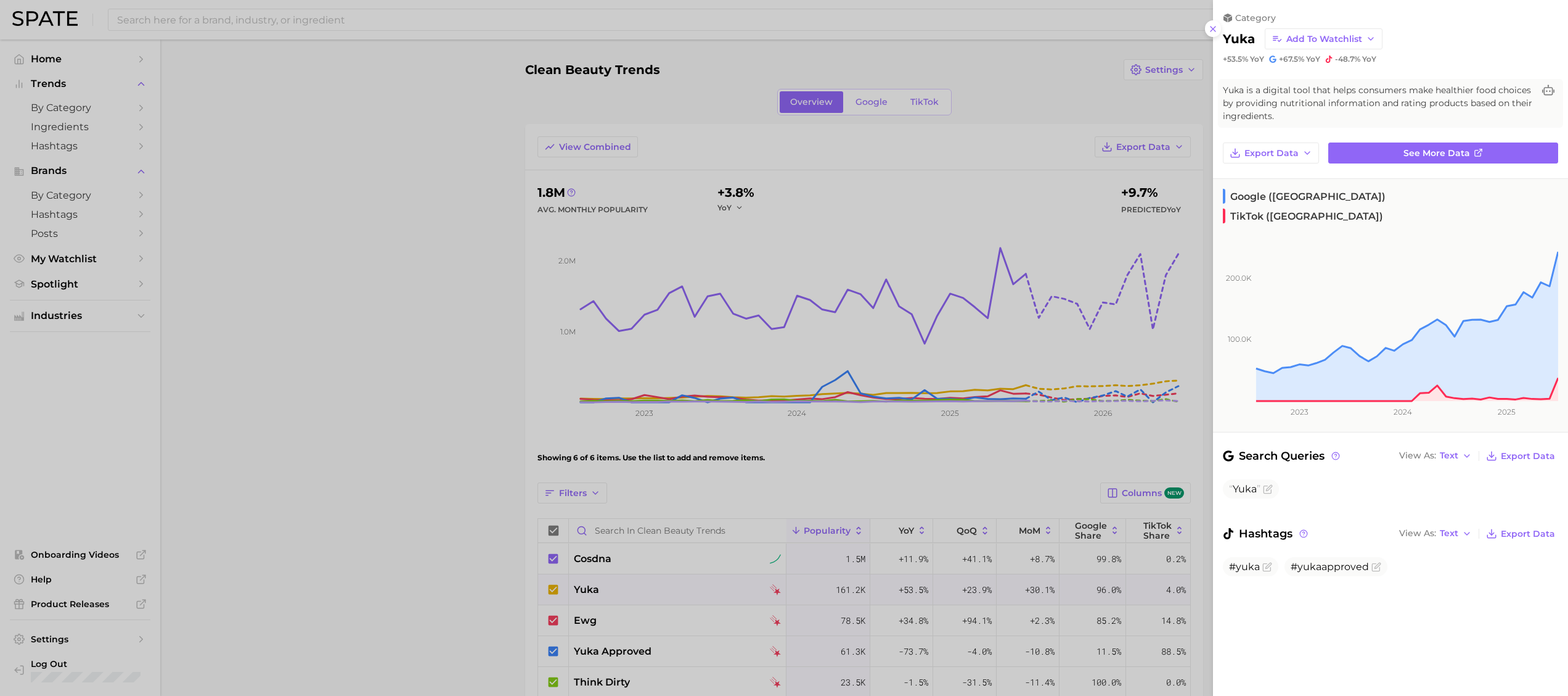
click at [586, 584] on div at bounding box center [784, 348] width 1568 height 696
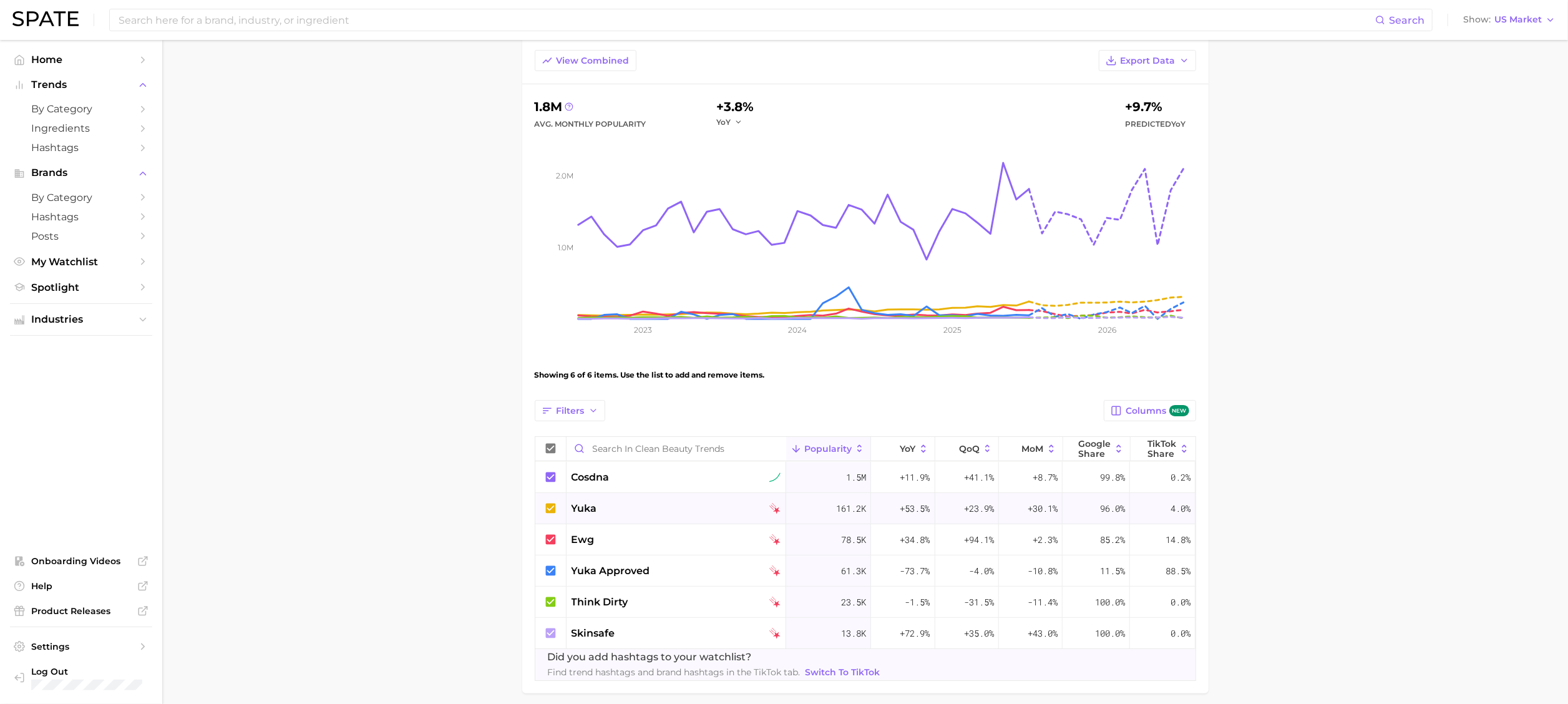
scroll to position [124, 0]
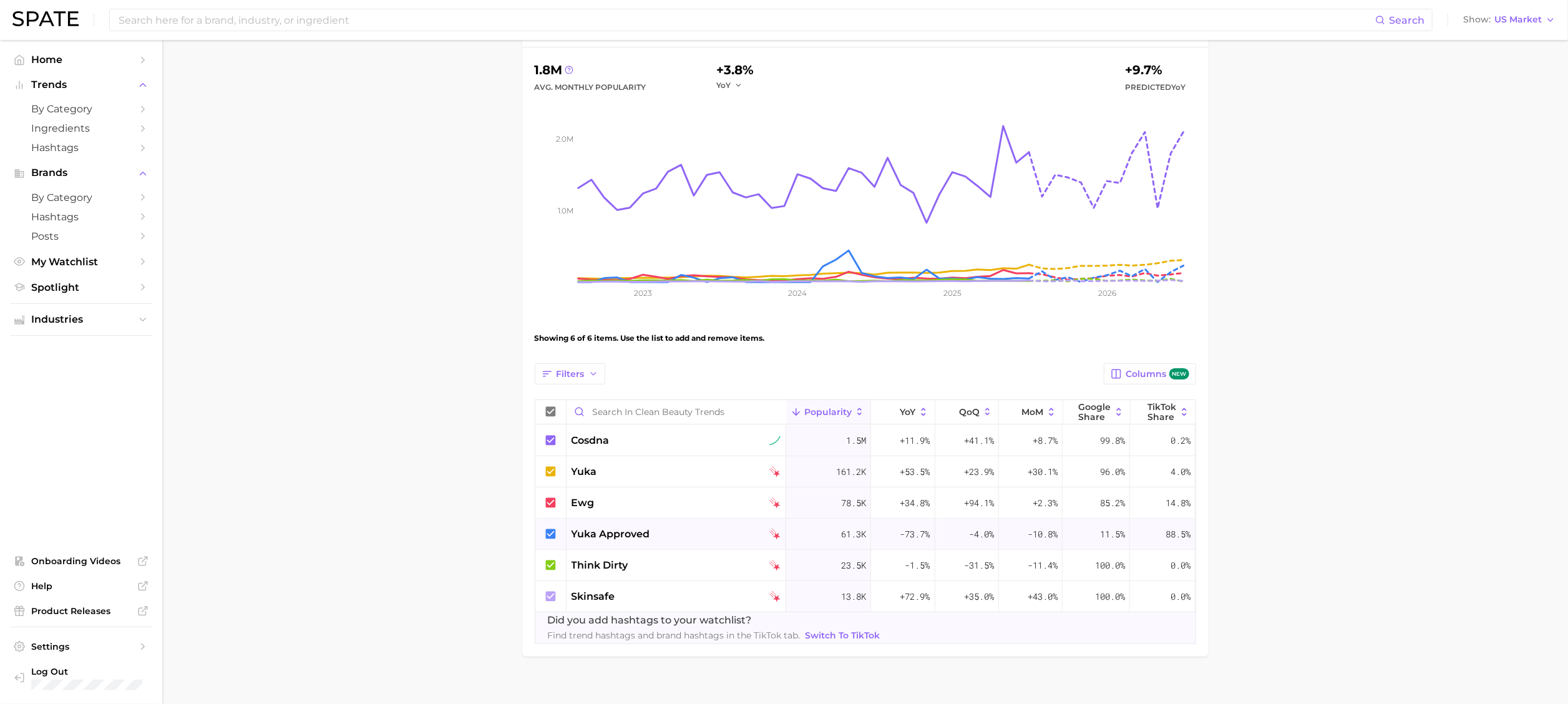
click at [1162, 527] on div "88.5%" at bounding box center [1162, 534] width 65 height 31
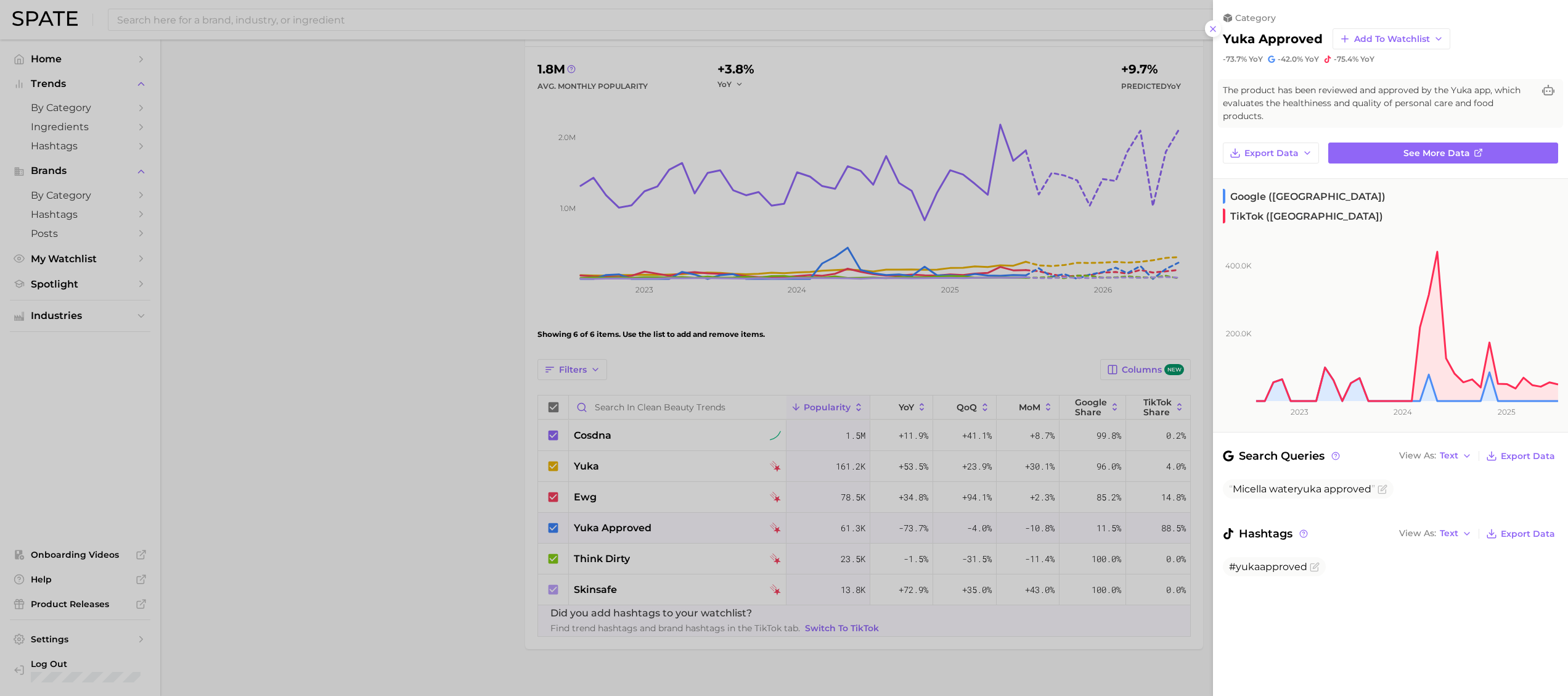
click at [1149, 521] on div at bounding box center [784, 348] width 1568 height 696
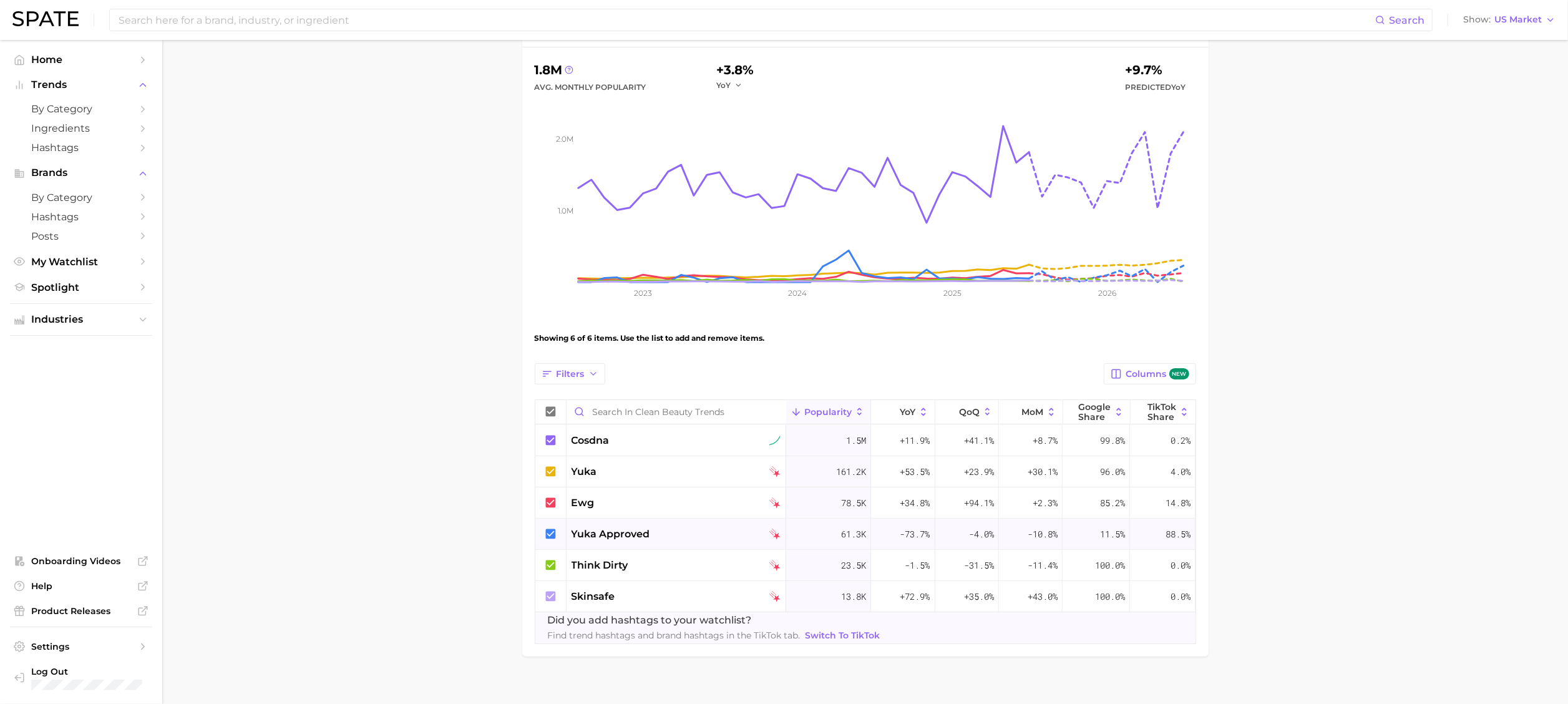
click at [1162, 527] on div "88.5%" at bounding box center [1162, 534] width 65 height 31
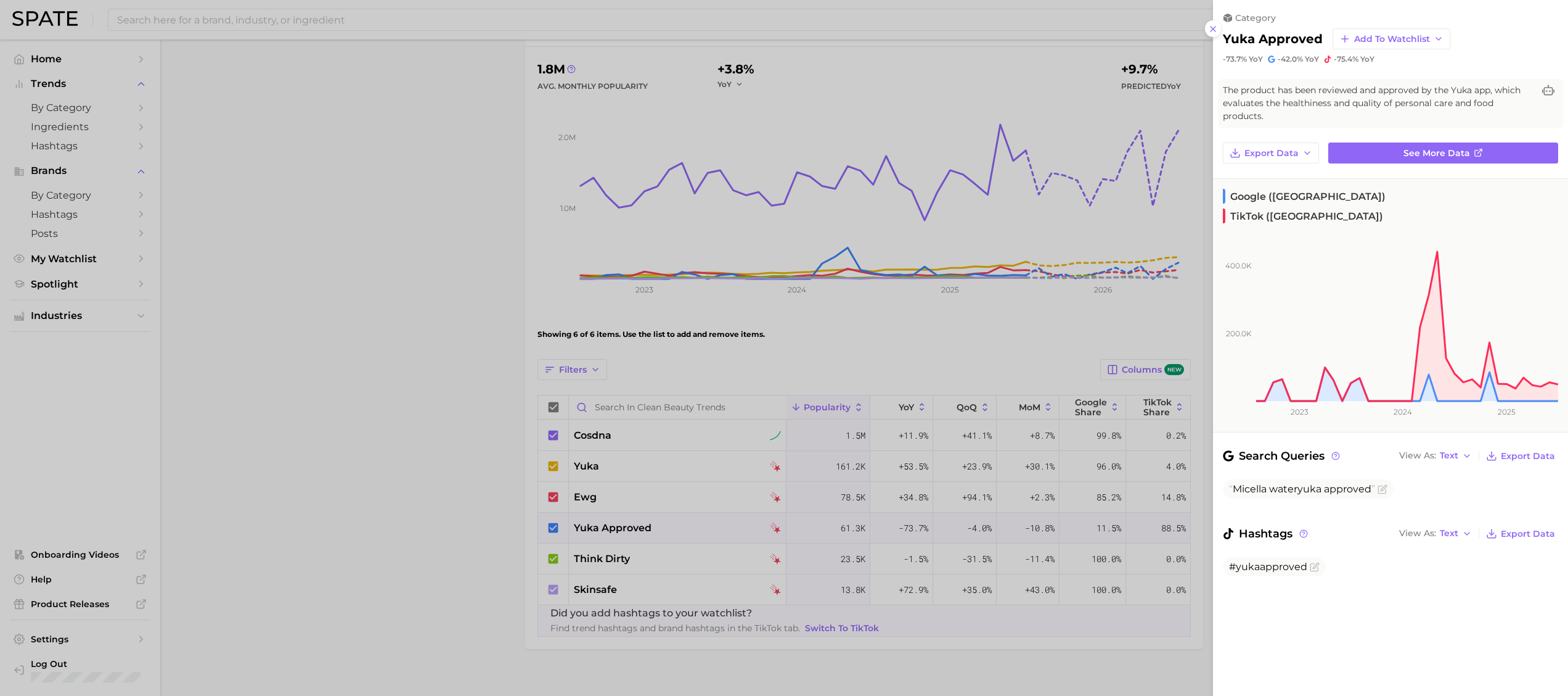
click at [1149, 521] on div at bounding box center [784, 348] width 1568 height 696
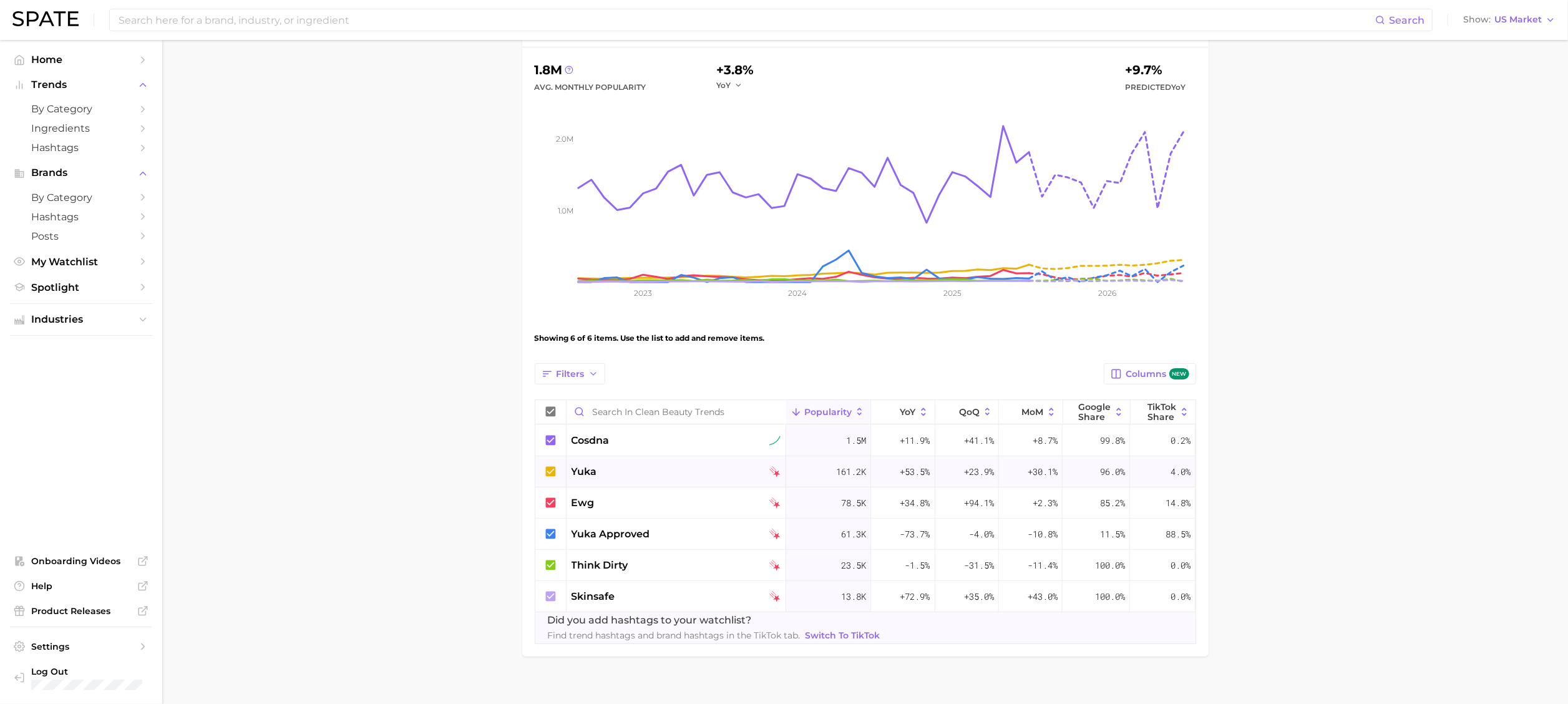
click at [635, 467] on div "yuka" at bounding box center [676, 472] width 209 height 15
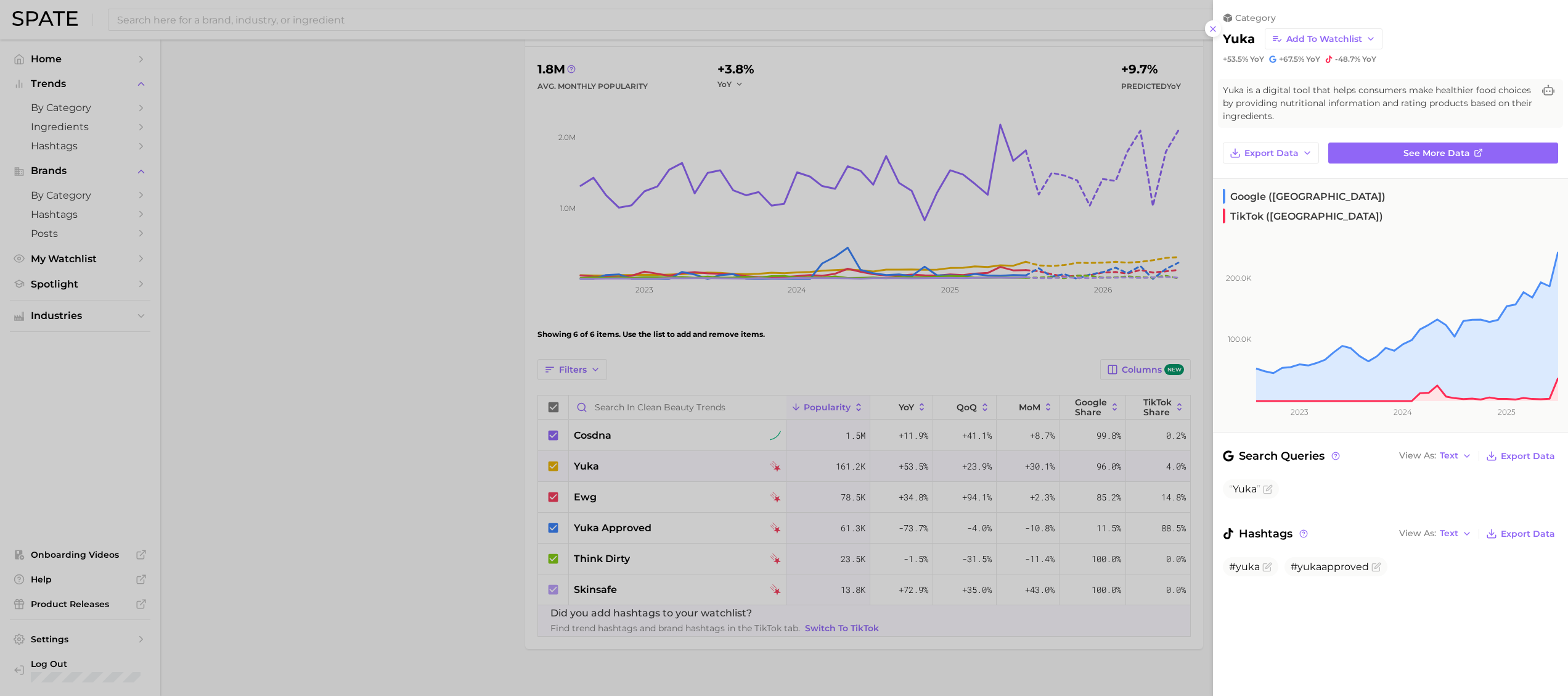
click at [617, 534] on div at bounding box center [784, 348] width 1568 height 696
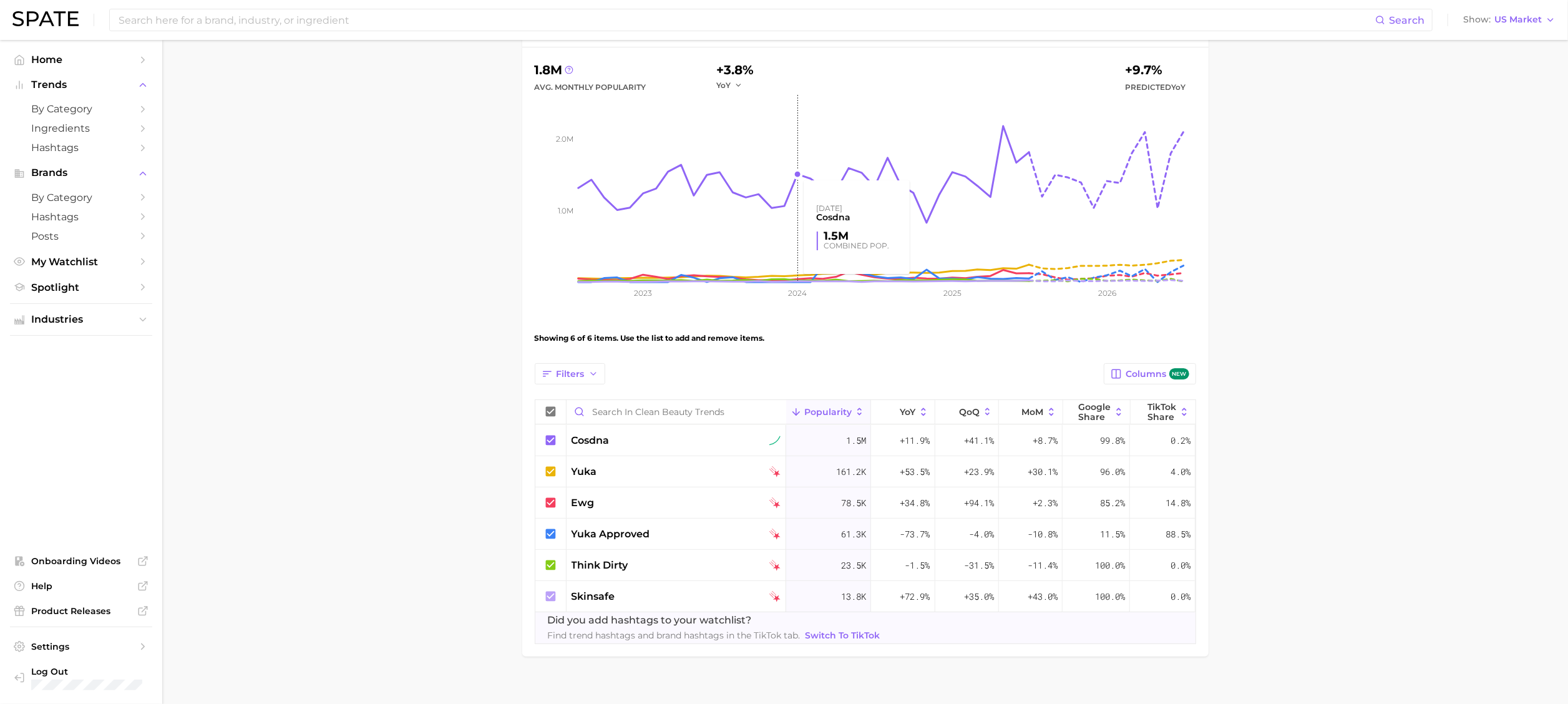
scroll to position [0, 0]
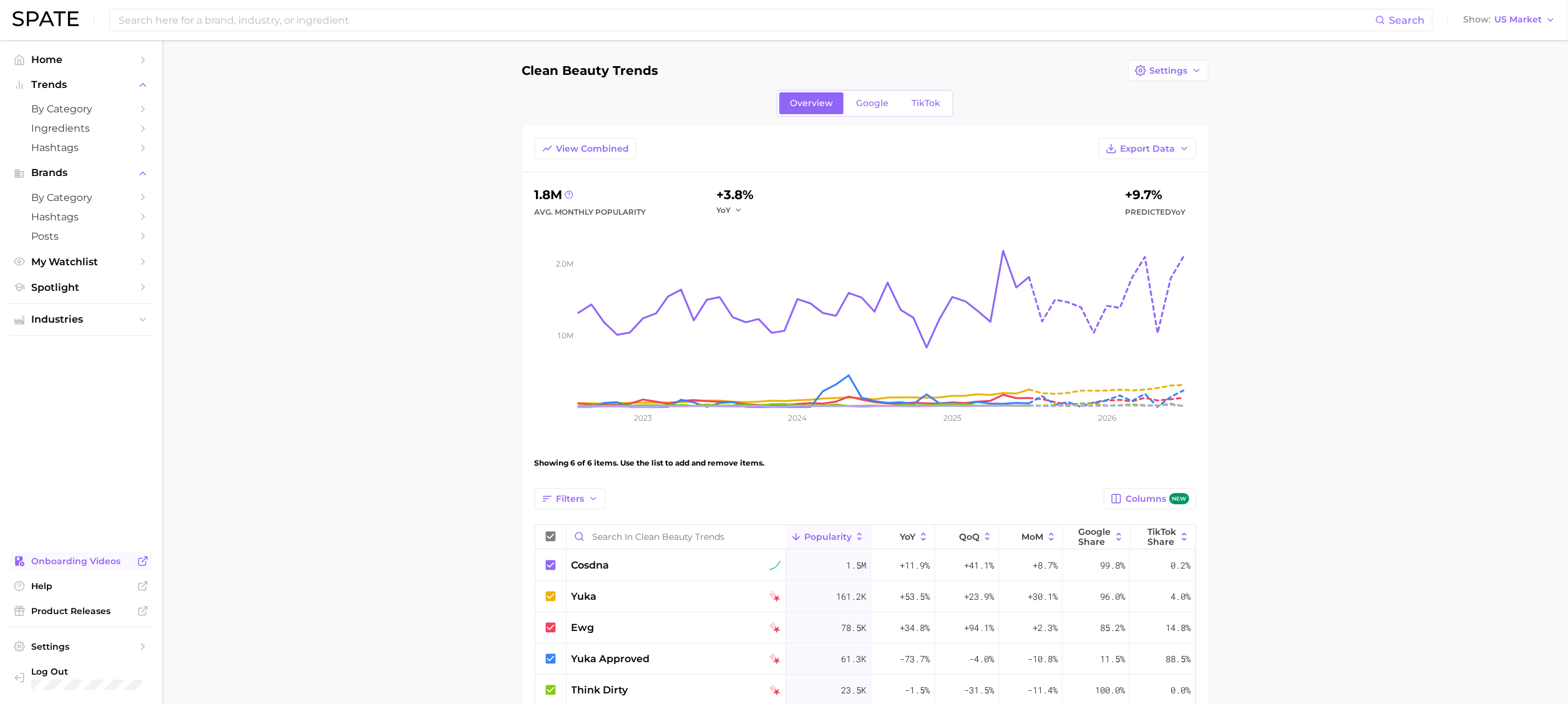
click at [68, 555] on span "Onboarding Videos" at bounding box center [81, 561] width 100 height 12
click at [864, 101] on span "Google" at bounding box center [871, 103] width 32 height 11
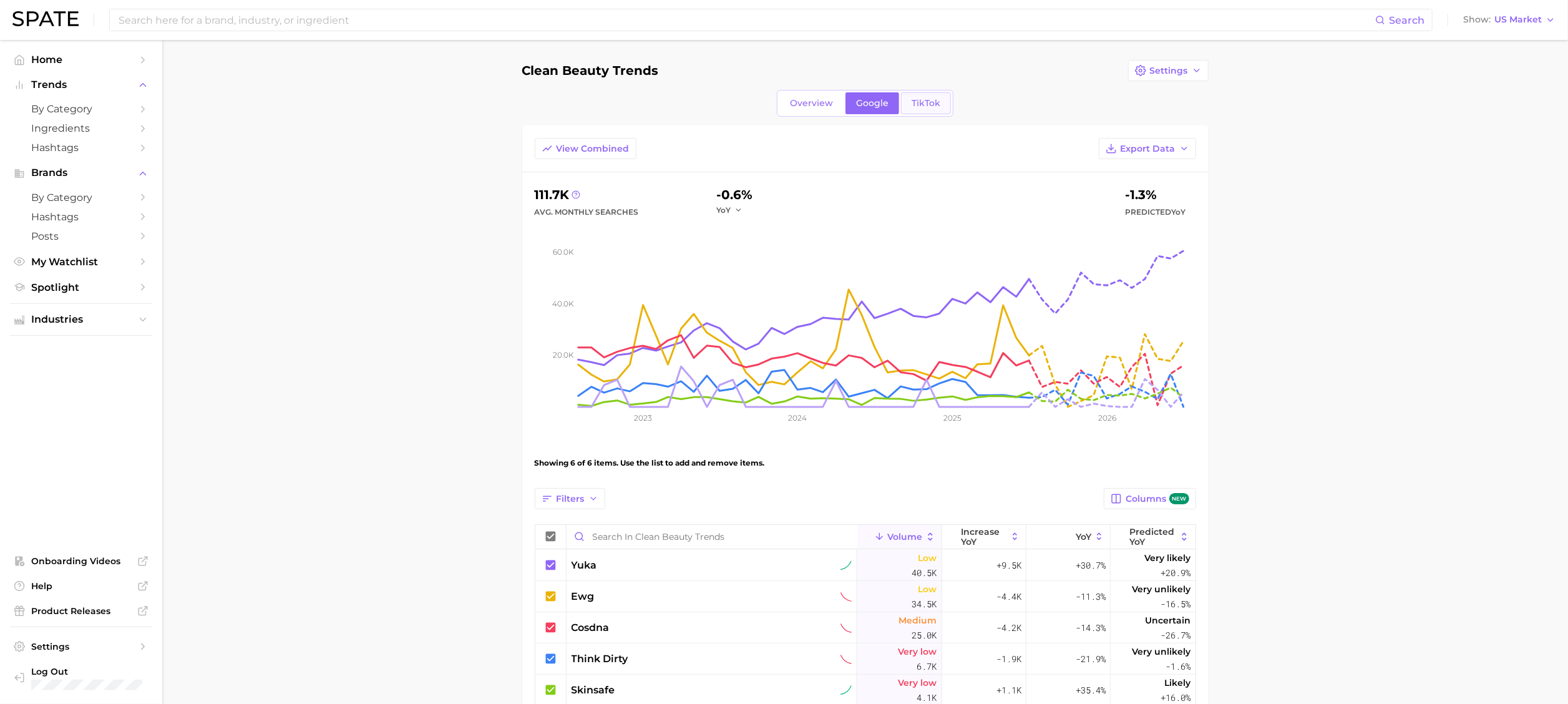
click at [919, 105] on span "TikTok" at bounding box center [925, 103] width 29 height 11
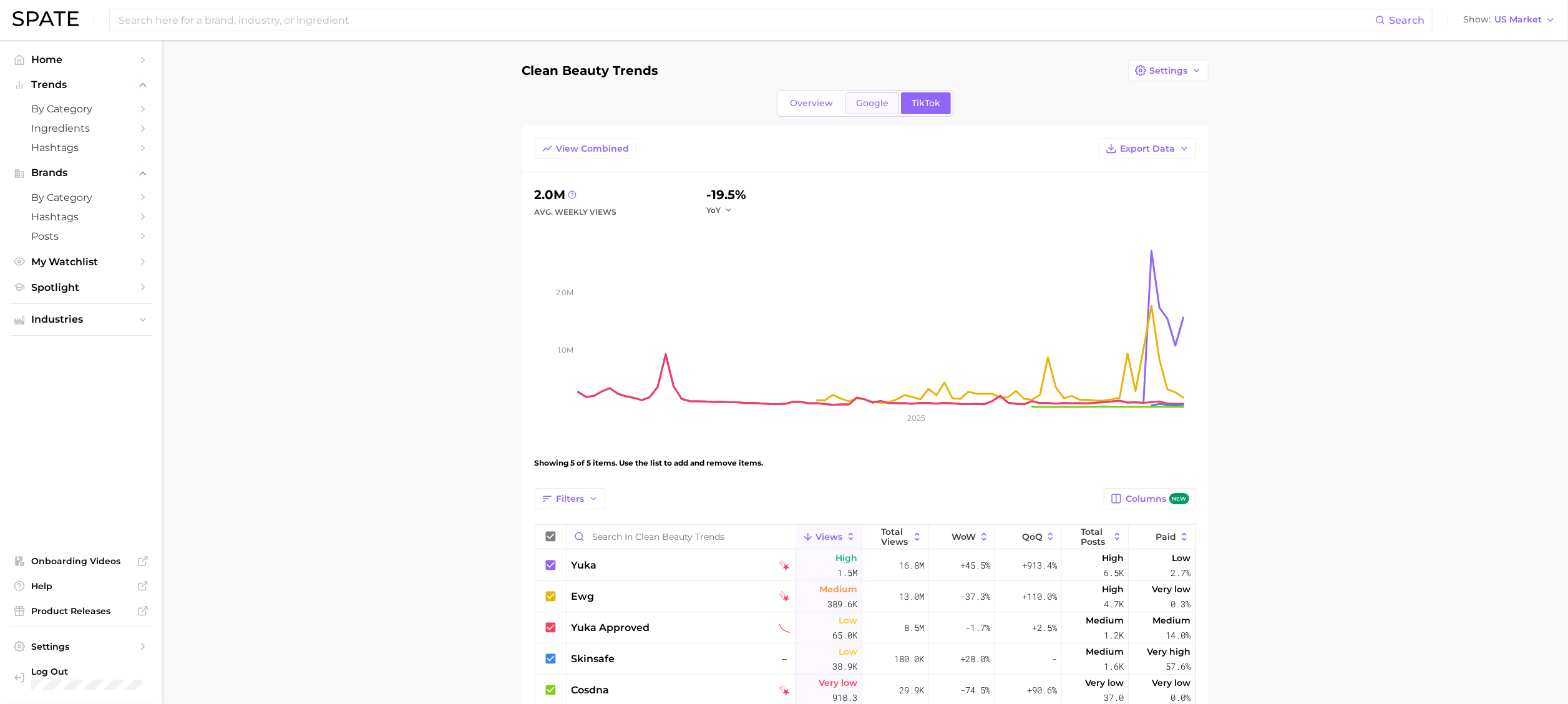
click at [865, 94] on div "Overview Google TikTok" at bounding box center [865, 103] width 176 height 27
click at [868, 100] on span "Google" at bounding box center [871, 103] width 32 height 11
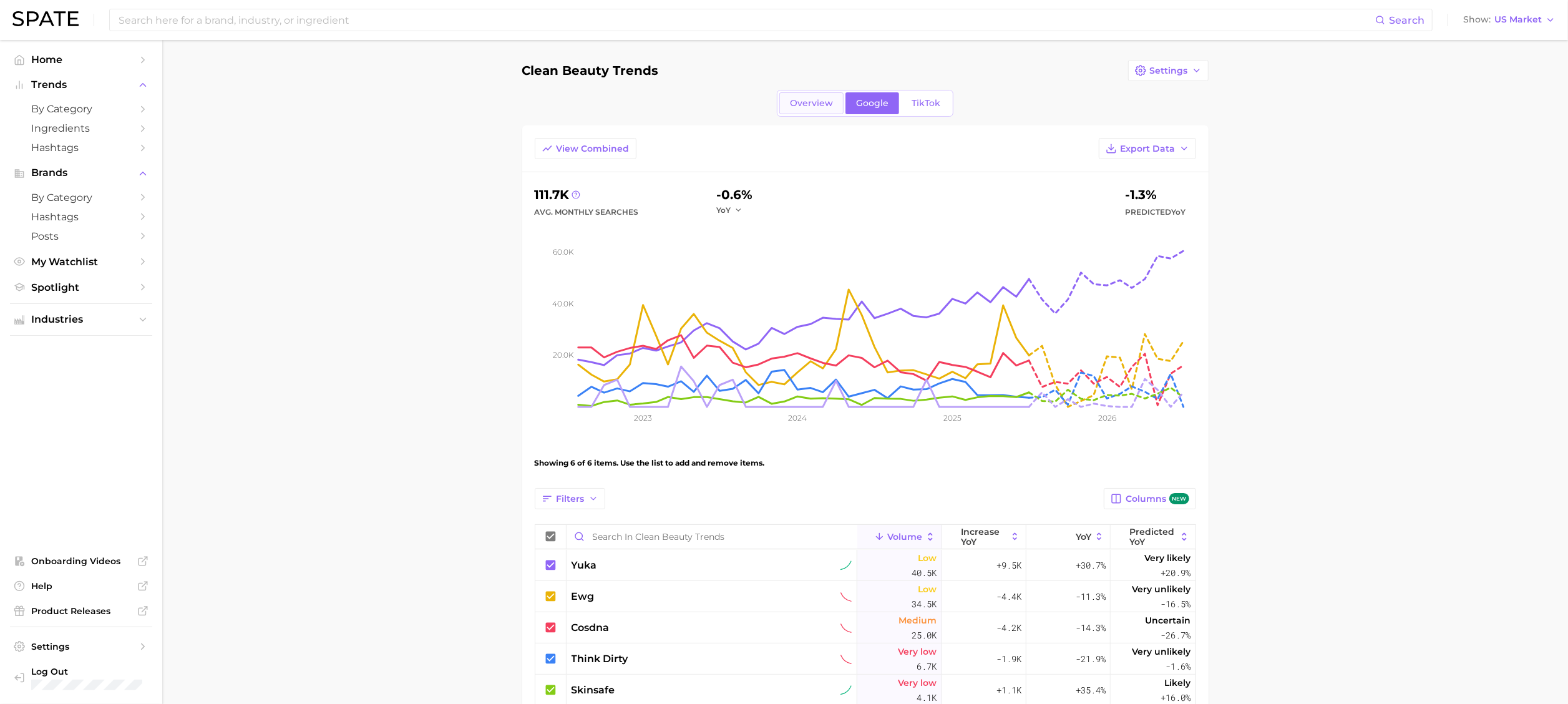
click at [807, 98] on span "Overview" at bounding box center [811, 103] width 43 height 11
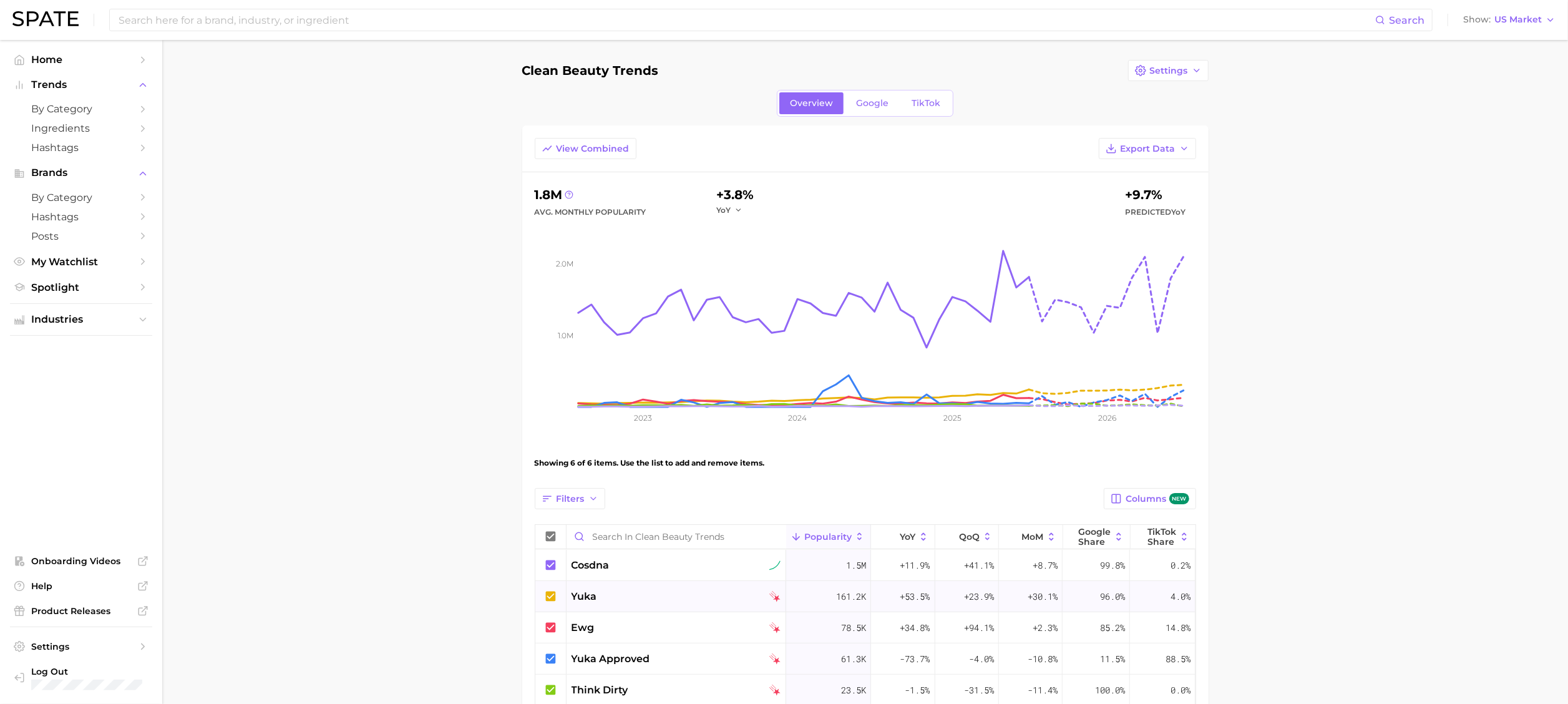
click at [587, 593] on span "yuka" at bounding box center [584, 596] width 26 height 15
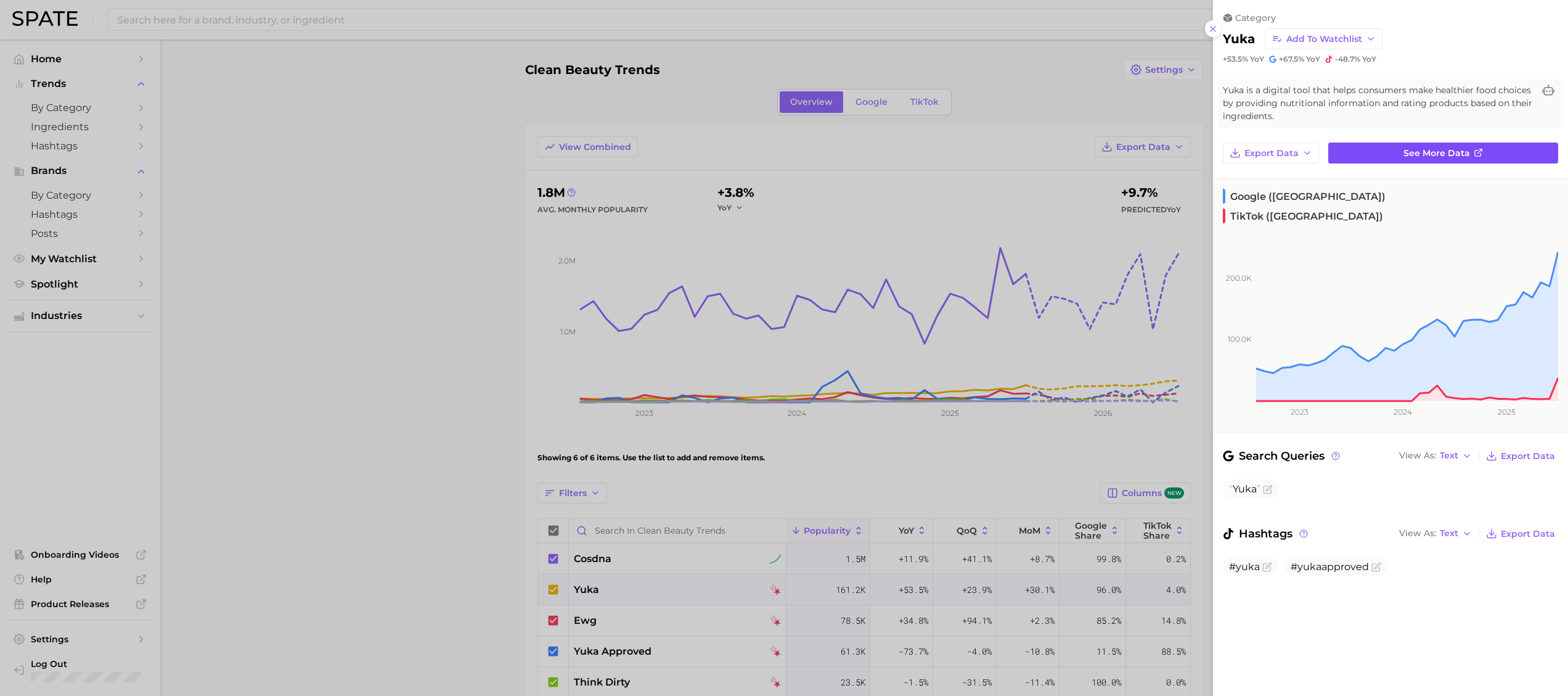
click at [1481, 149] on polyline at bounding box center [1480, 150] width 2 height 2
